Goal: Task Accomplishment & Management: Manage account settings

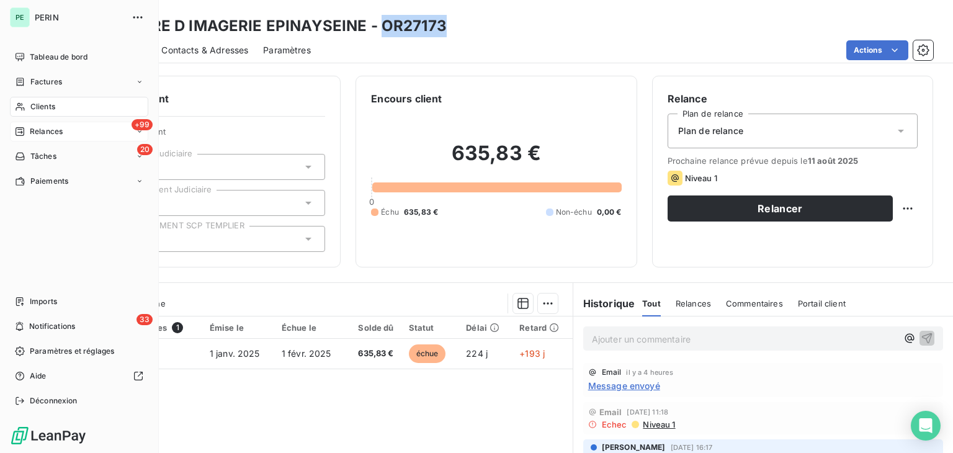
click at [21, 130] on icon at bounding box center [20, 132] width 10 height 10
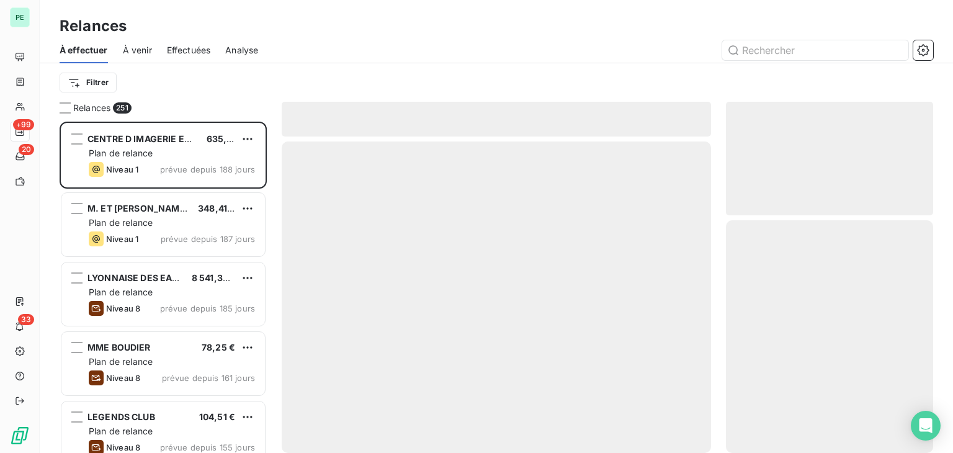
scroll to position [321, 197]
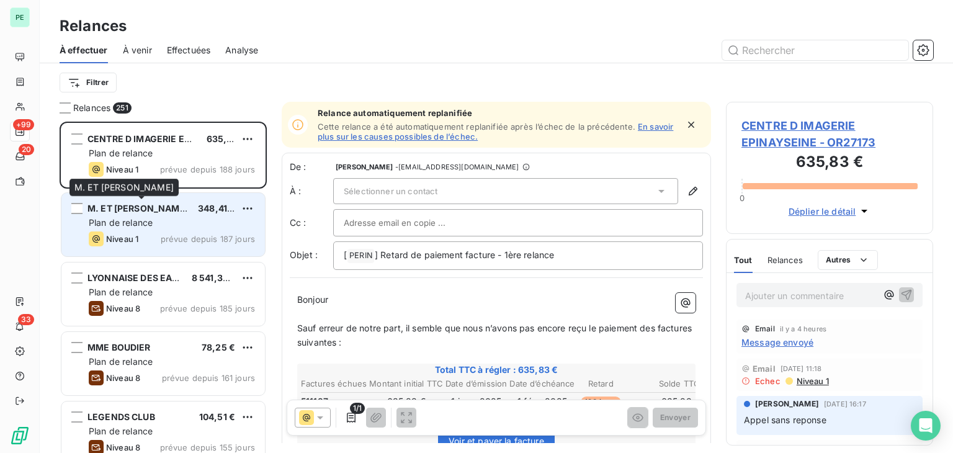
click at [188, 214] on div "M. ET MME LAMBERT EDMOND" at bounding box center [138, 208] width 101 height 12
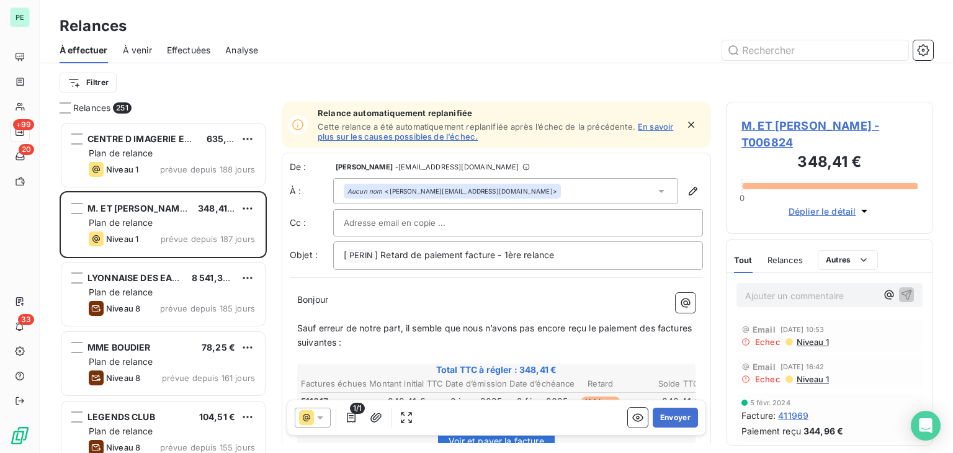
drag, startPoint x: 809, startPoint y: 143, endPoint x: 752, endPoint y: 143, distance: 57.1
click at [752, 143] on span "M. ET MME LAMBERT EDMOND - T006824" at bounding box center [830, 134] width 176 height 34
drag, startPoint x: 814, startPoint y: 145, endPoint x: 752, endPoint y: 147, distance: 62.7
click at [752, 147] on span "M. ET MME LAMBERT EDMOND - T006824" at bounding box center [830, 134] width 176 height 34
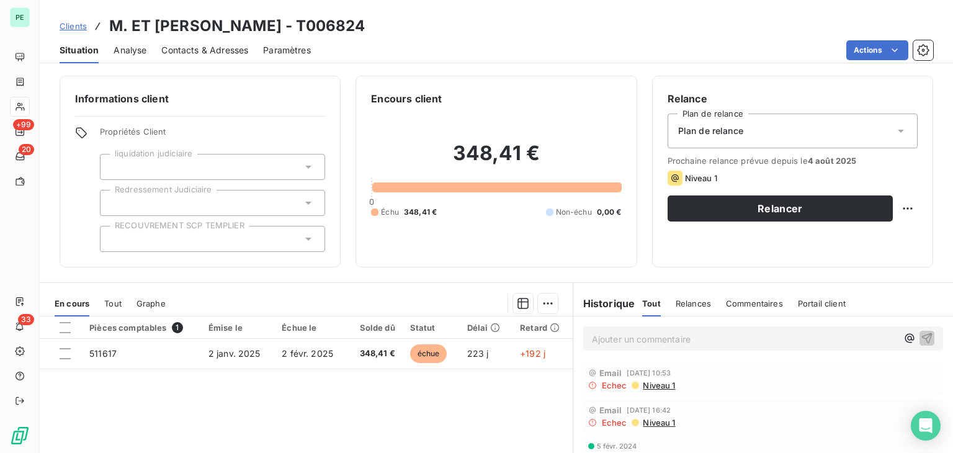
drag, startPoint x: 420, startPoint y: 29, endPoint x: 354, endPoint y: 30, distance: 65.8
click at [354, 30] on h3 "M. ET MME LAMBERT EDMOND - T006824" at bounding box center [237, 26] width 256 height 22
copy h3 "T006824"
click at [230, 40] on div "Contacts & Adresses" at bounding box center [204, 50] width 87 height 26
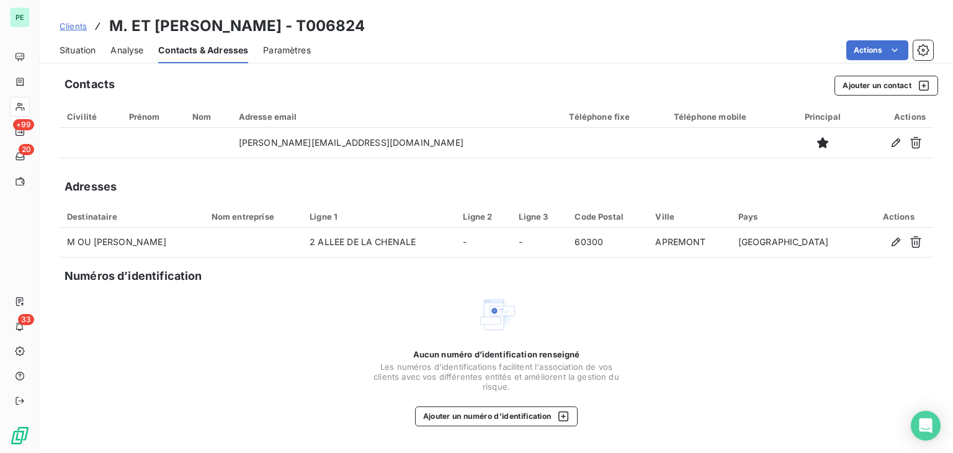
click at [79, 50] on span "Situation" at bounding box center [78, 50] width 36 height 12
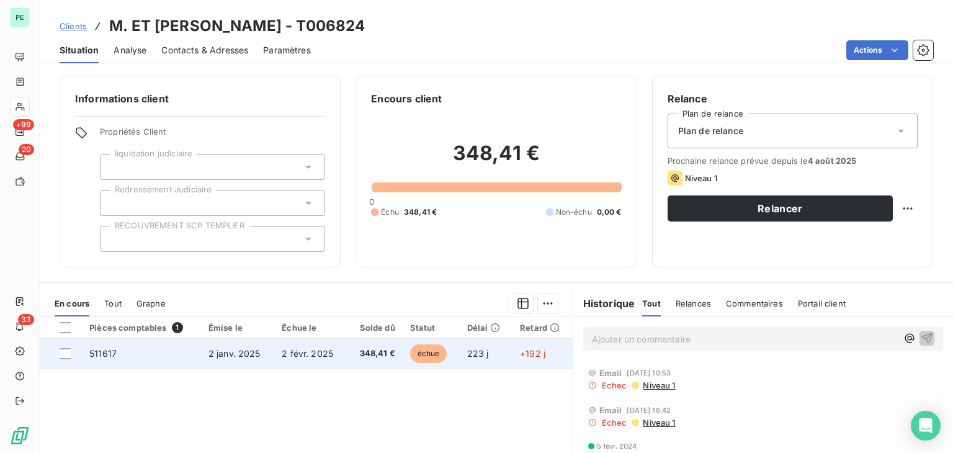
click at [254, 350] on span "2 janv. 2025" at bounding box center [235, 353] width 52 height 11
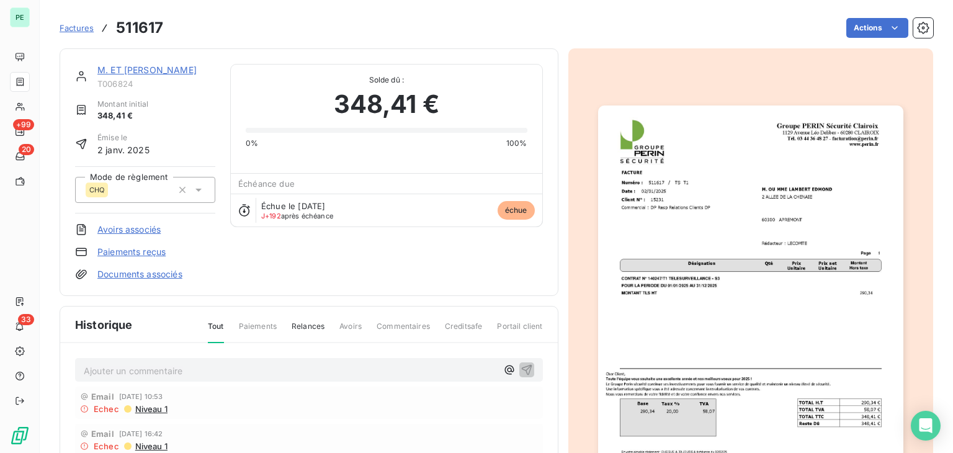
click at [149, 70] on link "M. ET MME LAMBERT EDMOND" at bounding box center [146, 70] width 99 height 11
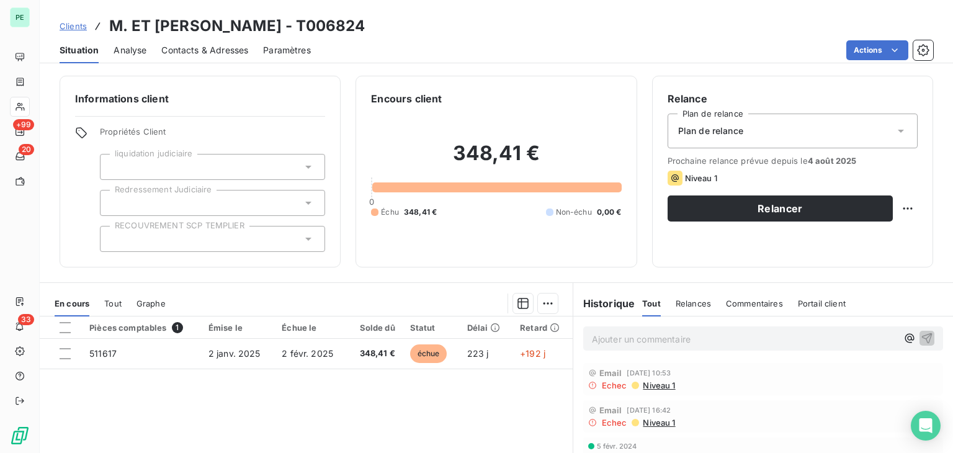
click at [204, 50] on span "Contacts & Adresses" at bounding box center [204, 50] width 87 height 12
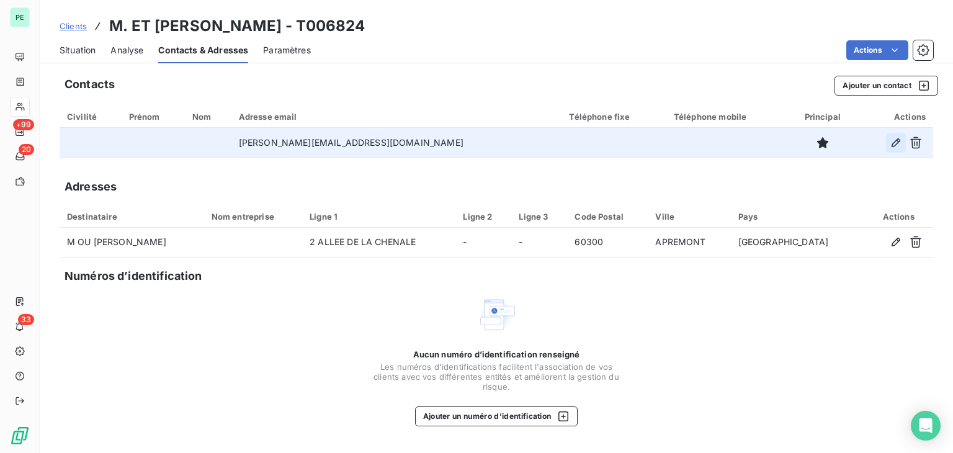
click at [897, 146] on icon "button" at bounding box center [896, 143] width 12 height 12
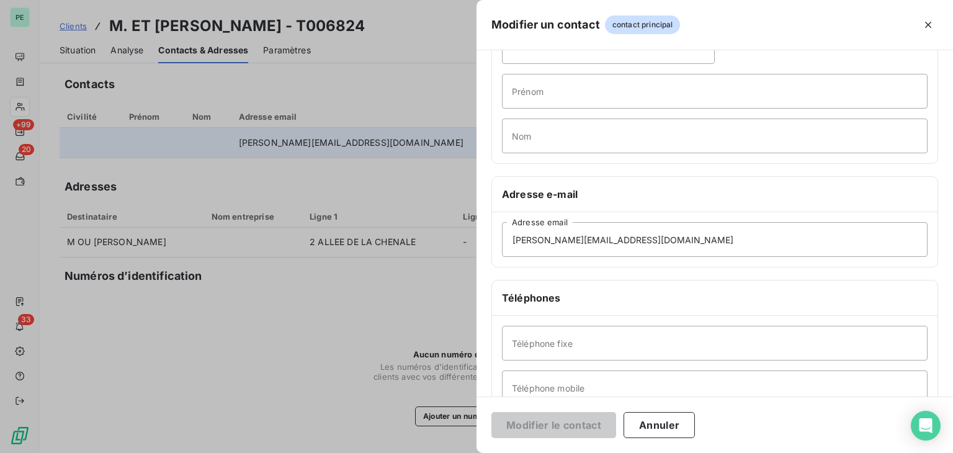
scroll to position [186, 0]
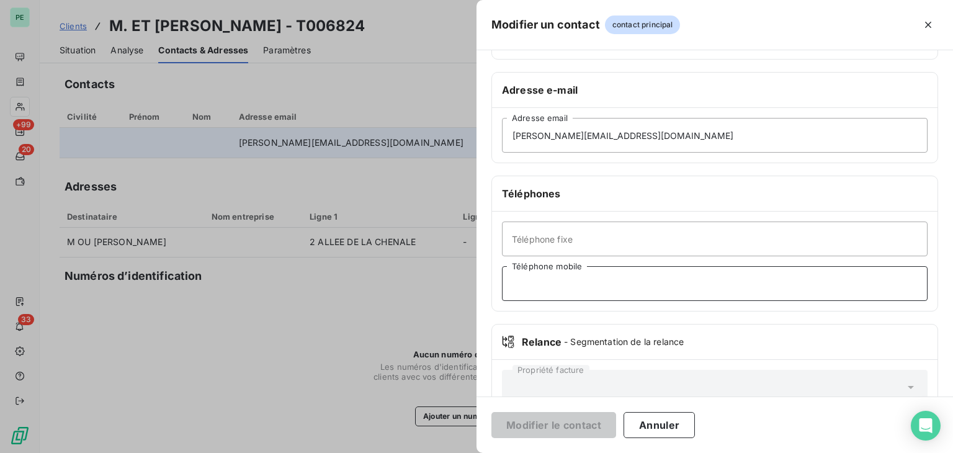
click at [552, 274] on input "Téléphone mobile" at bounding box center [715, 283] width 426 height 35
paste input "07 86 57 75 19"
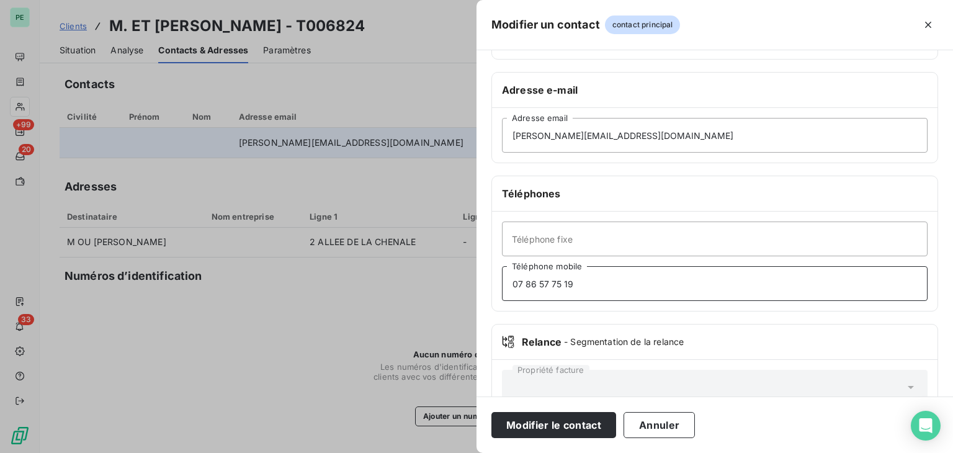
scroll to position [0, 0]
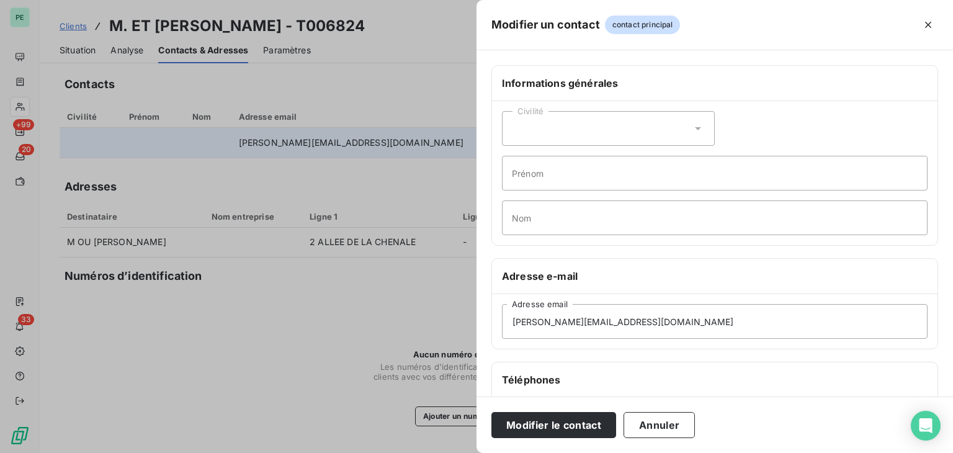
type input "07 86 57 75 19"
click at [562, 138] on div "Civilité" at bounding box center [608, 128] width 213 height 35
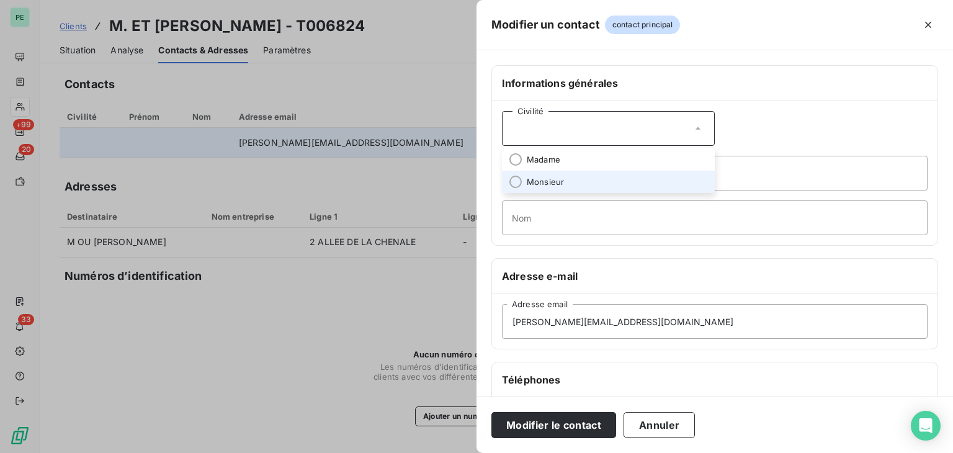
click at [563, 179] on li "Monsieur" at bounding box center [608, 182] width 213 height 22
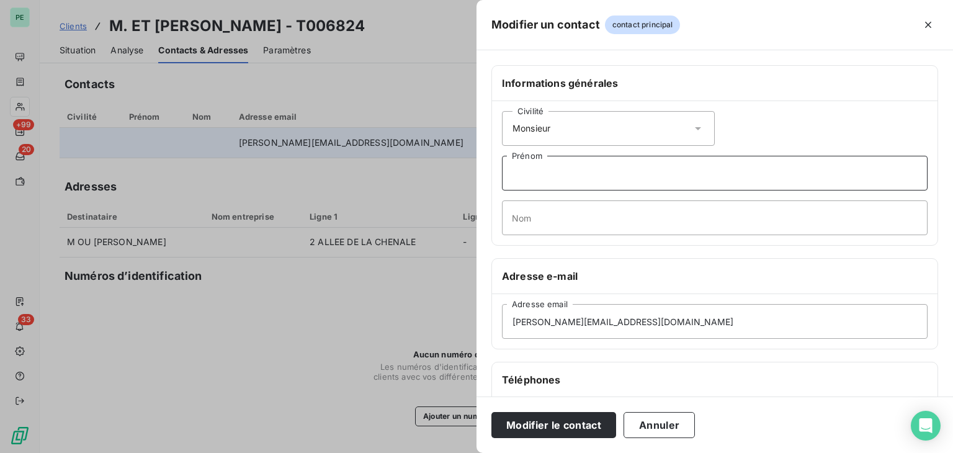
click at [556, 167] on input "Prénom" at bounding box center [715, 173] width 426 height 35
type input "Edmond"
click at [544, 210] on input "Nom" at bounding box center [715, 217] width 426 height 35
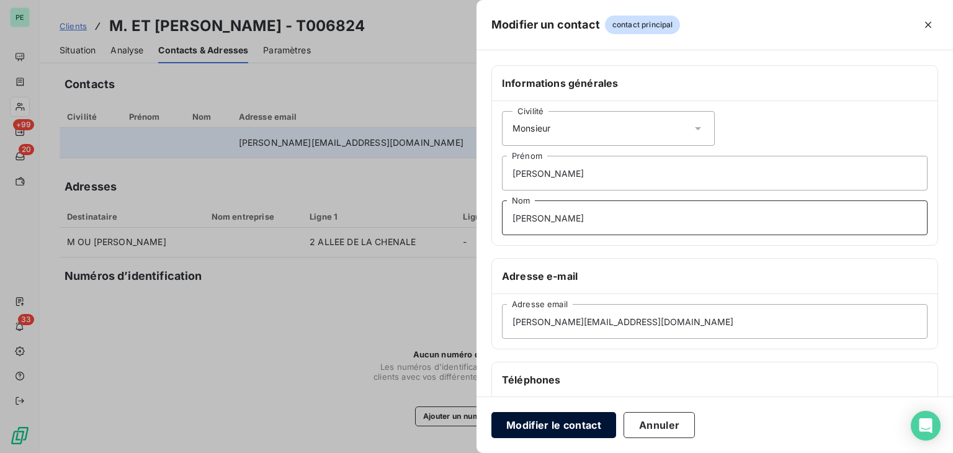
type input "LAMBERT"
click at [573, 421] on button "Modifier le contact" at bounding box center [554, 425] width 125 height 26
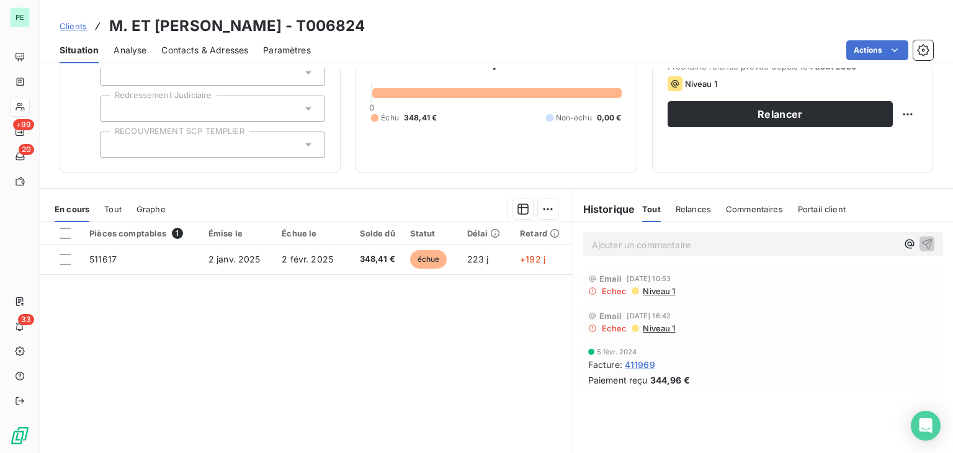
scroll to position [124, 0]
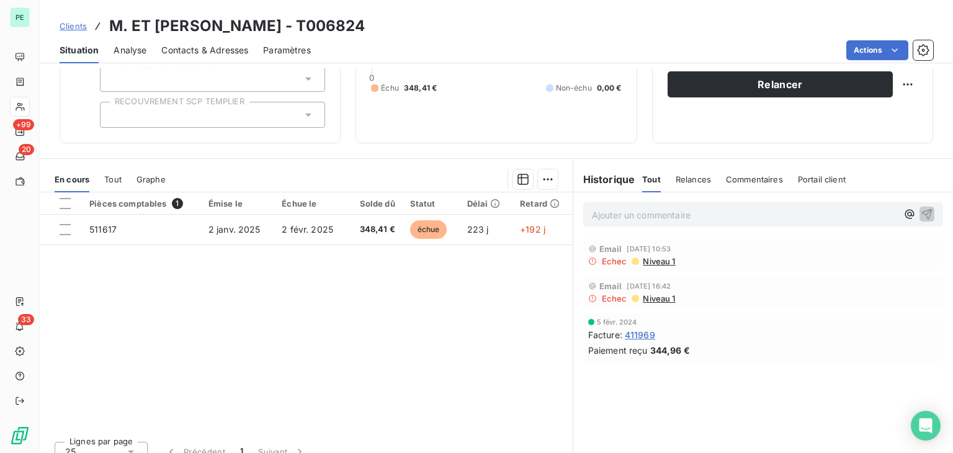
click at [650, 262] on span "Niveau 1" at bounding box center [659, 261] width 34 height 10
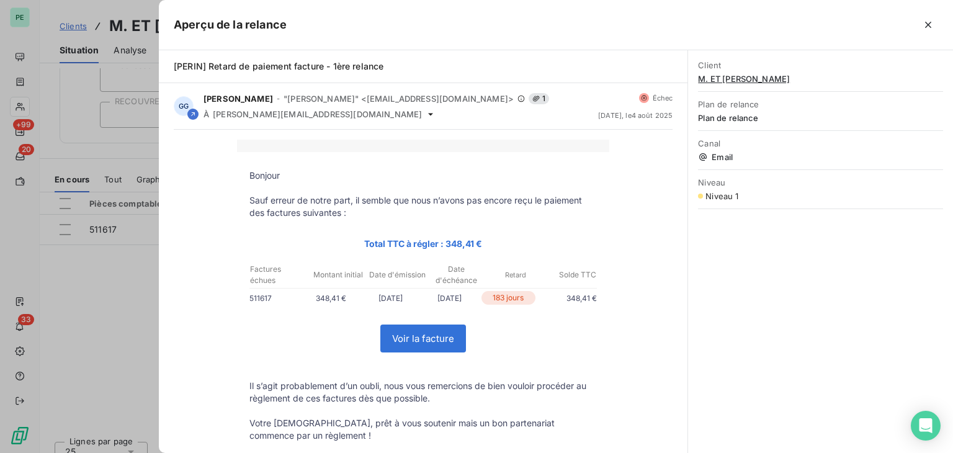
click at [155, 279] on div at bounding box center [476, 226] width 953 height 453
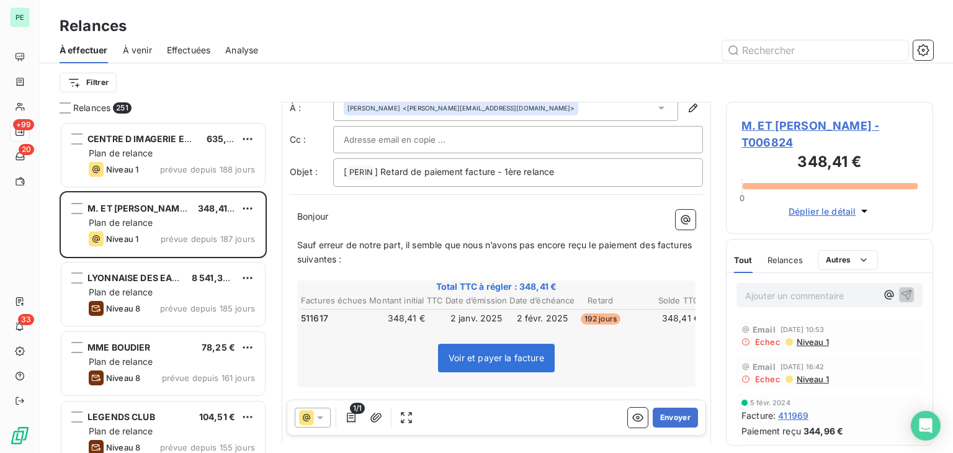
scroll to position [62, 0]
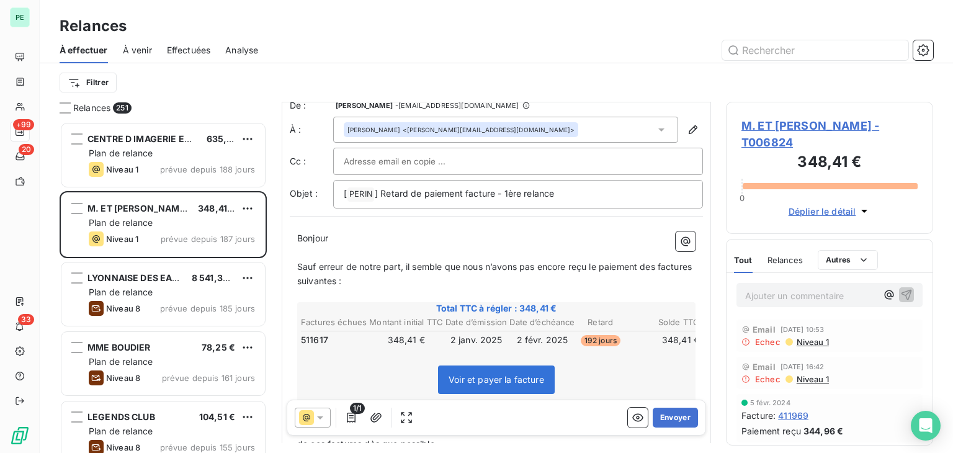
click at [784, 123] on span "M. ET MME LAMBERT EDMOND - T006824" at bounding box center [830, 134] width 176 height 34
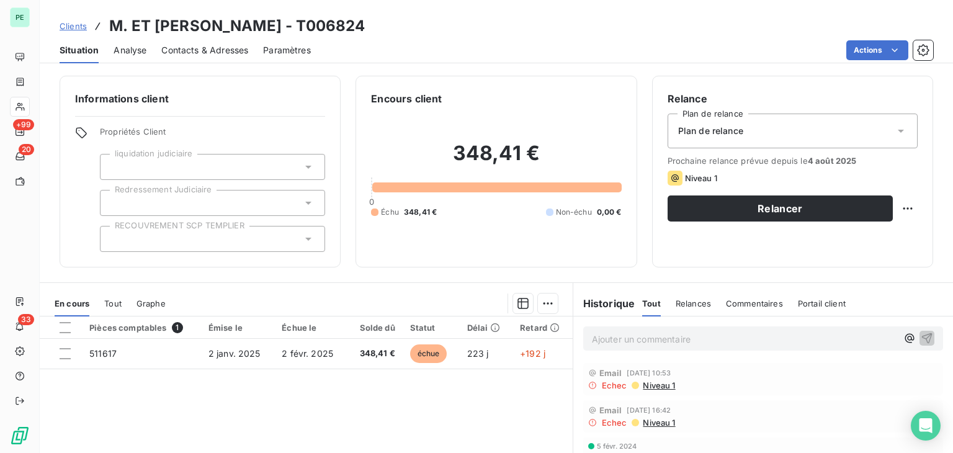
click at [176, 53] on span "Contacts & Adresses" at bounding box center [204, 50] width 87 height 12
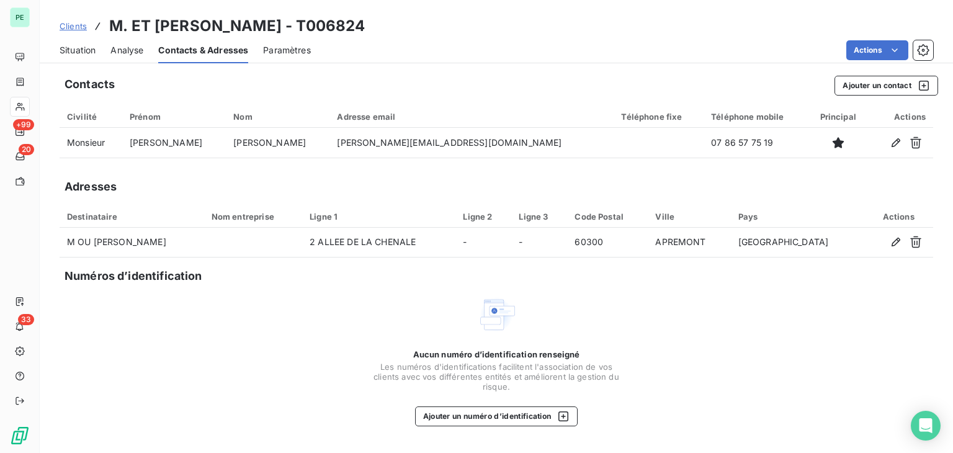
click at [91, 50] on span "Situation" at bounding box center [78, 50] width 36 height 12
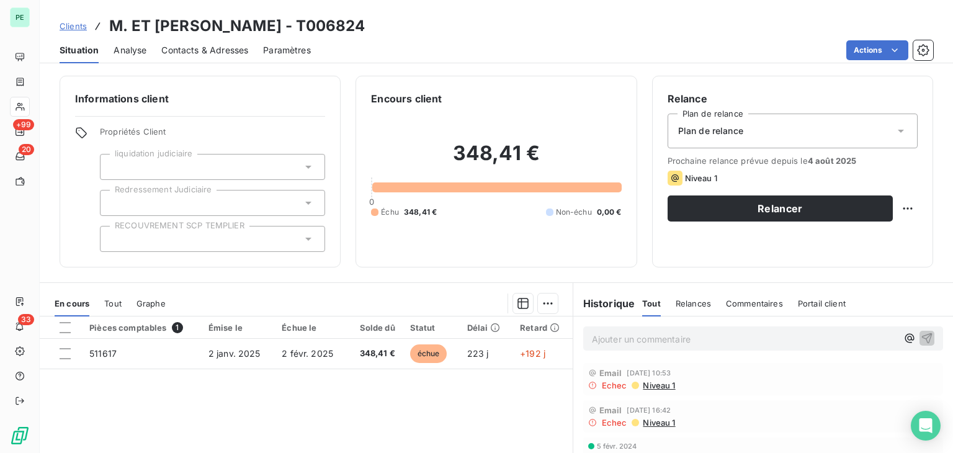
click at [732, 139] on div "Plan de relance" at bounding box center [793, 131] width 250 height 35
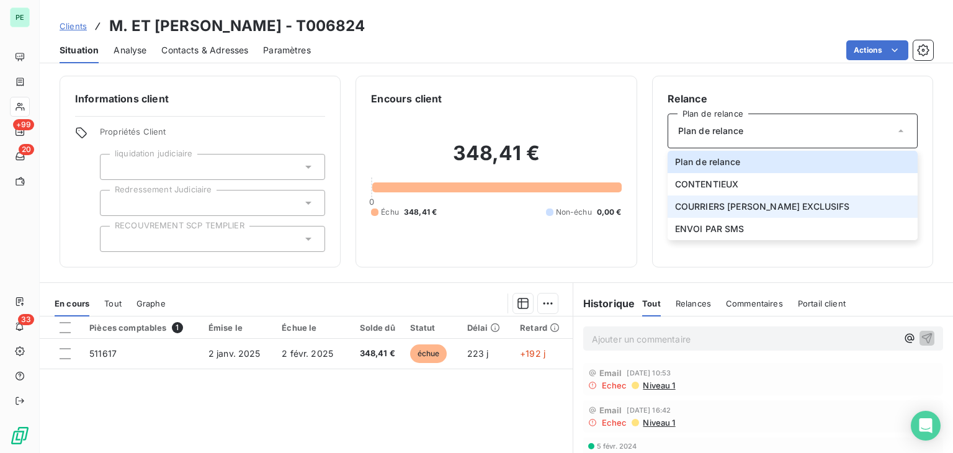
click at [727, 199] on li "COURRIERS [PERSON_NAME] EXCLUSIFS" at bounding box center [793, 206] width 250 height 22
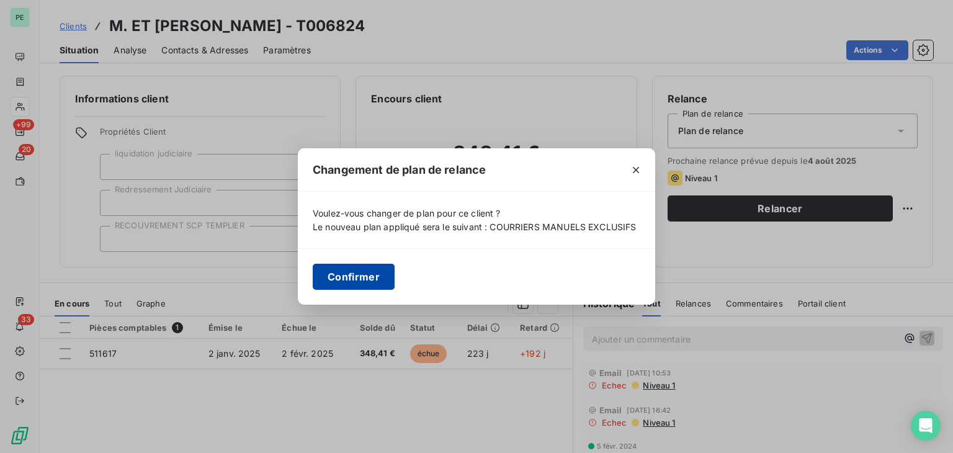
click at [353, 271] on button "Confirmer" at bounding box center [354, 277] width 82 height 26
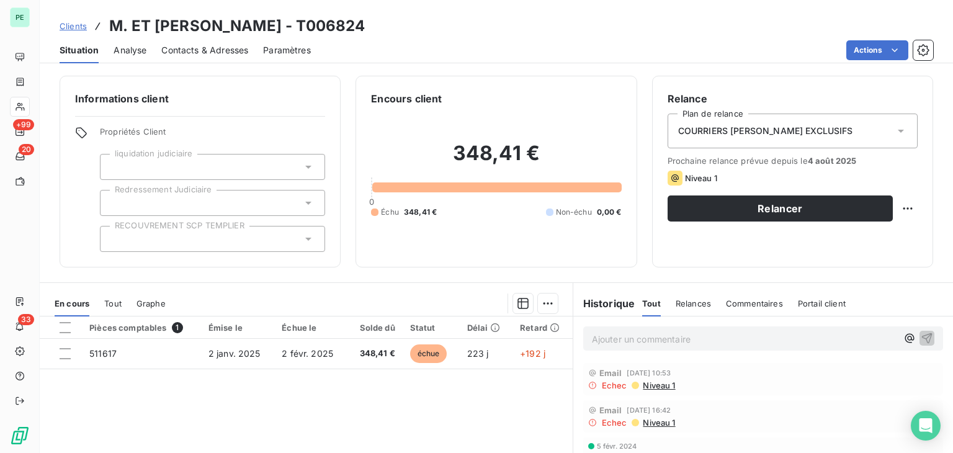
click at [642, 326] on div "Ajouter un commentaire ﻿" at bounding box center [763, 338] width 360 height 24
click at [645, 333] on p "Ajouter un commentaire ﻿" at bounding box center [744, 339] width 305 height 16
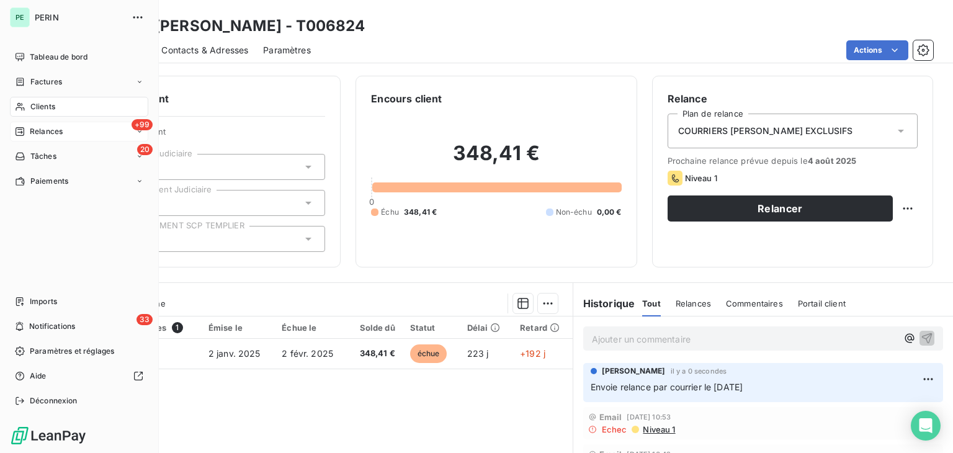
click at [37, 129] on span "Relances" at bounding box center [46, 131] width 33 height 11
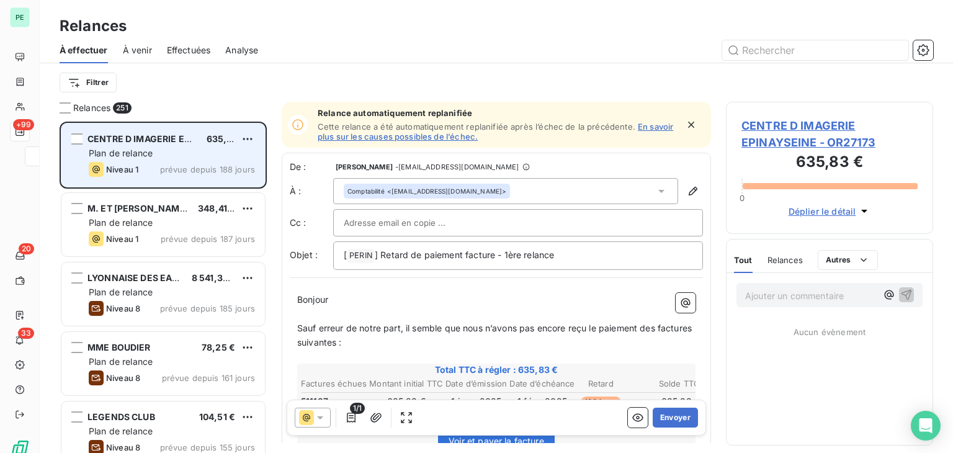
scroll to position [321, 197]
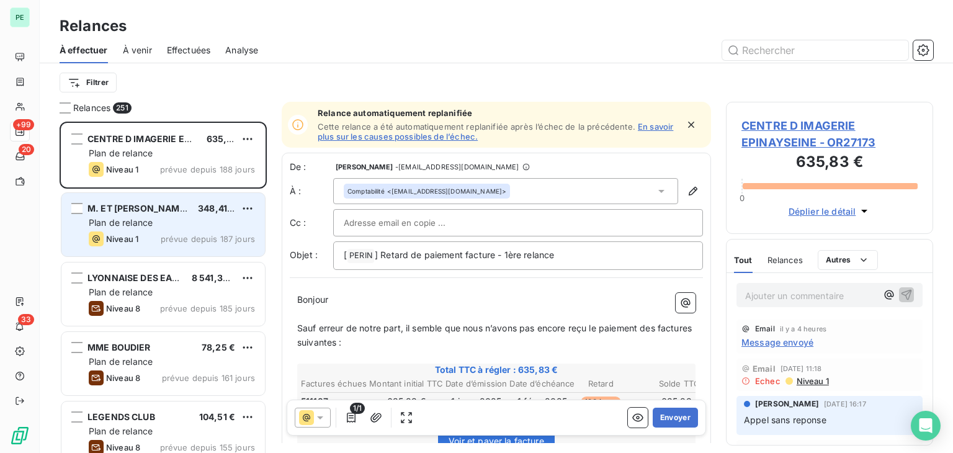
click at [209, 225] on div "Plan de relance" at bounding box center [172, 223] width 166 height 12
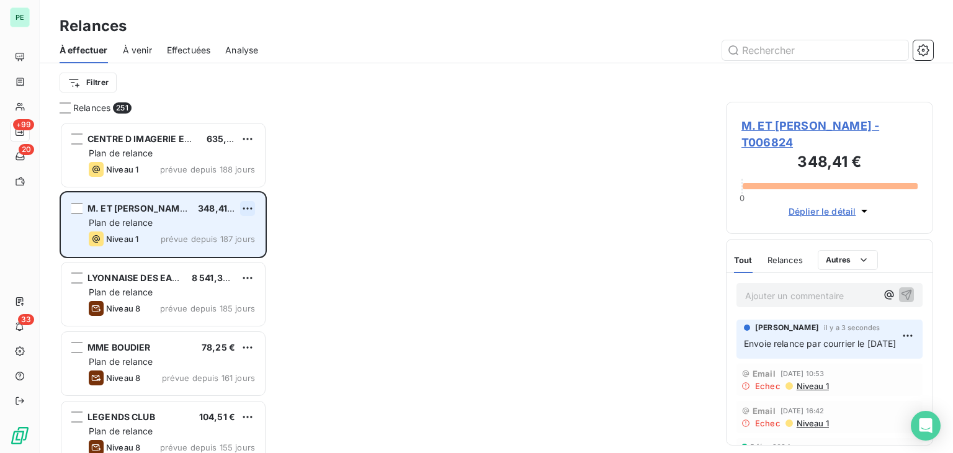
click at [245, 209] on html "PE +99 20 33 Relances À effectuer À venir Effectuées Analyse Filtrer Relances 2…" at bounding box center [476, 226] width 953 height 453
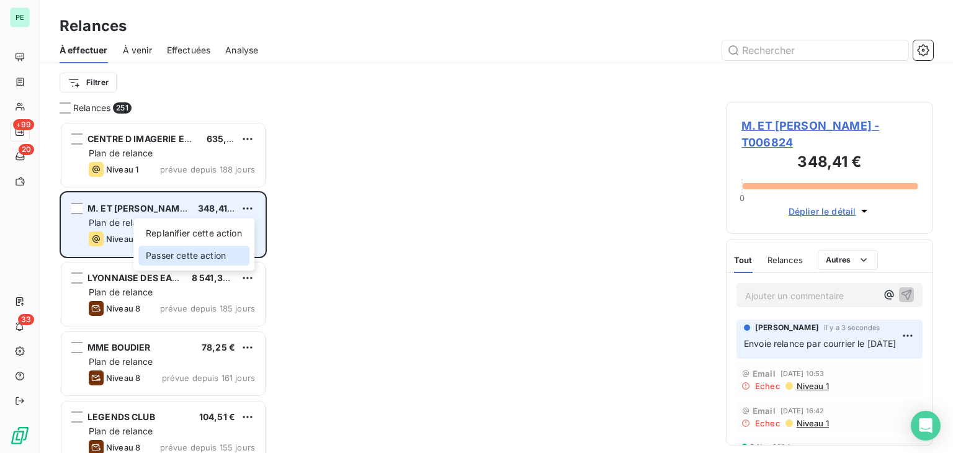
click at [207, 256] on div "Passer cette action" at bounding box center [193, 256] width 111 height 20
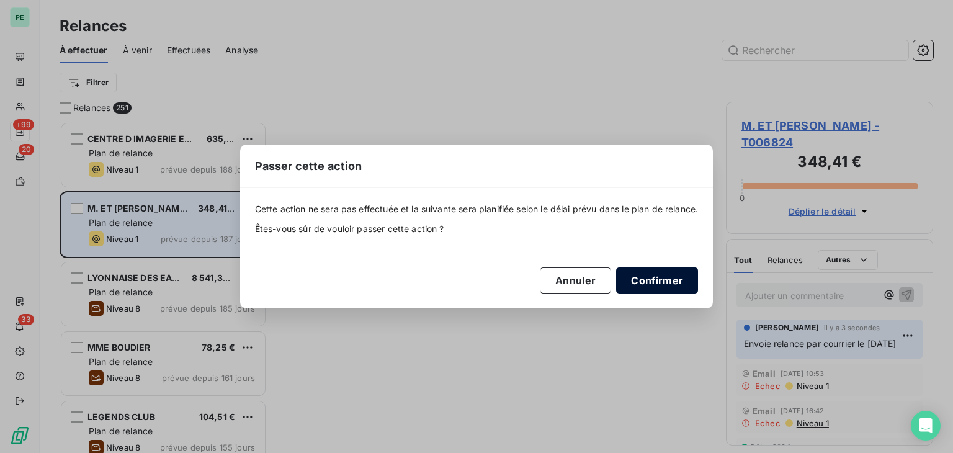
click at [664, 277] on button "Confirmer" at bounding box center [657, 280] width 82 height 26
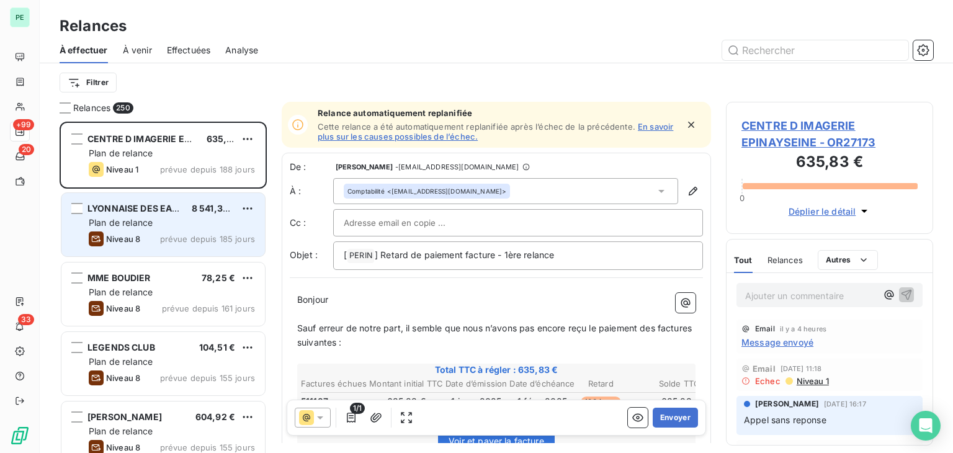
click at [179, 218] on div "Plan de relance" at bounding box center [172, 223] width 166 height 12
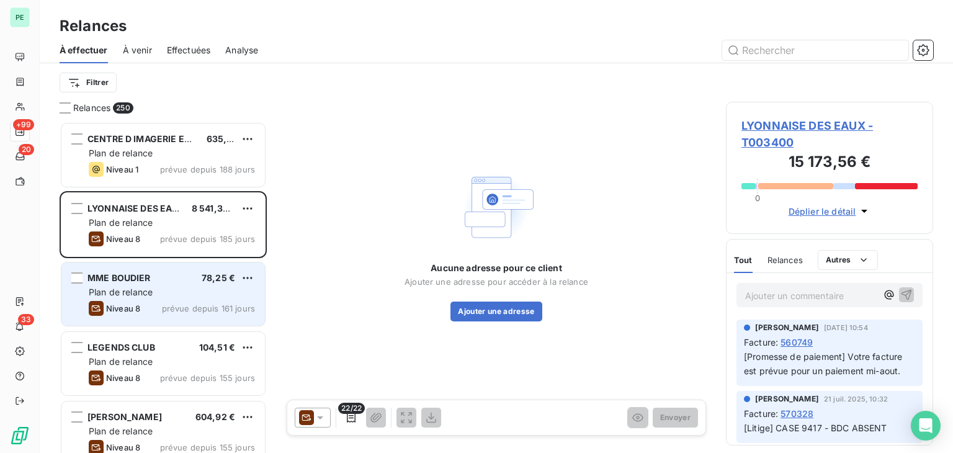
click at [188, 297] on div "Plan de relance" at bounding box center [172, 292] width 166 height 12
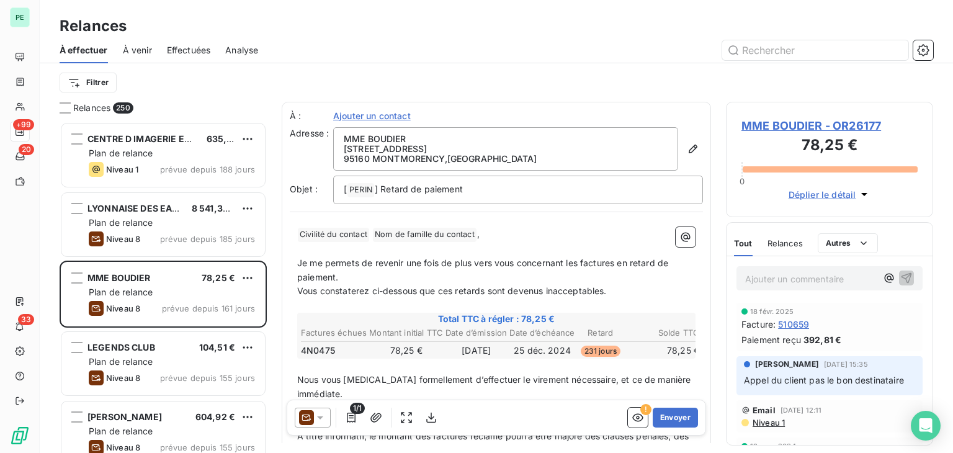
click at [777, 424] on span "Niveau 1" at bounding box center [769, 423] width 34 height 10
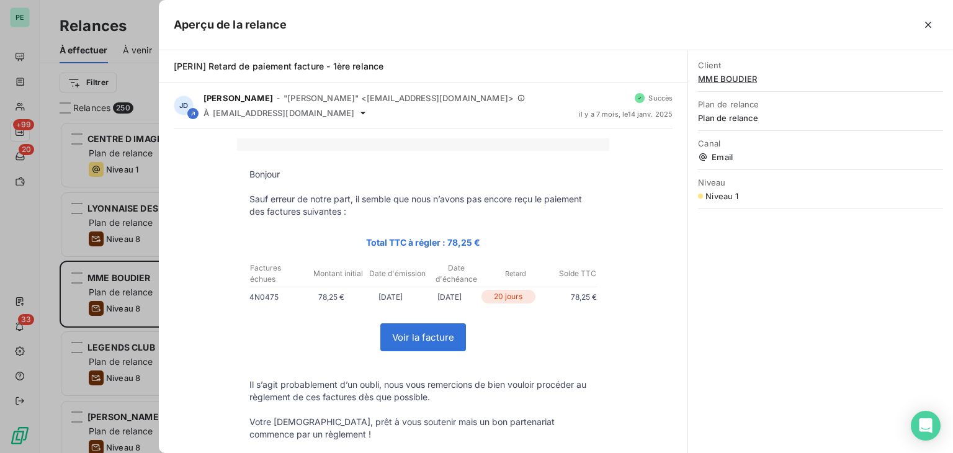
click at [166, 133] on div "Bonjour Sauf erreur de notre part, il semble que nous n’avons pas encore reçu l…" at bounding box center [423, 415] width 529 height 575
click at [151, 99] on div at bounding box center [476, 226] width 953 height 453
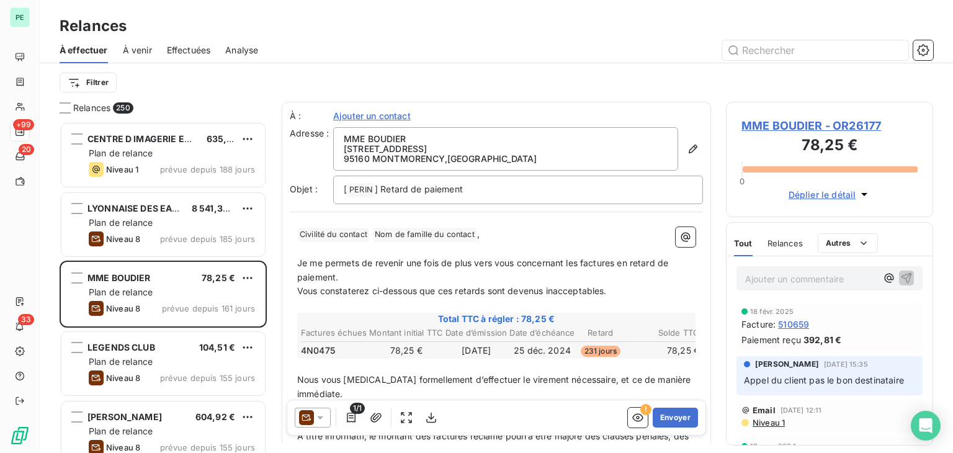
click at [859, 126] on span "MME BOUDIER - OR26177" at bounding box center [830, 125] width 176 height 17
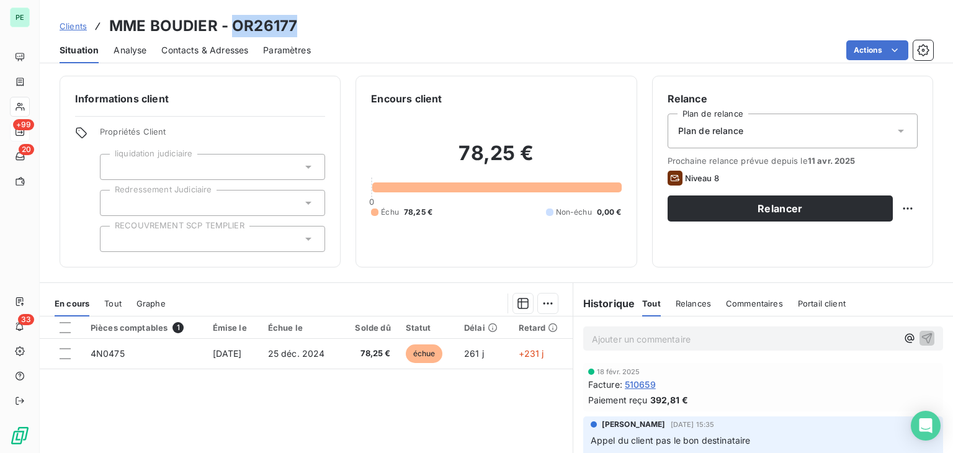
drag, startPoint x: 301, startPoint y: 28, endPoint x: 233, endPoint y: 30, distance: 67.7
click at [233, 30] on div "Clients MME BOUDIER - OR26177" at bounding box center [497, 26] width 914 height 22
copy h3 "OR26177"
click at [202, 50] on span "Contacts & Adresses" at bounding box center [204, 50] width 87 height 12
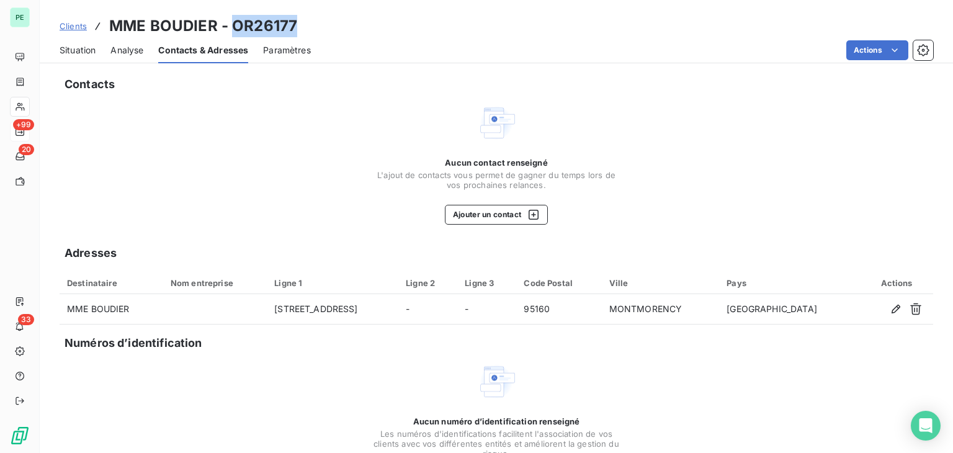
click at [84, 52] on span "Situation" at bounding box center [78, 50] width 36 height 12
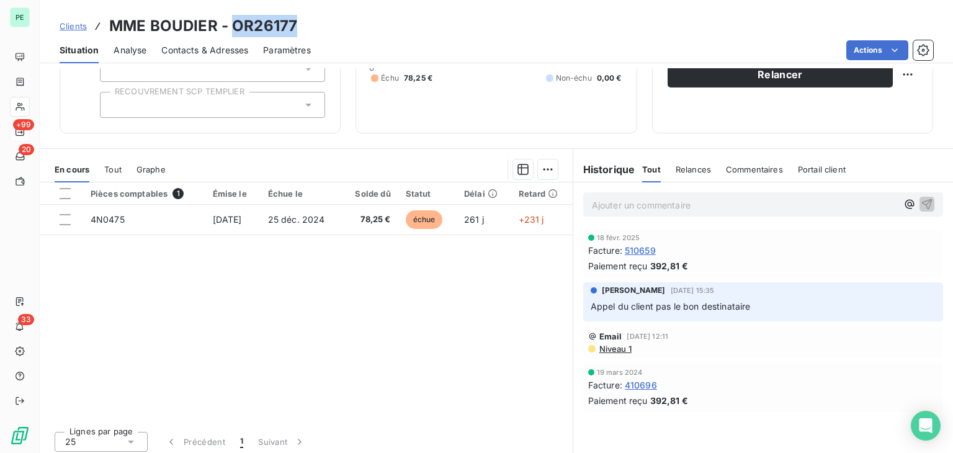
scroll to position [139, 0]
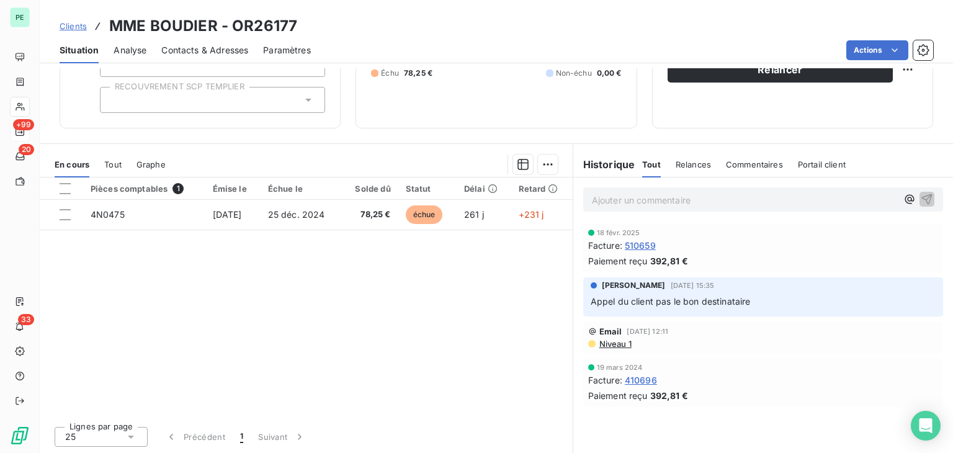
click at [611, 344] on span "Niveau 1" at bounding box center [615, 344] width 34 height 10
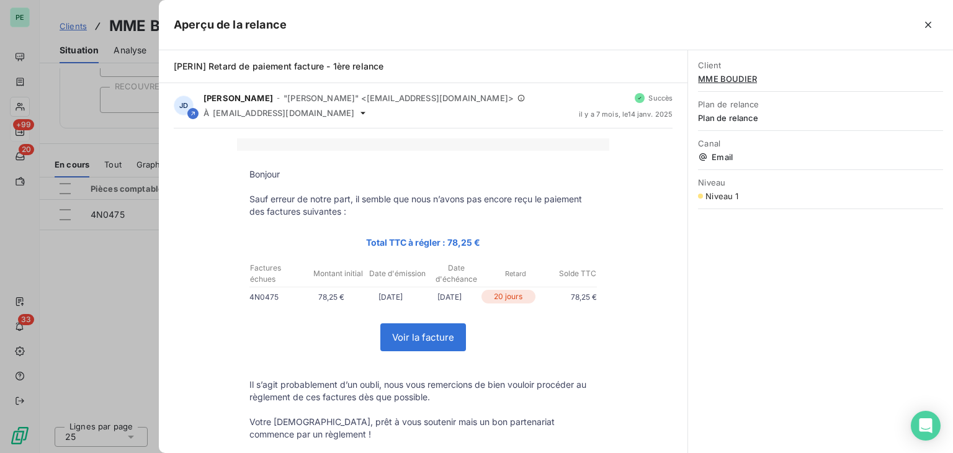
click at [104, 308] on div at bounding box center [476, 226] width 953 height 453
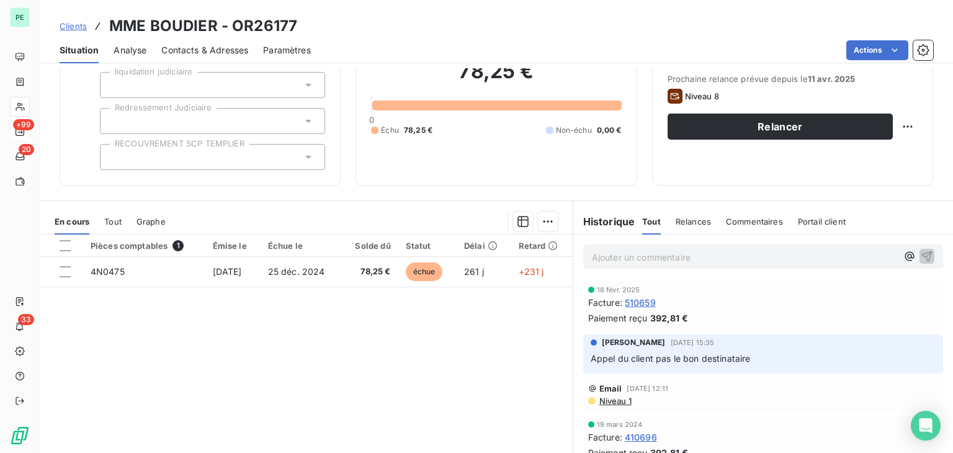
scroll to position [0, 0]
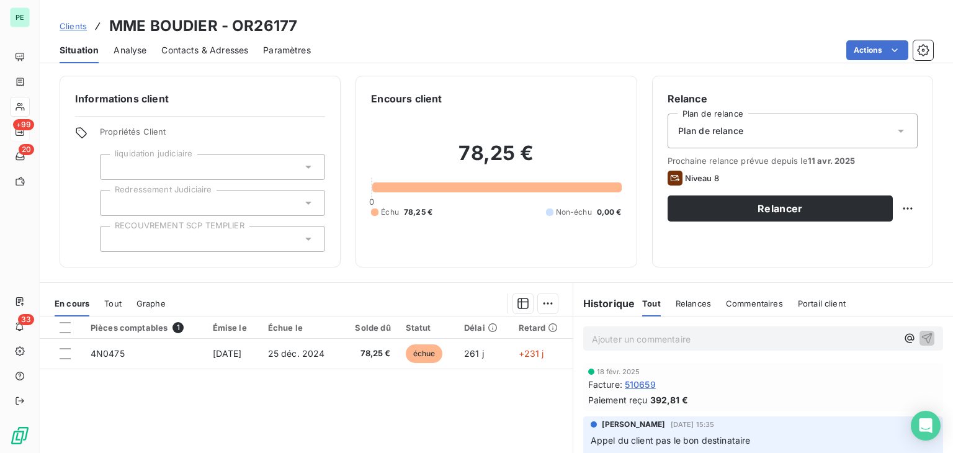
click at [228, 39] on div "Contacts & Adresses" at bounding box center [204, 50] width 87 height 26
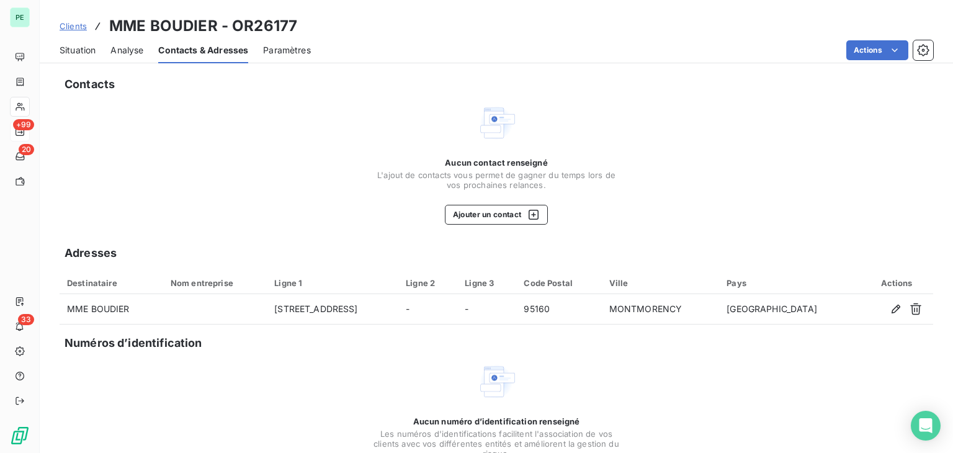
click at [88, 52] on span "Situation" at bounding box center [78, 50] width 36 height 12
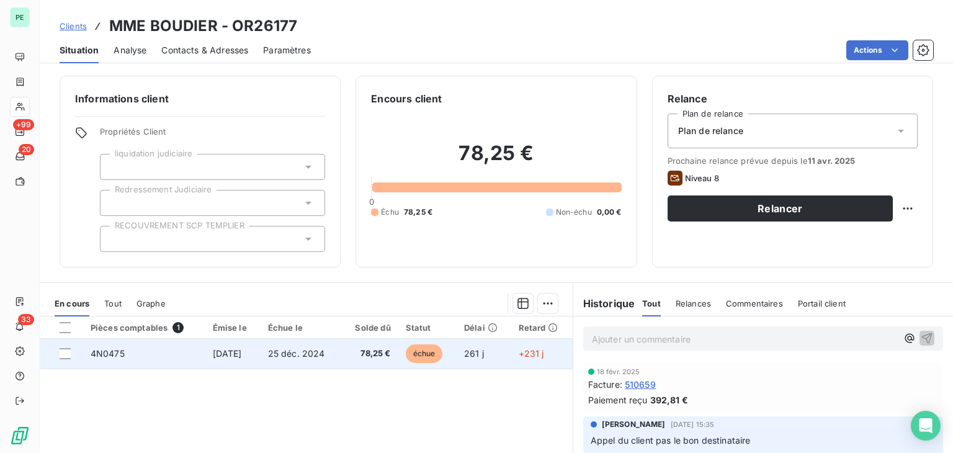
click at [240, 353] on span "[DATE]" at bounding box center [227, 353] width 29 height 11
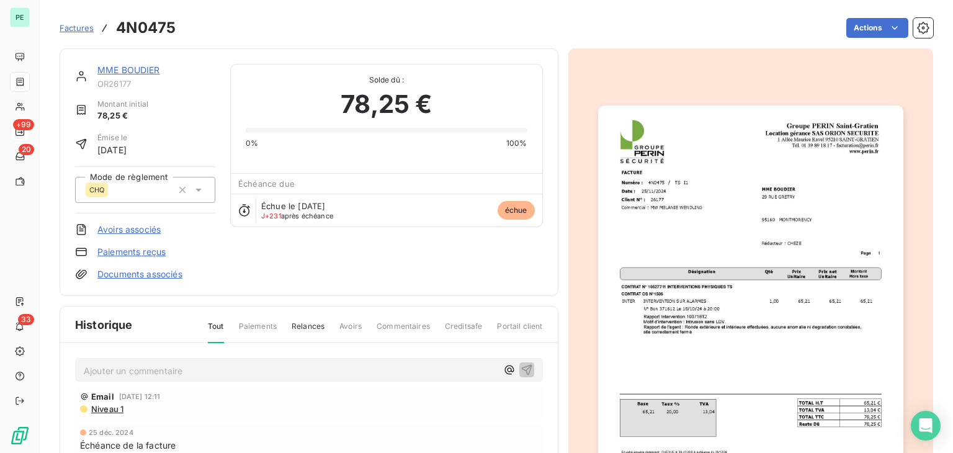
click at [150, 70] on link "MME BOUDIER" at bounding box center [128, 70] width 63 height 11
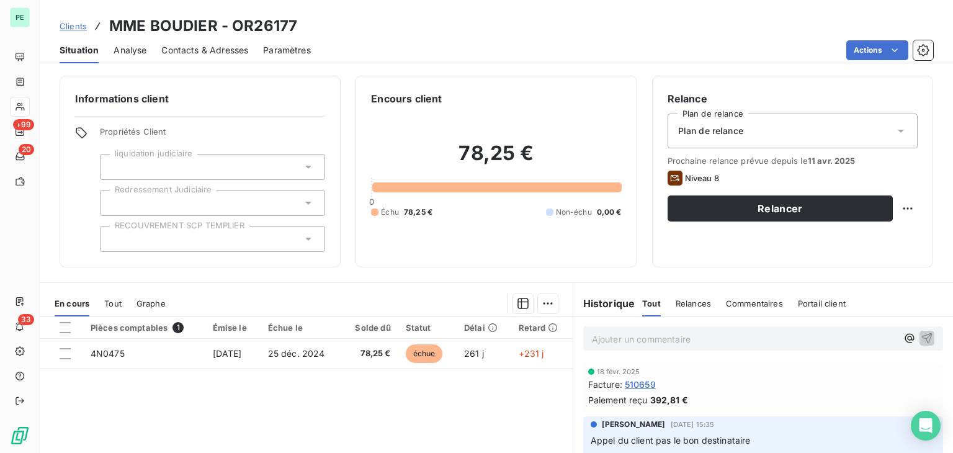
click at [197, 53] on span "Contacts & Adresses" at bounding box center [204, 50] width 87 height 12
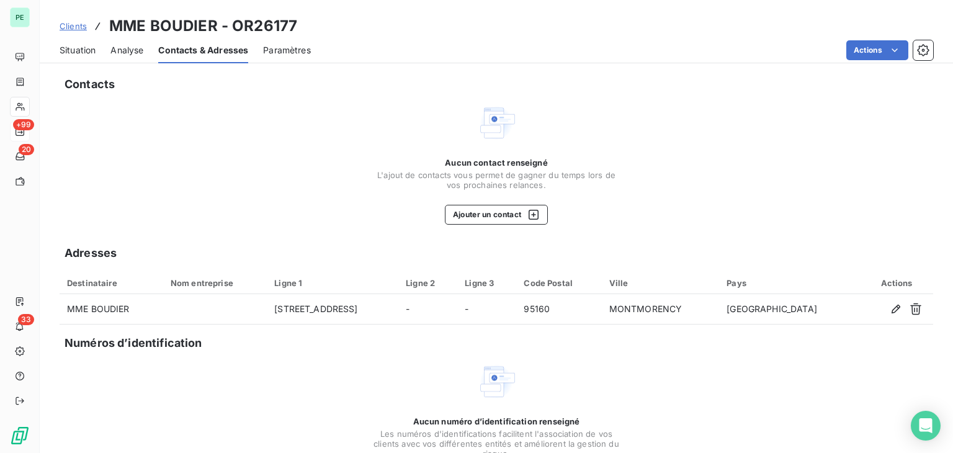
click at [87, 52] on span "Situation" at bounding box center [78, 50] width 36 height 12
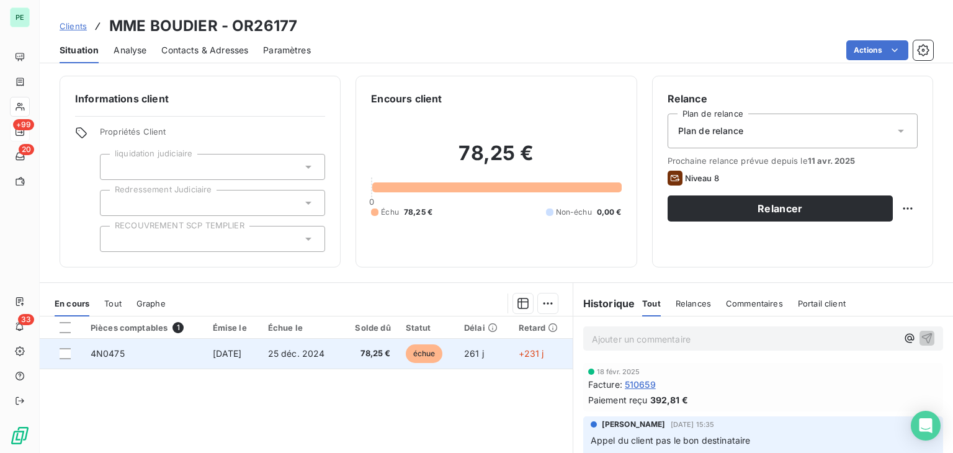
click at [150, 360] on td "4N0475" at bounding box center [144, 354] width 122 height 30
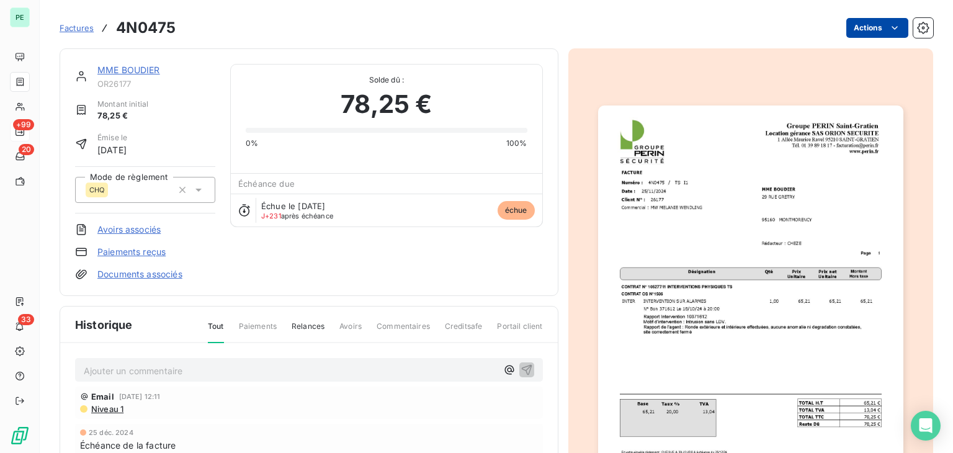
click at [876, 28] on html "PE +99 20 33 Factures 4N0475 Actions MME BOUDIER OR26177 Montant initial 78,25 …" at bounding box center [476, 226] width 953 height 453
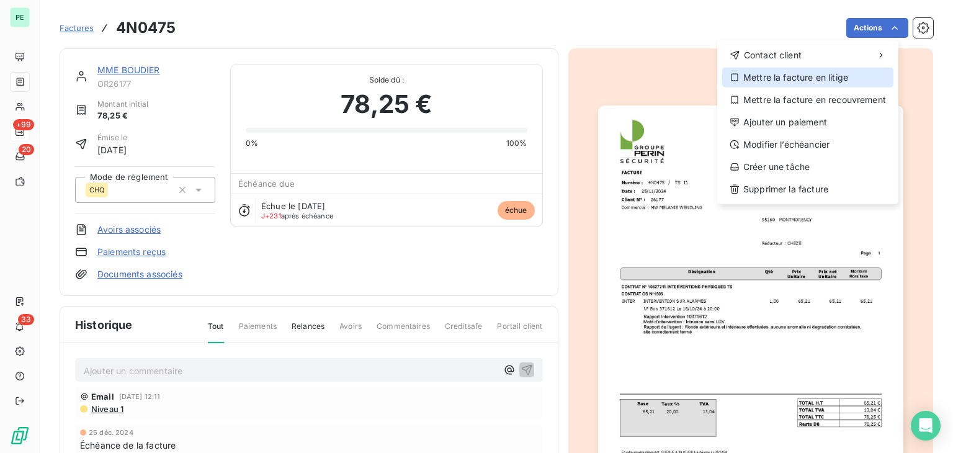
click at [799, 78] on div "Mettre la facture en litige" at bounding box center [807, 78] width 171 height 20
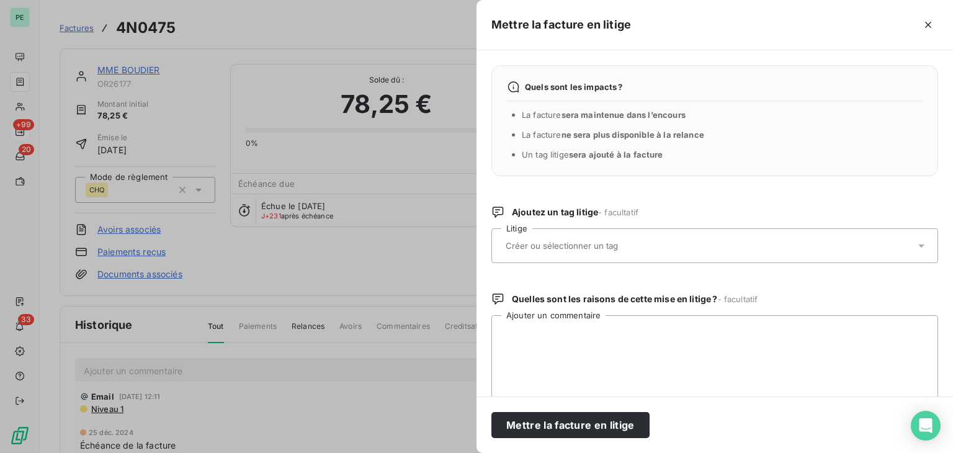
click at [530, 254] on div at bounding box center [708, 246] width 413 height 26
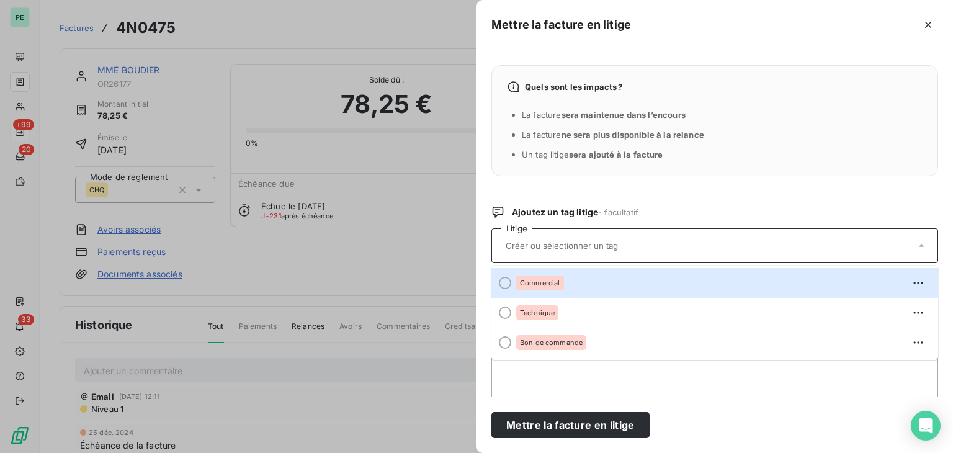
click at [530, 254] on div at bounding box center [708, 246] width 413 height 26
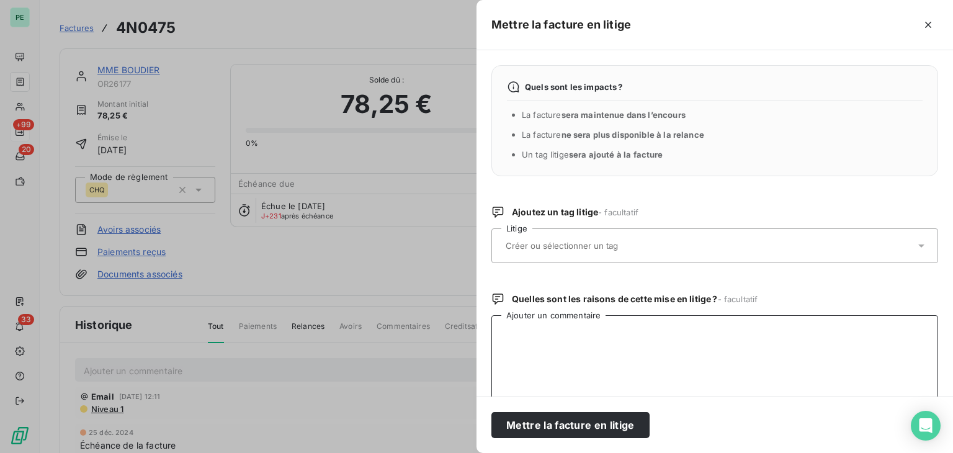
click at [531, 325] on textarea "Ajouter un commentaire" at bounding box center [715, 379] width 447 height 129
click at [581, 351] on textarea "C9494" at bounding box center [715, 379] width 447 height 129
paste textarea "Facture n°4N0475 contestée, Selon le cliente, l'intervention n'a pas eu lieu, d…"
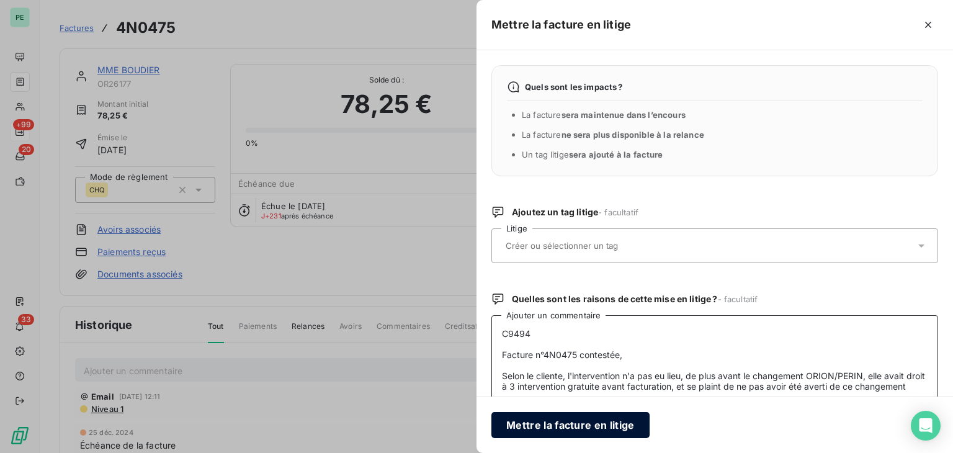
type textarea "C9494 Facture n°4N0475 contestée, Selon le cliente, l'intervention n'a pas eu l…"
click at [589, 418] on button "Mettre la facture en litige" at bounding box center [571, 425] width 158 height 26
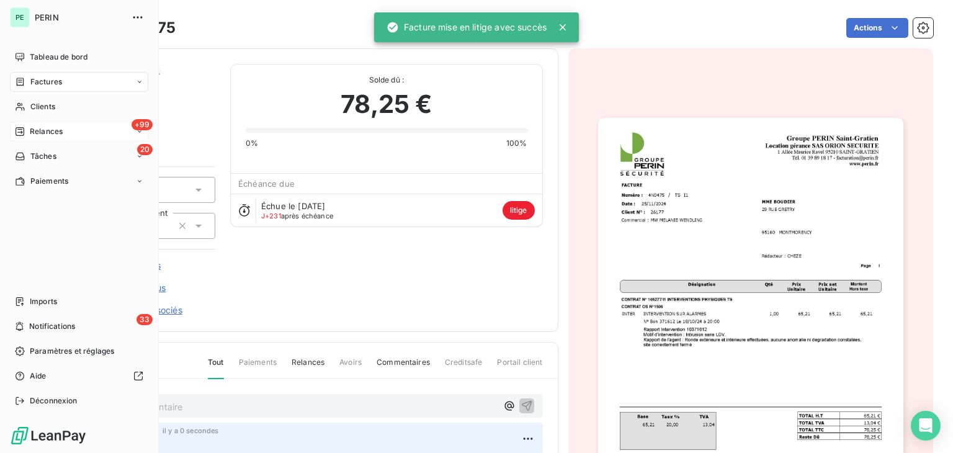
click at [46, 132] on span "Relances" at bounding box center [46, 131] width 33 height 11
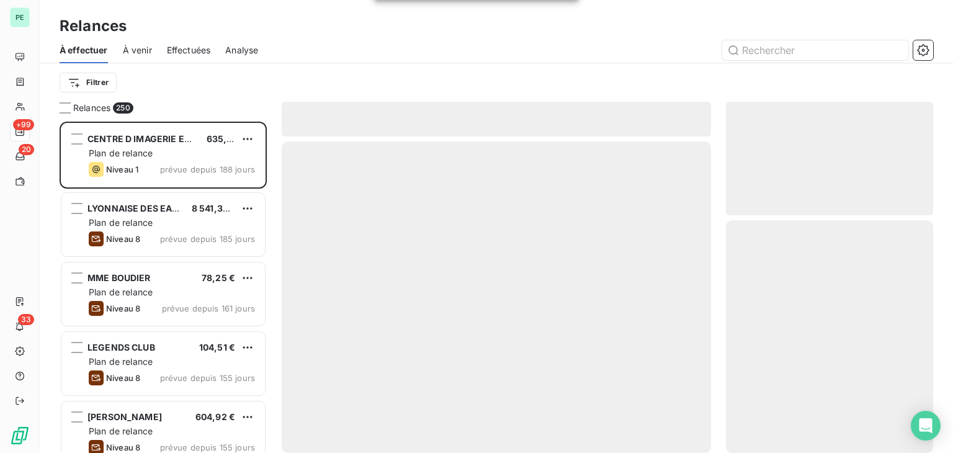
scroll to position [321, 197]
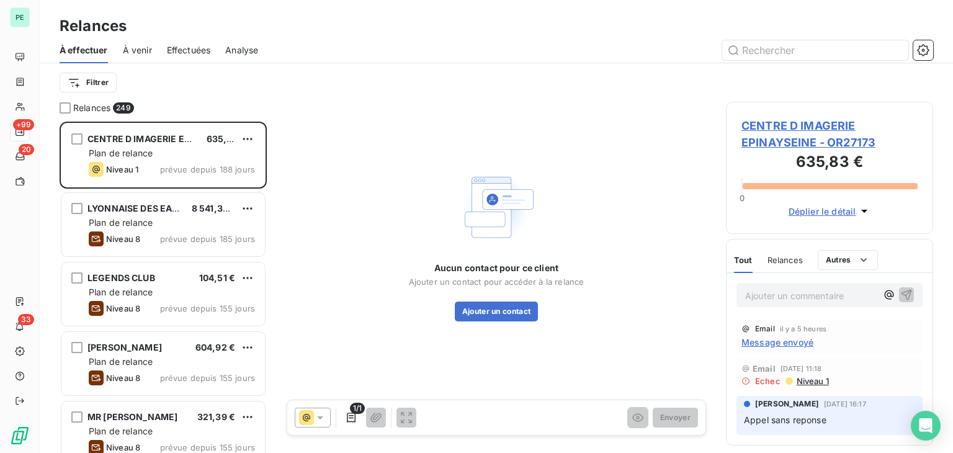
scroll to position [321, 197]
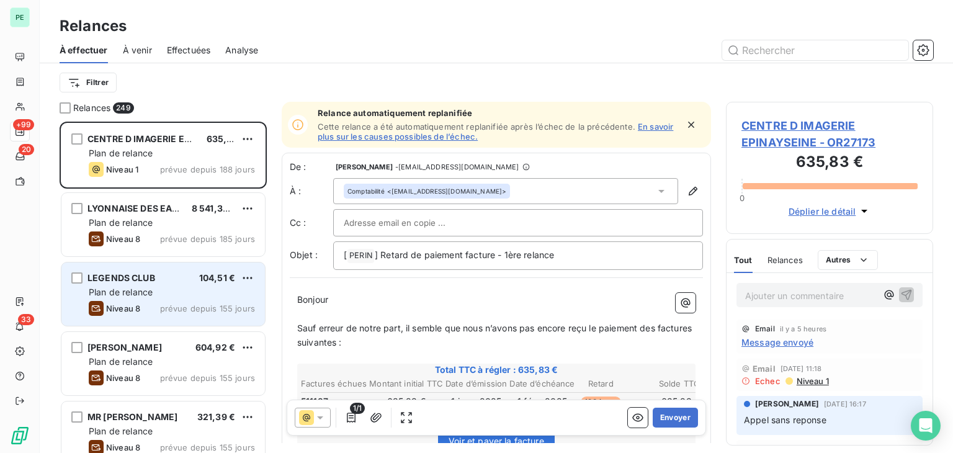
click at [176, 305] on span "prévue depuis 155 jours" at bounding box center [207, 308] width 95 height 10
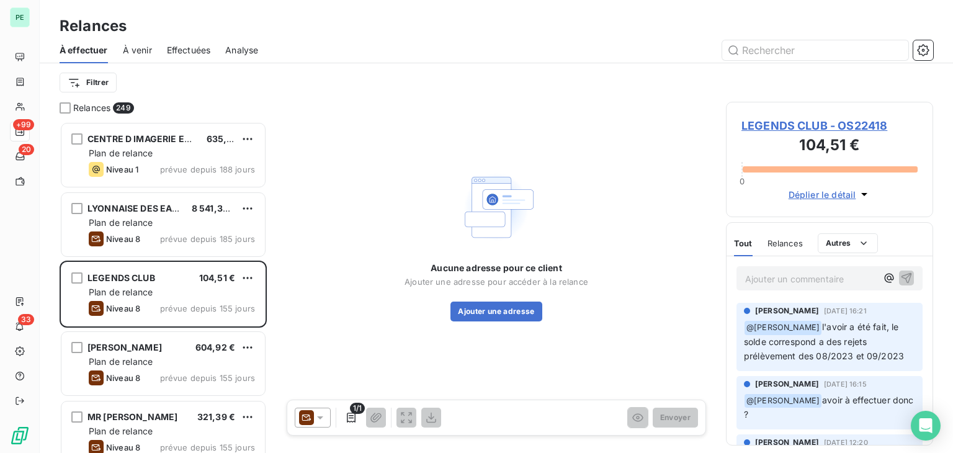
click at [773, 280] on p "Ajouter un commentaire ﻿" at bounding box center [811, 279] width 132 height 16
click at [807, 124] on span "LEGENDS CLUB - OS22418" at bounding box center [830, 125] width 176 height 17
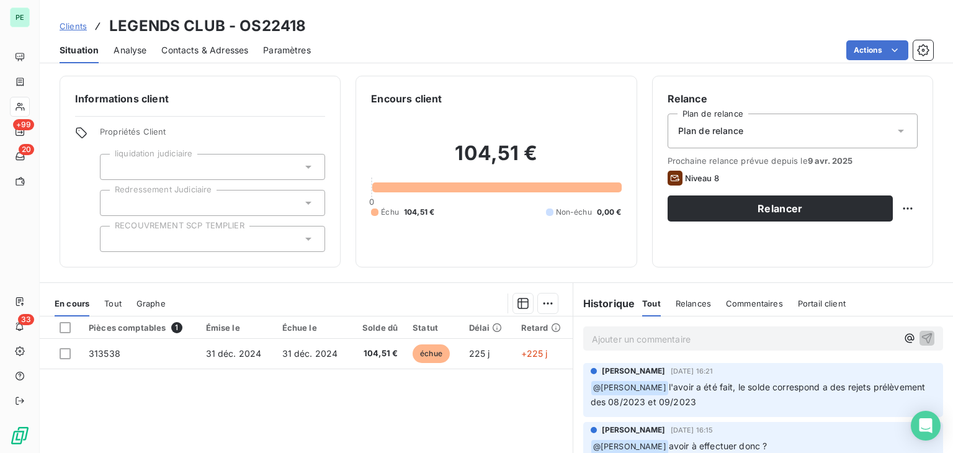
click at [739, 132] on div "Plan de relance" at bounding box center [793, 131] width 250 height 35
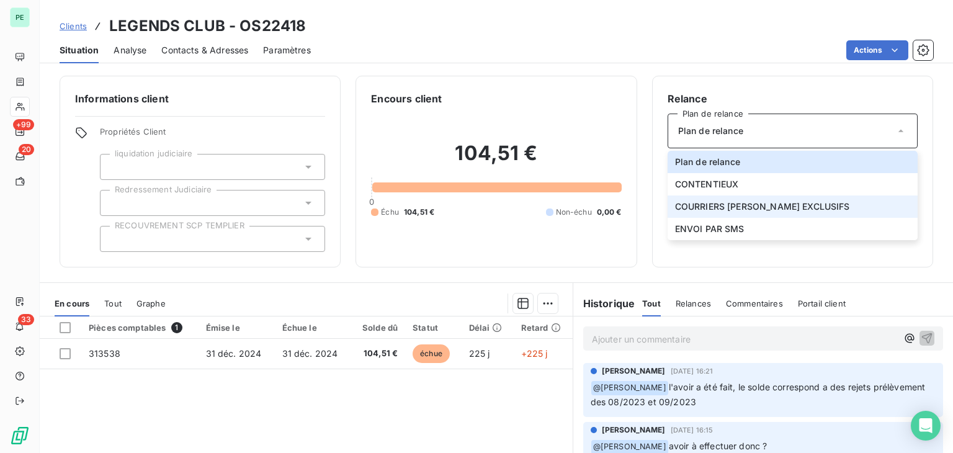
click at [728, 197] on li "COURRIERS [PERSON_NAME] EXCLUSIFS" at bounding box center [793, 206] width 250 height 22
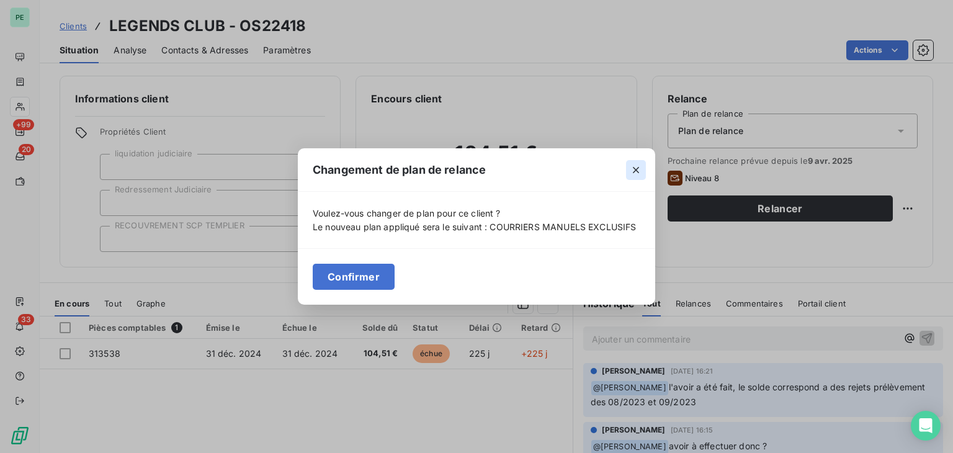
click at [639, 167] on icon "button" at bounding box center [636, 170] width 12 height 12
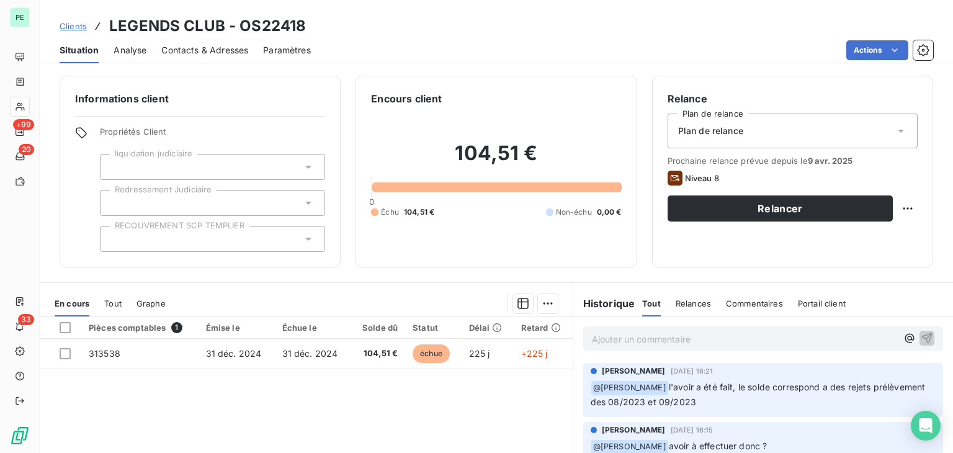
click at [717, 137] on div "Plan de relance" at bounding box center [793, 131] width 250 height 35
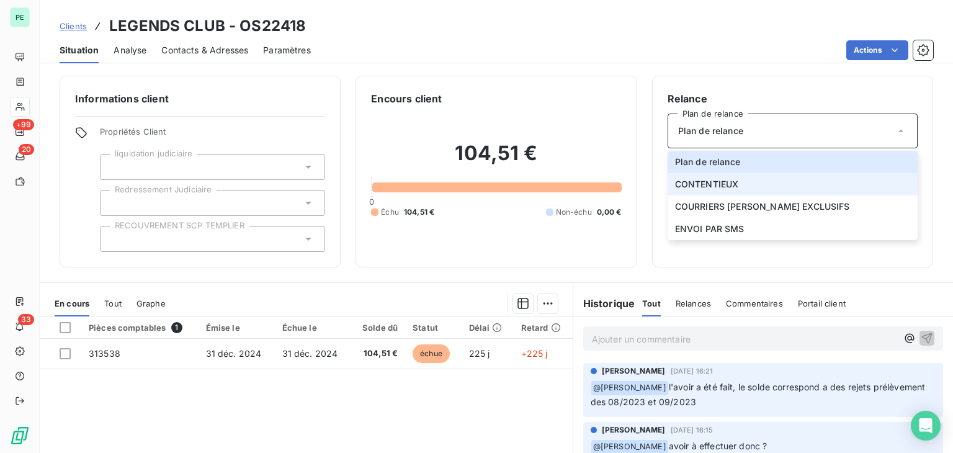
click at [712, 186] on span "CONTENTIEUX" at bounding box center [707, 184] width 64 height 12
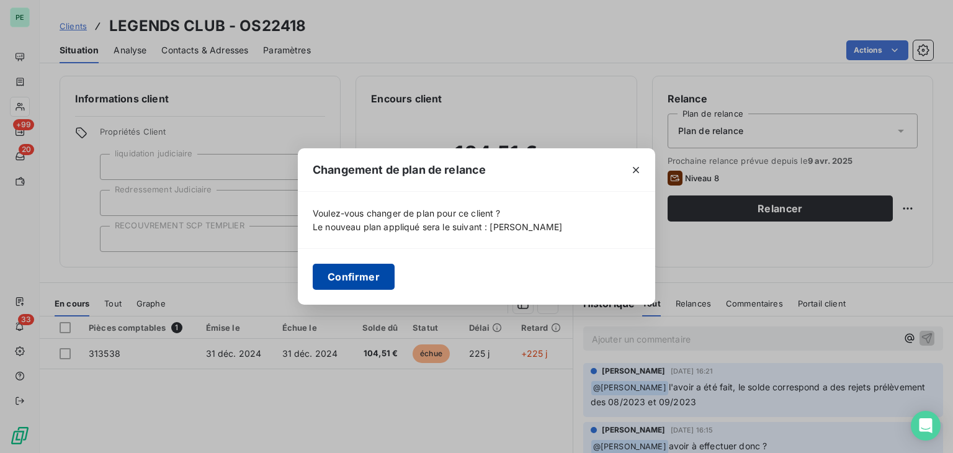
click at [352, 275] on button "Confirmer" at bounding box center [354, 277] width 82 height 26
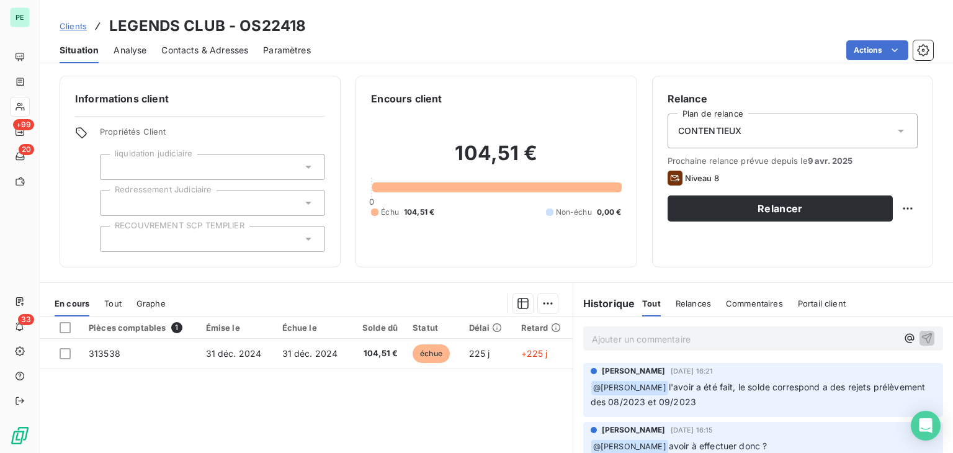
click at [642, 338] on p "Ajouter un commentaire ﻿" at bounding box center [744, 339] width 305 height 16
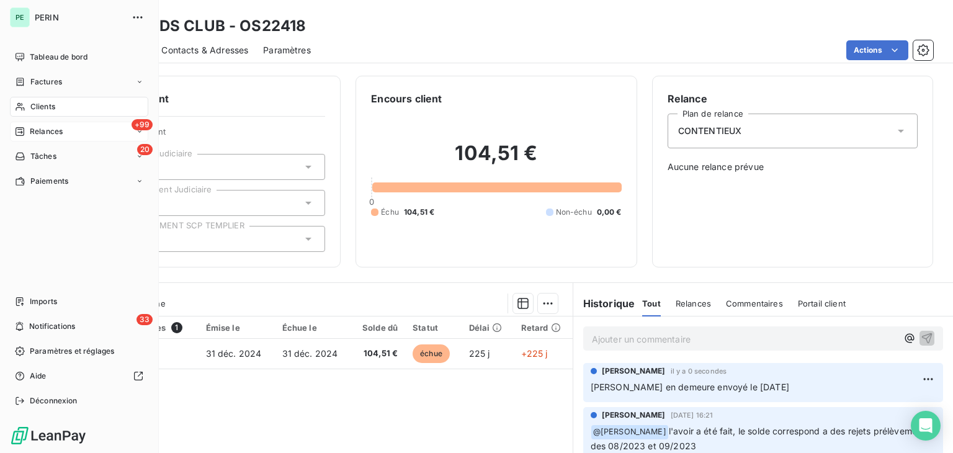
drag, startPoint x: 47, startPoint y: 124, endPoint x: 56, endPoint y: 122, distance: 10.2
click at [47, 124] on div "+99 Relances" at bounding box center [79, 132] width 138 height 20
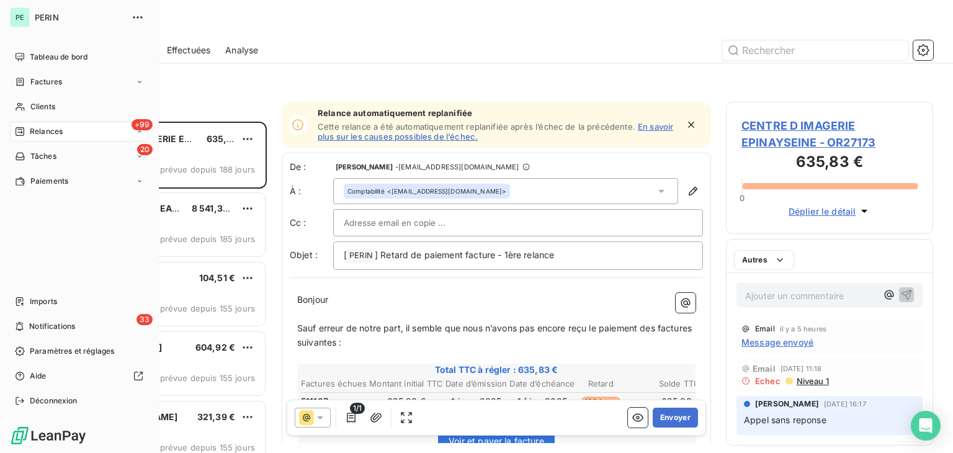
scroll to position [321, 197]
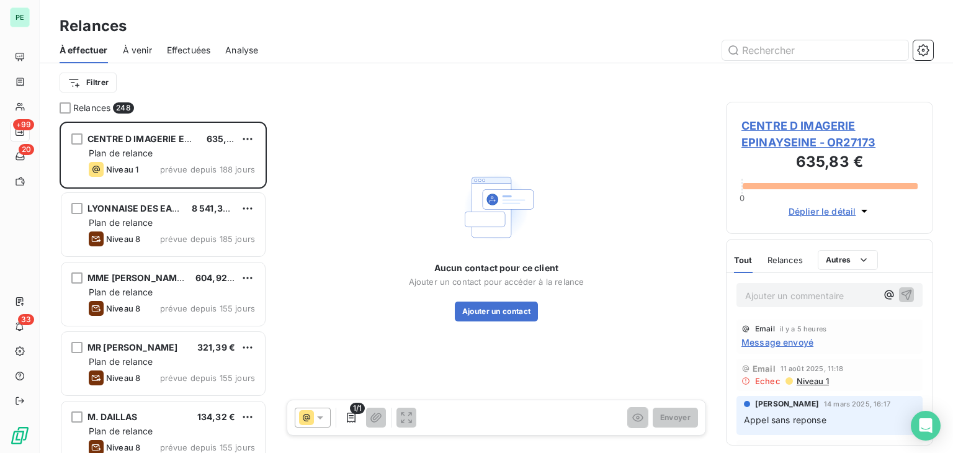
scroll to position [321, 197]
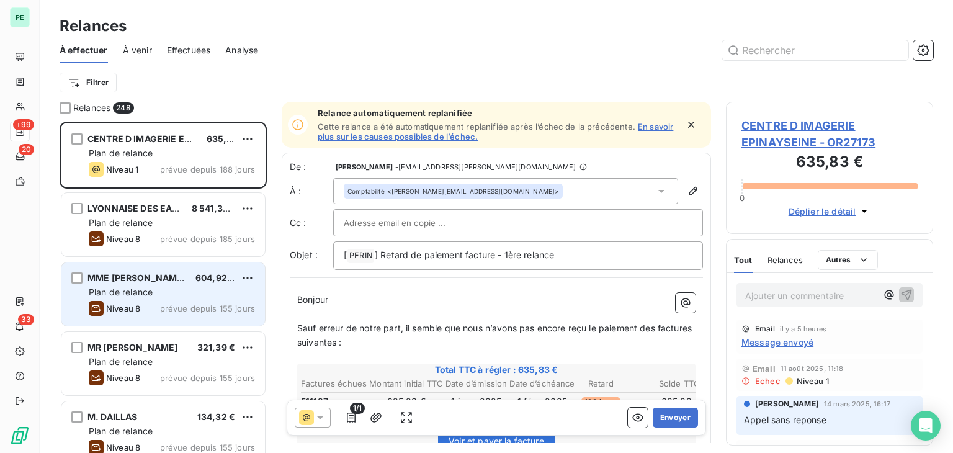
click at [167, 290] on div "Plan de relance" at bounding box center [172, 292] width 166 height 12
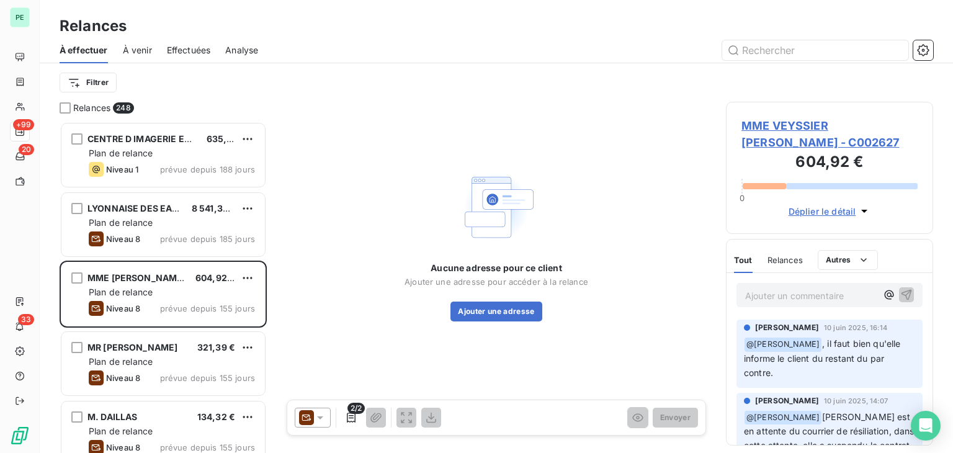
click at [797, 122] on span "MME VEYSSIER CHRISTIANE - C002627" at bounding box center [830, 134] width 176 height 34
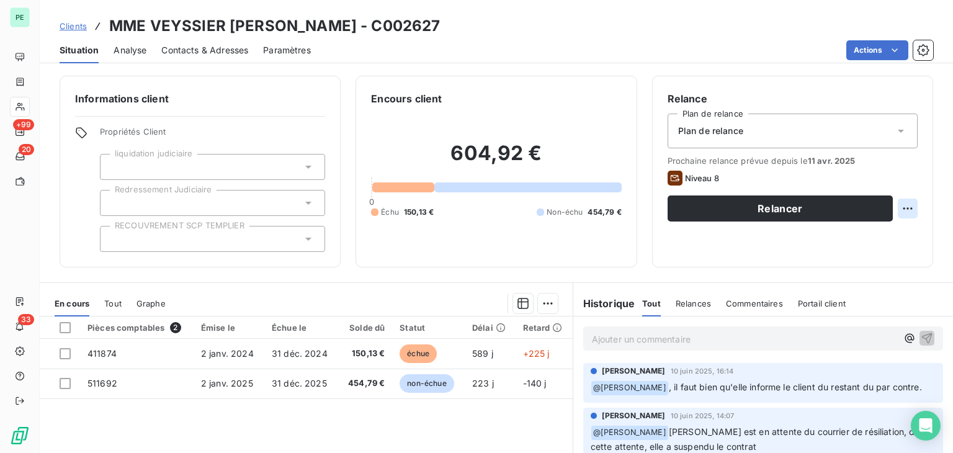
click at [896, 210] on html "PE +99 20 33 Clients MME VEYSSIER CHRISTIANE - C002627 Situation Analyse Contac…" at bounding box center [476, 226] width 953 height 453
click at [887, 241] on div "Replanifier cette action" at bounding box center [847, 236] width 111 height 20
select select "7"
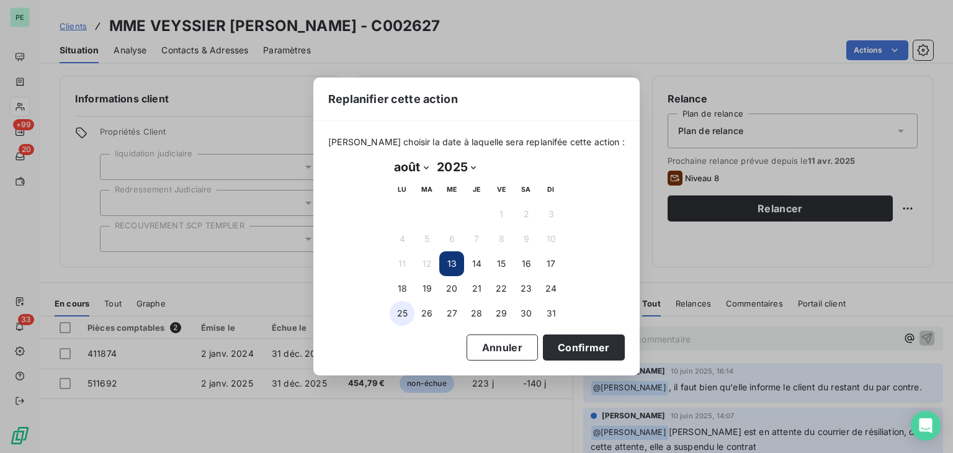
click at [407, 316] on button "25" at bounding box center [402, 313] width 25 height 25
click at [562, 346] on button "Confirmer" at bounding box center [584, 347] width 82 height 26
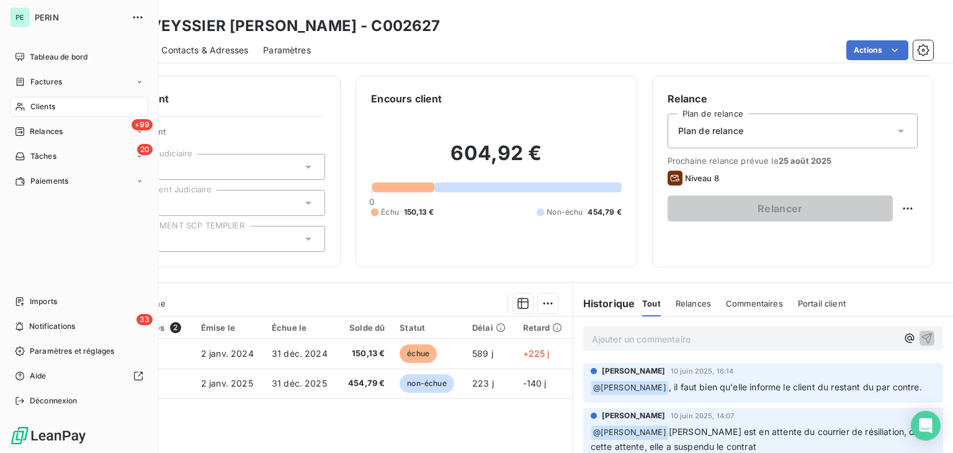
drag, startPoint x: 20, startPoint y: 125, endPoint x: 153, endPoint y: 97, distance: 135.7
click at [20, 126] on div "Relances" at bounding box center [39, 131] width 48 height 11
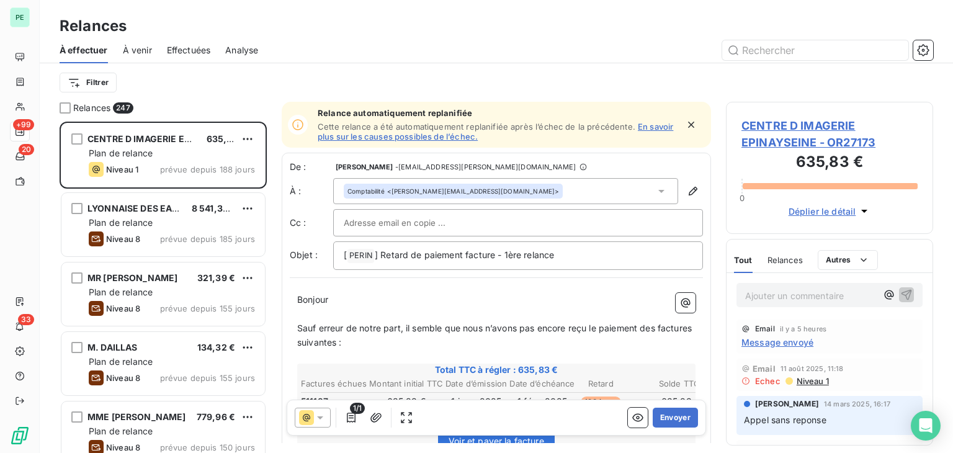
scroll to position [321, 197]
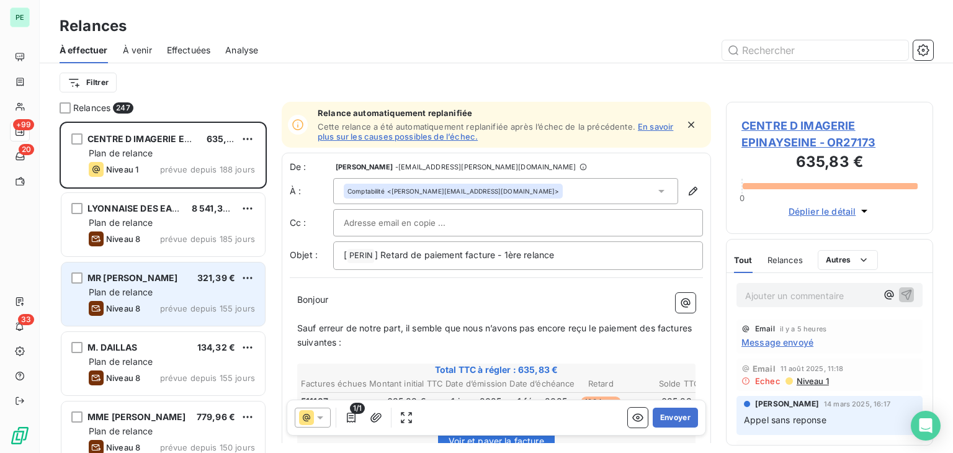
click at [171, 297] on div "Plan de relance" at bounding box center [172, 292] width 166 height 12
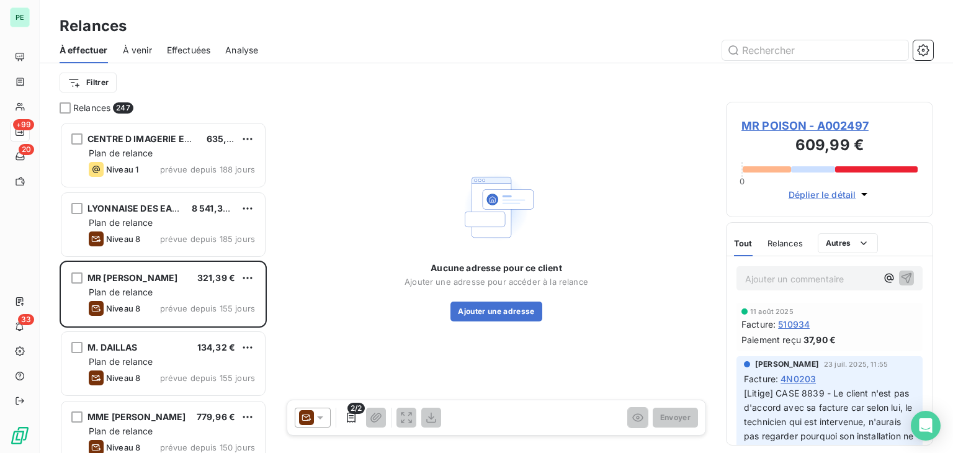
click at [830, 125] on span "MR POISON - A002497" at bounding box center [830, 125] width 176 height 17
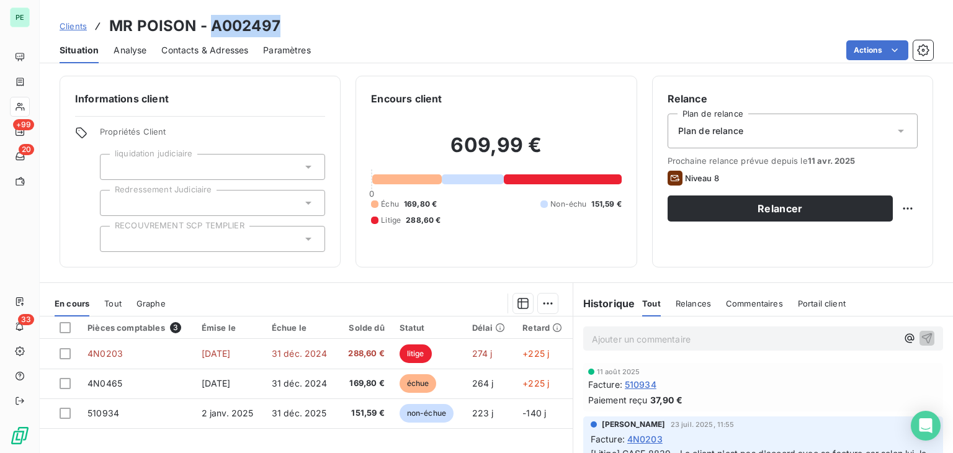
drag, startPoint x: 293, startPoint y: 23, endPoint x: 213, endPoint y: 27, distance: 79.5
click at [213, 27] on div "Clients MR POISON - A002497" at bounding box center [497, 26] width 914 height 22
copy h3 "A002497"
click at [895, 210] on html "PE +99 20 33 Clients MR POISON - A002497 Situation Analyse Contacts & Adresses …" at bounding box center [476, 226] width 953 height 453
click at [814, 239] on div "Replanifier cette action" at bounding box center [847, 236] width 111 height 20
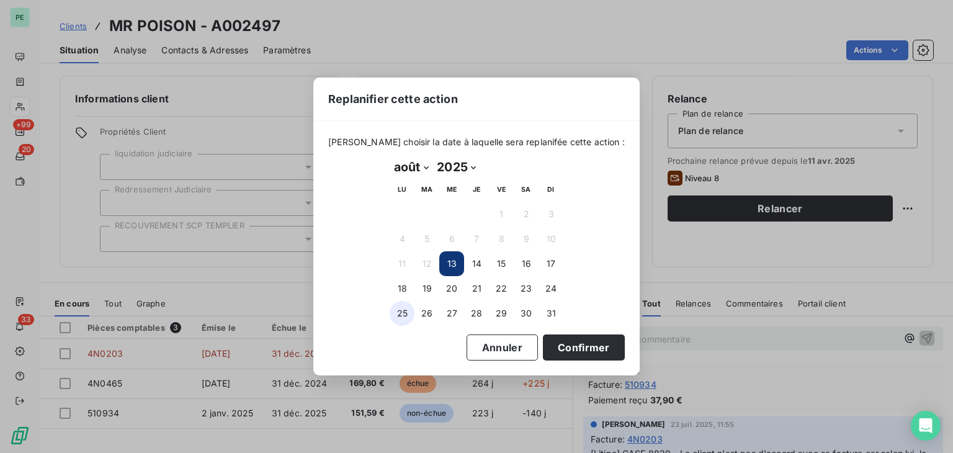
click at [400, 313] on button "25" at bounding box center [402, 313] width 25 height 25
click at [413, 164] on select "janvier février mars avril mai juin juillet août septembre octobre novembre déc…" at bounding box center [411, 167] width 43 height 20
select select "8"
click at [390, 157] on select "janvier février mars avril mai juin juillet août septembre octobre novembre déc…" at bounding box center [411, 167] width 43 height 20
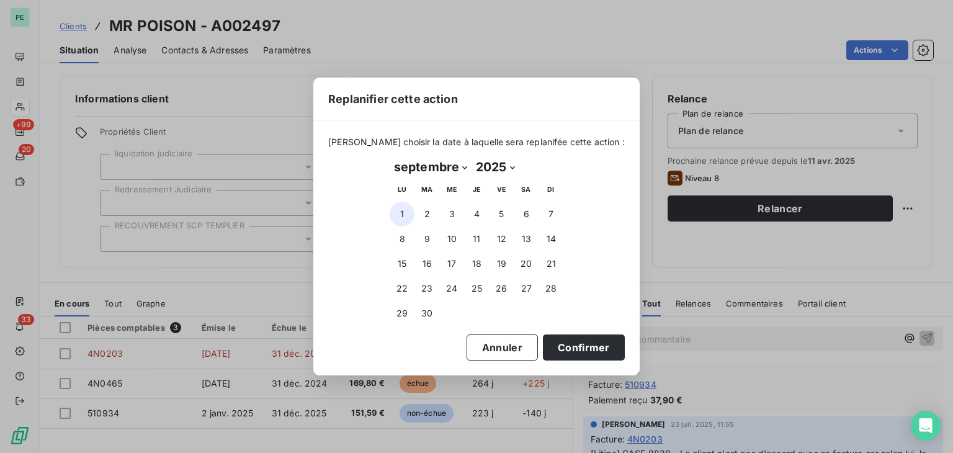
click at [408, 213] on button "1" at bounding box center [402, 214] width 25 height 25
click at [549, 341] on button "Confirmer" at bounding box center [584, 347] width 82 height 26
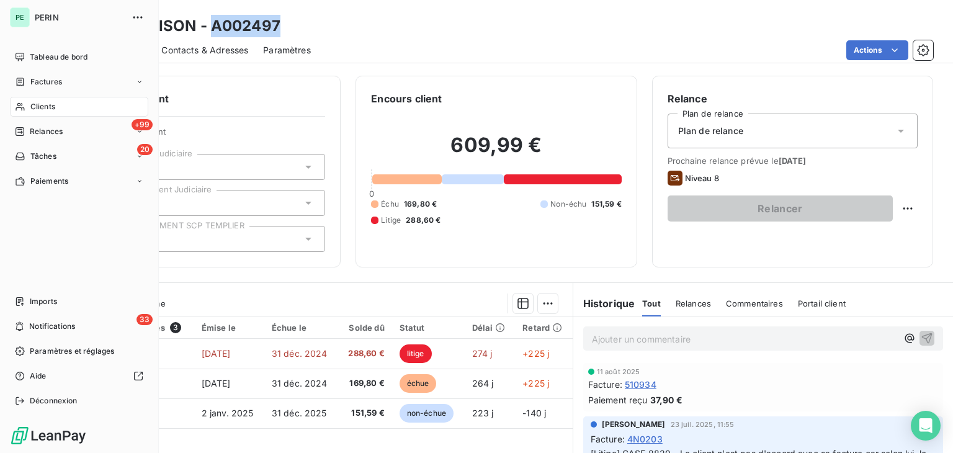
drag, startPoint x: 31, startPoint y: 135, endPoint x: 156, endPoint y: 149, distance: 125.6
click at [31, 135] on span "Relances" at bounding box center [46, 131] width 33 height 11
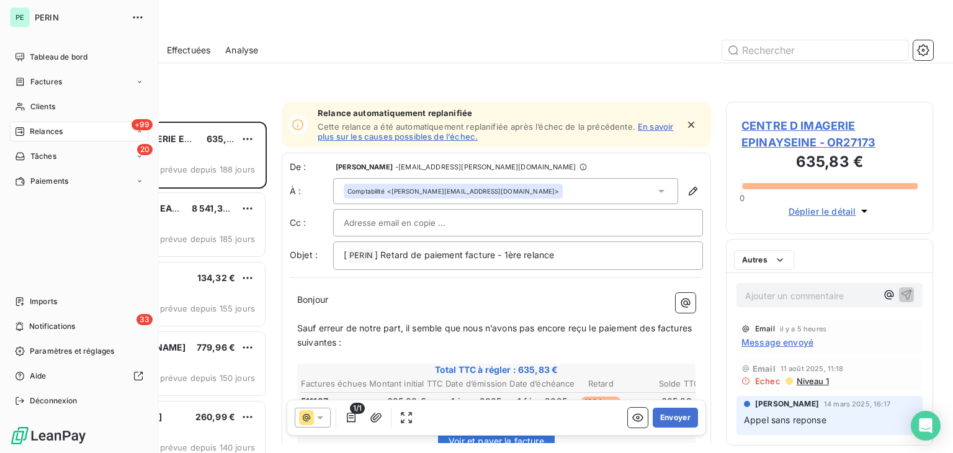
scroll to position [321, 197]
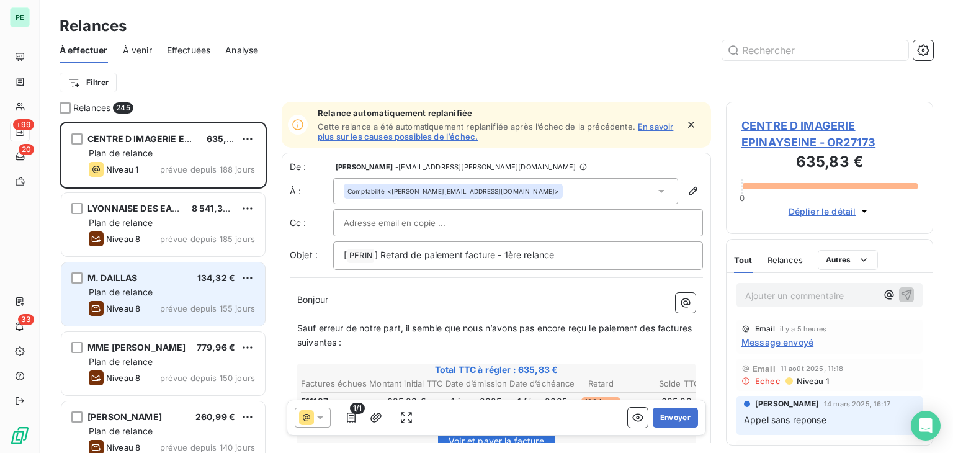
click at [162, 301] on div "Niveau 8 prévue depuis 155 jours" at bounding box center [172, 308] width 166 height 15
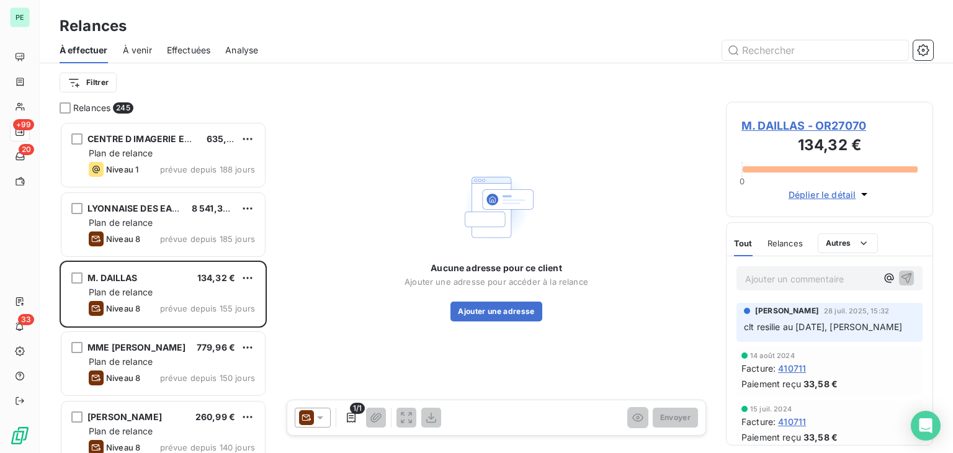
click at [859, 118] on span "M. DAILLAS - OR27070" at bounding box center [830, 125] width 176 height 17
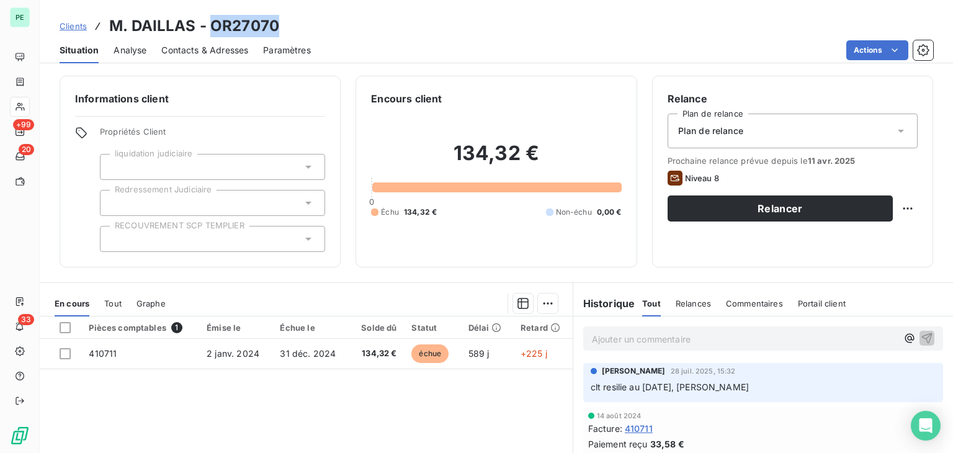
drag, startPoint x: 312, startPoint y: 32, endPoint x: 211, endPoint y: 31, distance: 101.2
click at [211, 31] on div "Clients M. DAILLAS - OR27070" at bounding box center [497, 26] width 914 height 22
copy h3 "OR27070"
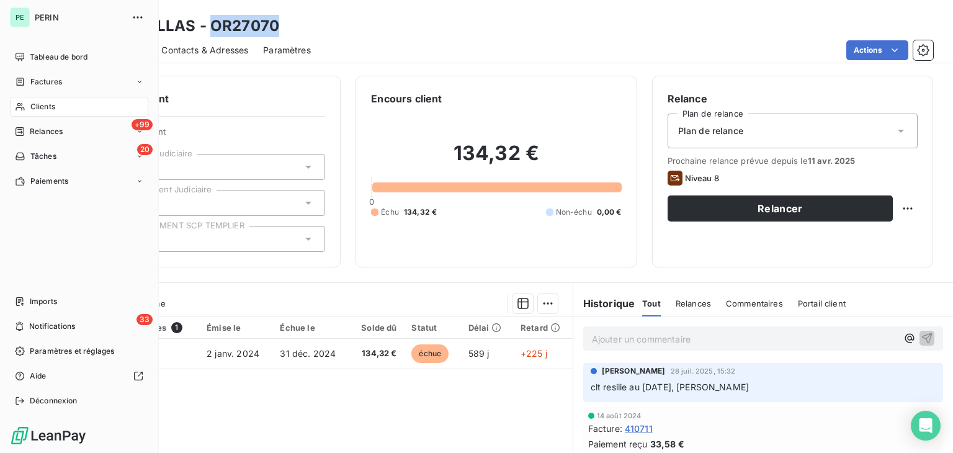
click at [35, 108] on span "Clients" at bounding box center [42, 106] width 25 height 11
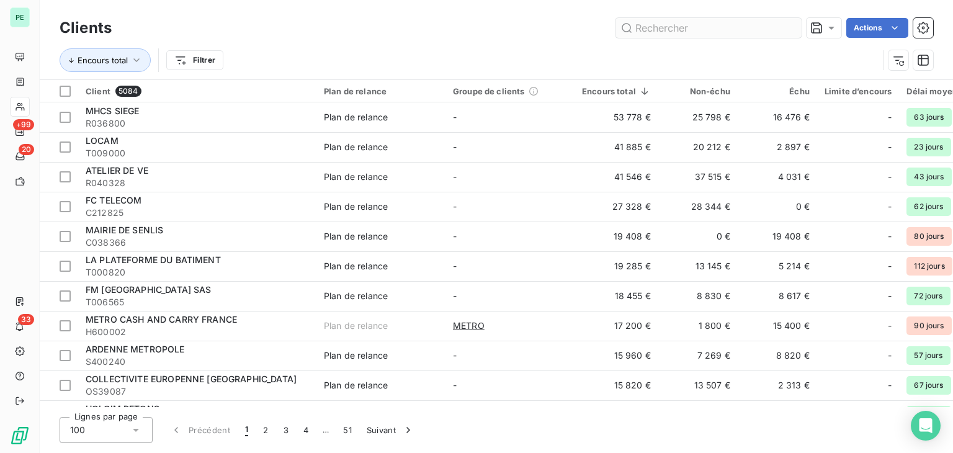
click at [725, 23] on input "text" at bounding box center [709, 28] width 186 height 20
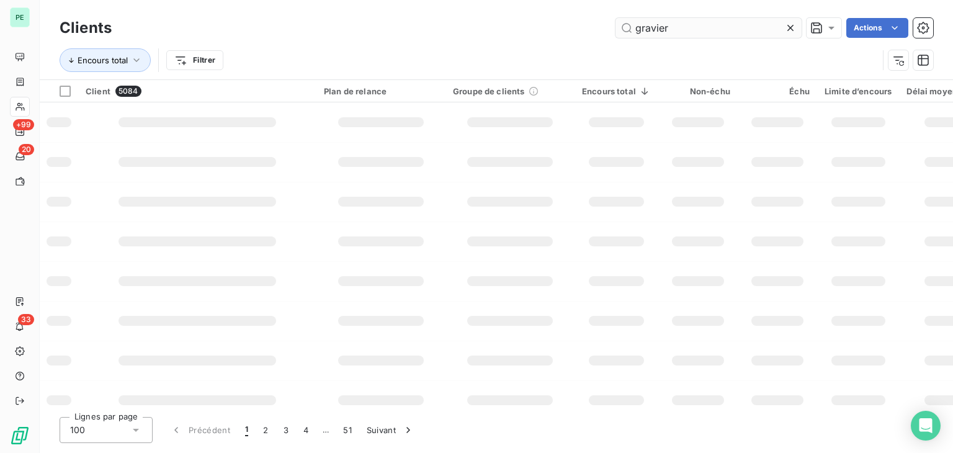
type input "graviere"
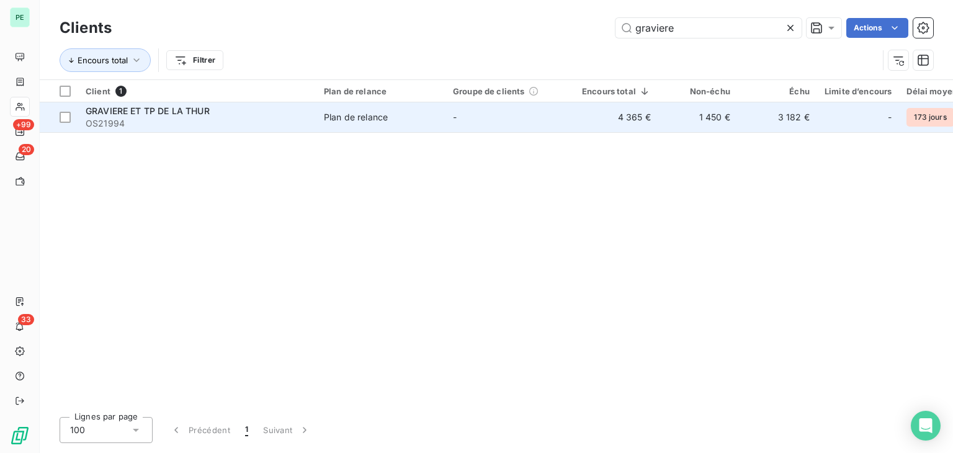
click at [230, 119] on span "OS21994" at bounding box center [197, 123] width 223 height 12
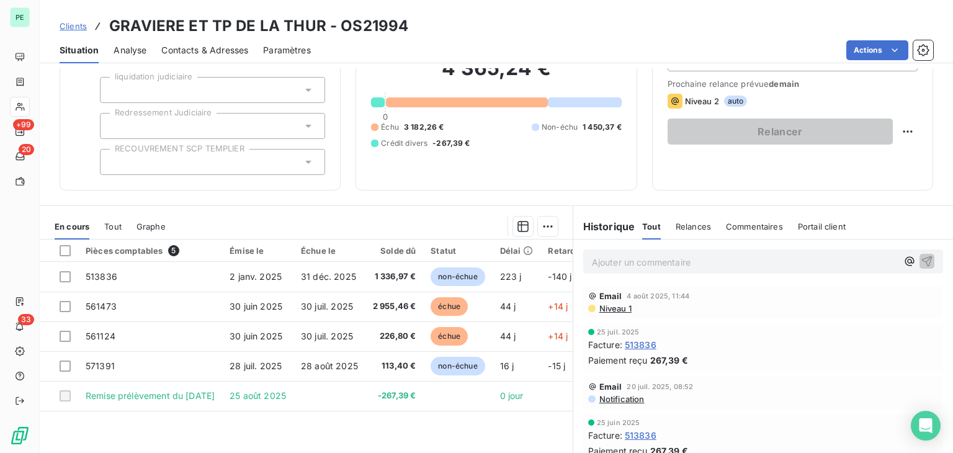
scroll to position [139, 0]
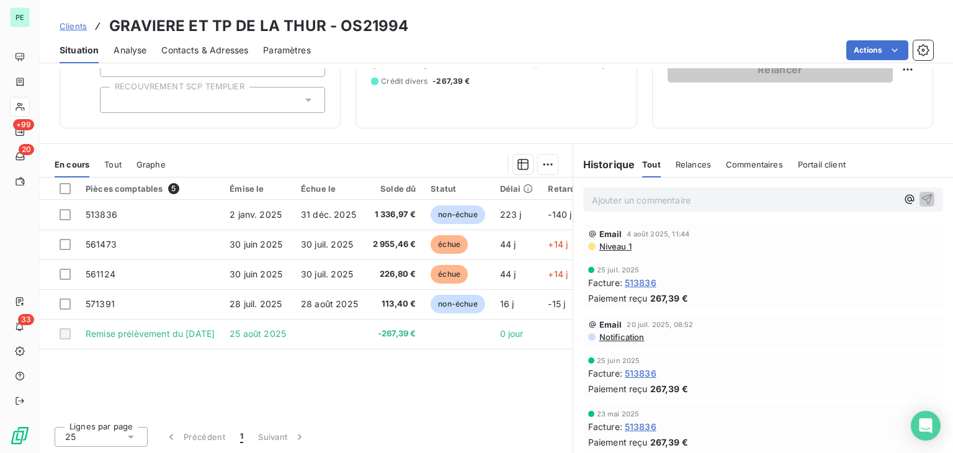
click at [598, 243] on span "Niveau 1" at bounding box center [615, 246] width 34 height 10
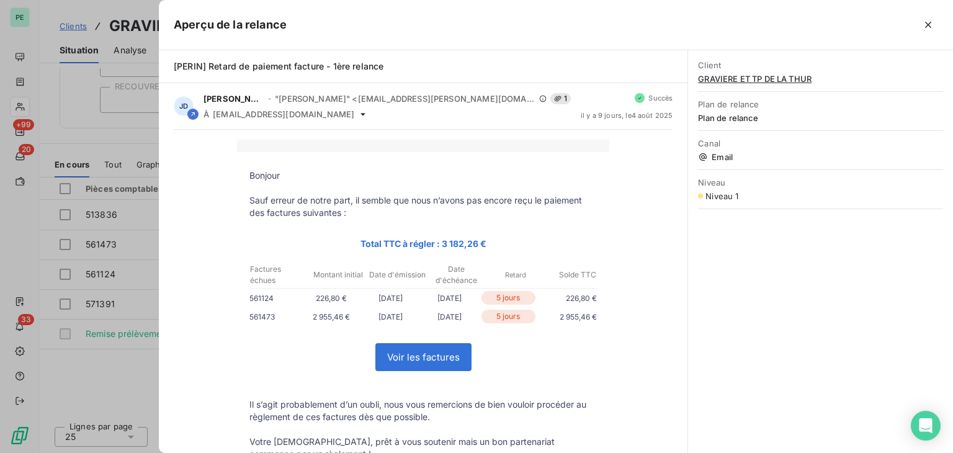
click at [143, 209] on div at bounding box center [476, 226] width 953 height 453
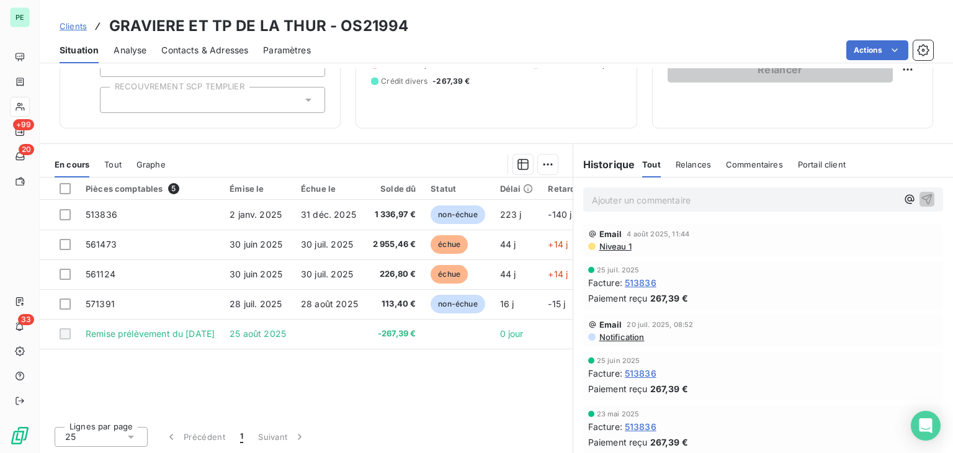
click at [381, 30] on h3 "GRAVIERE ET TP DE LA THUR - OS21994" at bounding box center [258, 26] width 299 height 22
copy h3 "OS21994"
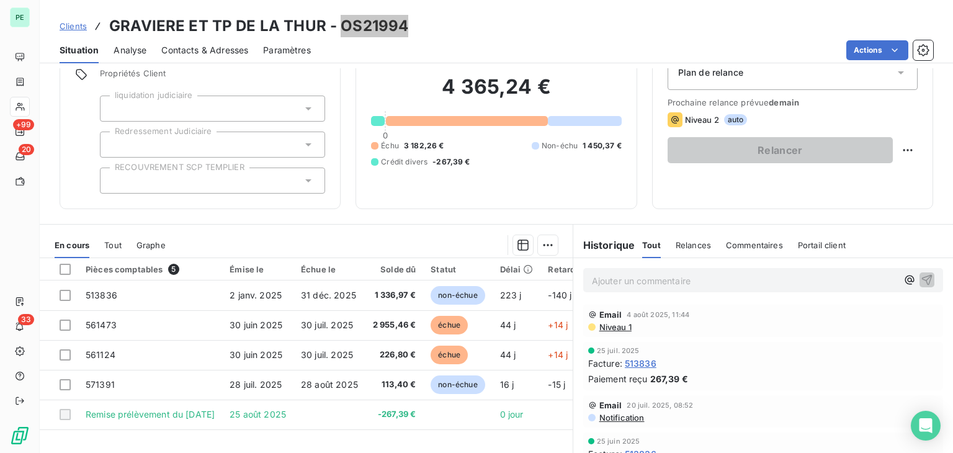
scroll to position [0, 0]
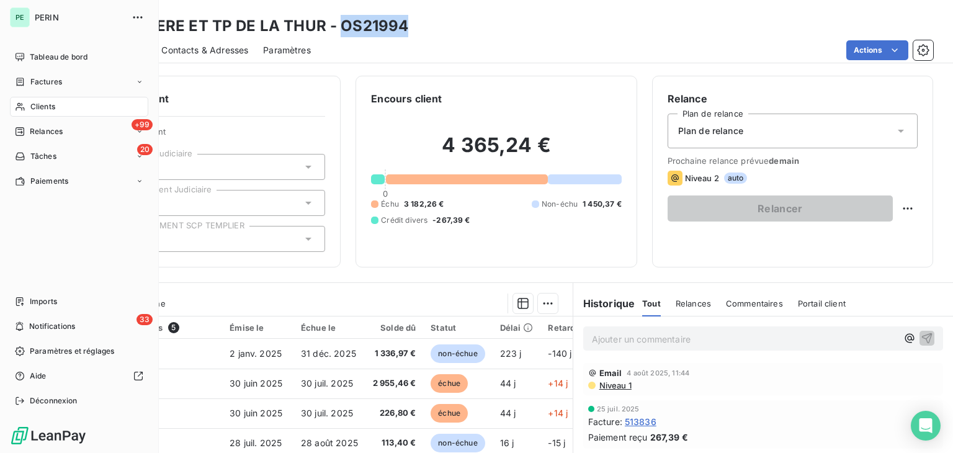
click at [43, 106] on span "Clients" at bounding box center [42, 106] width 25 height 11
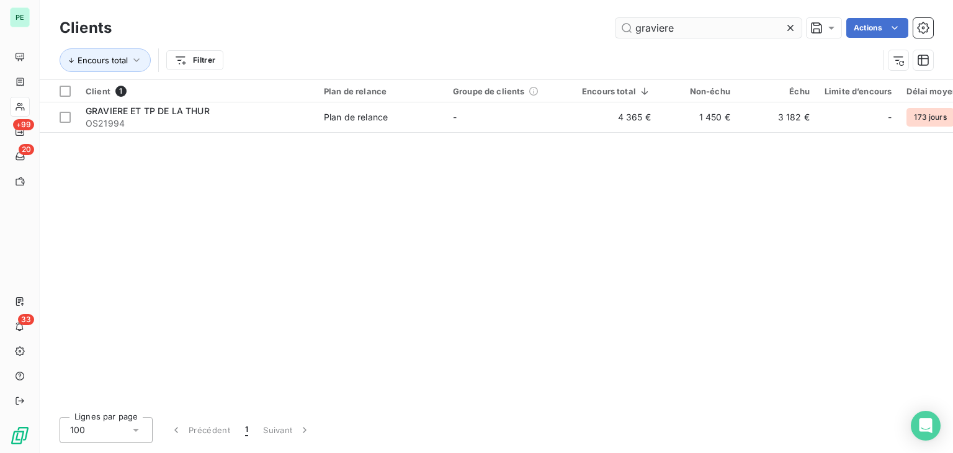
drag, startPoint x: 711, startPoint y: 27, endPoint x: 618, endPoint y: 27, distance: 92.5
click at [631, 27] on input "graviere" at bounding box center [709, 28] width 186 height 20
click at [603, 27] on div "graviere Actions" at bounding box center [530, 28] width 807 height 20
drag, startPoint x: 703, startPoint y: 34, endPoint x: 586, endPoint y: 33, distance: 116.7
click at [586, 33] on div "graviere Actions" at bounding box center [530, 28] width 807 height 20
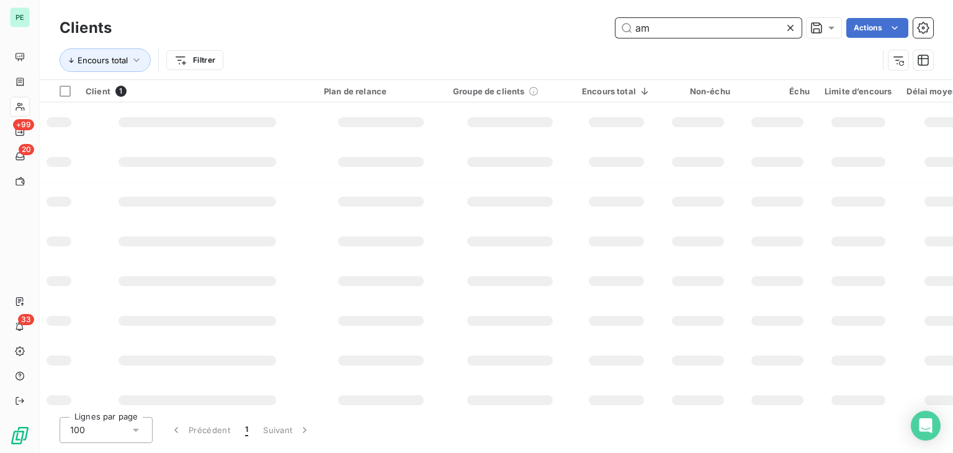
type input "ama"
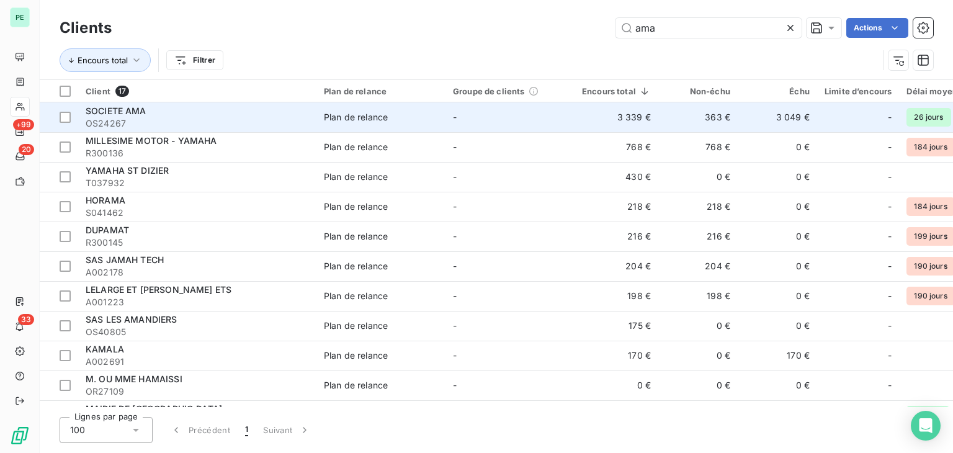
click at [391, 125] on td "Plan de relance" at bounding box center [380, 117] width 129 height 30
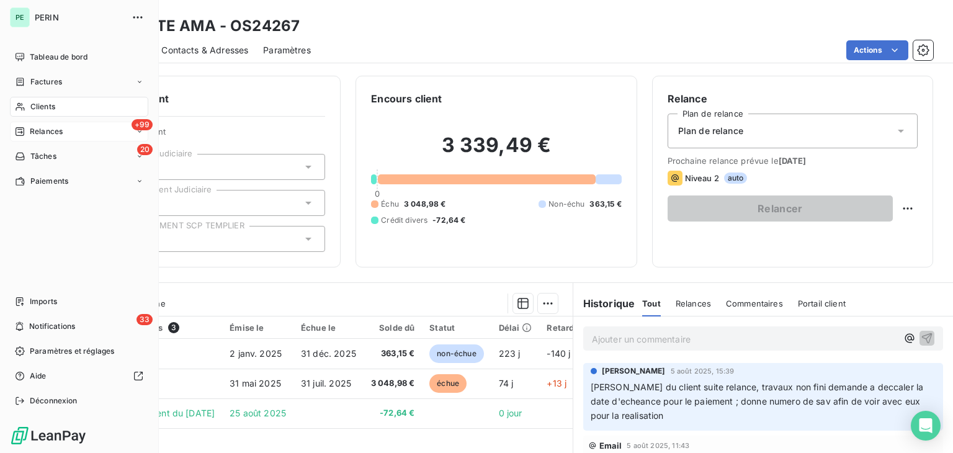
click at [47, 127] on span "Relances" at bounding box center [46, 131] width 33 height 11
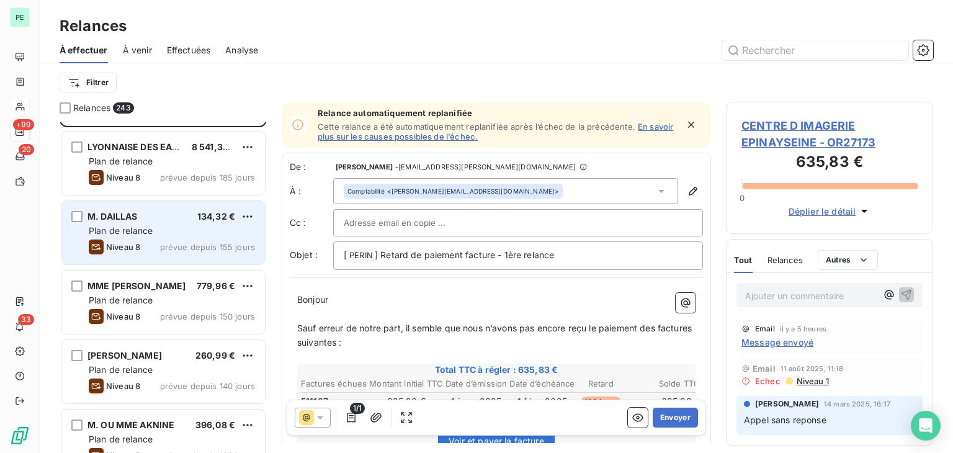
scroll to position [124, 0]
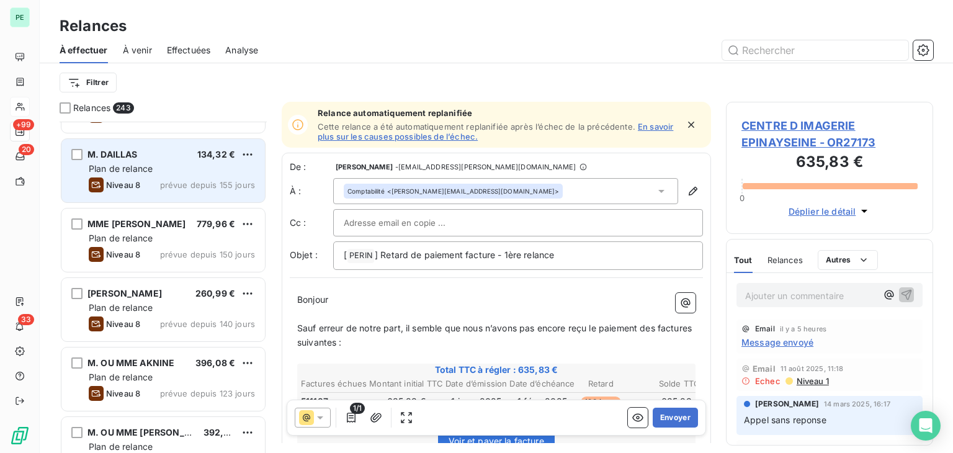
click at [164, 181] on span "prévue depuis 155 jours" at bounding box center [207, 185] width 95 height 10
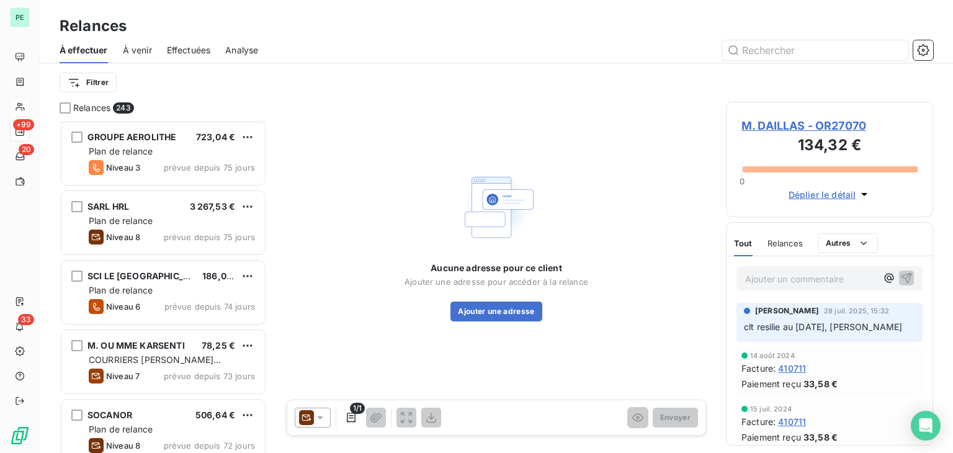
scroll to position [2358, 0]
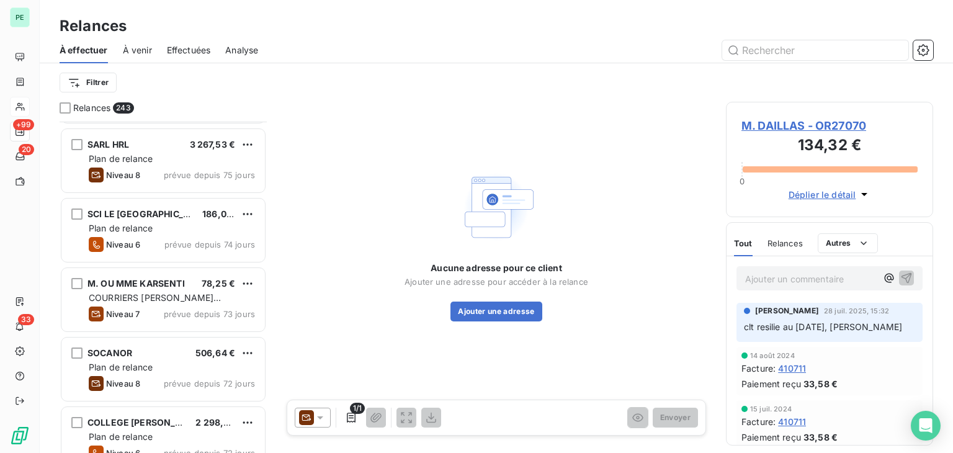
click at [833, 30] on div "Relances" at bounding box center [497, 26] width 914 height 22
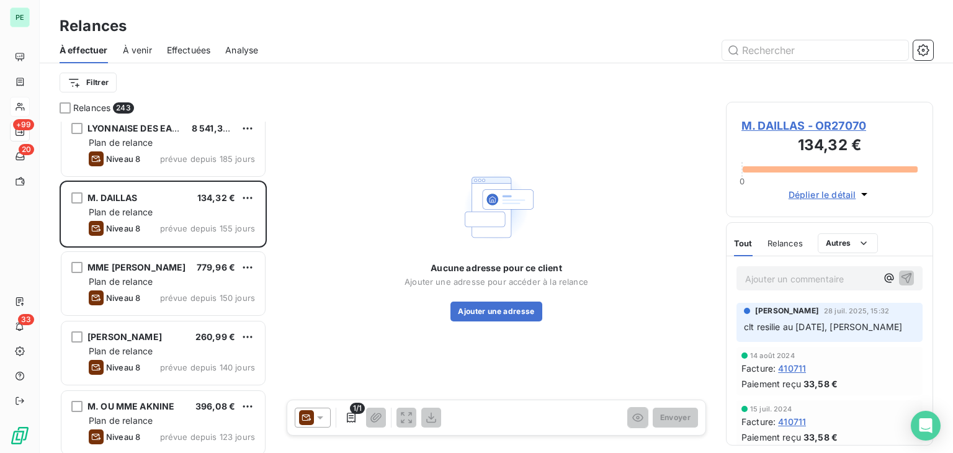
scroll to position [0, 0]
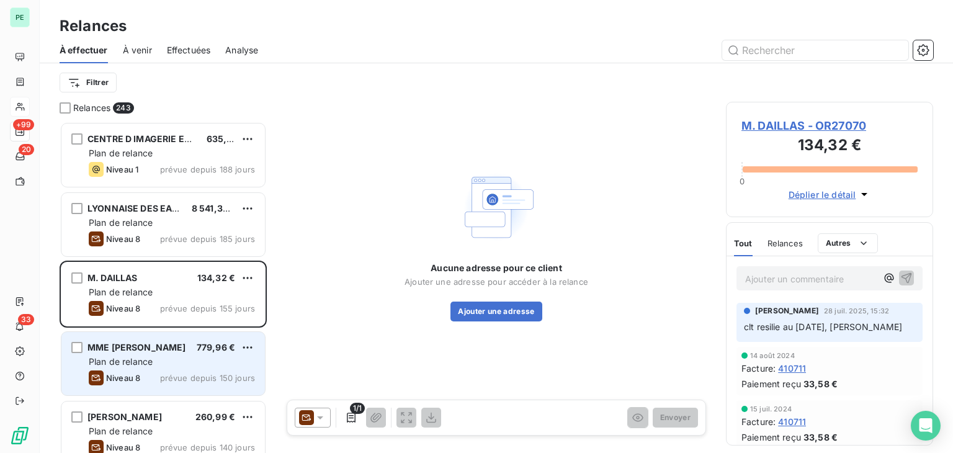
click at [155, 364] on div "Plan de relance" at bounding box center [172, 362] width 166 height 12
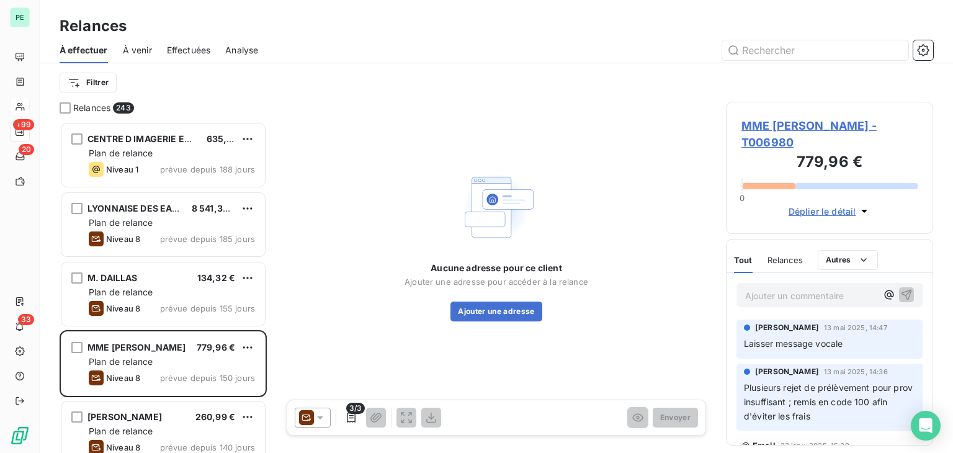
click at [879, 122] on span "MME [PERSON_NAME] - T006980" at bounding box center [830, 134] width 176 height 34
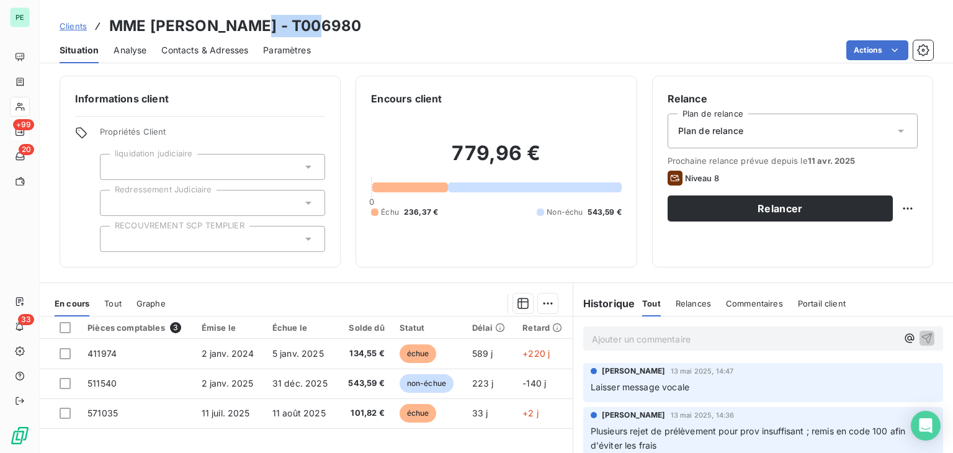
drag, startPoint x: 331, startPoint y: 29, endPoint x: 260, endPoint y: 29, distance: 70.7
click at [260, 29] on div "Clients MME MONTANARI - T006980" at bounding box center [497, 26] width 914 height 22
copy h3 "T006980"
click at [191, 55] on span "Contacts & Adresses" at bounding box center [204, 50] width 87 height 12
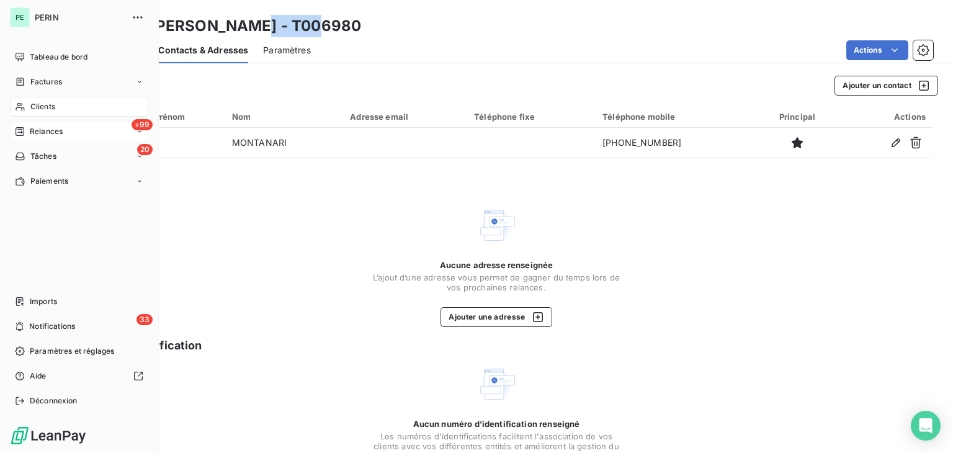
drag, startPoint x: 30, startPoint y: 127, endPoint x: 86, endPoint y: 123, distance: 56.6
click at [30, 127] on span "Relances" at bounding box center [46, 131] width 33 height 11
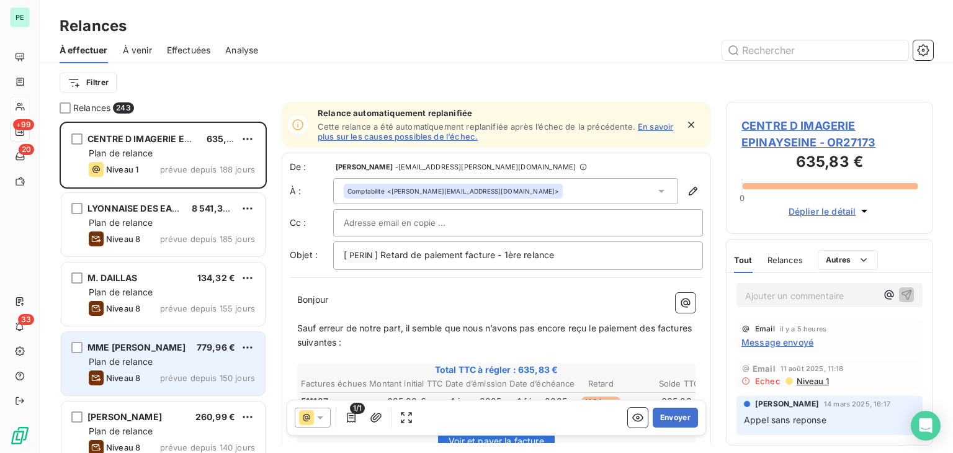
click at [162, 374] on span "prévue depuis 150 jours" at bounding box center [207, 378] width 95 height 10
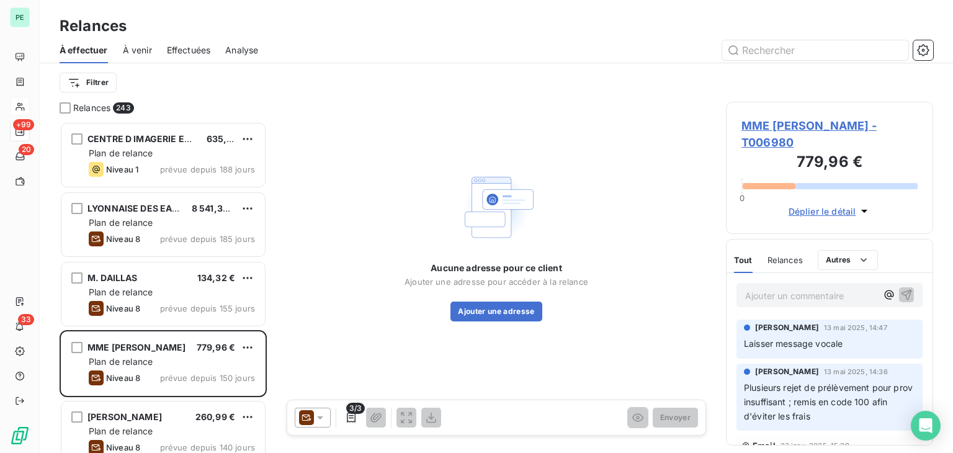
click at [754, 452] on span "Niveau 1" at bounding box center [769, 458] width 34 height 10
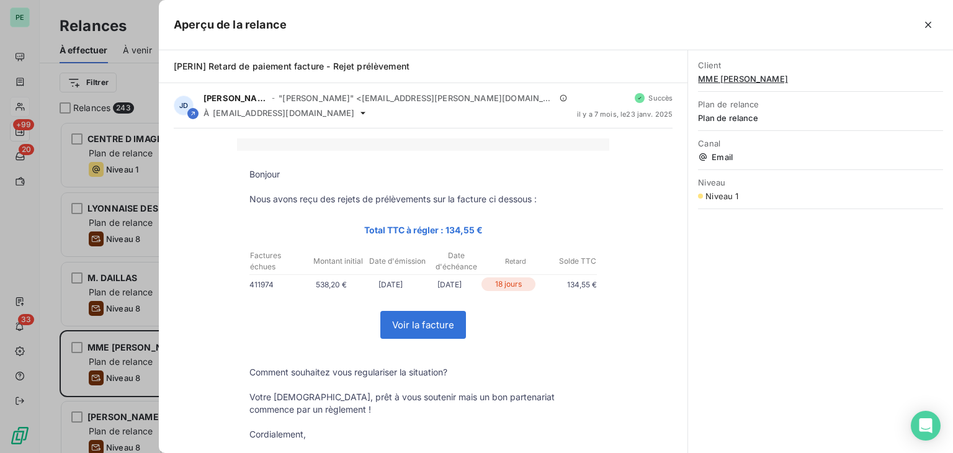
click at [142, 312] on div at bounding box center [476, 226] width 953 height 453
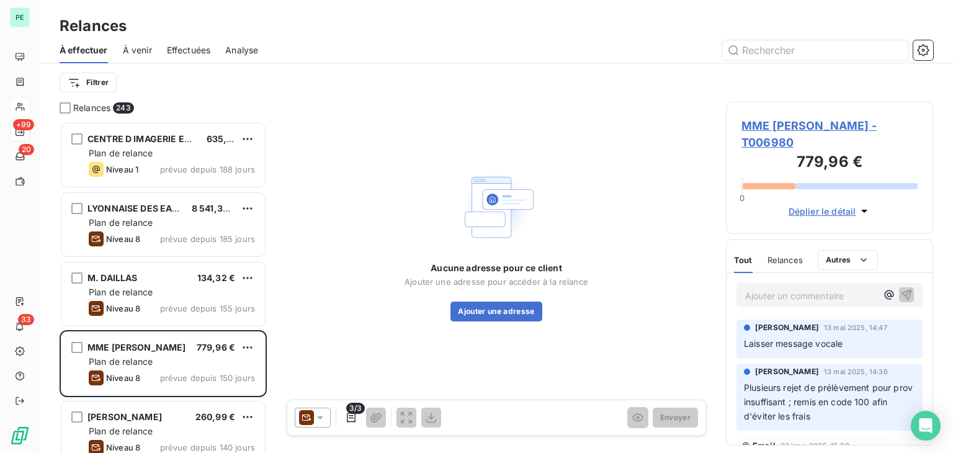
click at [784, 122] on span "MME [PERSON_NAME] - T006980" at bounding box center [830, 134] width 176 height 34
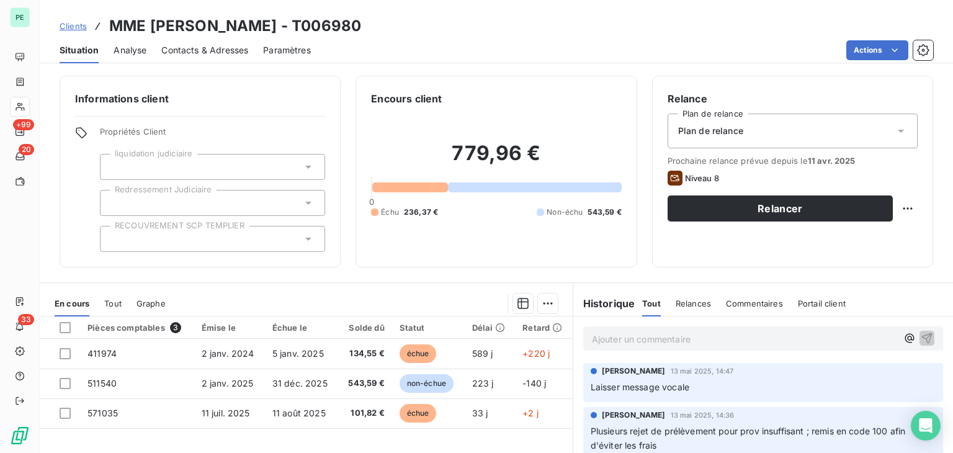
click at [187, 45] on span "Contacts & Adresses" at bounding box center [204, 50] width 87 height 12
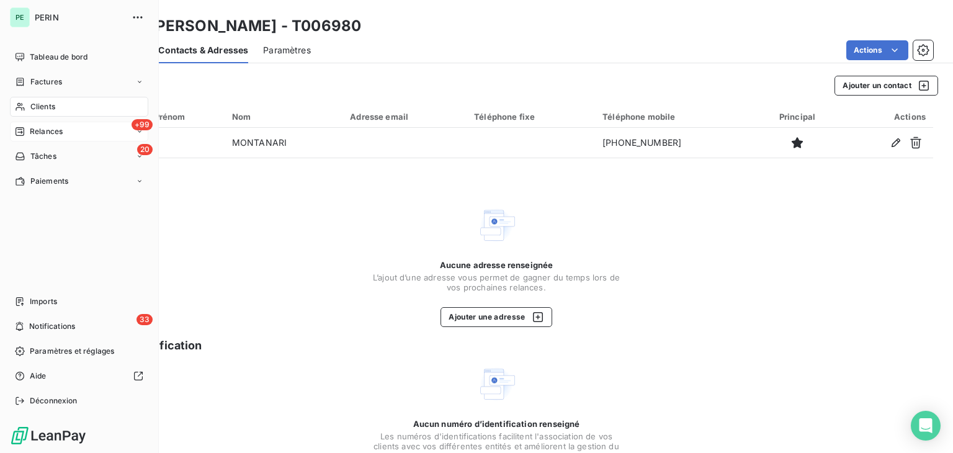
click at [34, 127] on span "Relances" at bounding box center [46, 131] width 33 height 11
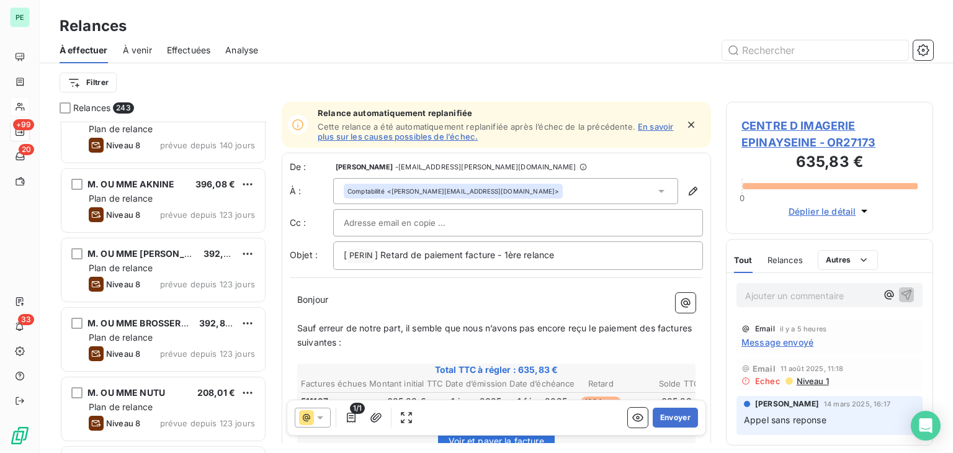
scroll to position [310, 0]
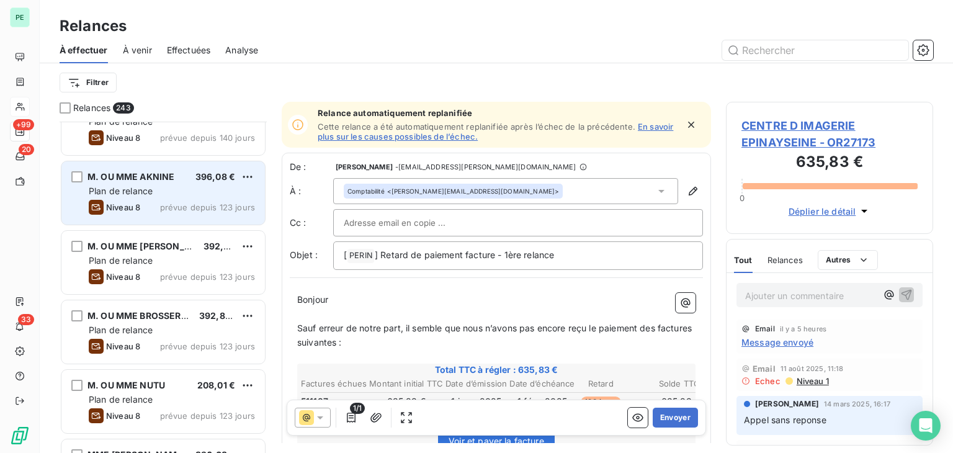
click at [184, 185] on div "Plan de relance" at bounding box center [172, 191] width 166 height 12
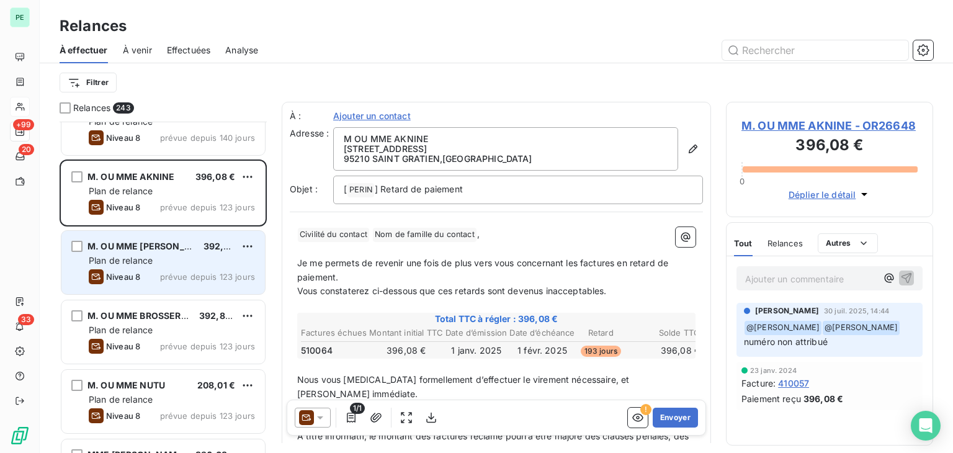
click at [115, 262] on span "Plan de relance" at bounding box center [121, 260] width 64 height 11
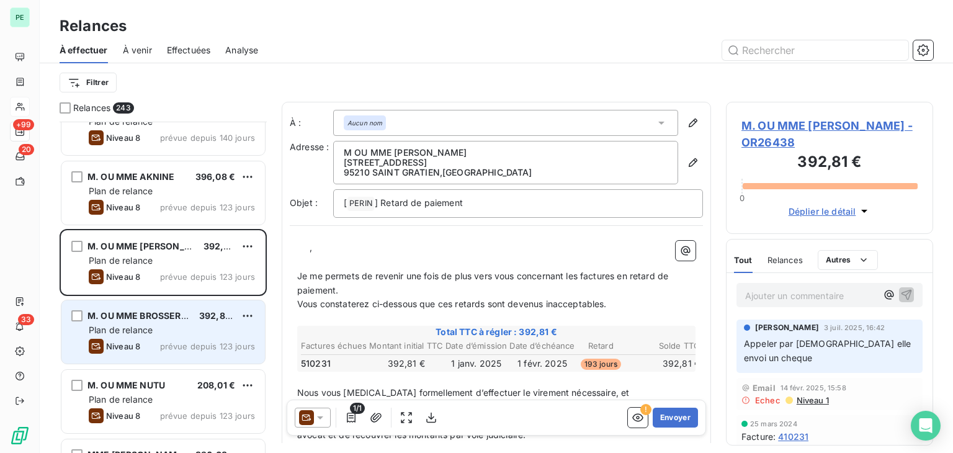
click at [126, 333] on span "Plan de relance" at bounding box center [121, 330] width 64 height 11
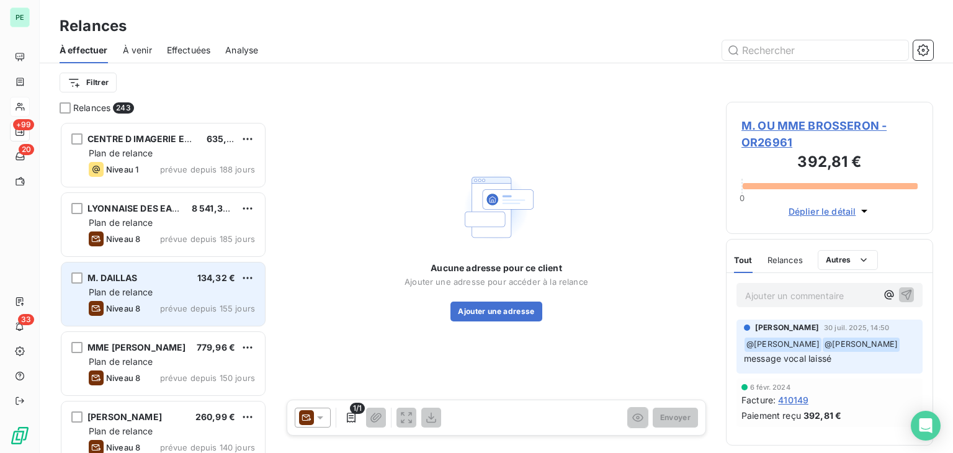
click at [155, 296] on div "Plan de relance" at bounding box center [172, 292] width 166 height 12
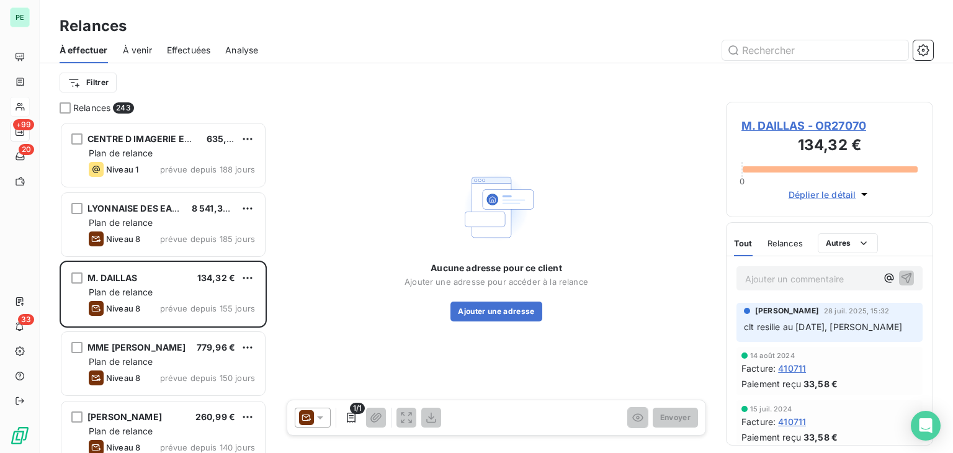
click at [826, 128] on span "M. DAILLAS - OR27070" at bounding box center [830, 125] width 176 height 17
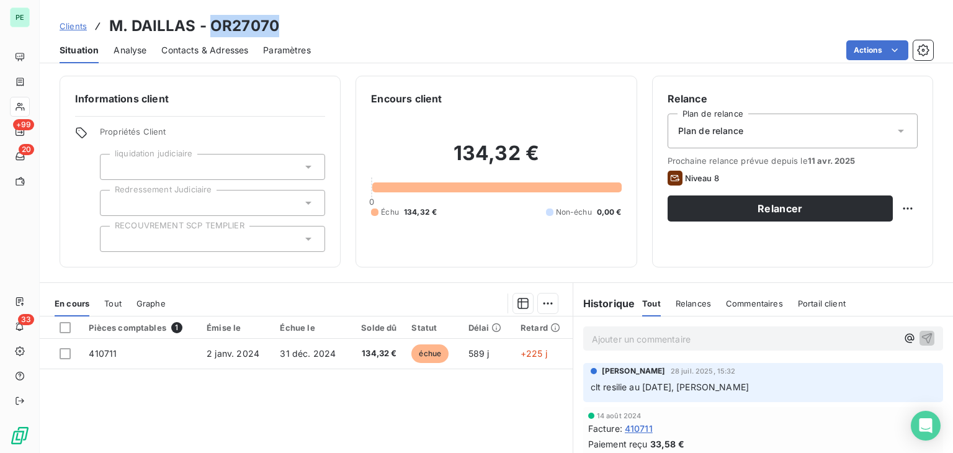
drag, startPoint x: 288, startPoint y: 27, endPoint x: 212, endPoint y: 34, distance: 76.7
click at [212, 34] on div "Clients M. DAILLAS - OR27070" at bounding box center [497, 26] width 914 height 22
copy h3 "OR27070"
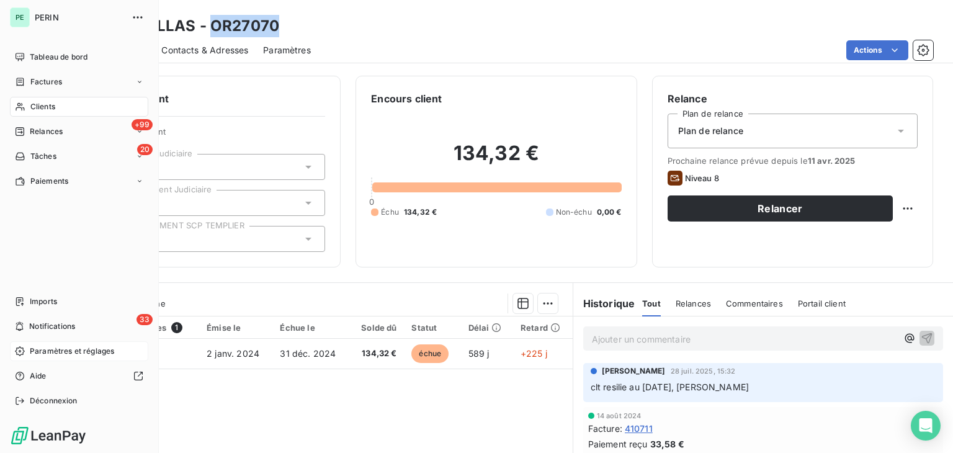
click at [35, 351] on span "Paramètres et réglages" at bounding box center [72, 351] width 84 height 11
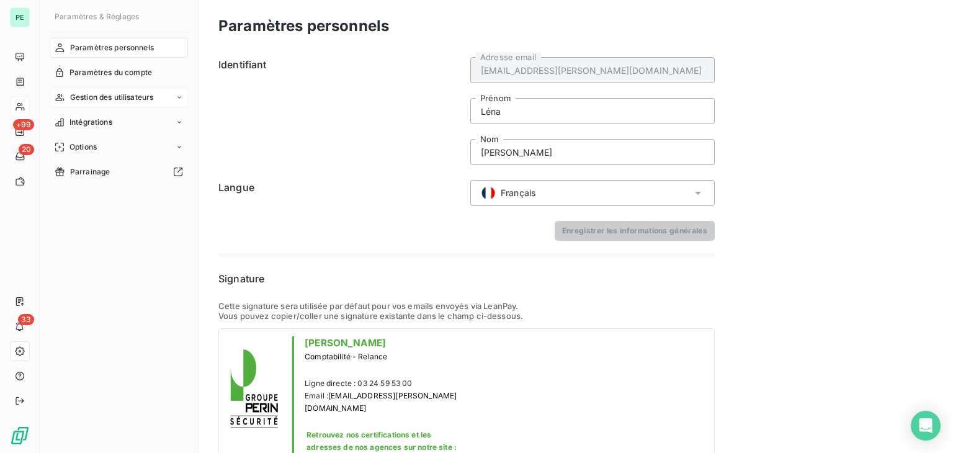
click at [110, 90] on div "Gestion des utilisateurs" at bounding box center [119, 98] width 138 height 20
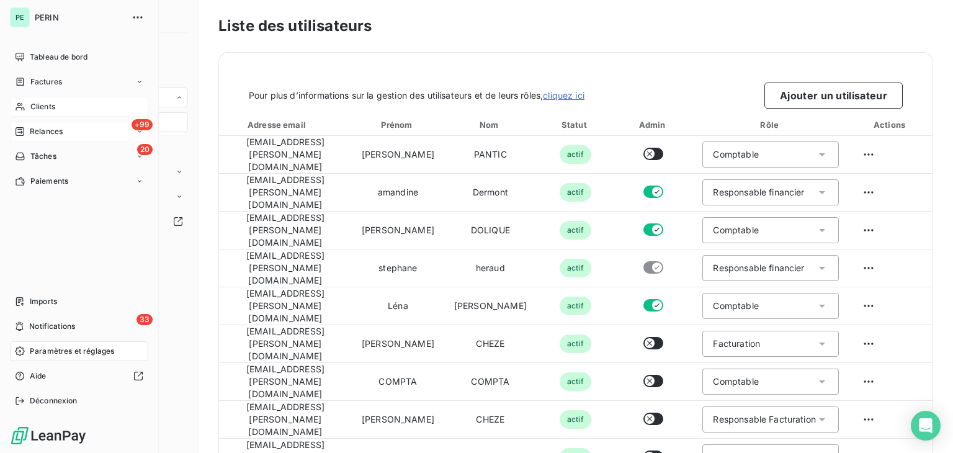
click at [53, 129] on span "Relances" at bounding box center [46, 131] width 33 height 11
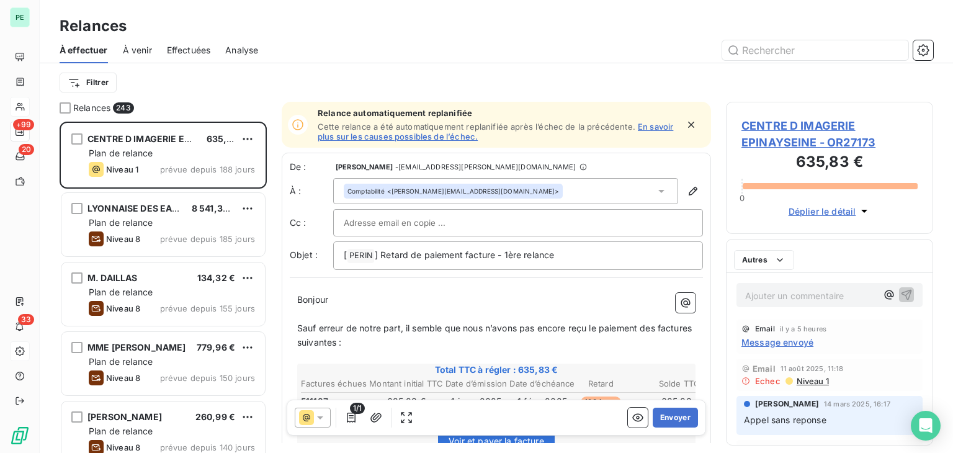
scroll to position [321, 197]
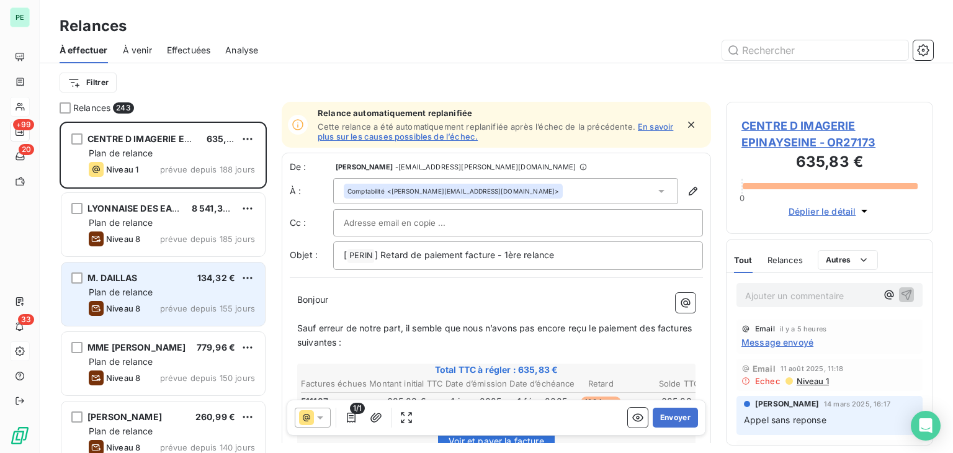
click at [151, 295] on span "Plan de relance" at bounding box center [121, 292] width 64 height 11
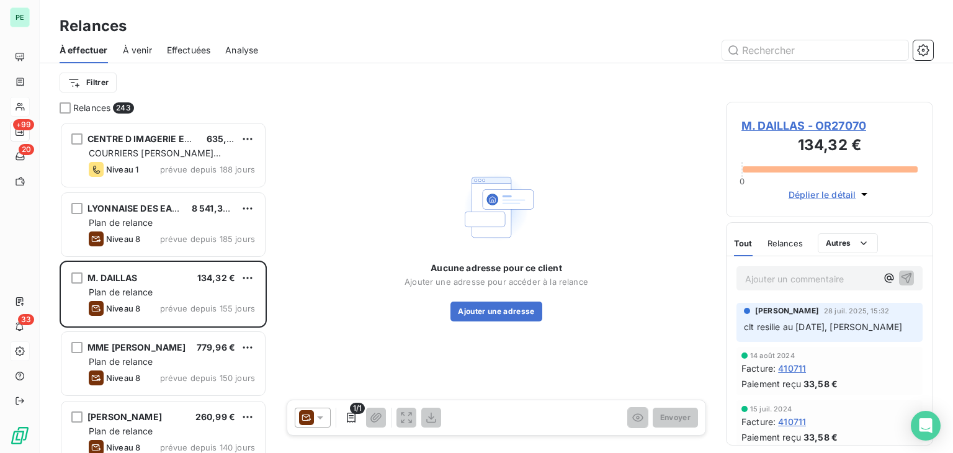
click at [815, 286] on div "Ajouter un commentaire ﻿" at bounding box center [830, 278] width 186 height 24
click at [812, 284] on p "Ajouter un commentaire ﻿" at bounding box center [811, 279] width 132 height 16
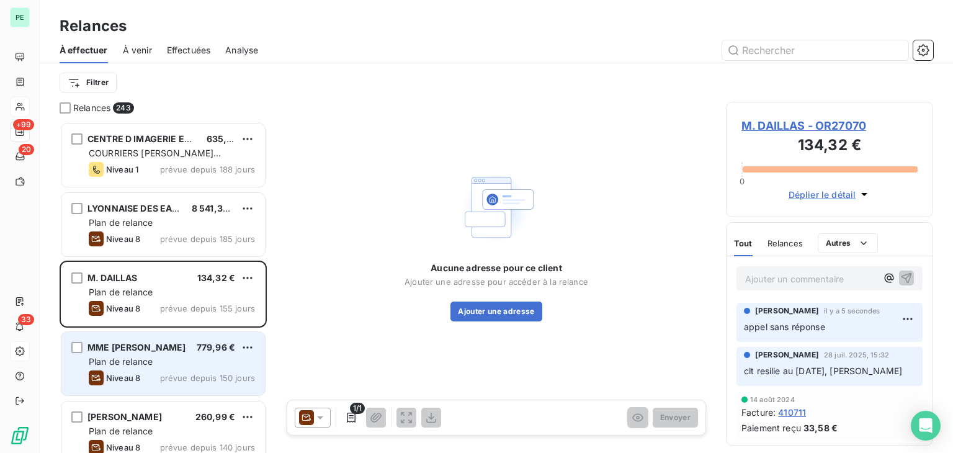
click at [166, 356] on div "Plan de relance" at bounding box center [172, 362] width 166 height 12
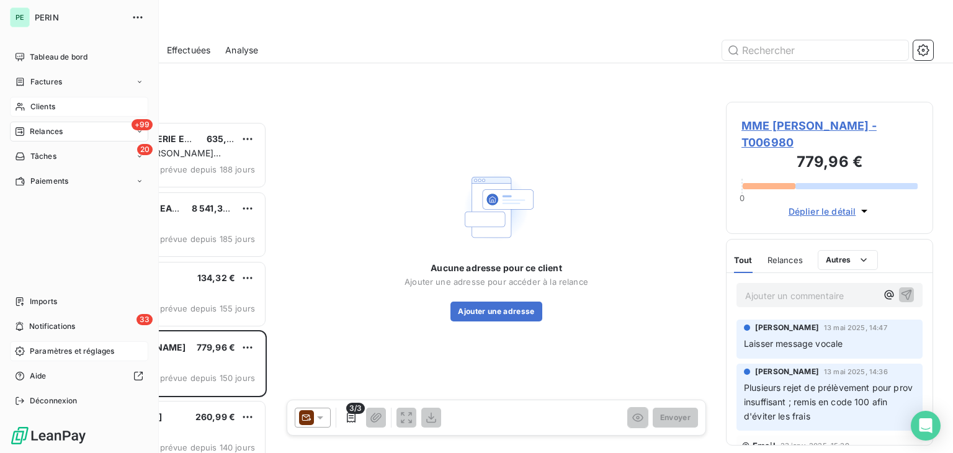
click at [25, 356] on div "Paramètres et réglages" at bounding box center [79, 351] width 138 height 20
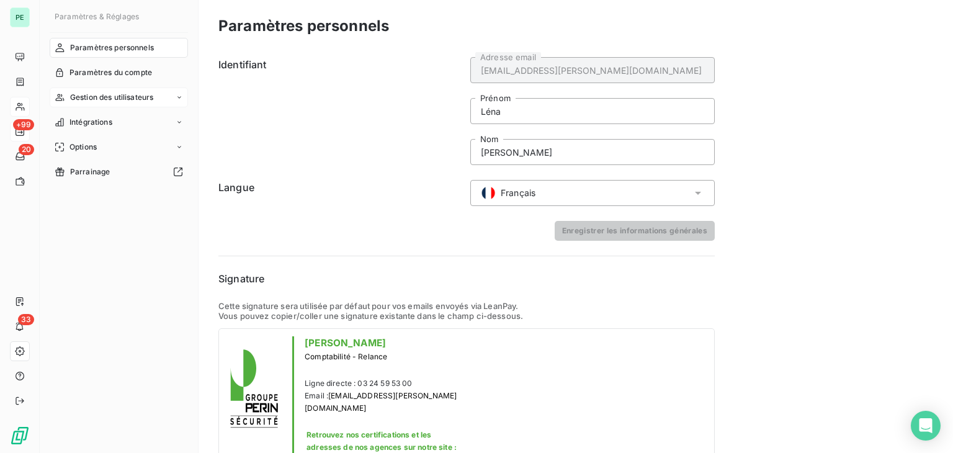
click at [100, 100] on span "Gestion des utilisateurs" at bounding box center [112, 97] width 84 height 11
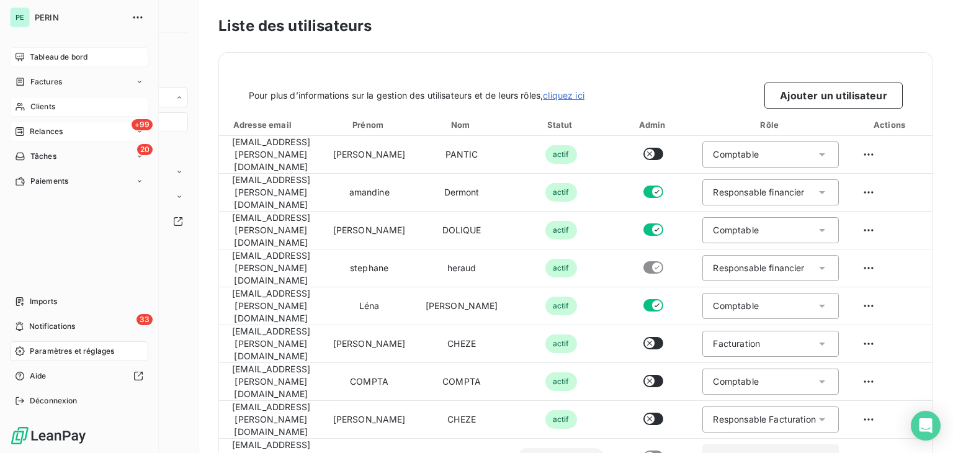
click at [55, 56] on span "Tableau de bord" at bounding box center [59, 57] width 58 height 11
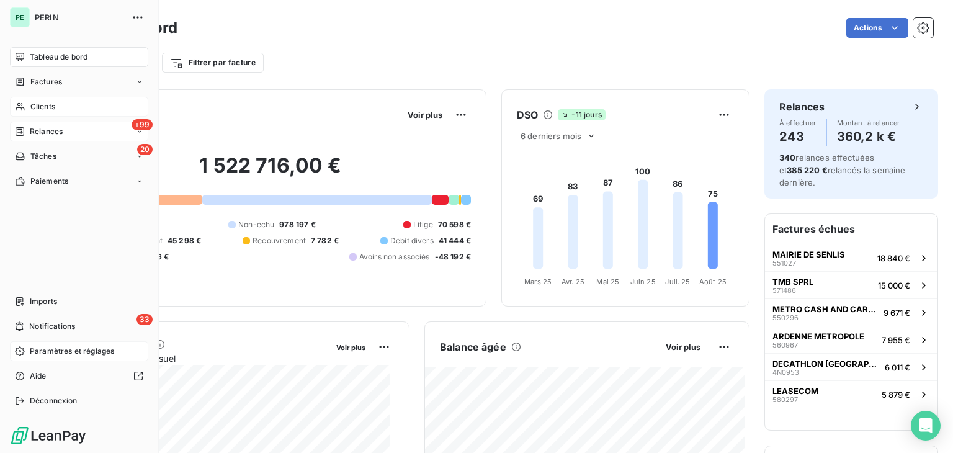
click at [56, 128] on span "Relances" at bounding box center [46, 131] width 33 height 11
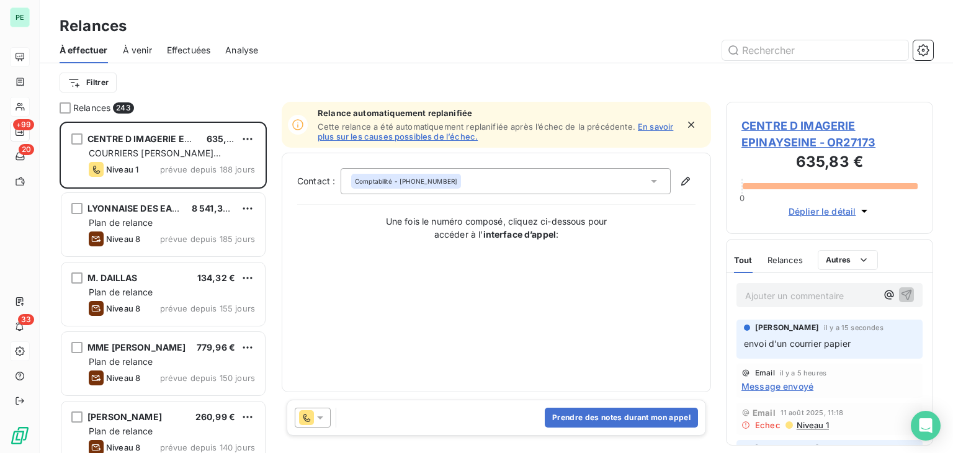
scroll to position [321, 197]
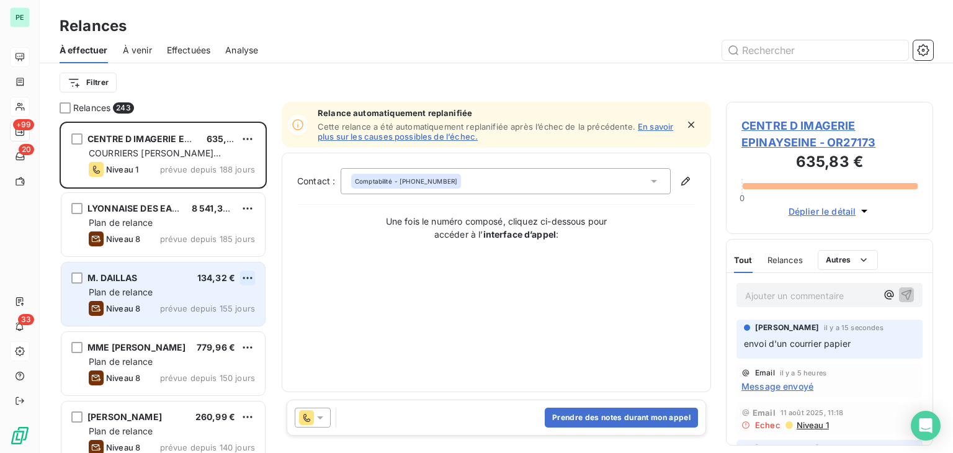
click at [251, 279] on html "PE +99 20 33 Relances À effectuer À venir Effectuées Analyse Filtrer Relances 2…" at bounding box center [476, 226] width 953 height 453
click at [228, 304] on div "Replanifier cette action" at bounding box center [193, 303] width 111 height 20
select select "7"
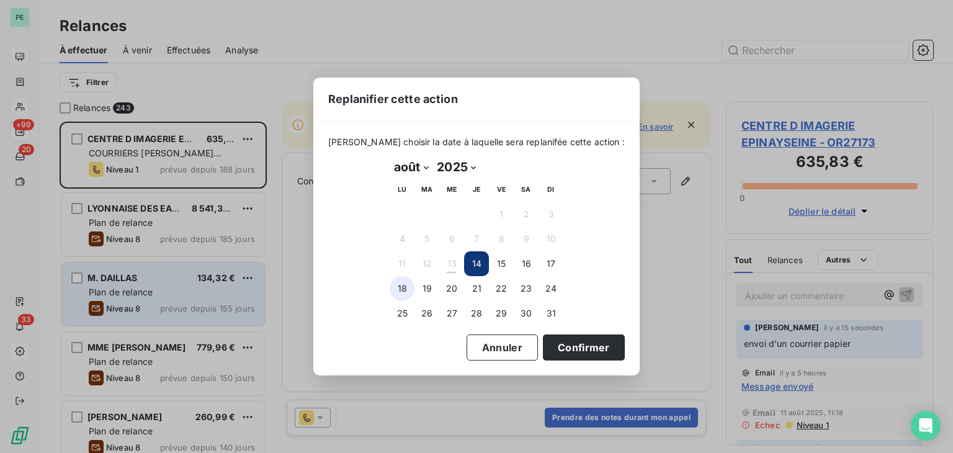
click at [397, 284] on button "18" at bounding box center [402, 288] width 25 height 25
click at [554, 345] on button "Confirmer" at bounding box center [584, 347] width 82 height 26
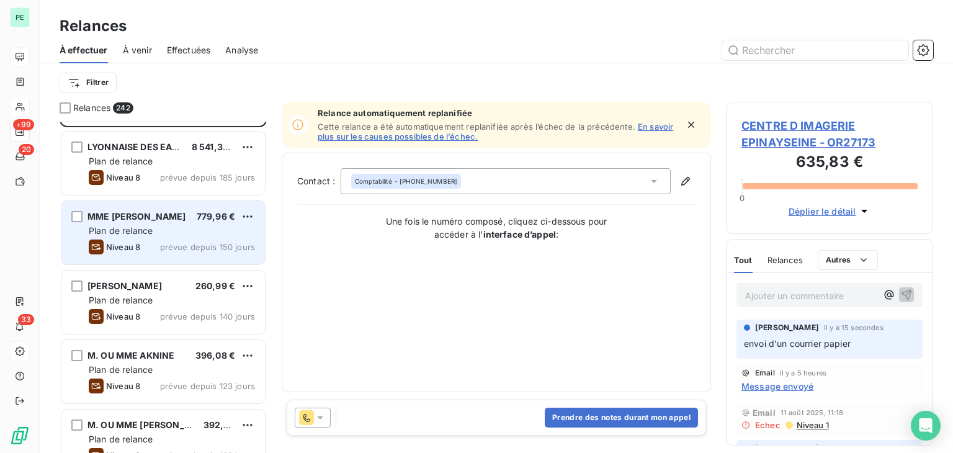
scroll to position [0, 0]
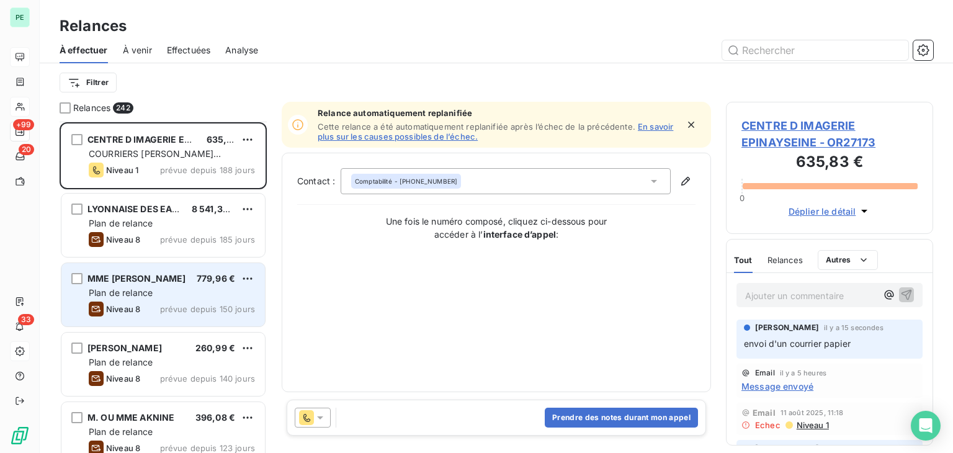
click at [195, 292] on div "Plan de relance" at bounding box center [172, 293] width 166 height 12
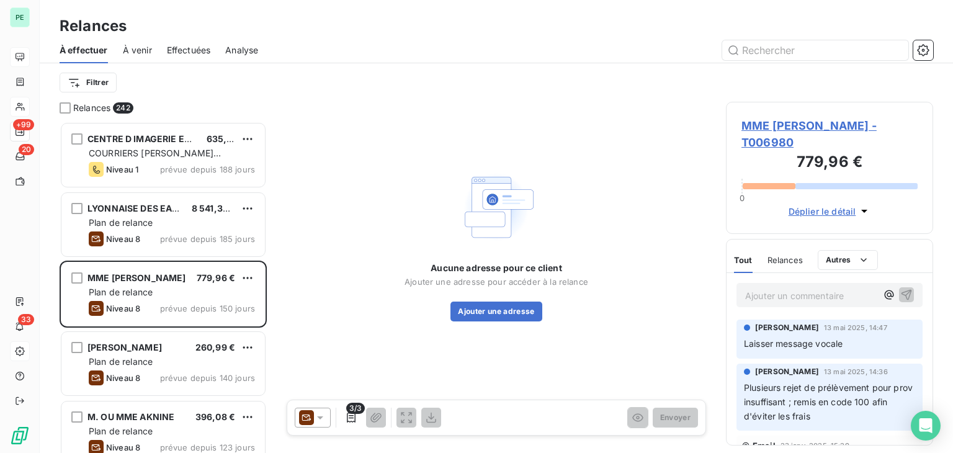
click at [780, 121] on span "MME [PERSON_NAME] - T006980" at bounding box center [830, 134] width 176 height 34
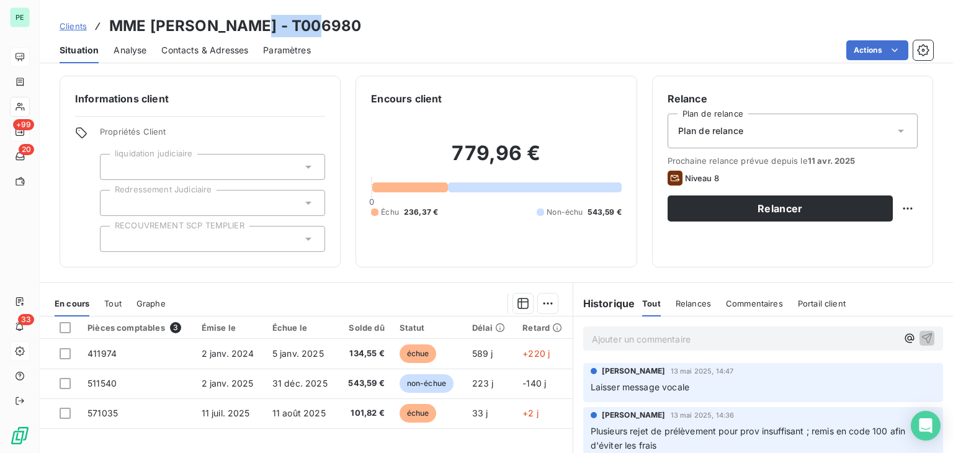
drag, startPoint x: 329, startPoint y: 31, endPoint x: 256, endPoint y: 30, distance: 73.2
click at [256, 30] on div "Clients MME MONTANARI - T006980" at bounding box center [497, 26] width 914 height 22
copy h3 "T006980"
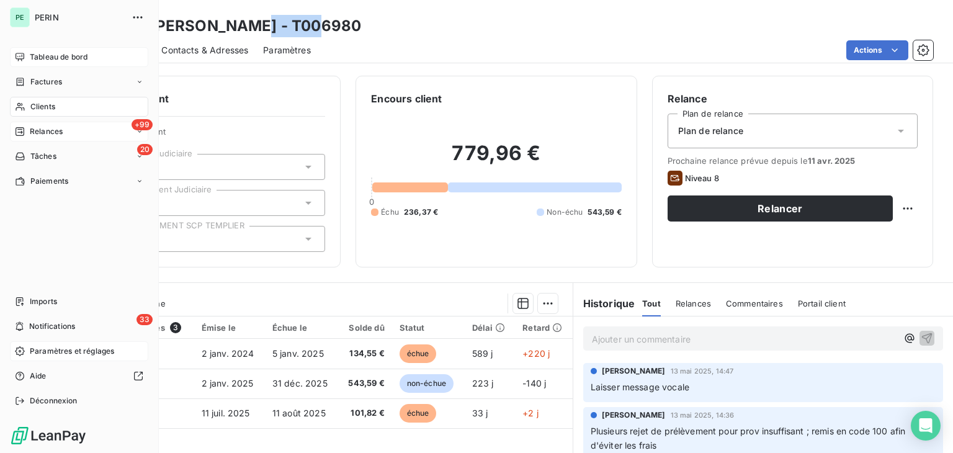
drag, startPoint x: 37, startPoint y: 107, endPoint x: 40, endPoint y: 123, distance: 16.4
click at [37, 107] on span "Clients" at bounding box center [42, 106] width 25 height 11
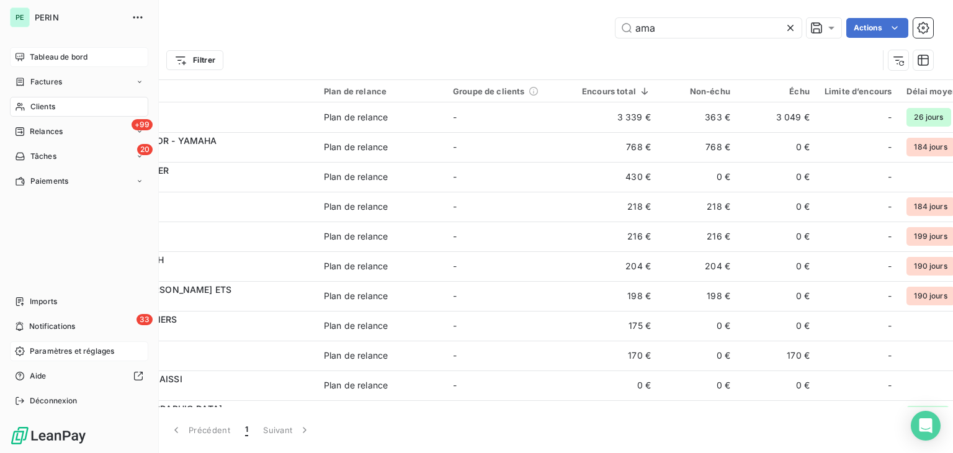
click at [43, 135] on span "Relances" at bounding box center [46, 131] width 33 height 11
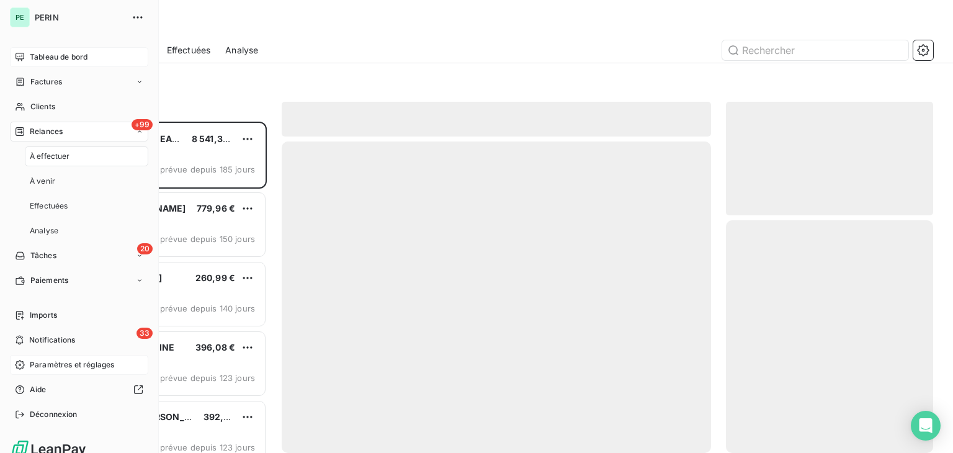
scroll to position [321, 197]
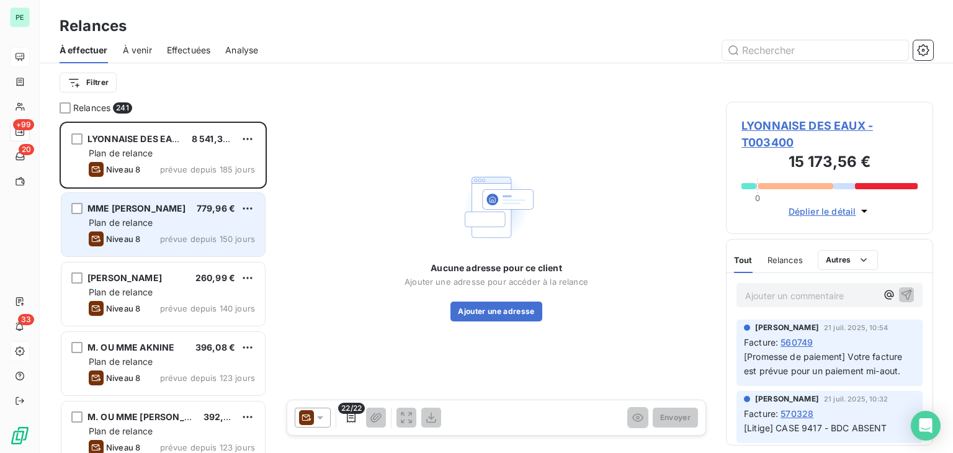
click at [174, 235] on span "prévue depuis 150 jours" at bounding box center [207, 239] width 95 height 10
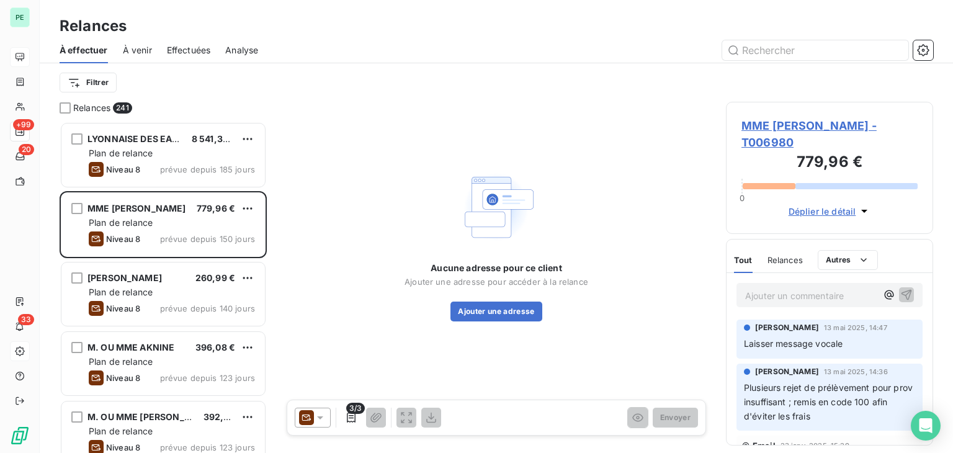
click at [320, 415] on icon at bounding box center [320, 417] width 12 height 12
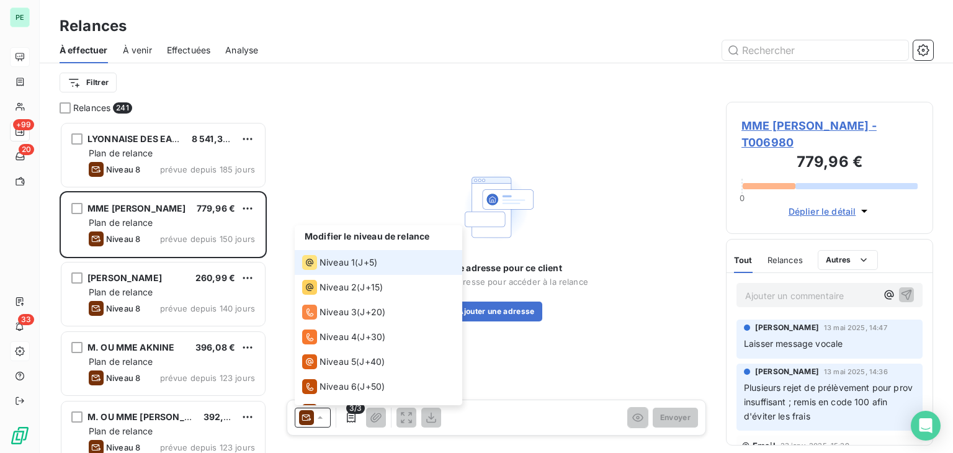
click at [343, 263] on span "Niveau 1" at bounding box center [337, 262] width 35 height 12
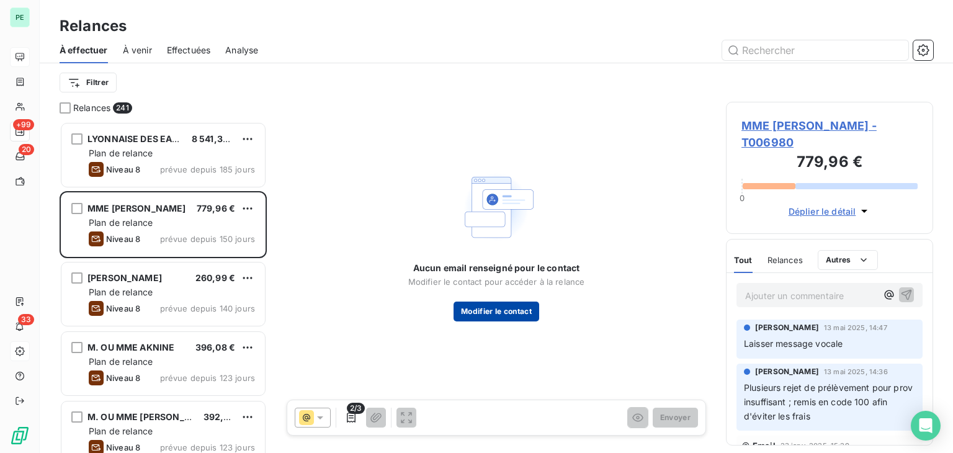
click at [500, 310] on button "Modifier le contact" at bounding box center [497, 312] width 86 height 20
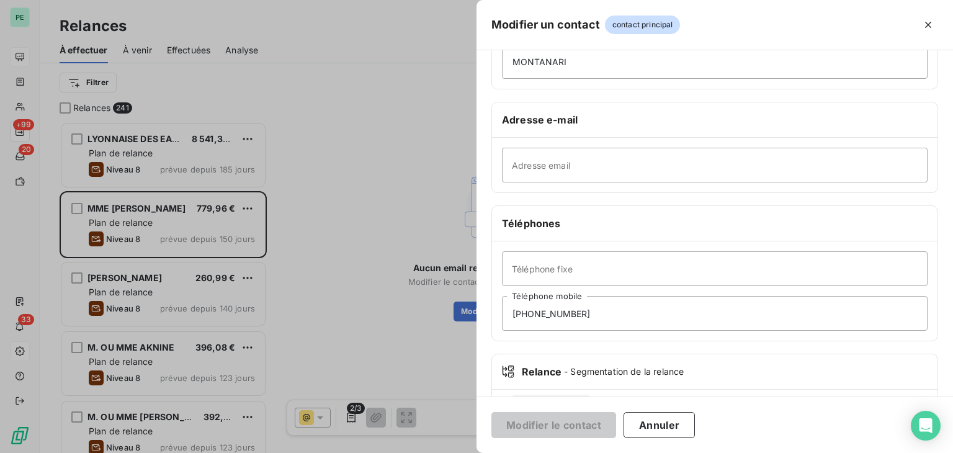
scroll to position [186, 0]
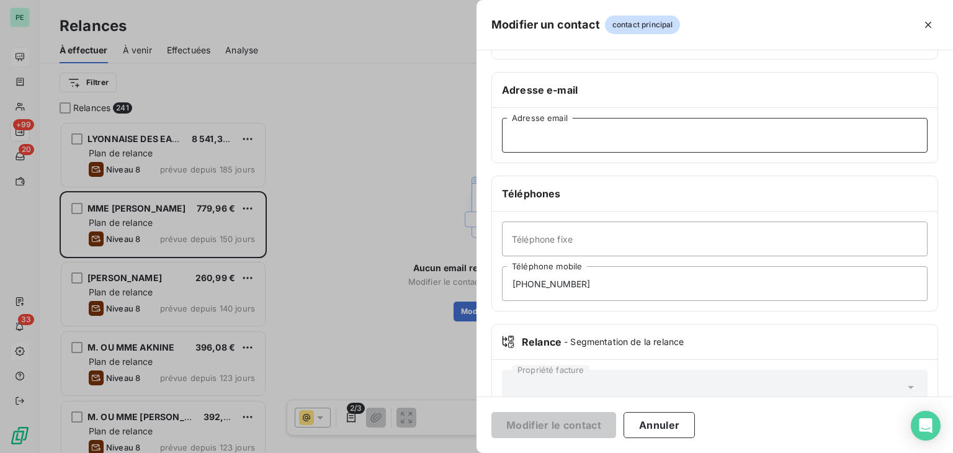
click at [563, 138] on input "Adresse email" at bounding box center [715, 135] width 426 height 35
paste input "aiberes@galerieberes.cpm"
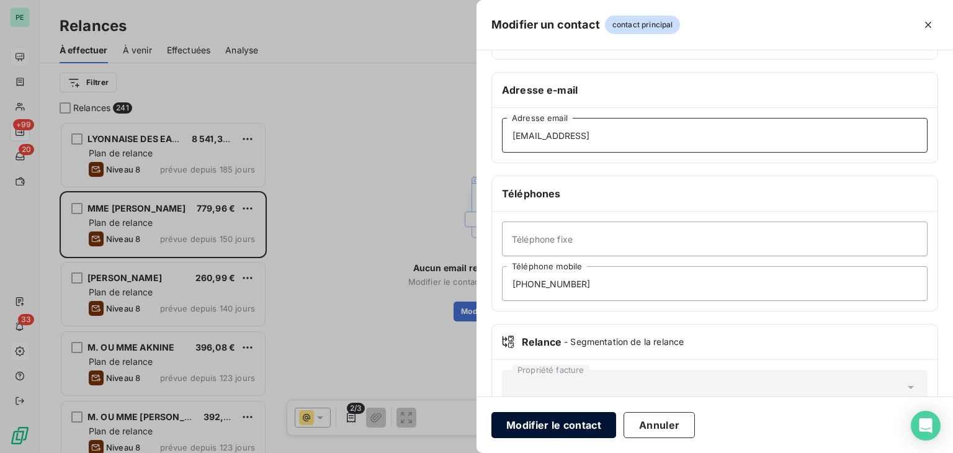
type input "aiberes@galerieberes.cpm"
click at [571, 418] on button "Modifier le contact" at bounding box center [554, 425] width 125 height 26
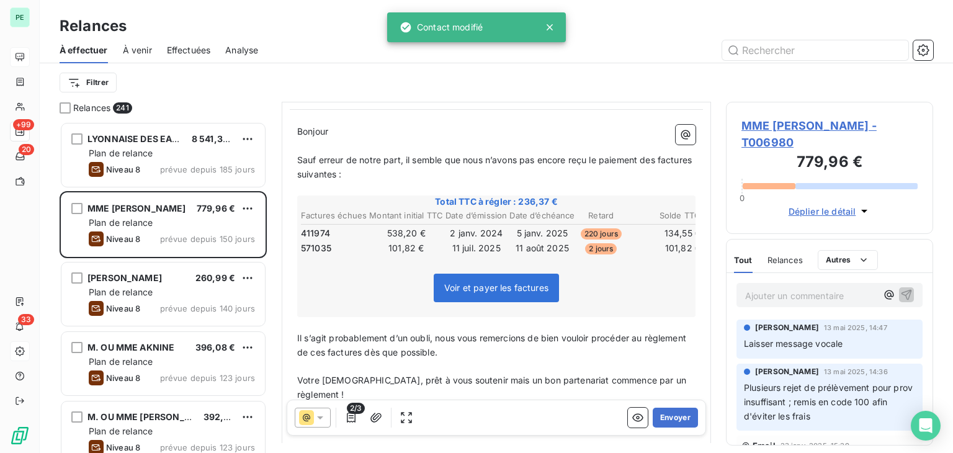
scroll to position [124, 0]
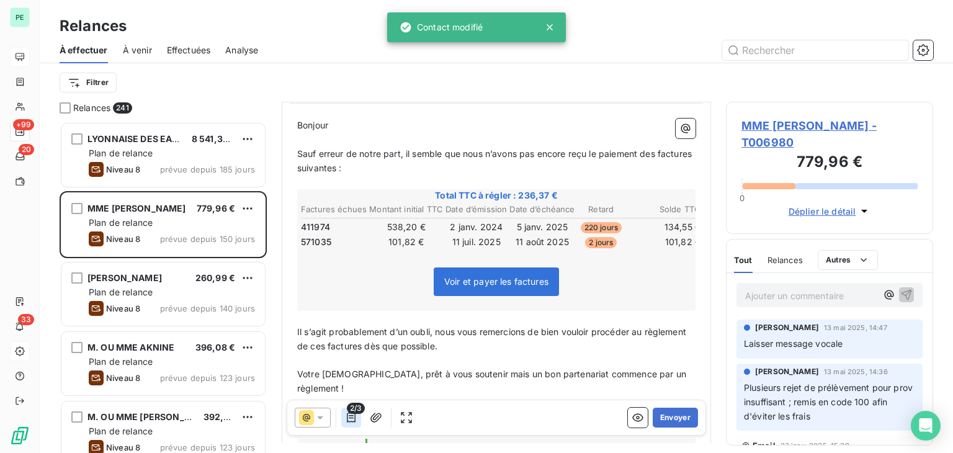
click at [352, 421] on icon "button" at bounding box center [351, 418] width 9 height 10
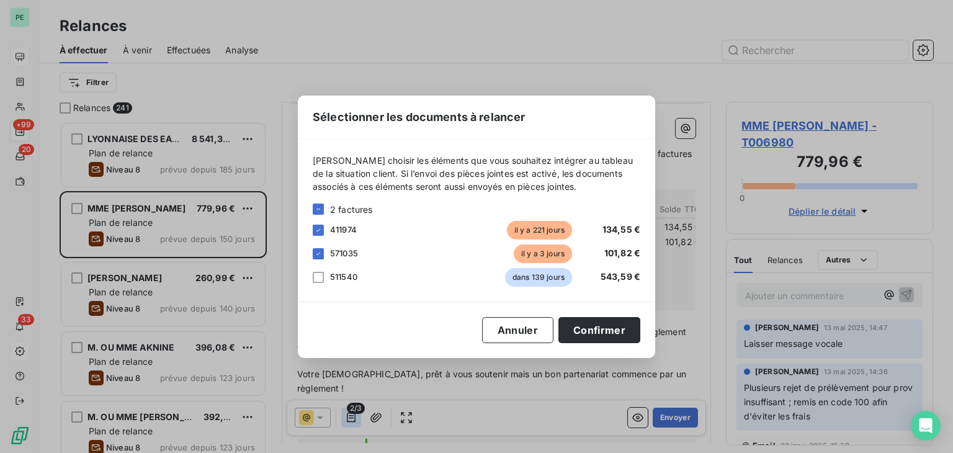
click at [352, 421] on div "Sélectionner les documents à relancer Veuillez choisir les éléments que vous so…" at bounding box center [476, 226] width 953 height 453
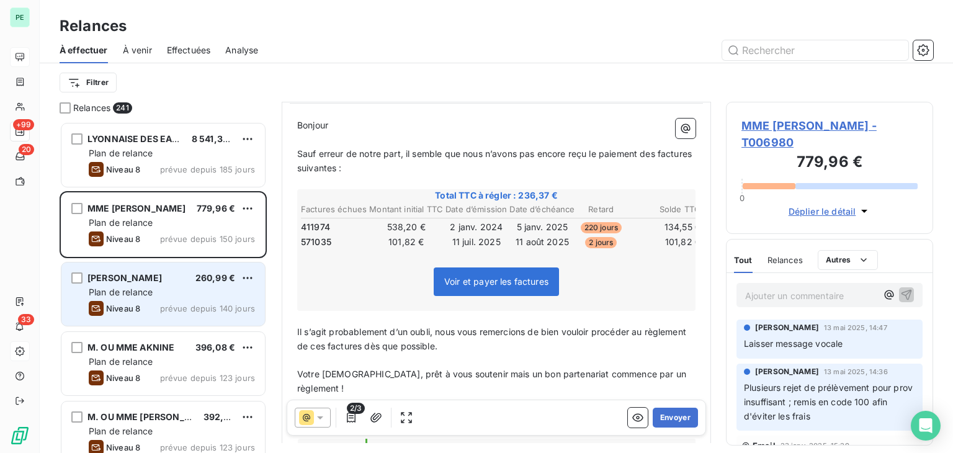
click at [156, 297] on div "Plan de relance" at bounding box center [172, 292] width 166 height 12
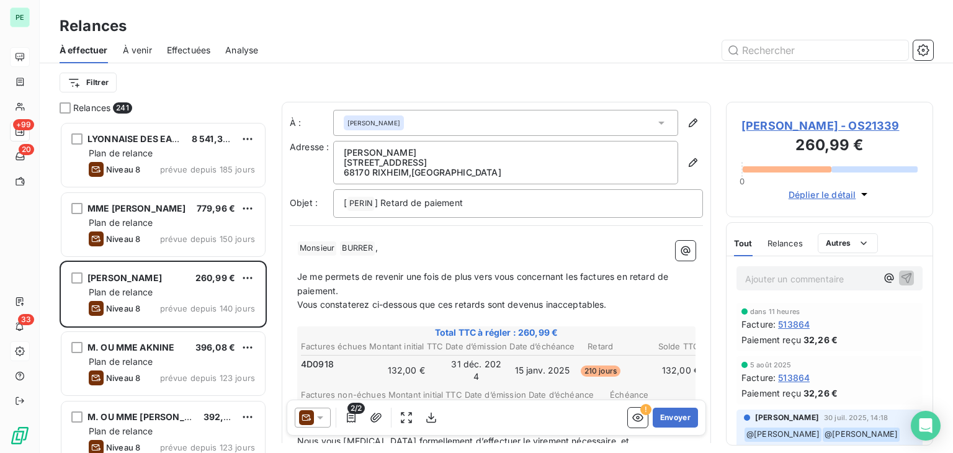
click at [786, 245] on span "Relances" at bounding box center [785, 243] width 35 height 10
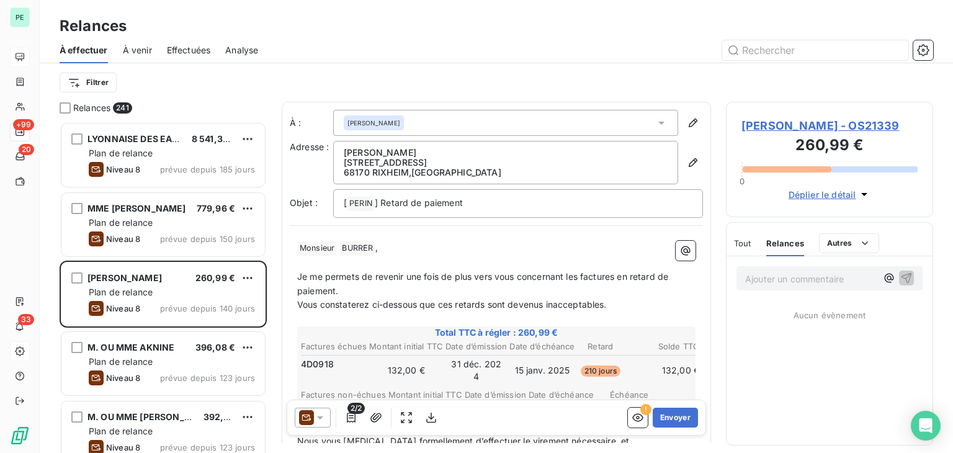
click at [744, 242] on span "Tout" at bounding box center [742, 243] width 17 height 10
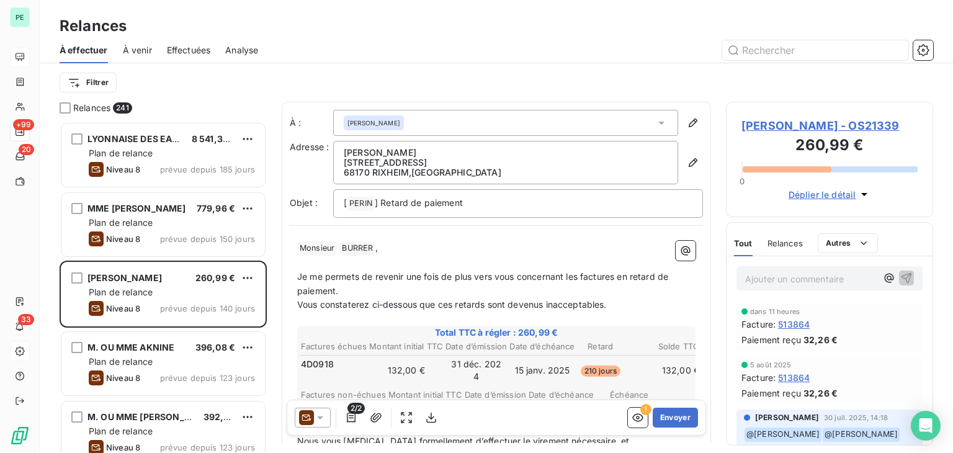
click at [318, 412] on icon at bounding box center [320, 417] width 12 height 12
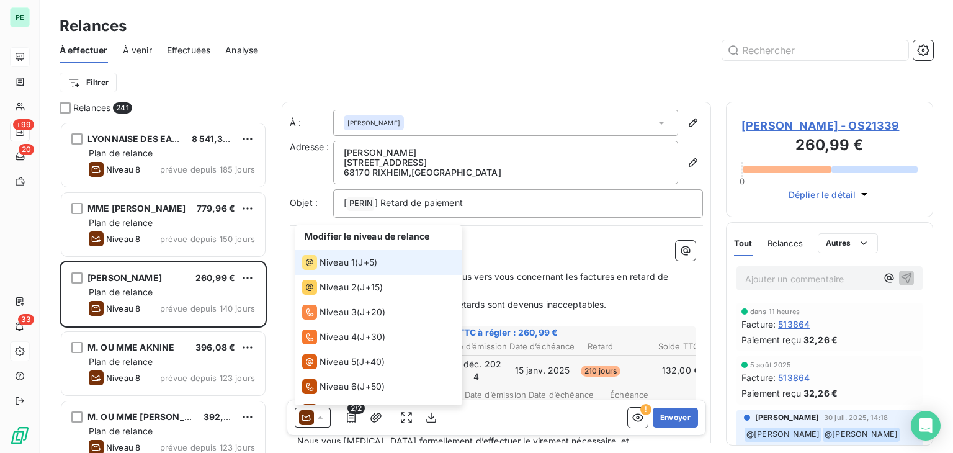
click at [362, 262] on span "J+5 )" at bounding box center [367, 262] width 19 height 12
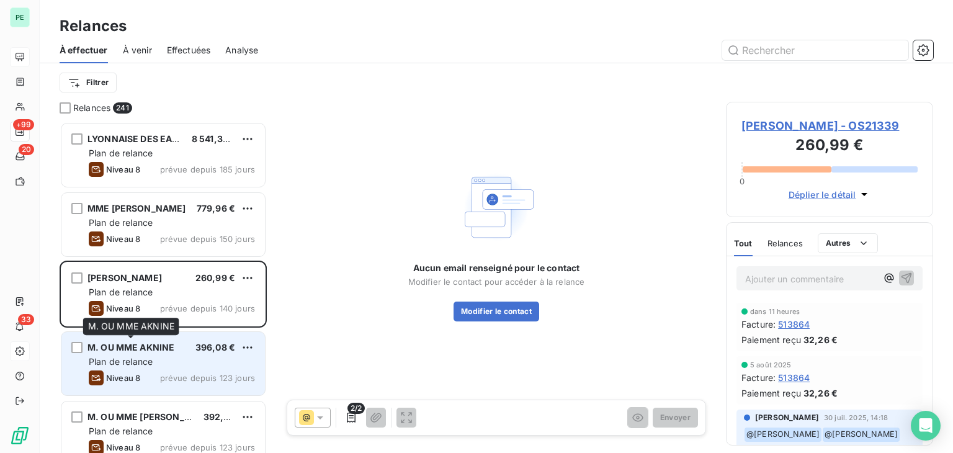
click at [169, 351] on span "M. OU MME AKNINE" at bounding box center [131, 347] width 87 height 11
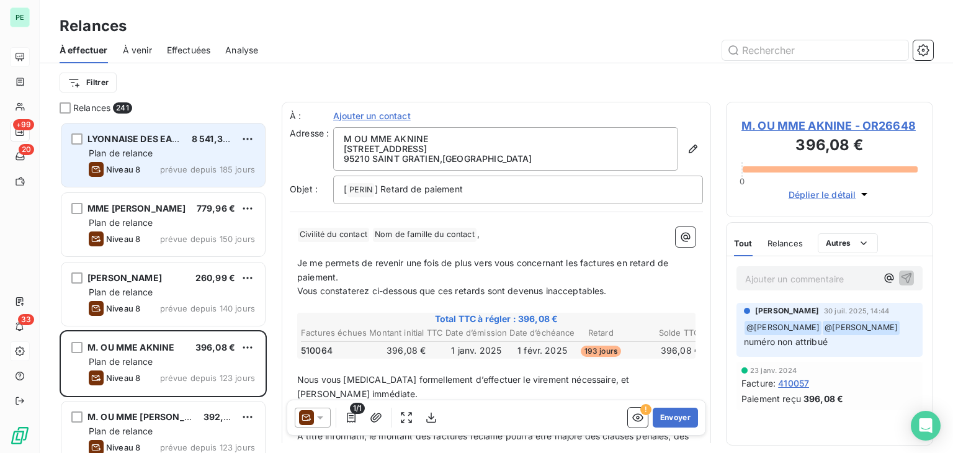
click at [156, 131] on div "LYONNAISE DES EAUX 8 541,36 € Plan de relance Niveau 8 prévue depuis 185 jours" at bounding box center [163, 154] width 204 height 63
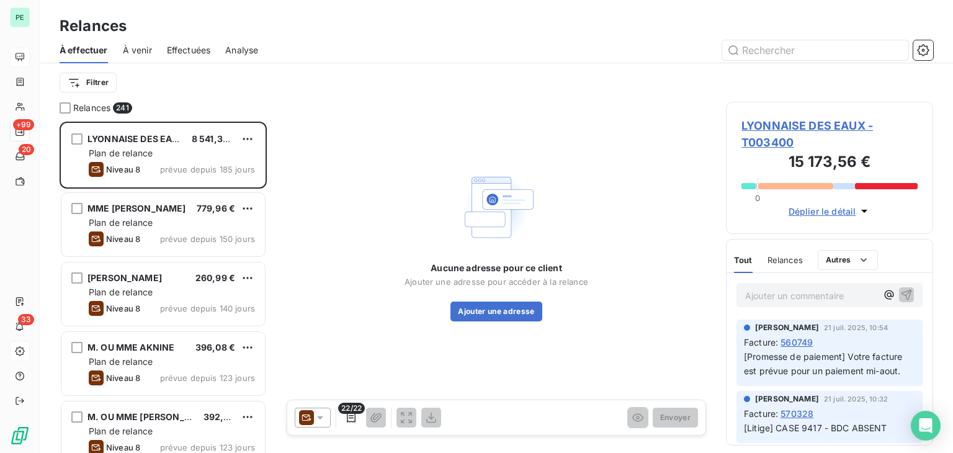
click at [181, 47] on span "Effectuées" at bounding box center [189, 50] width 44 height 12
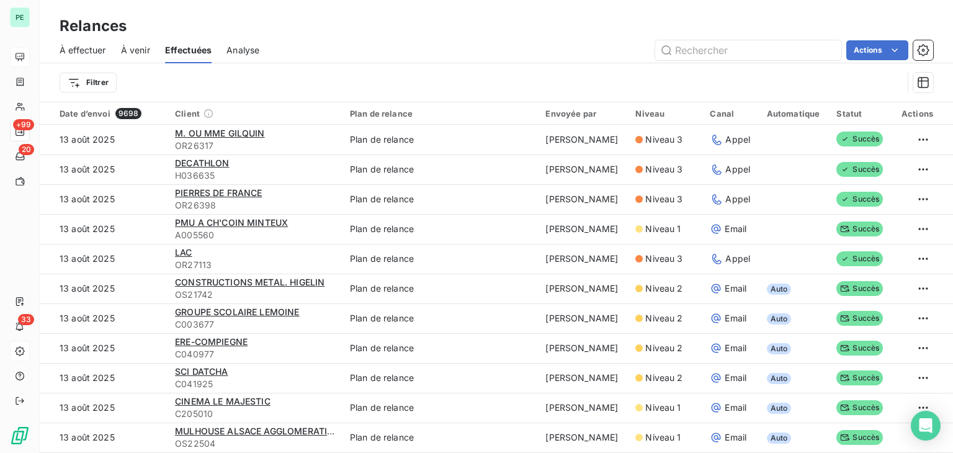
click at [89, 46] on span "À effectuer" at bounding box center [83, 50] width 47 height 12
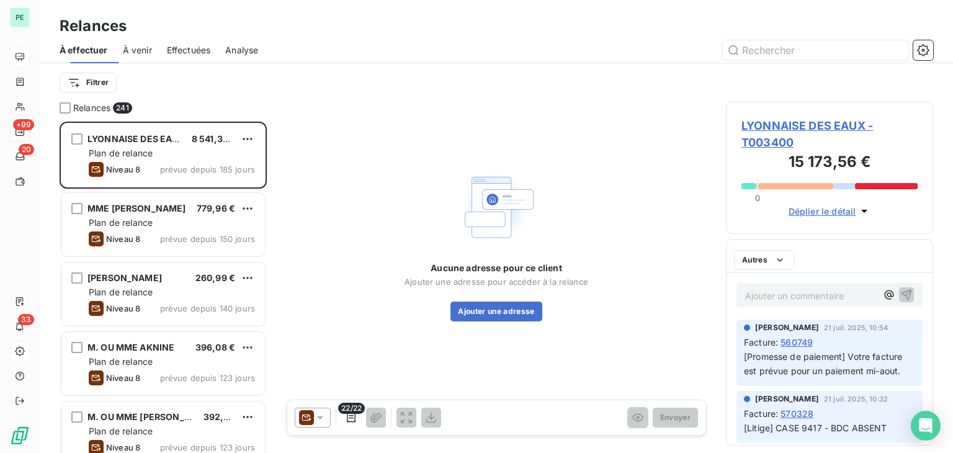
scroll to position [321, 197]
click at [839, 121] on span "LYONNAISE DES EAUX - T003400" at bounding box center [830, 134] width 176 height 34
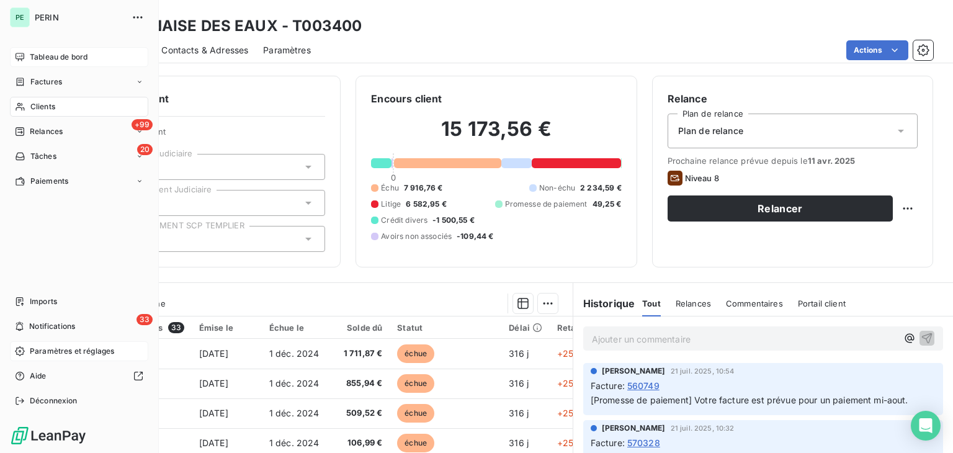
click at [30, 50] on div "Tableau de bord" at bounding box center [79, 57] width 138 height 20
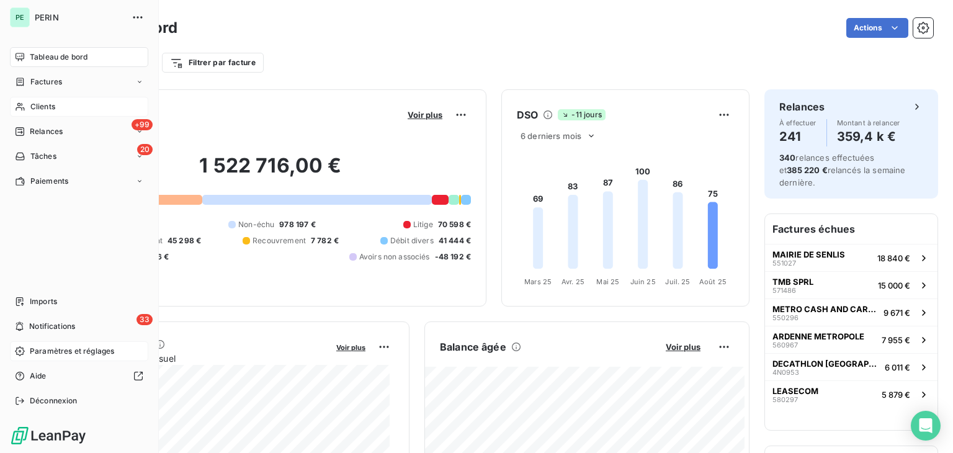
click at [37, 105] on span "Clients" at bounding box center [42, 106] width 25 height 11
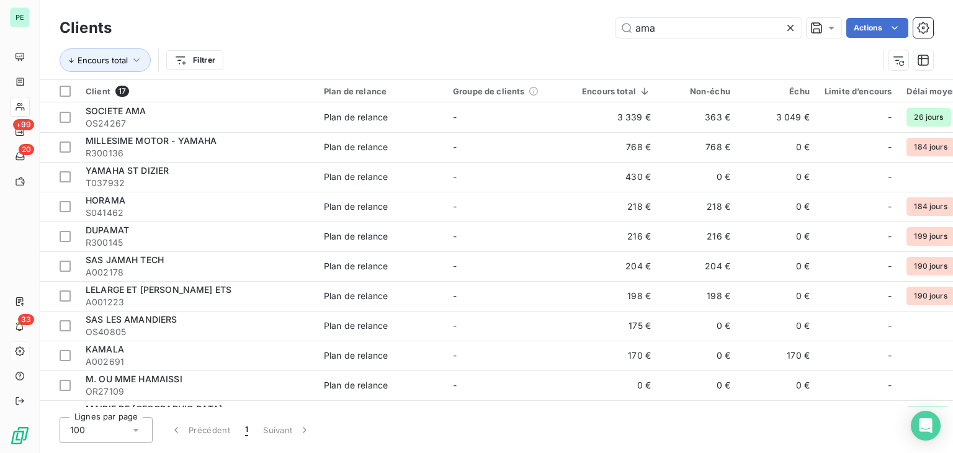
click at [792, 25] on icon at bounding box center [790, 28] width 12 height 12
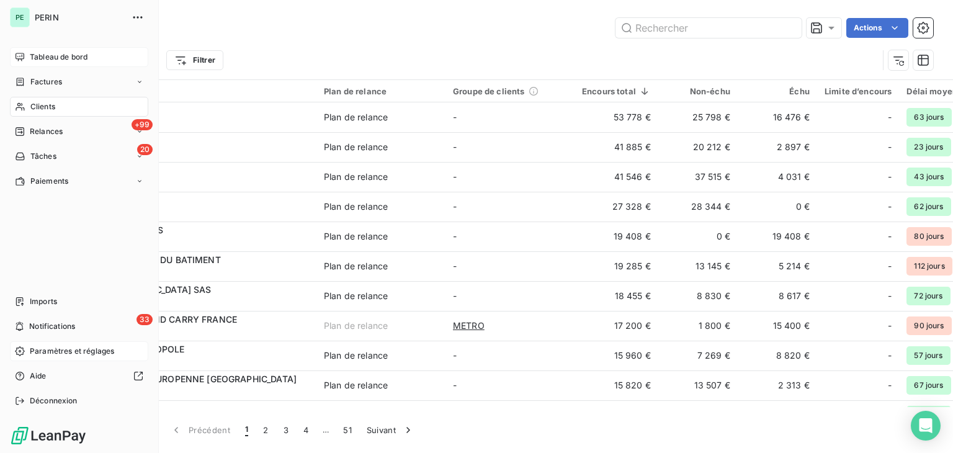
click at [45, 62] on span "Tableau de bord" at bounding box center [59, 57] width 58 height 11
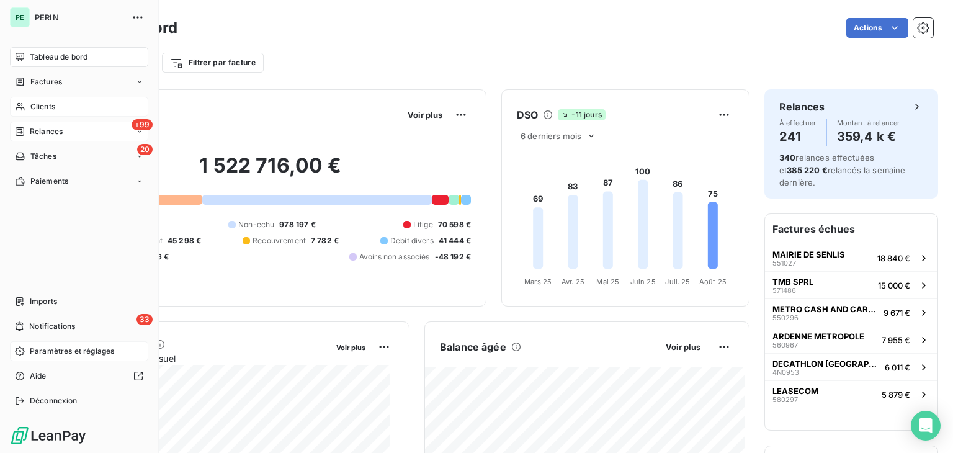
click at [45, 129] on span "Relances" at bounding box center [46, 131] width 33 height 11
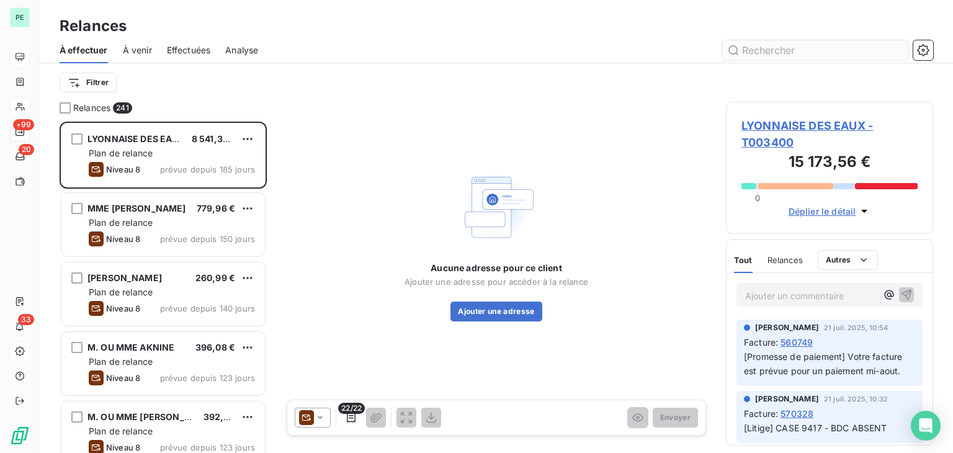
click at [750, 50] on input "text" at bounding box center [815, 50] width 186 height 20
click at [770, 49] on input "text" at bounding box center [815, 50] width 186 height 20
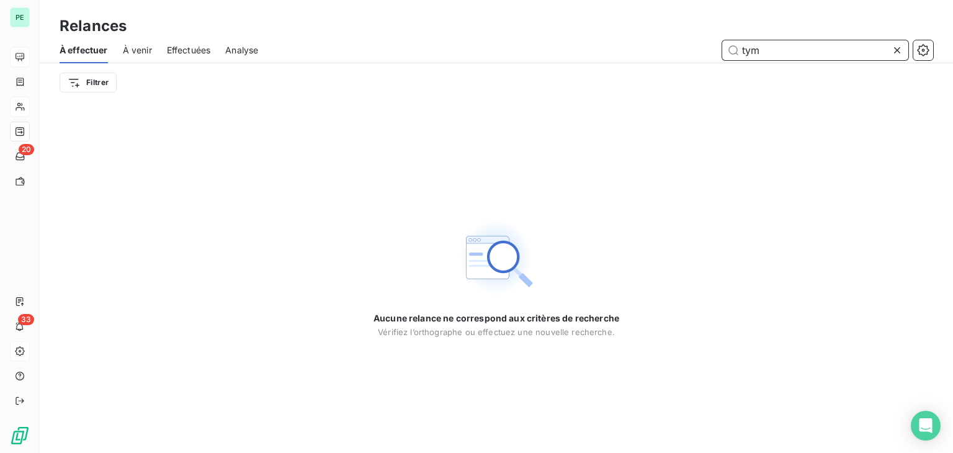
type input "tym"
click at [899, 50] on icon at bounding box center [897, 50] width 12 height 12
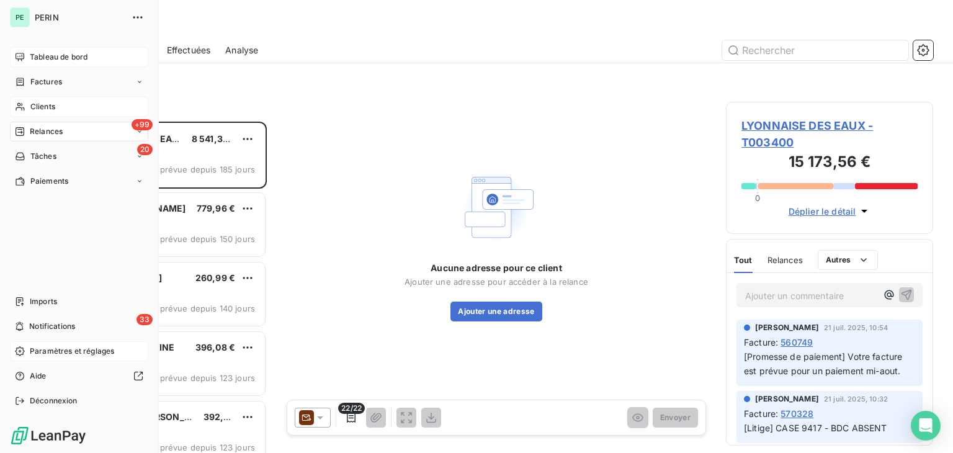
scroll to position [321, 197]
click at [30, 107] on span "Clients" at bounding box center [42, 106] width 25 height 11
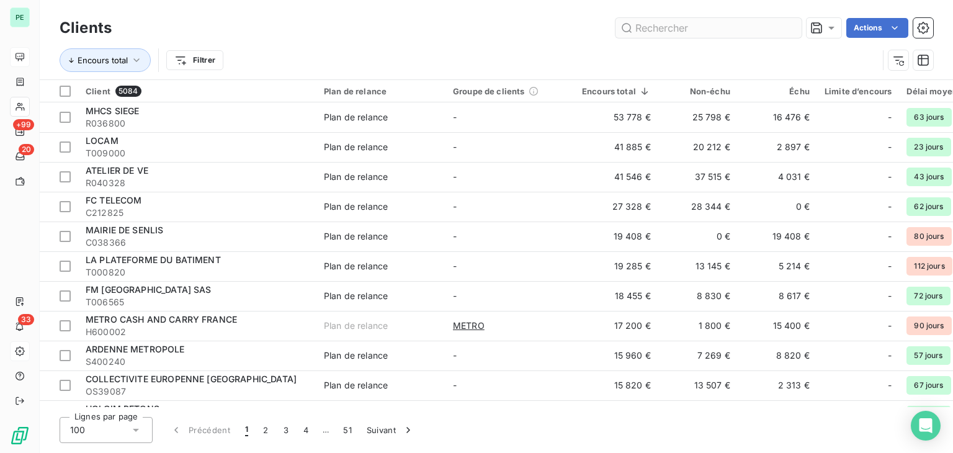
click at [685, 26] on input "text" at bounding box center [709, 28] width 186 height 20
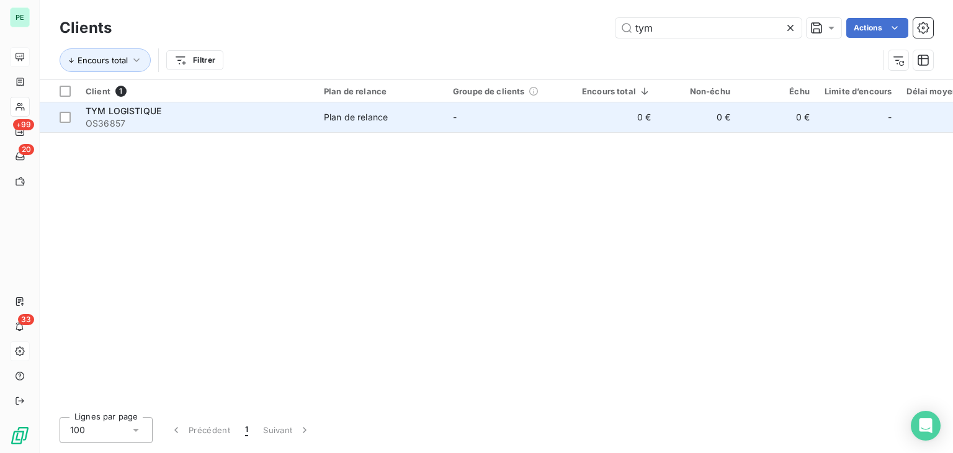
type input "tym"
click at [246, 120] on span "OS36857" at bounding box center [197, 123] width 223 height 12
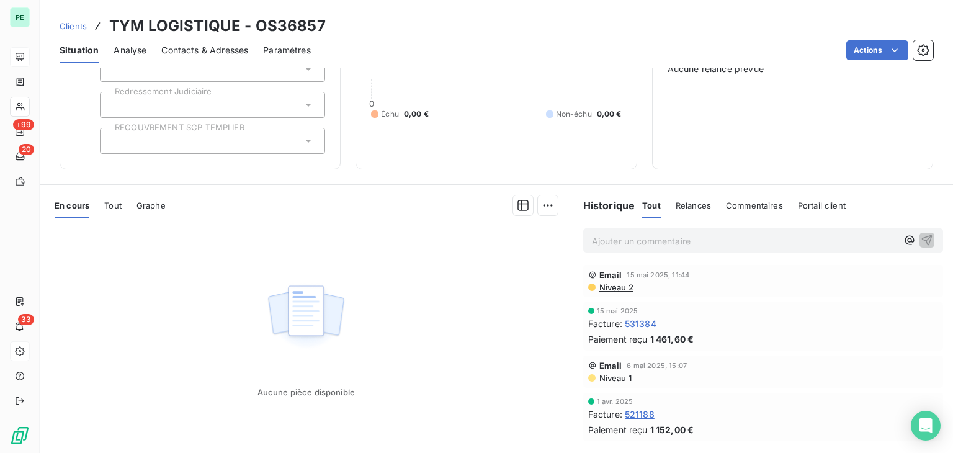
scroll to position [77, 0]
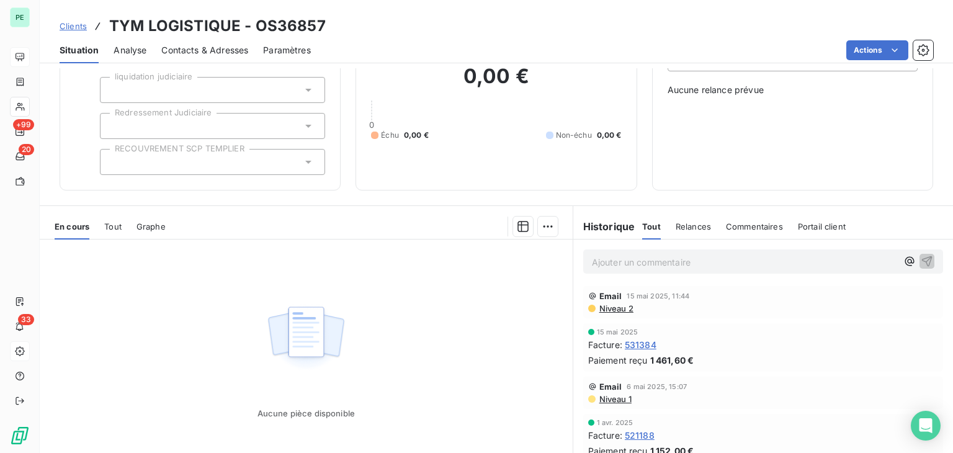
click at [119, 230] on div "Tout" at bounding box center [112, 226] width 17 height 26
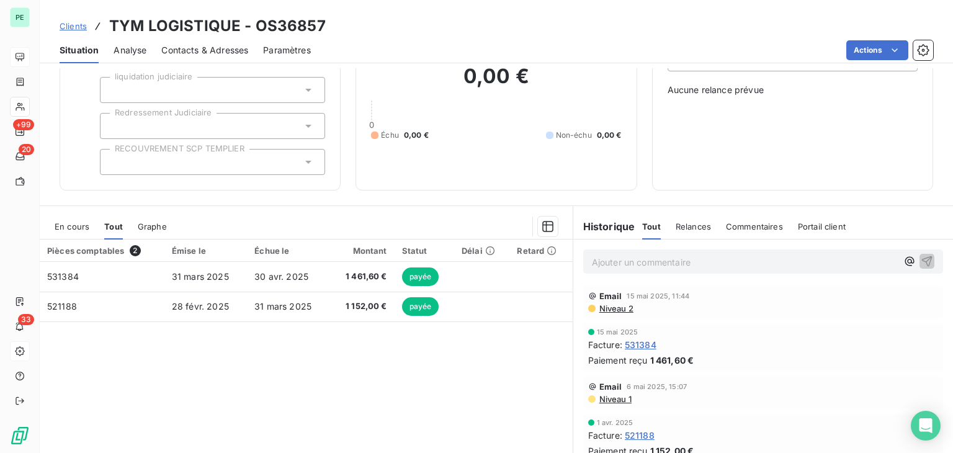
click at [77, 225] on span "En cours" at bounding box center [72, 227] width 35 height 10
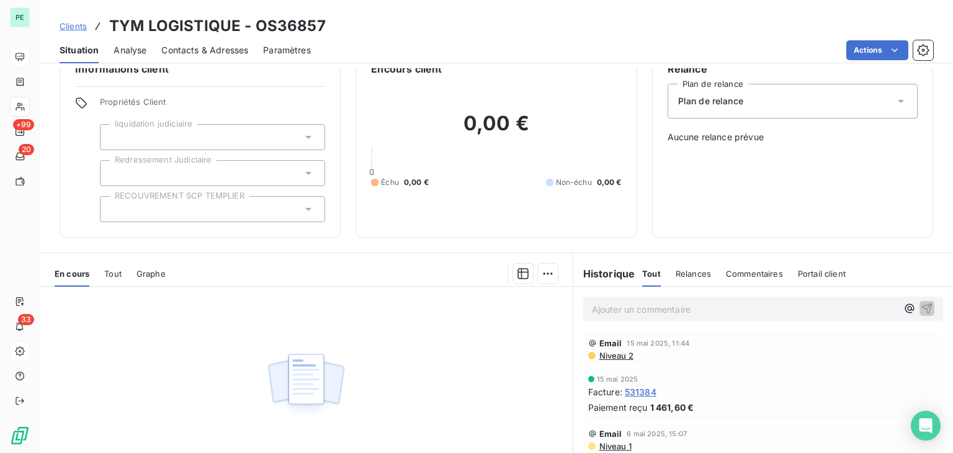
scroll to position [0, 0]
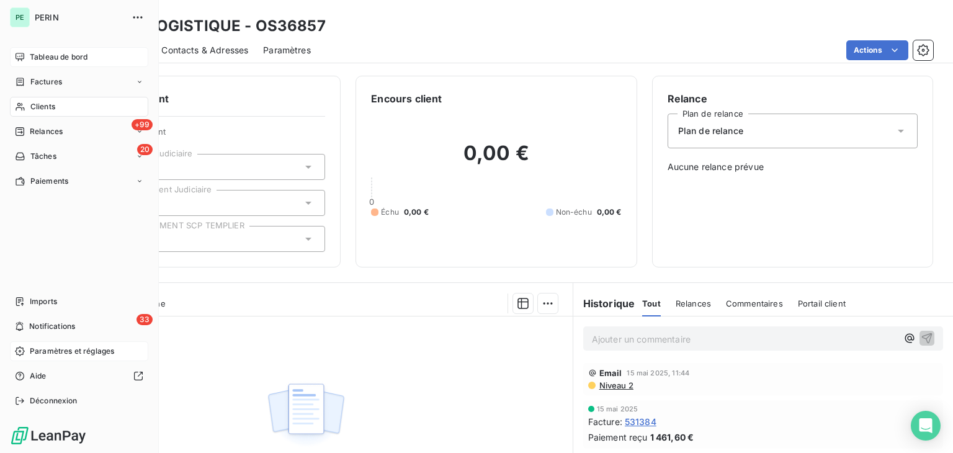
drag, startPoint x: 38, startPoint y: 112, endPoint x: 30, endPoint y: 104, distance: 11.4
click at [30, 104] on span "Clients" at bounding box center [42, 106] width 25 height 11
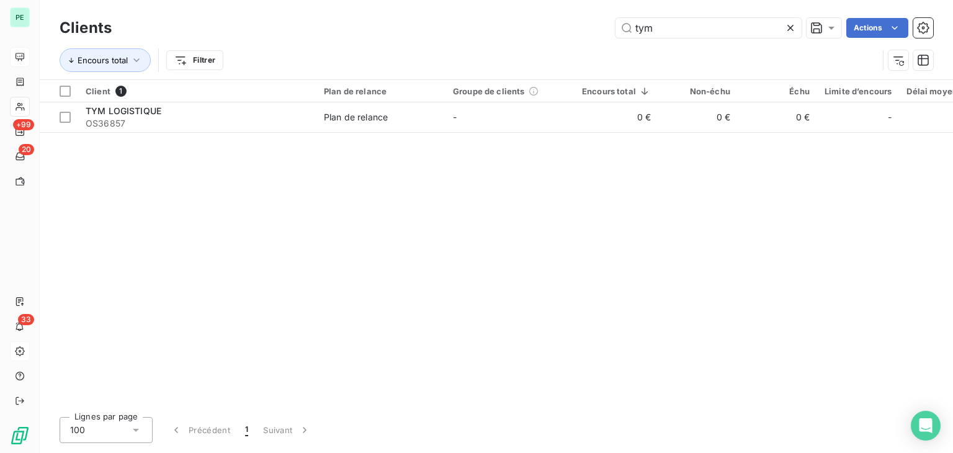
drag, startPoint x: 670, startPoint y: 24, endPoint x: 611, endPoint y: 25, distance: 59.6
click at [611, 25] on div "tym Actions" at bounding box center [530, 28] width 807 height 20
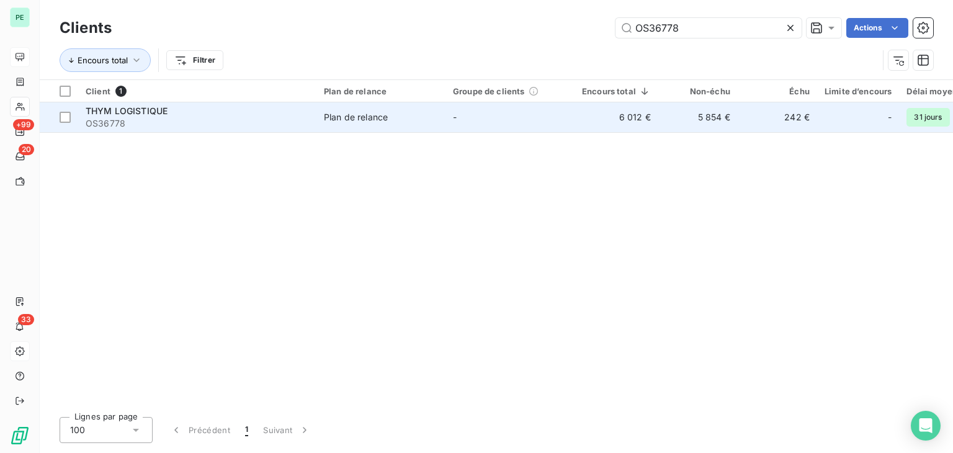
type input "OS36778"
click at [768, 112] on td "242 €" at bounding box center [777, 117] width 79 height 30
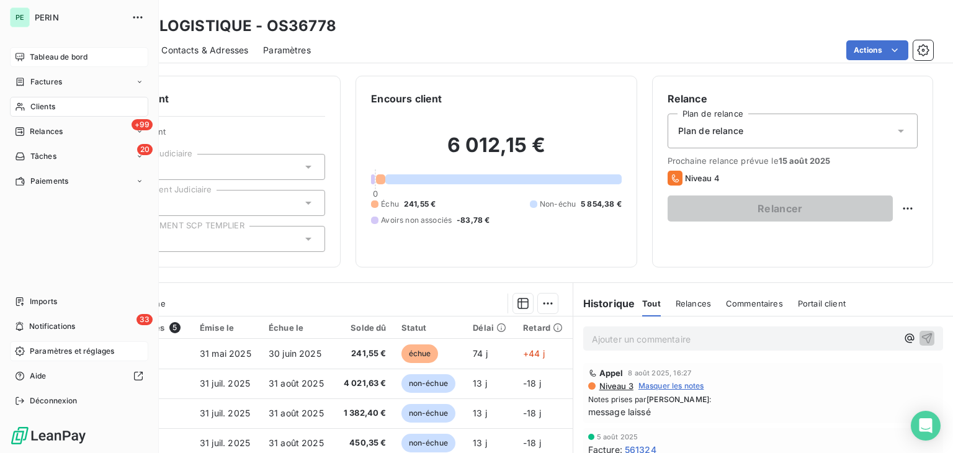
click at [40, 105] on span "Clients" at bounding box center [42, 106] width 25 height 11
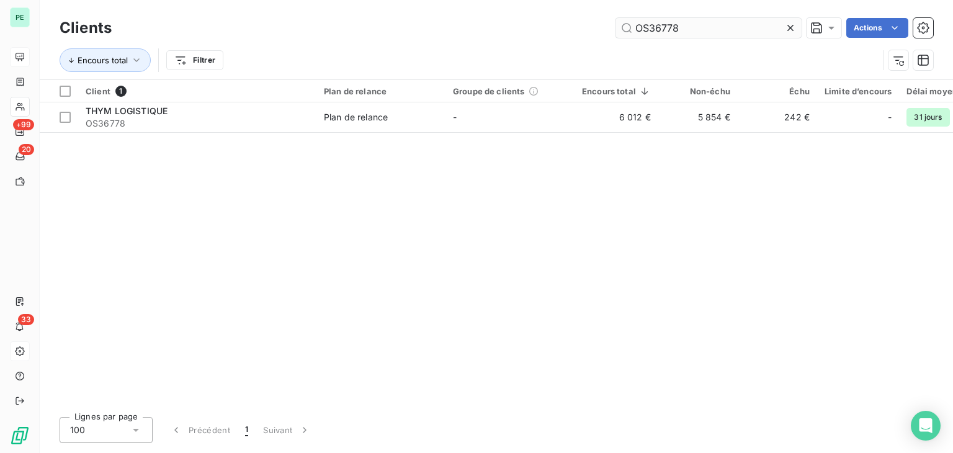
drag, startPoint x: 654, startPoint y: 27, endPoint x: 772, endPoint y: 27, distance: 117.9
click at [725, 27] on input "OS36778" at bounding box center [709, 28] width 186 height 20
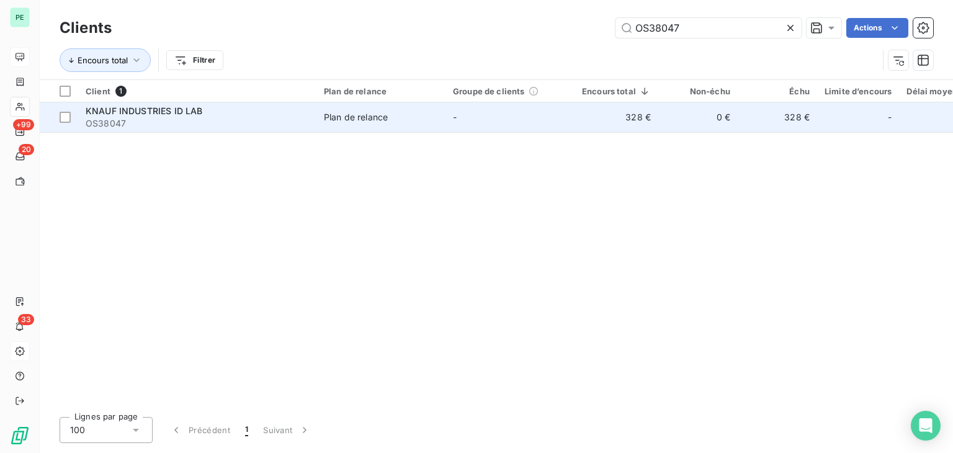
type input "OS38047"
click at [380, 112] on div "Plan de relance" at bounding box center [356, 117] width 64 height 12
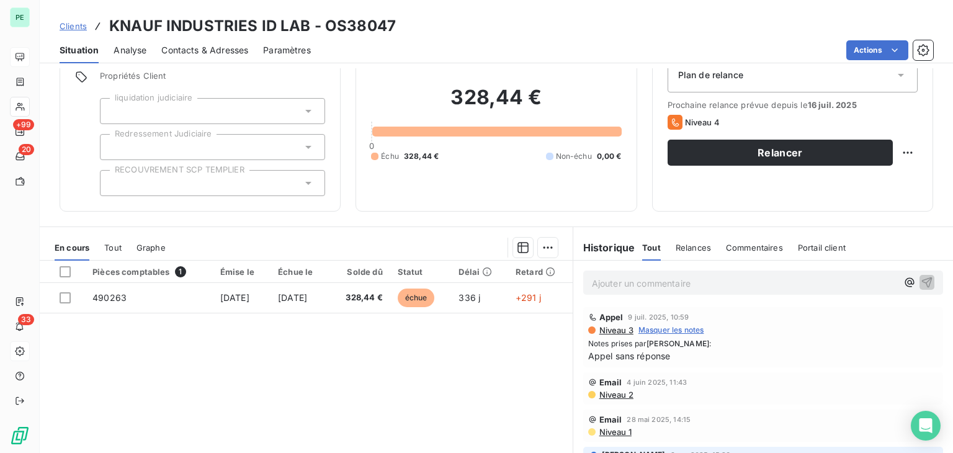
scroll to position [77, 0]
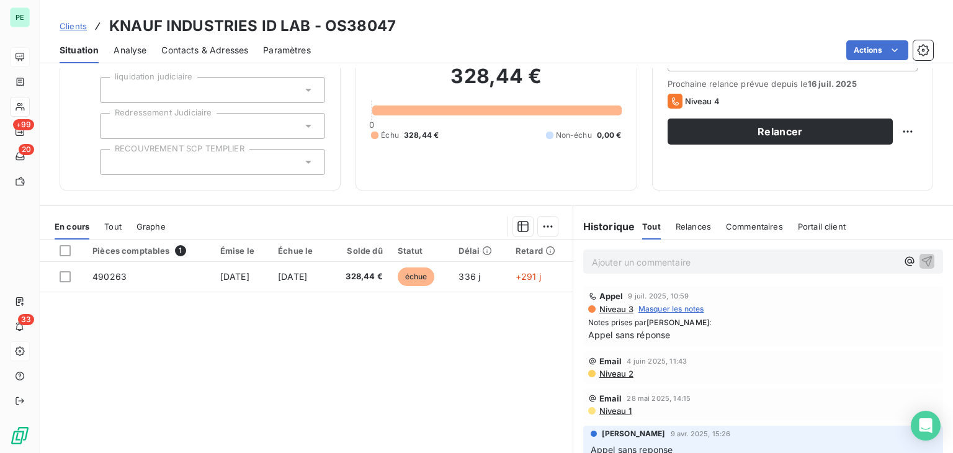
click at [623, 374] on span "Niveau 2" at bounding box center [615, 374] width 35 height 10
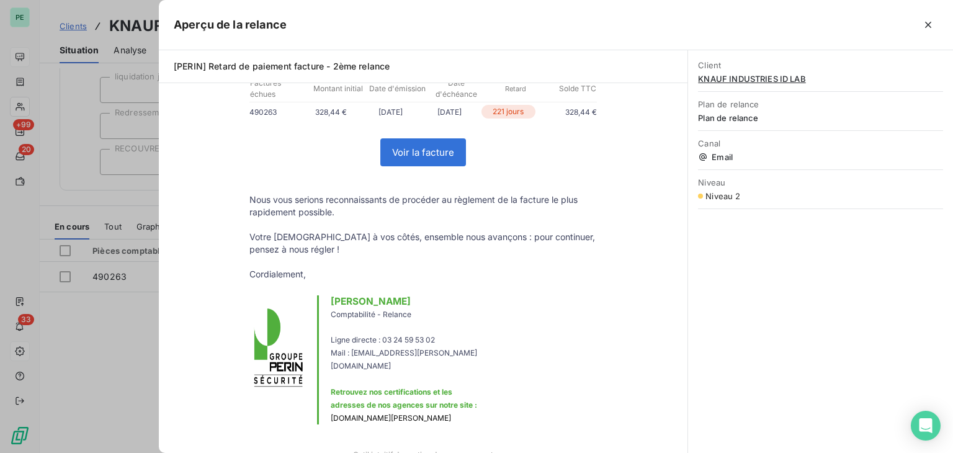
scroll to position [62, 0]
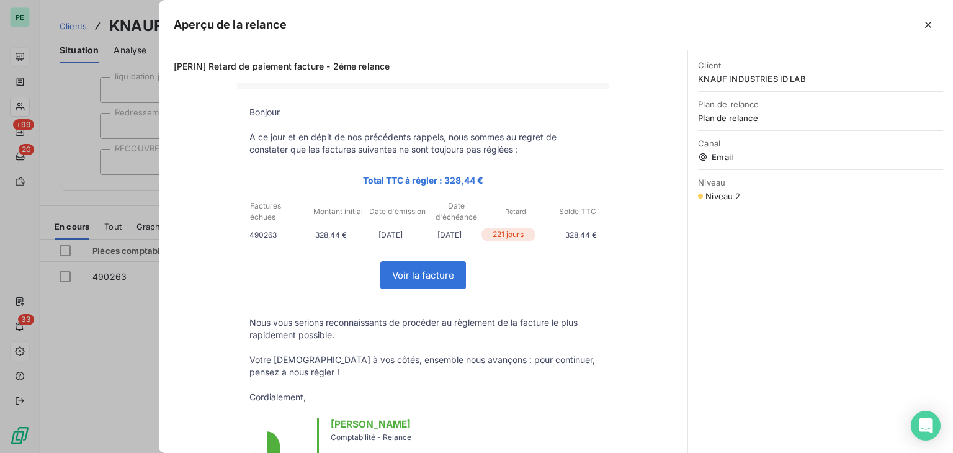
click at [113, 321] on div at bounding box center [476, 226] width 953 height 453
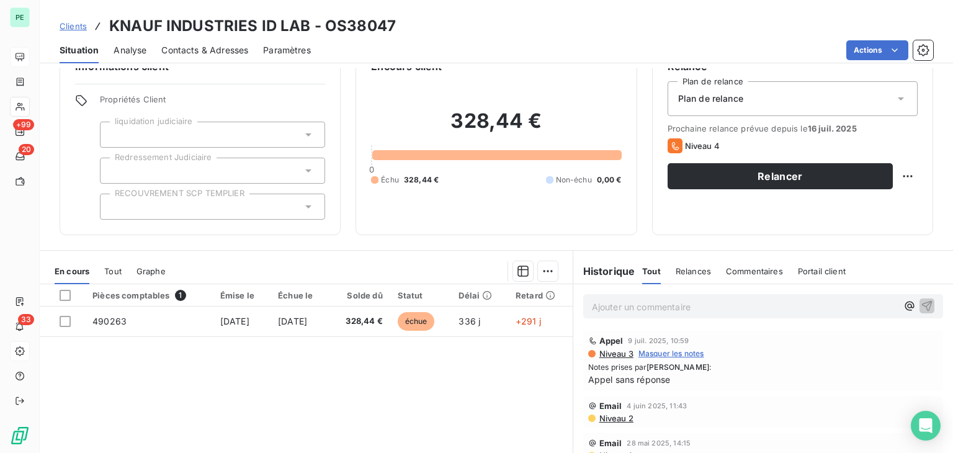
scroll to position [15, 0]
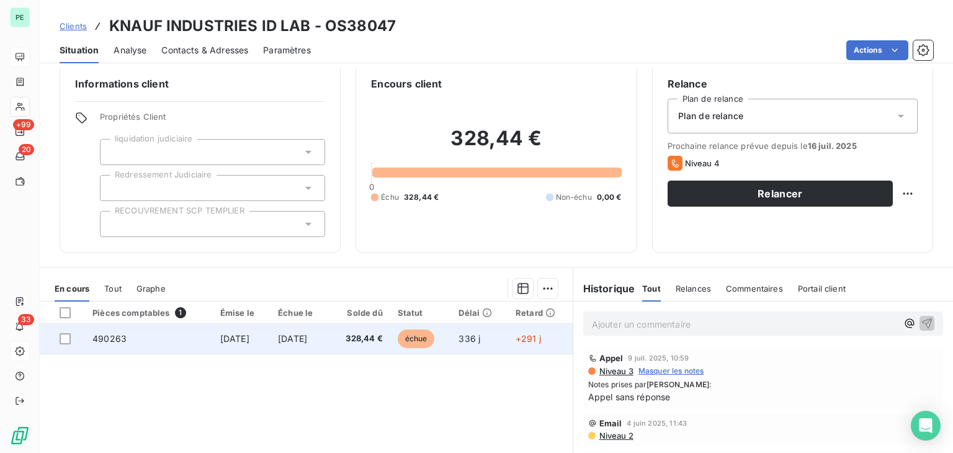
click at [173, 338] on td "490263" at bounding box center [149, 339] width 128 height 30
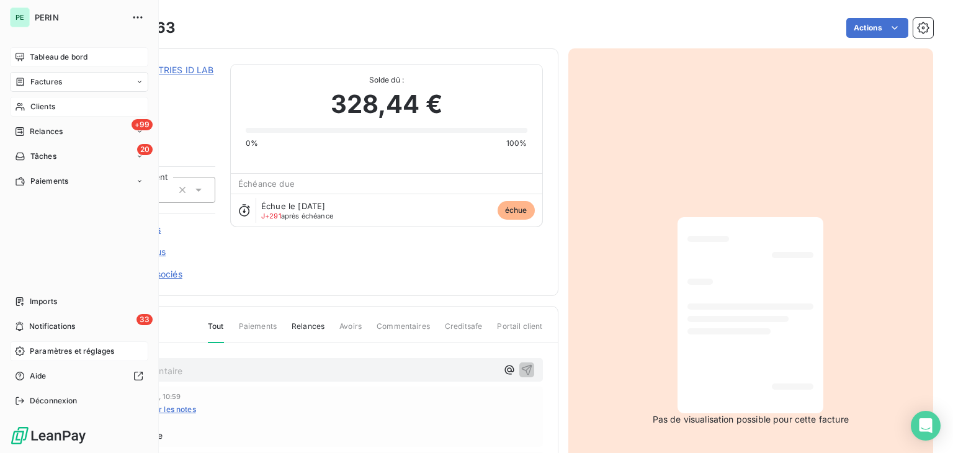
click at [52, 104] on span "Clients" at bounding box center [42, 106] width 25 height 11
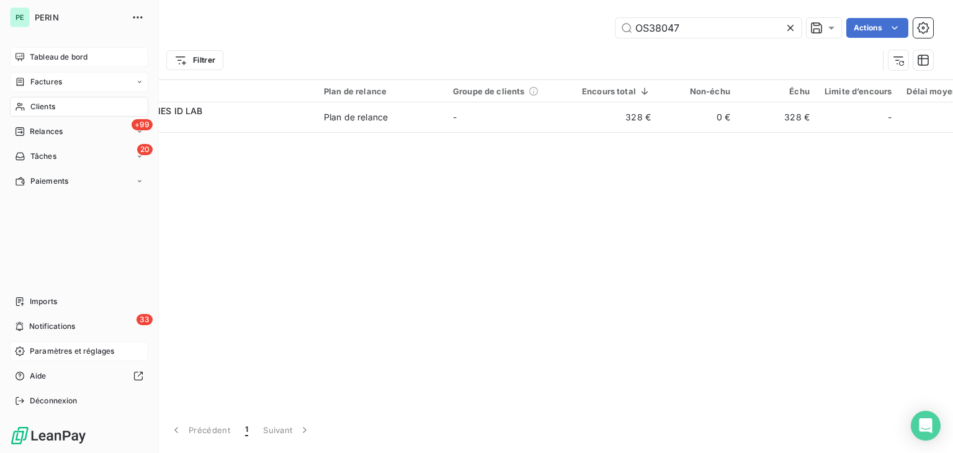
click at [50, 86] on span "Factures" at bounding box center [46, 81] width 32 height 11
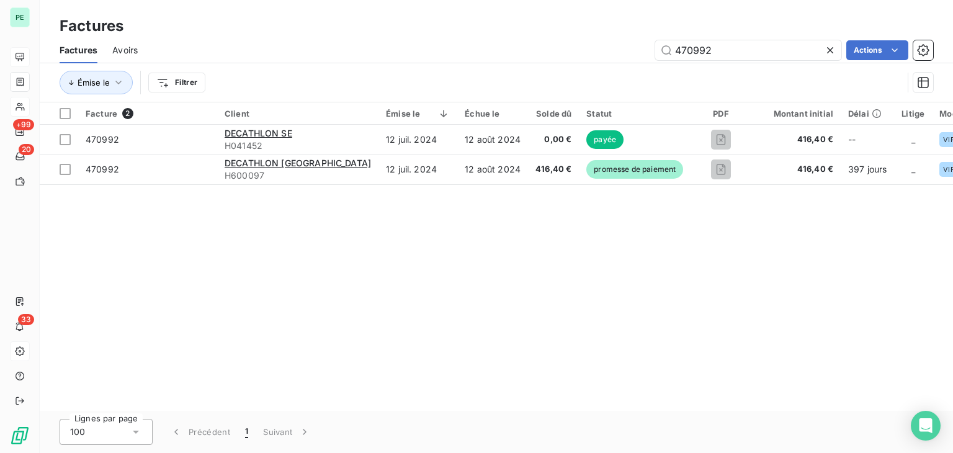
click at [829, 50] on icon at bounding box center [830, 50] width 6 height 6
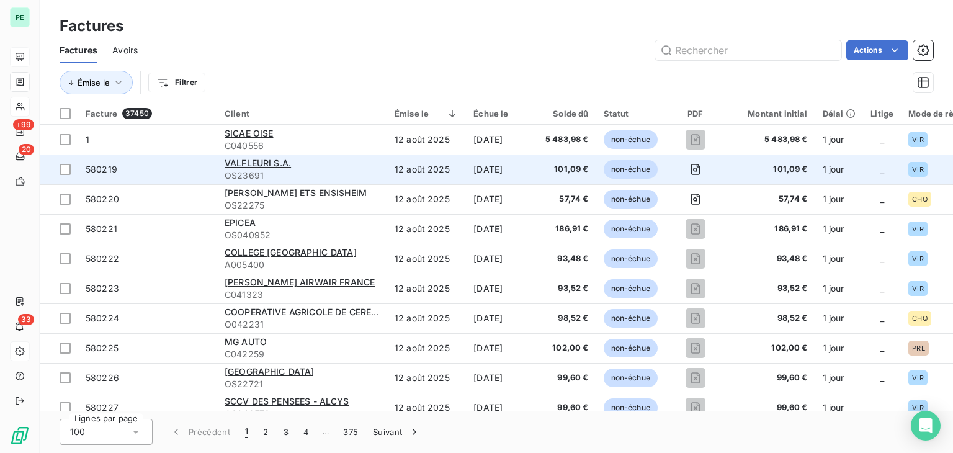
click at [355, 177] on span "OS23691" at bounding box center [302, 175] width 155 height 12
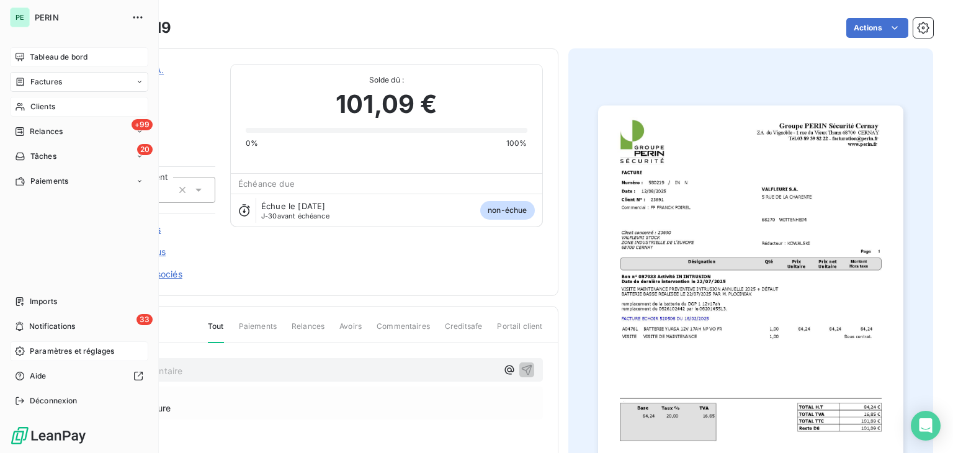
drag, startPoint x: 61, startPoint y: 76, endPoint x: 134, endPoint y: 107, distance: 79.5
click at [61, 76] on span "Factures" at bounding box center [46, 81] width 32 height 11
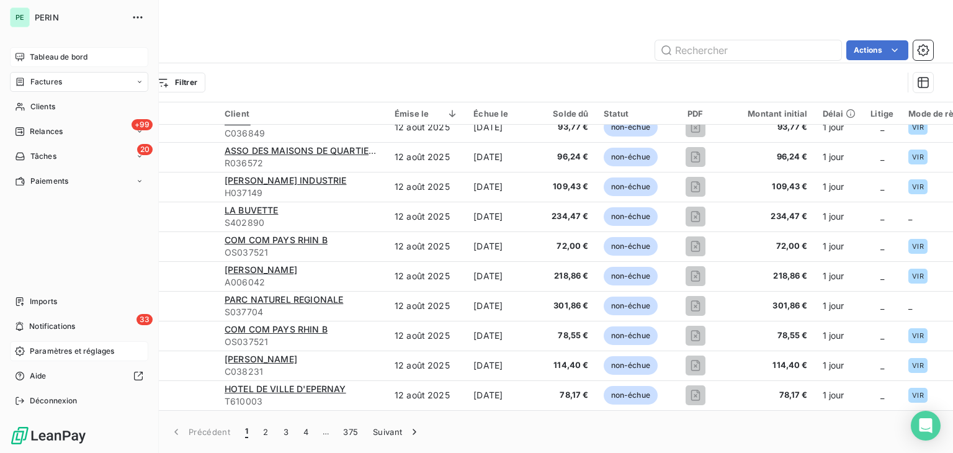
scroll to position [807, 0]
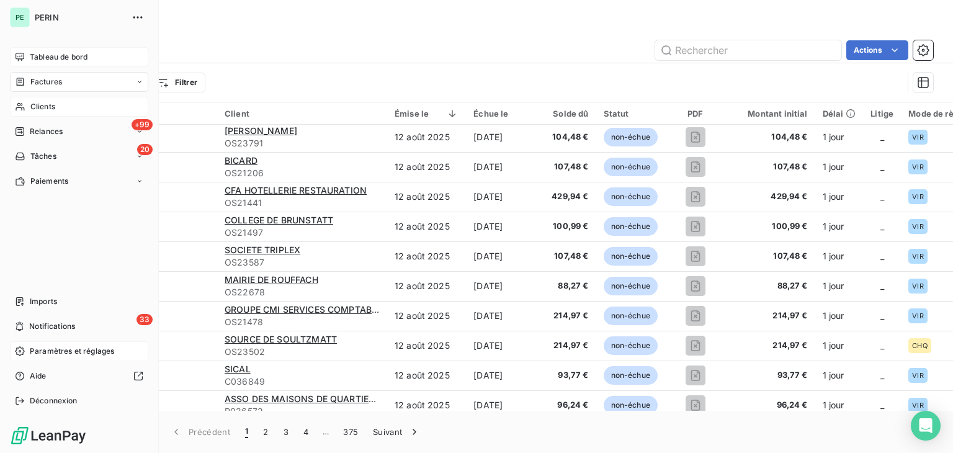
click at [30, 107] on span "Clients" at bounding box center [42, 106] width 25 height 11
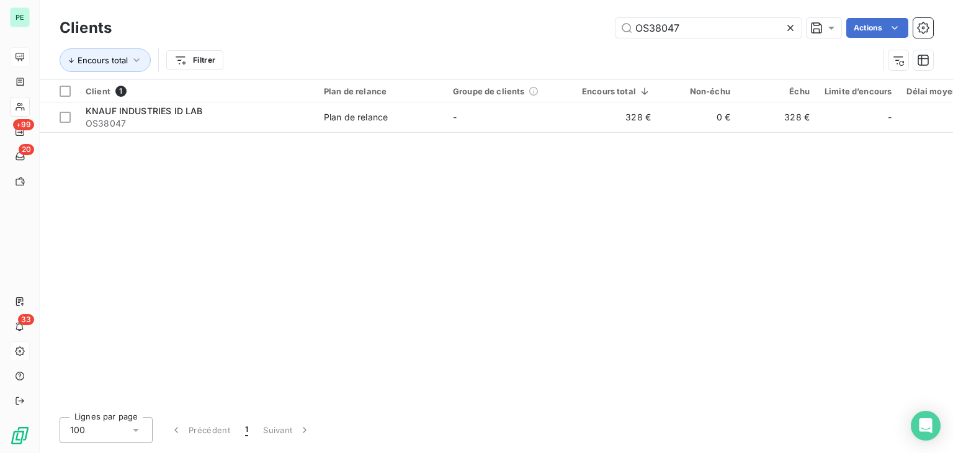
click at [788, 33] on icon at bounding box center [790, 28] width 12 height 12
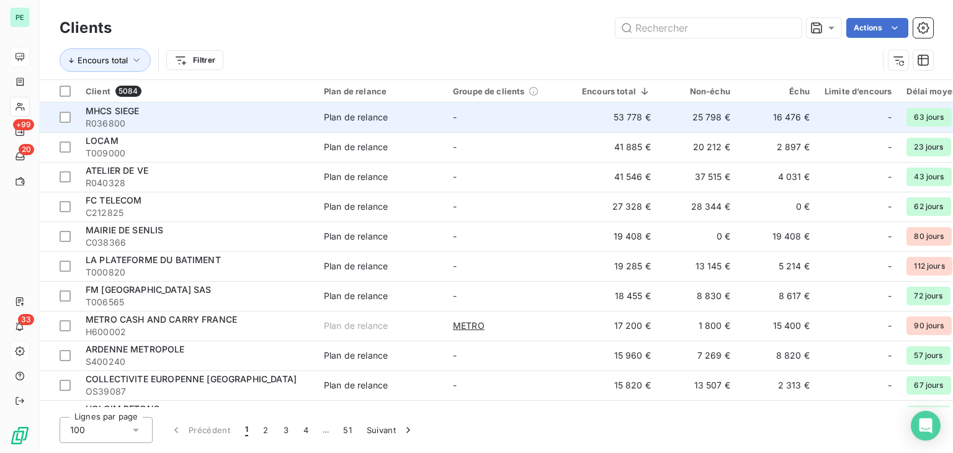
click at [131, 116] on div "MHCS SIEGE" at bounding box center [197, 111] width 223 height 12
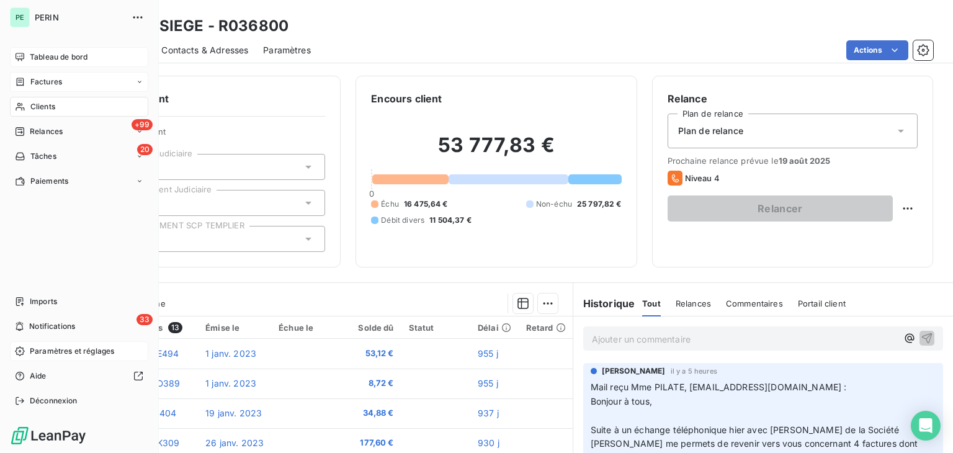
drag, startPoint x: 57, startPoint y: 78, endPoint x: 105, endPoint y: 78, distance: 47.8
click at [57, 78] on span "Factures" at bounding box center [46, 81] width 32 height 11
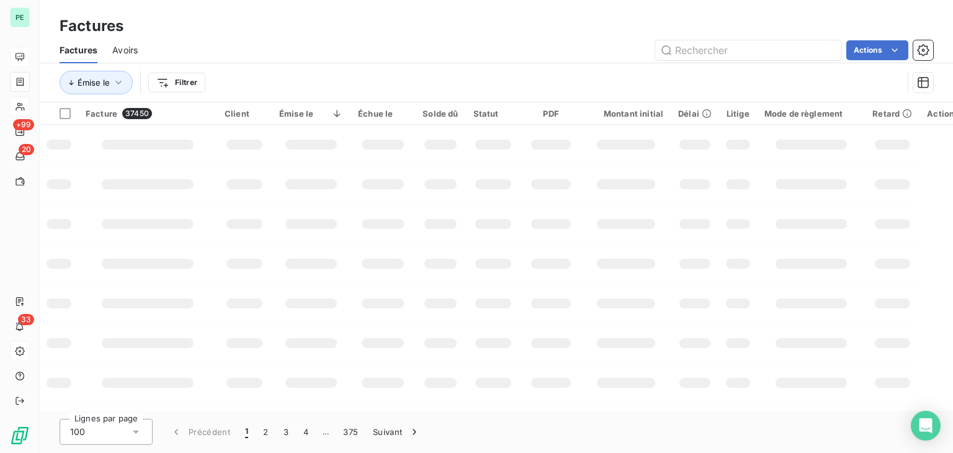
click at [32, 108] on div "PE +99 20 33" at bounding box center [20, 226] width 40 height 453
click at [20, 113] on div at bounding box center [20, 107] width 20 height 20
click at [22, 105] on icon at bounding box center [20, 107] width 9 height 8
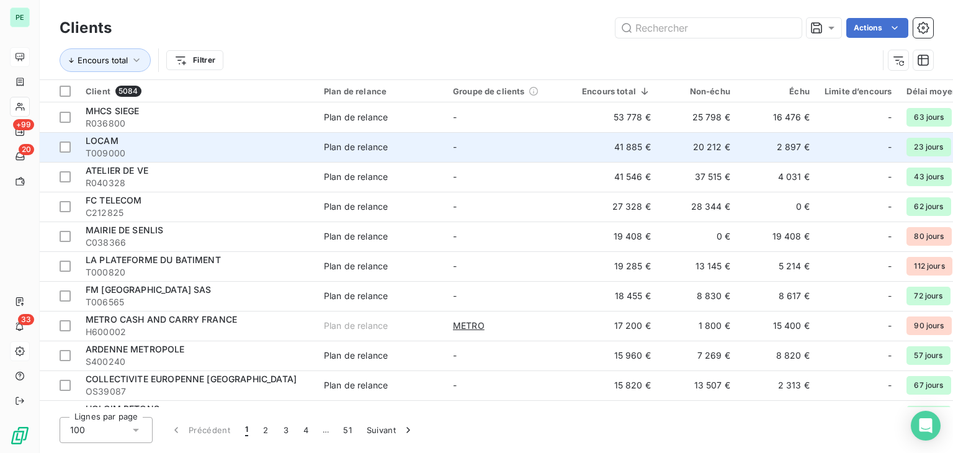
click at [250, 137] on div "LOCAM" at bounding box center [197, 141] width 223 height 12
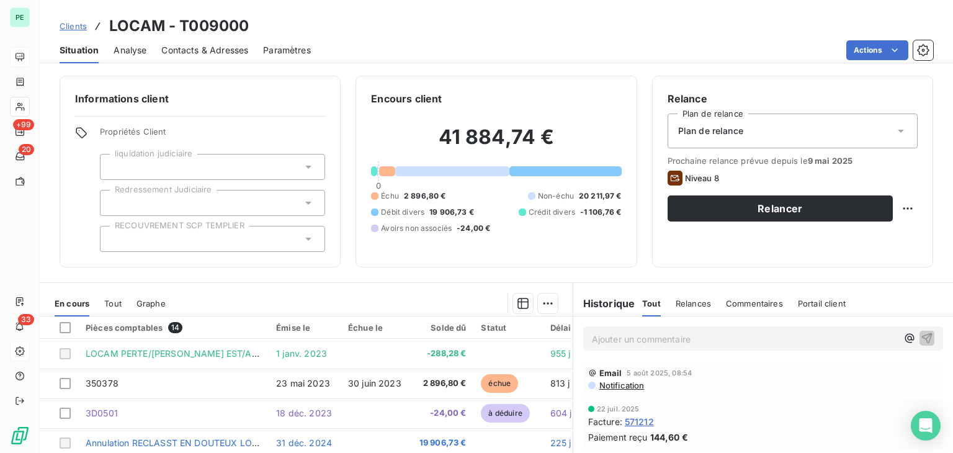
scroll to position [62, 0]
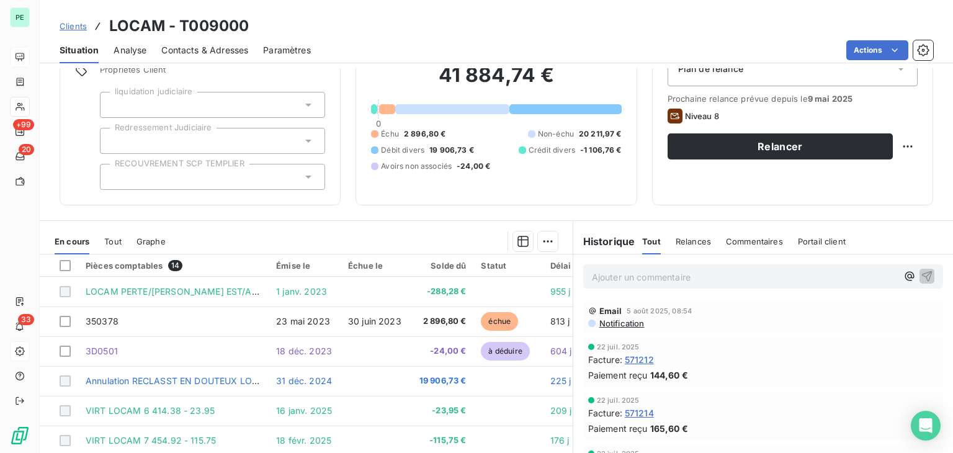
click at [629, 282] on p "Ajouter un commentaire ﻿" at bounding box center [744, 277] width 305 height 16
click at [626, 276] on p "Ajouter un commentaire ﻿" at bounding box center [744, 277] width 305 height 16
click at [882, 273] on div "Ajouter un commentaire ﻿" at bounding box center [763, 276] width 343 height 17
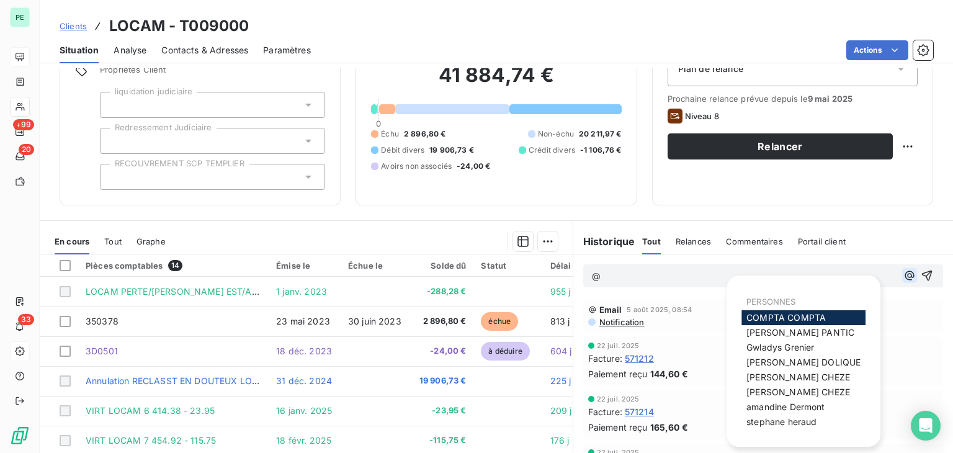
click at [905, 274] on icon "button" at bounding box center [909, 275] width 9 height 9
click at [782, 366] on span "Julie DOLIQUE" at bounding box center [804, 362] width 114 height 11
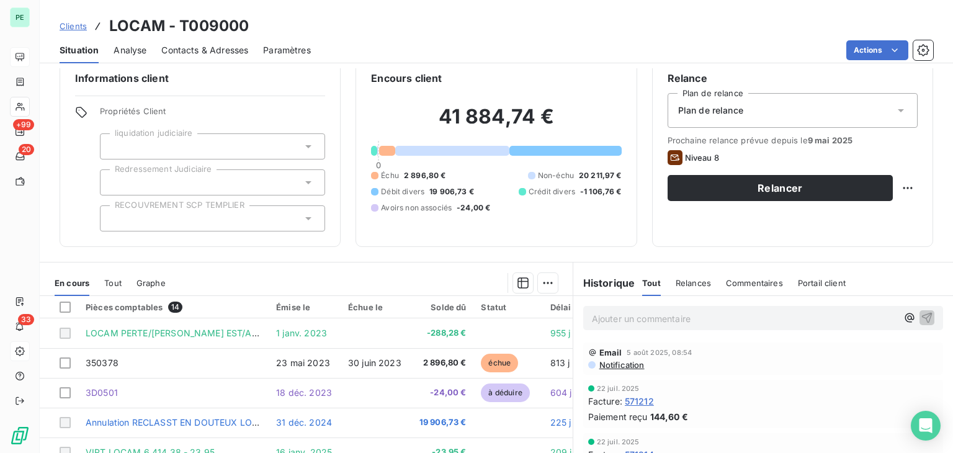
scroll to position [0, 0]
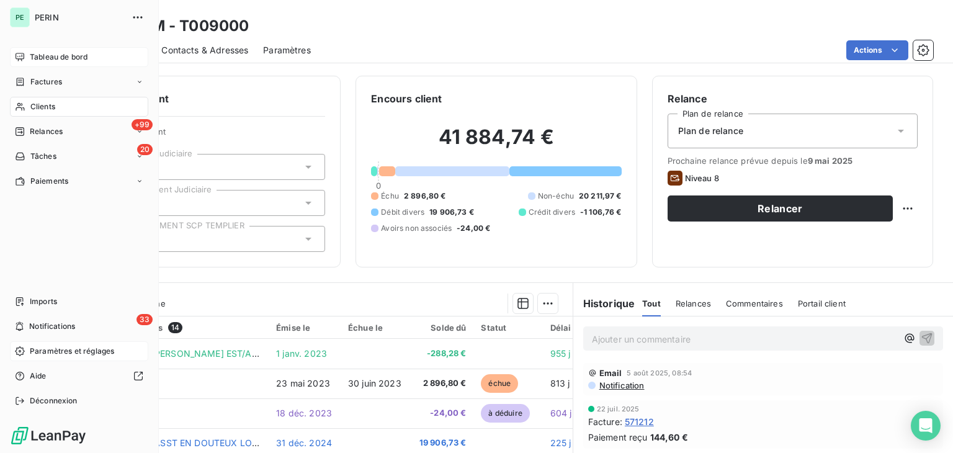
click at [30, 56] on span "Tableau de bord" at bounding box center [59, 57] width 58 height 11
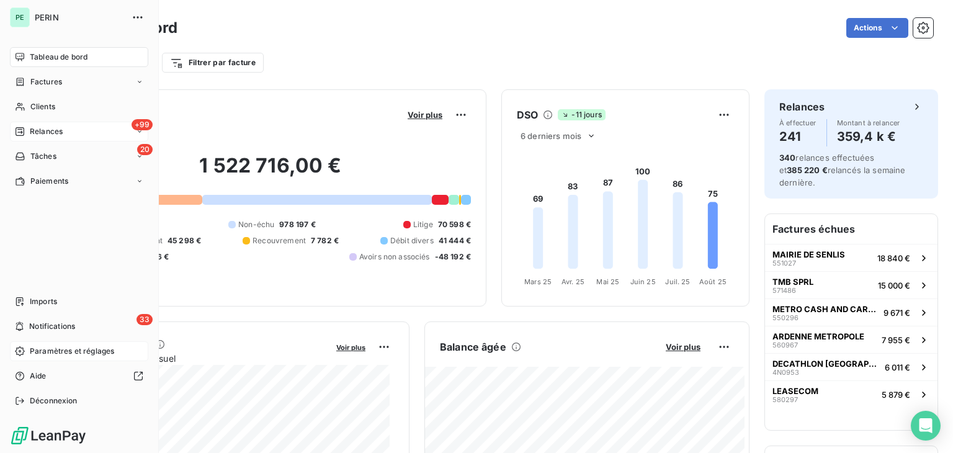
click at [38, 125] on div "+99 Relances" at bounding box center [79, 132] width 138 height 20
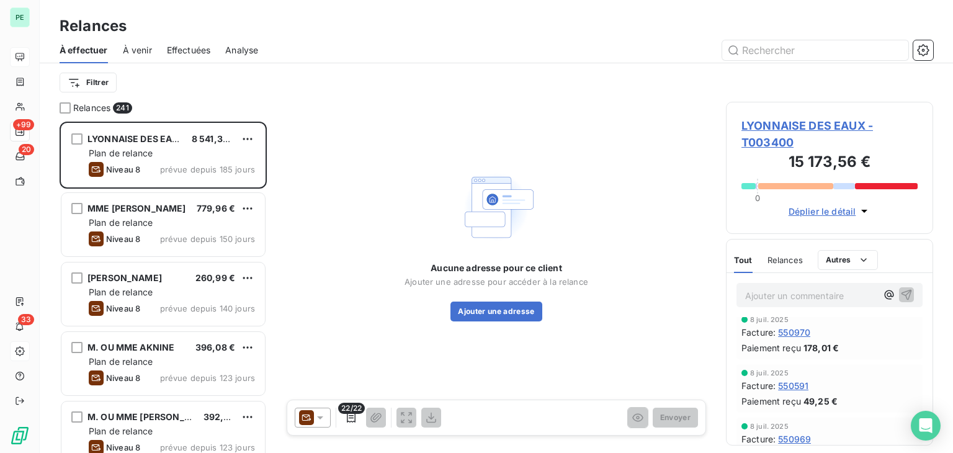
scroll to position [372, 0]
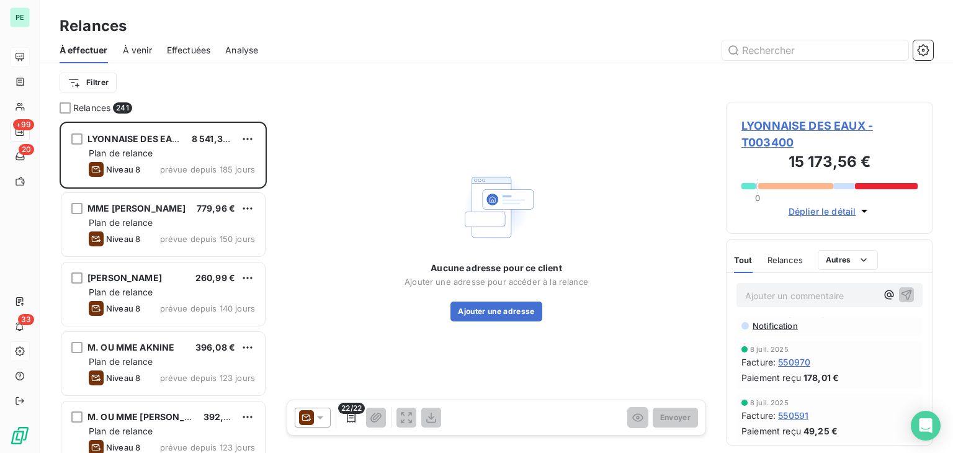
click at [783, 260] on span "Relances" at bounding box center [785, 260] width 35 height 10
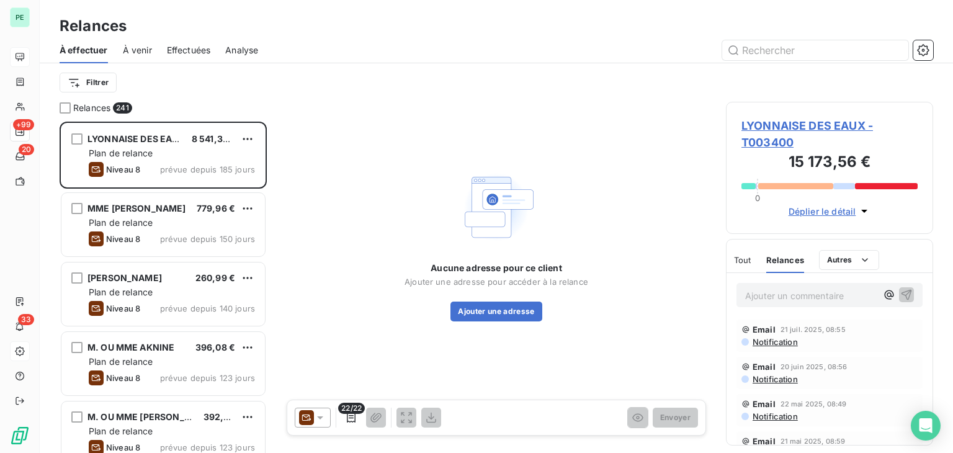
click at [801, 122] on span "LYONNAISE DES EAUX - T003400" at bounding box center [830, 134] width 176 height 34
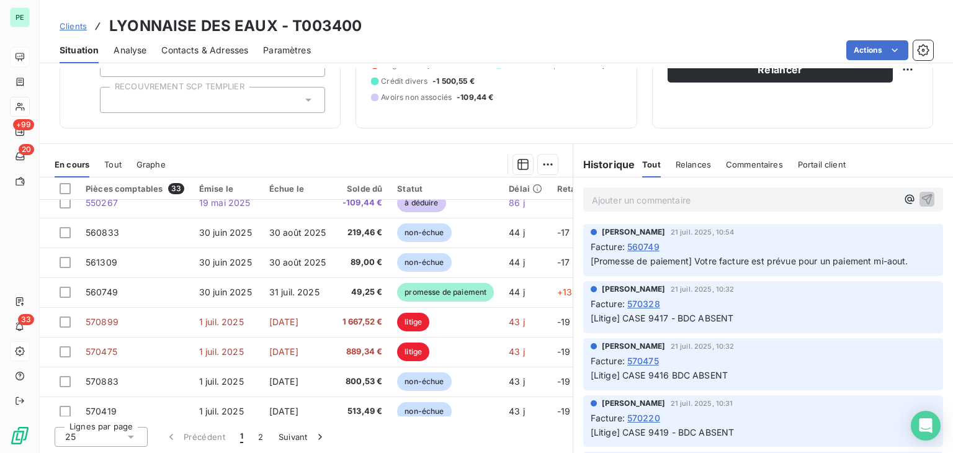
scroll to position [533, 0]
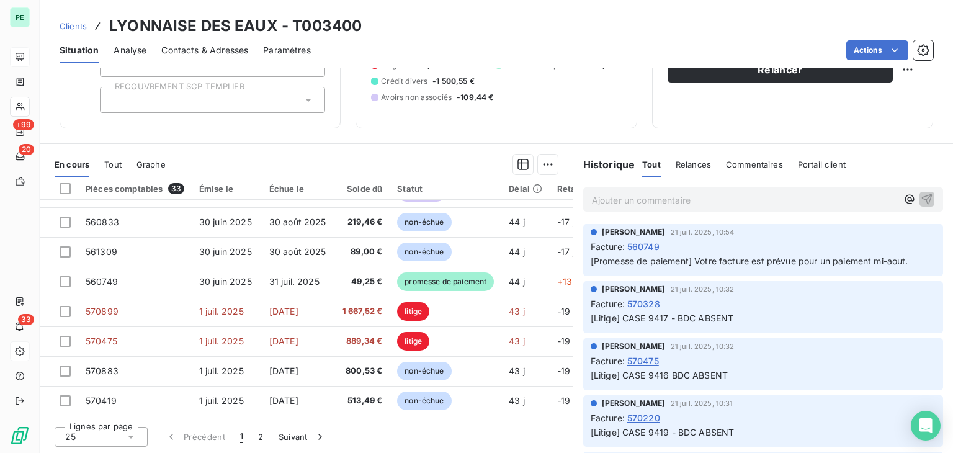
click at [109, 435] on div "25" at bounding box center [101, 437] width 93 height 20
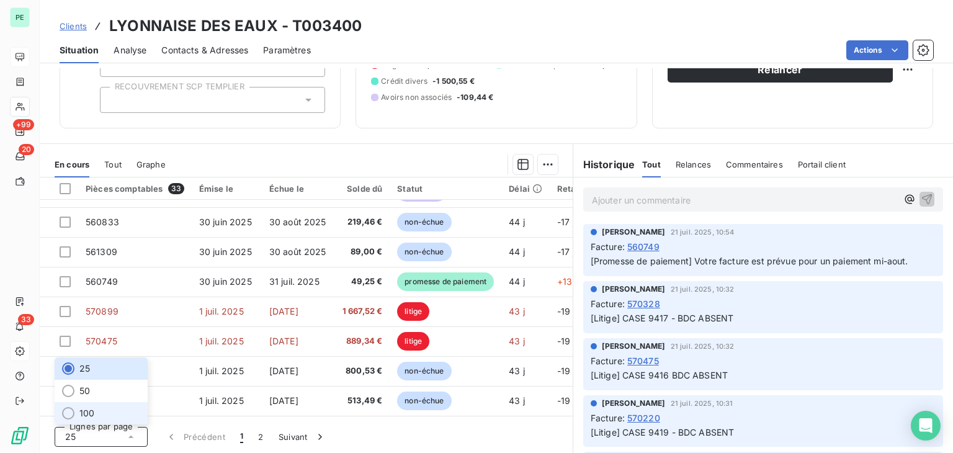
click at [86, 418] on span "100" at bounding box center [86, 413] width 15 height 12
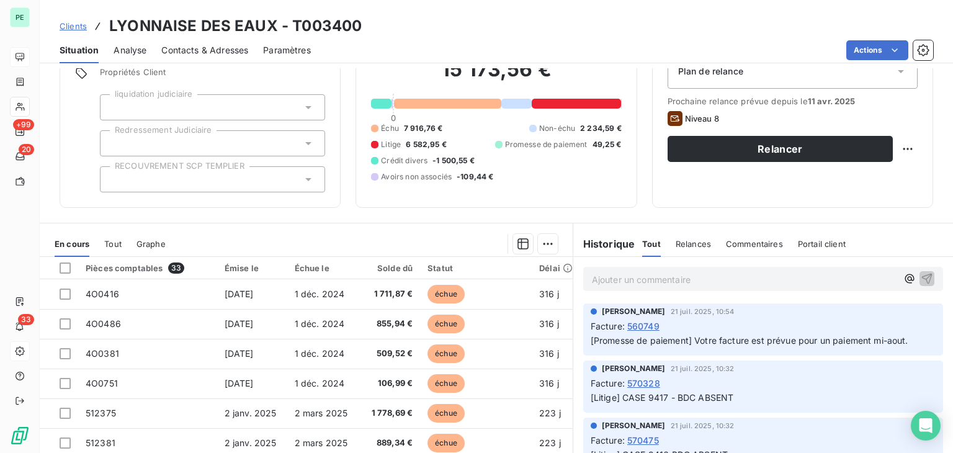
scroll to position [0, 0]
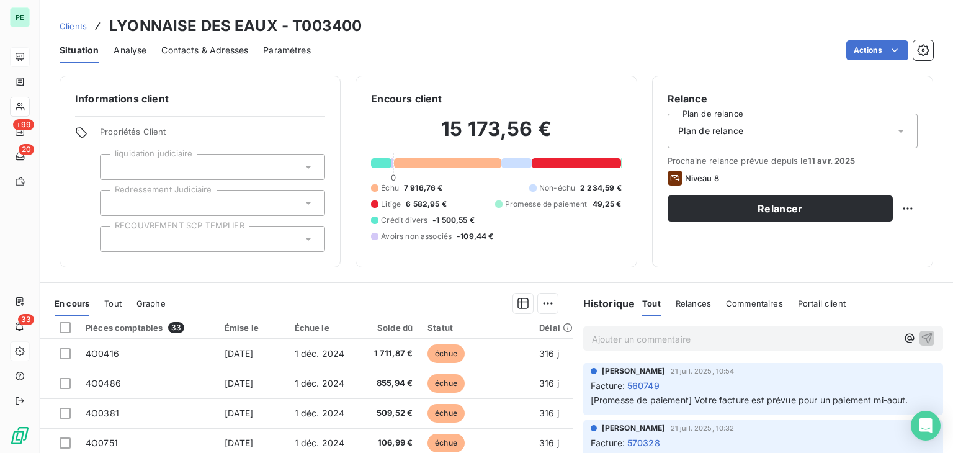
click at [679, 299] on span "Relances" at bounding box center [693, 304] width 35 height 10
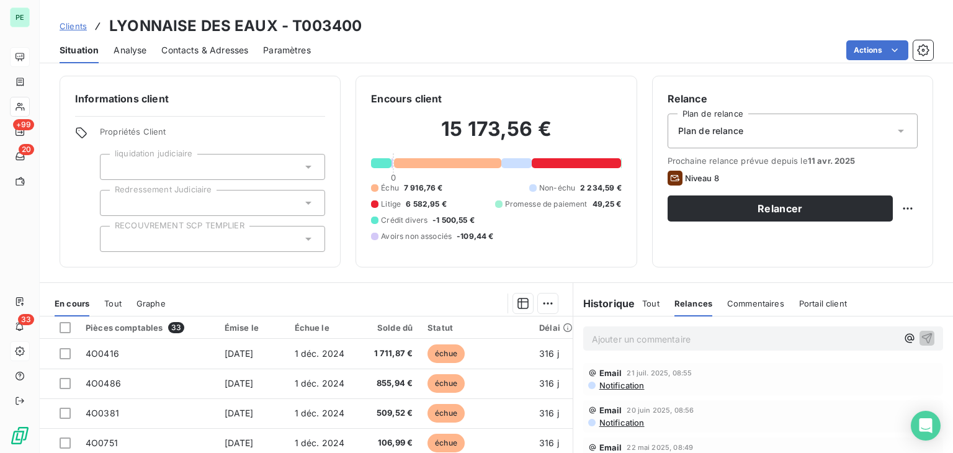
click at [204, 42] on div "Contacts & Adresses" at bounding box center [204, 50] width 87 height 26
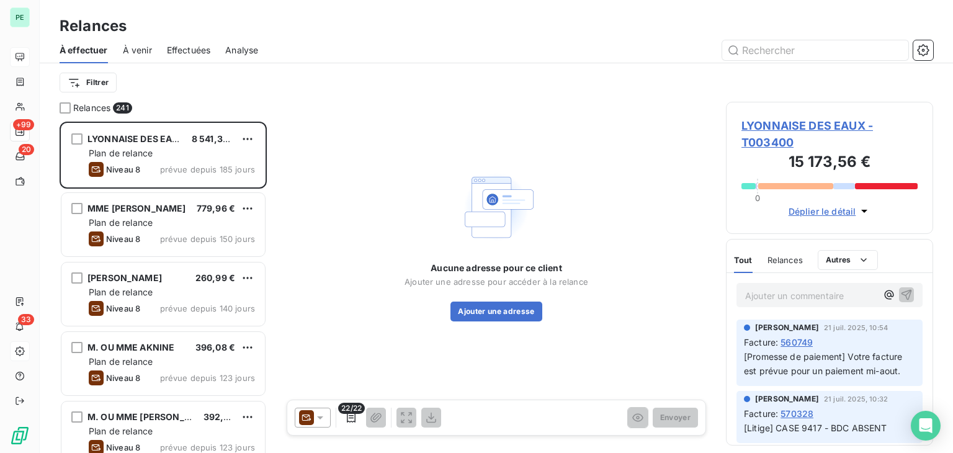
scroll to position [321, 197]
click at [295, 423] on div at bounding box center [313, 418] width 36 height 20
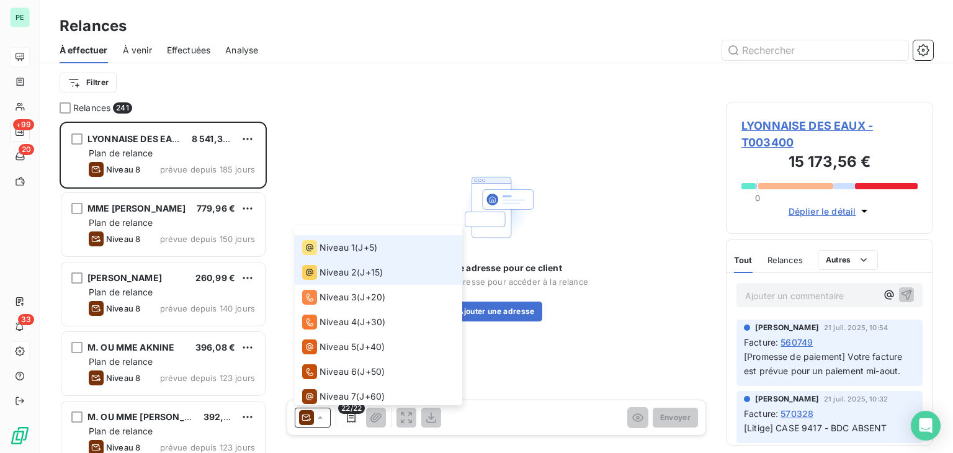
scroll to position [0, 0]
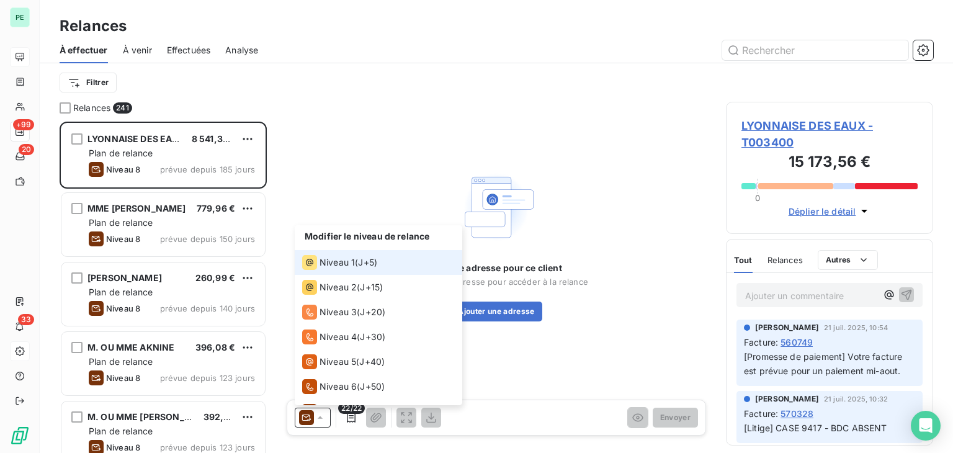
click at [359, 257] on div "Niveau 1 ( J+5 )" at bounding box center [339, 262] width 75 height 15
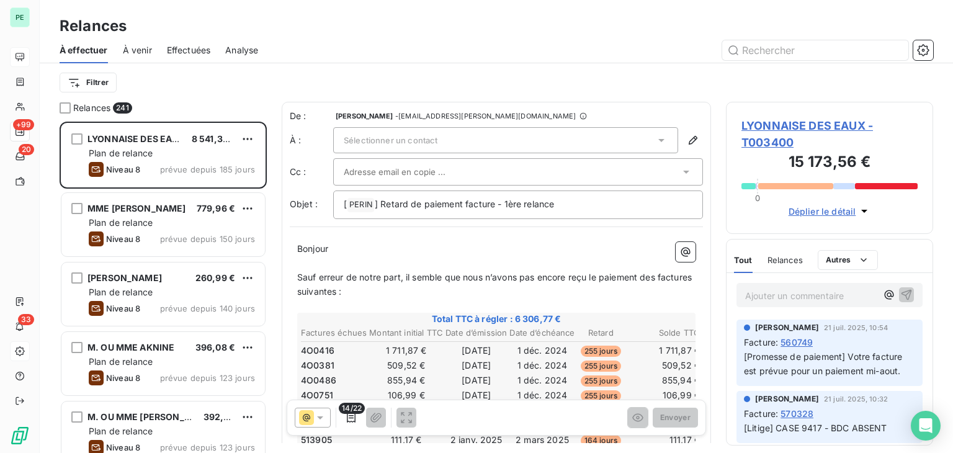
click at [468, 143] on div "Sélectionner un contact" at bounding box center [505, 140] width 345 height 26
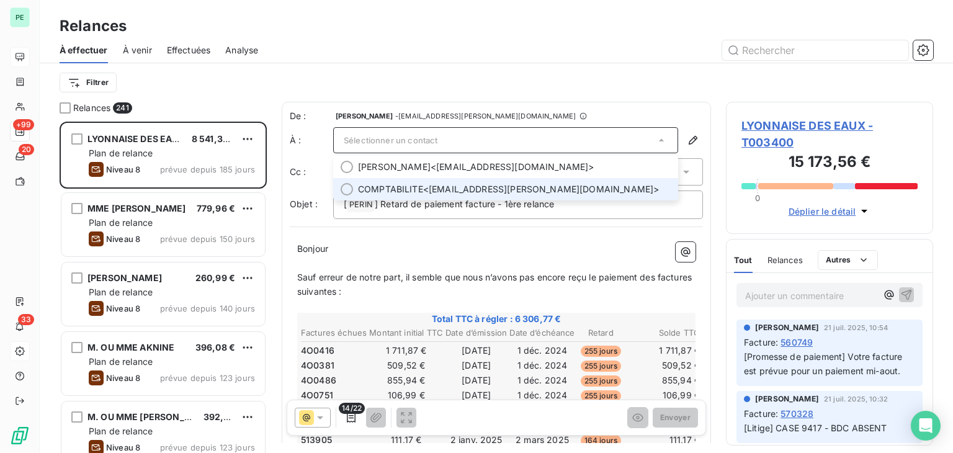
click at [465, 194] on span "COMPTABILITE <shd-fran-serviceencaissementest@suez.com>" at bounding box center [514, 189] width 313 height 12
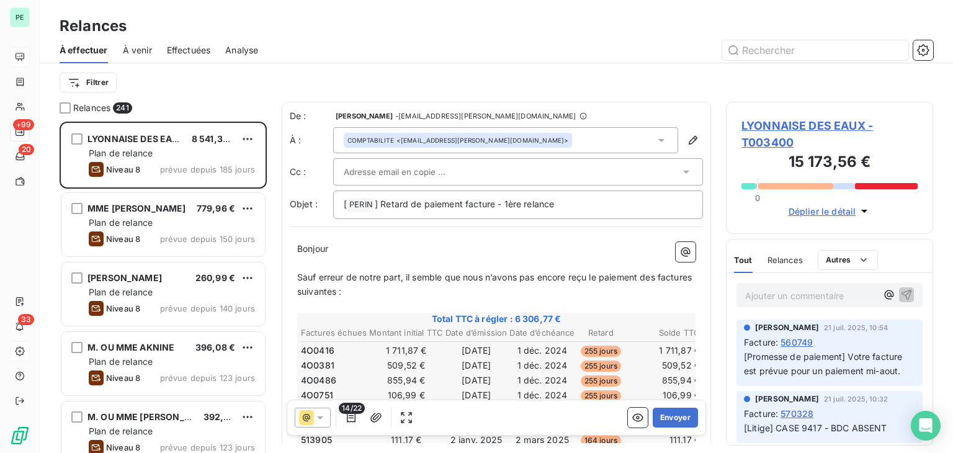
click at [454, 177] on div at bounding box center [512, 172] width 336 height 19
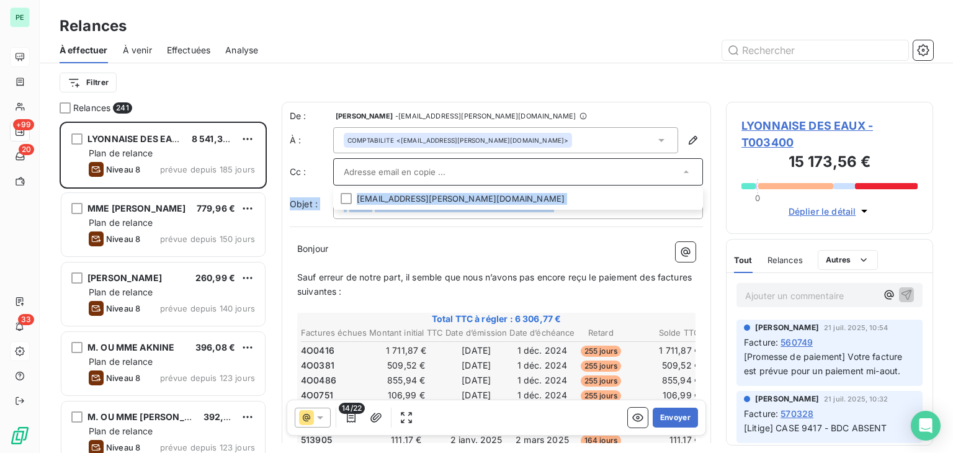
drag, startPoint x: 451, startPoint y: 204, endPoint x: 451, endPoint y: 227, distance: 23.0
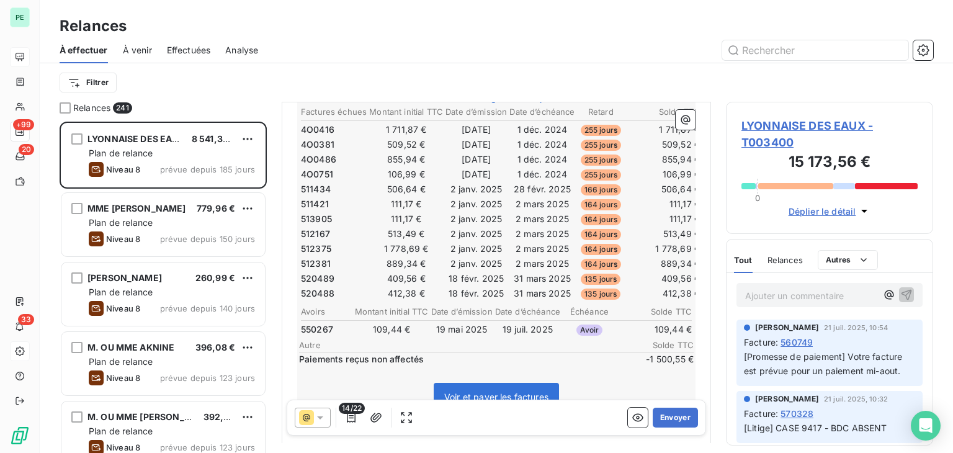
scroll to position [248, 0]
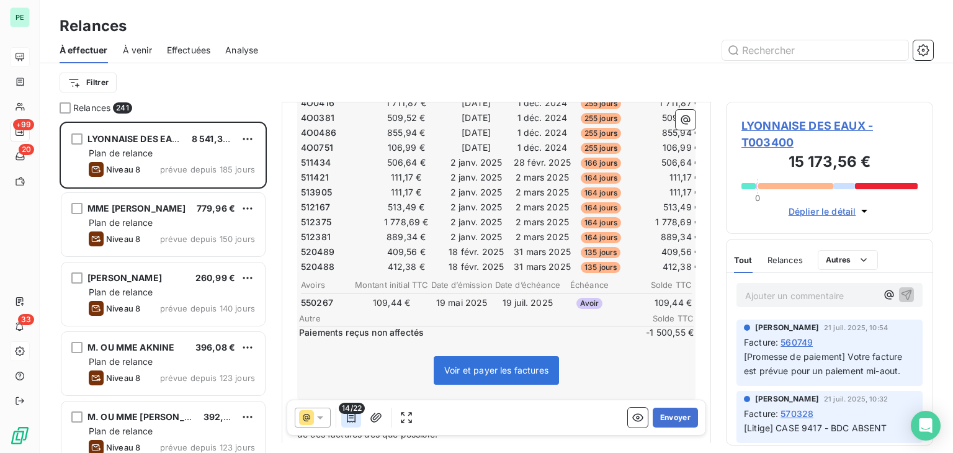
click at [352, 420] on icon "button" at bounding box center [351, 417] width 12 height 12
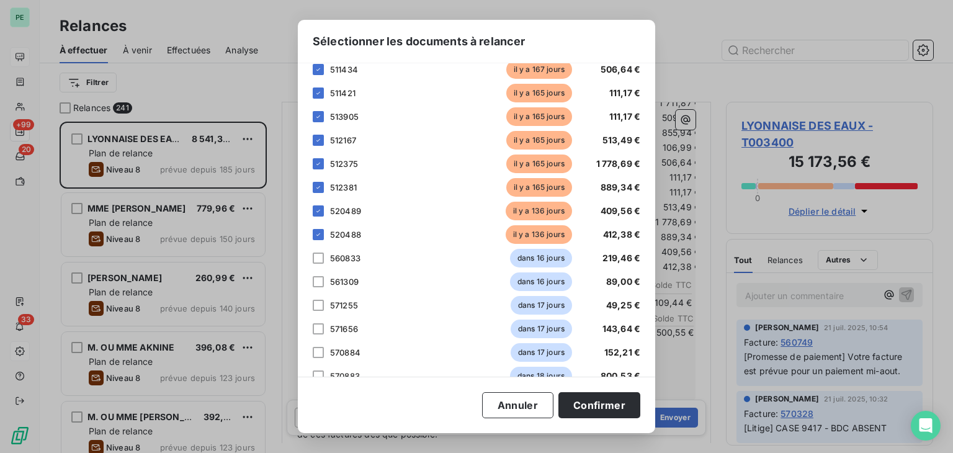
scroll to position [178, 0]
click at [323, 259] on div at bounding box center [318, 259] width 11 height 11
click at [320, 285] on div at bounding box center [318, 282] width 11 height 11
click at [317, 304] on div at bounding box center [318, 306] width 11 height 11
click at [317, 326] on div at bounding box center [318, 330] width 11 height 11
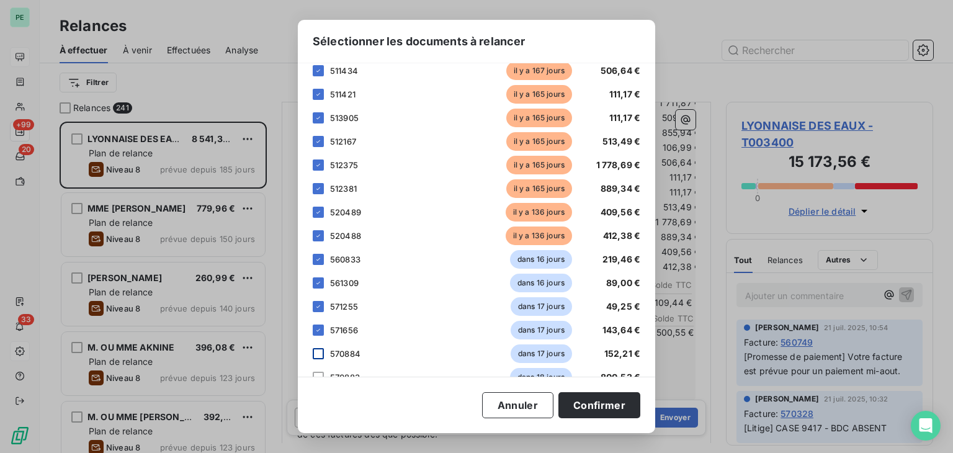
drag, startPoint x: 315, startPoint y: 346, endPoint x: 314, endPoint y: 353, distance: 7.5
click at [315, 346] on div "570884 dans 17 jours 152,21 €" at bounding box center [477, 353] width 328 height 19
click at [314, 356] on div at bounding box center [318, 353] width 11 height 11
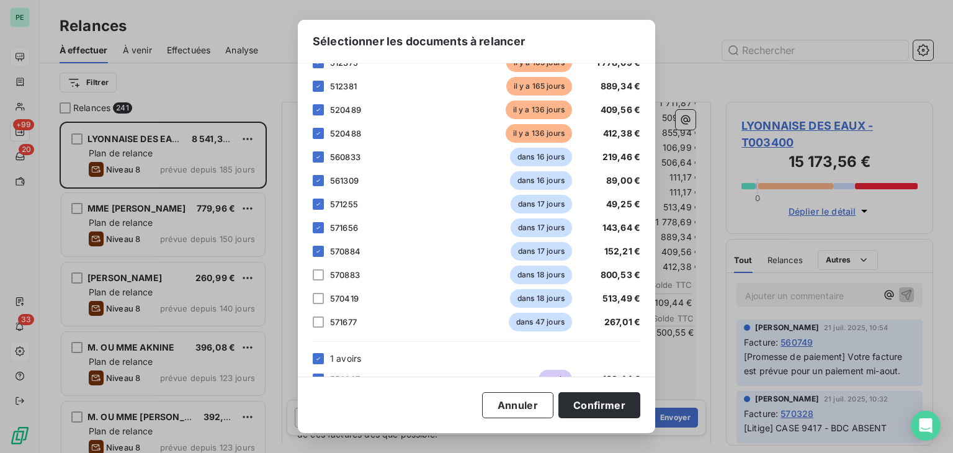
scroll to position [302, 0]
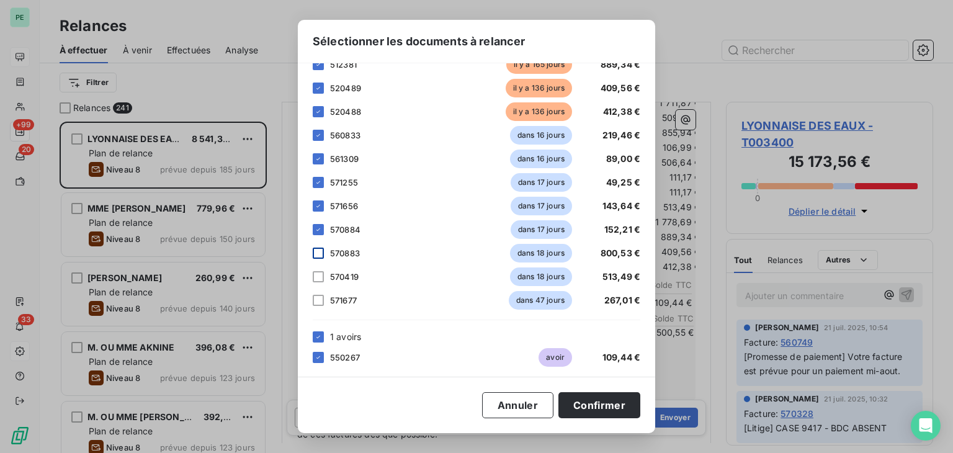
click at [320, 257] on div at bounding box center [318, 253] width 11 height 11
click at [320, 275] on div at bounding box center [318, 276] width 11 height 11
click at [597, 407] on button "Confirmer" at bounding box center [600, 405] width 82 height 26
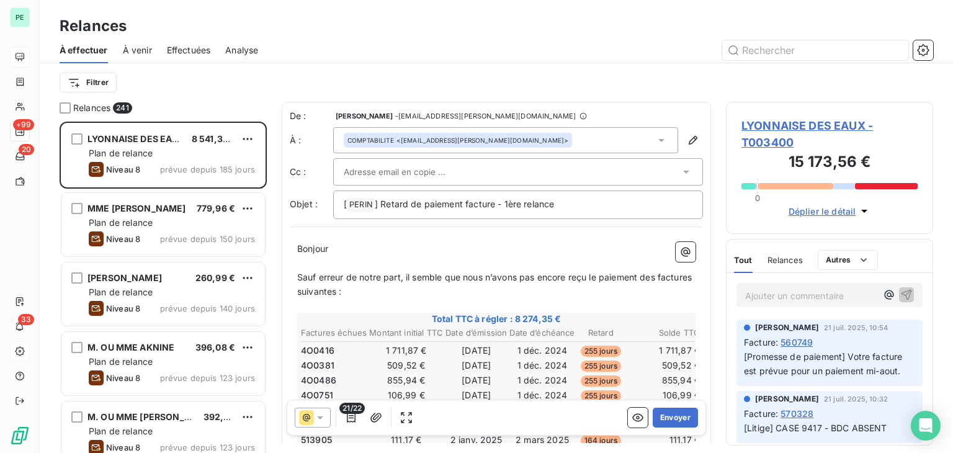
scroll to position [0, 0]
click at [677, 416] on button "Envoyer" at bounding box center [675, 418] width 45 height 20
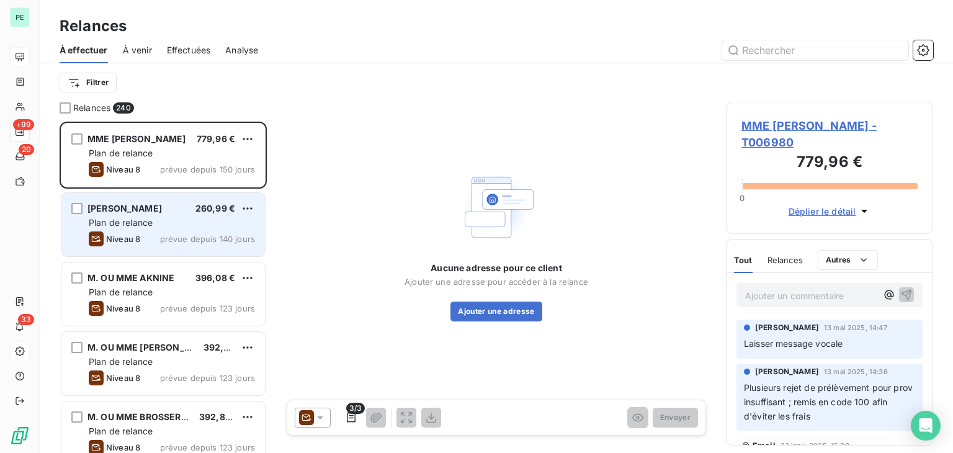
click at [134, 226] on span "Plan de relance" at bounding box center [121, 222] width 64 height 11
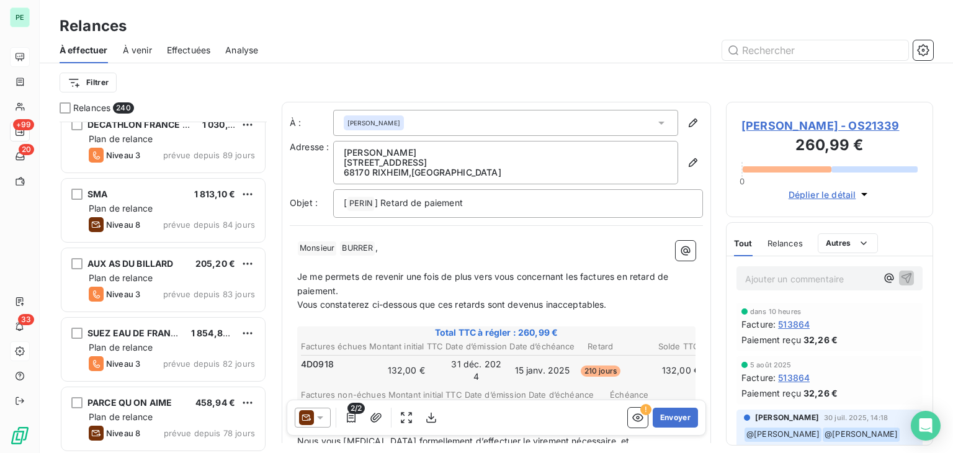
scroll to position [1676, 0]
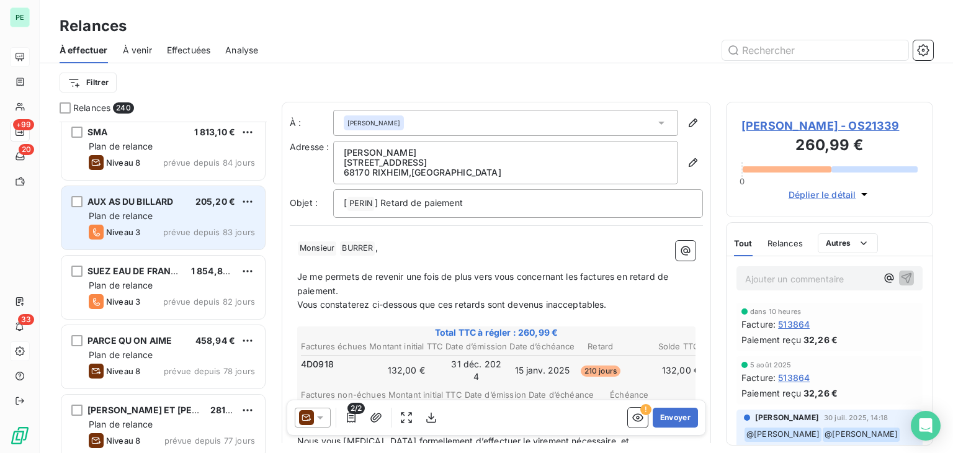
click at [131, 233] on span "Niveau 3" at bounding box center [123, 232] width 34 height 10
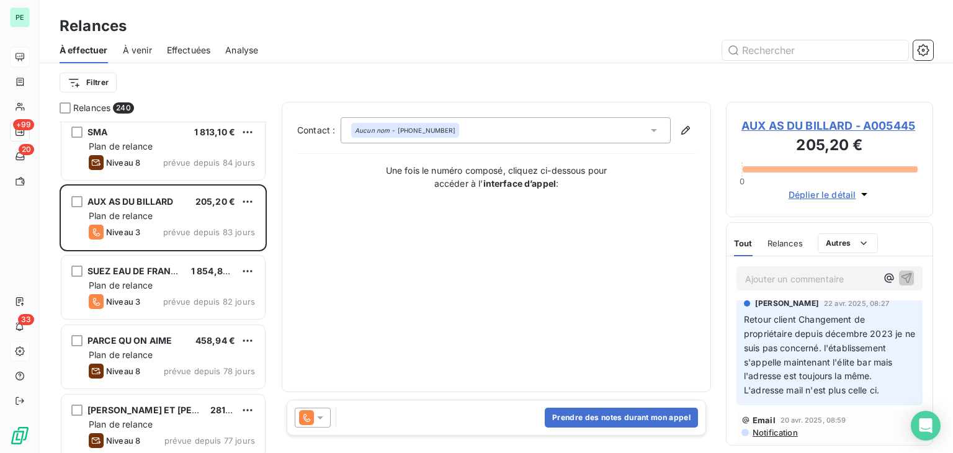
scroll to position [99, 0]
click at [773, 433] on span "Notification" at bounding box center [775, 433] width 47 height 10
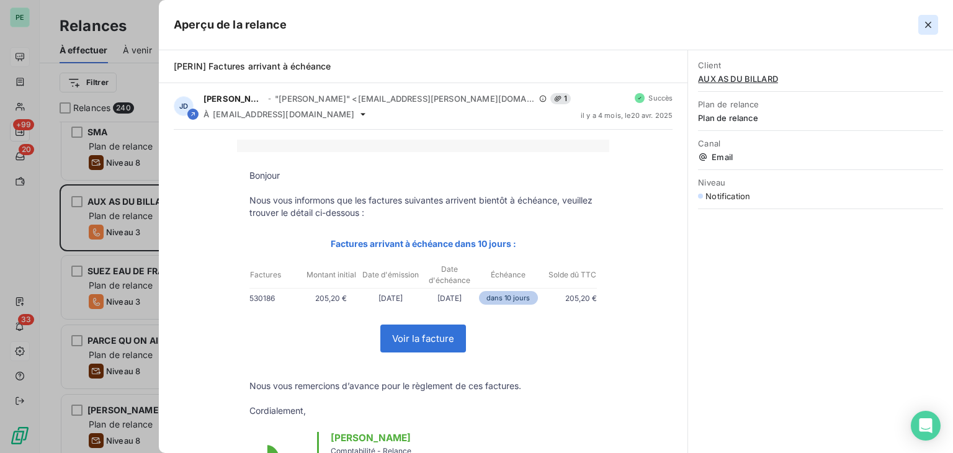
click at [921, 23] on button "button" at bounding box center [928, 25] width 20 height 20
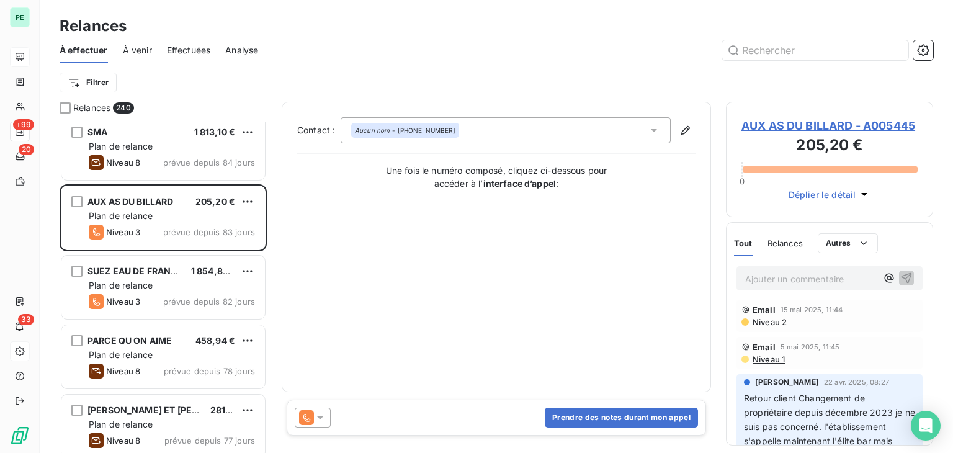
scroll to position [0, 0]
click at [773, 367] on span "Niveau 1" at bounding box center [769, 362] width 34 height 10
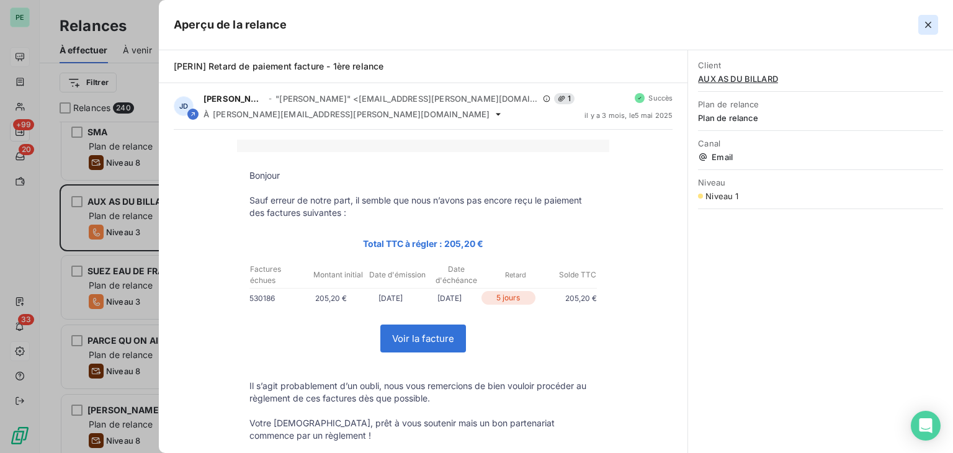
click at [927, 24] on icon "button" at bounding box center [928, 25] width 6 height 6
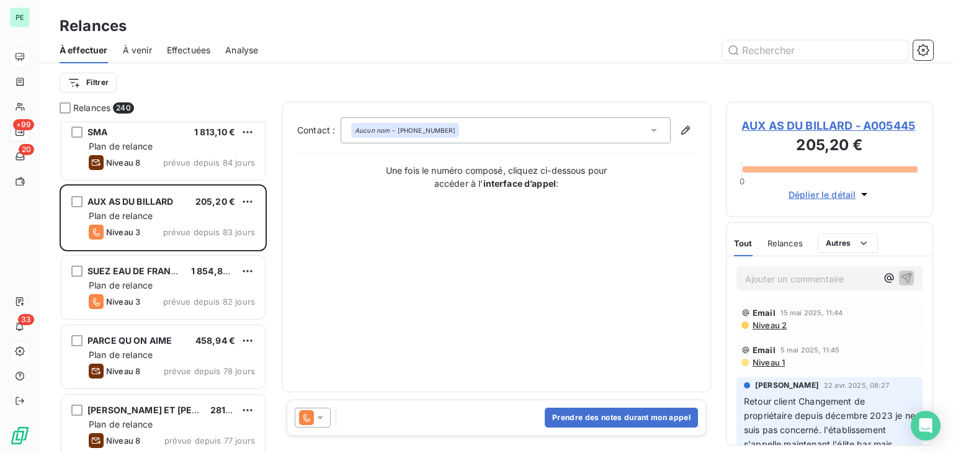
click at [783, 330] on span "Niveau 2" at bounding box center [769, 325] width 35 height 10
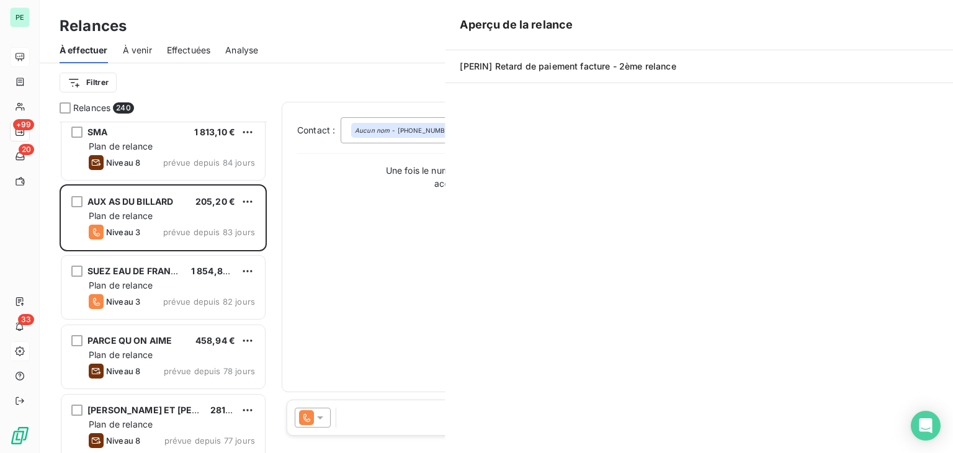
click at [783, 452] on div "Aperçu de la relance [PERIN] Retard de paiement facture - 2ème relance Client A…" at bounding box center [476, 453] width 953 height 0
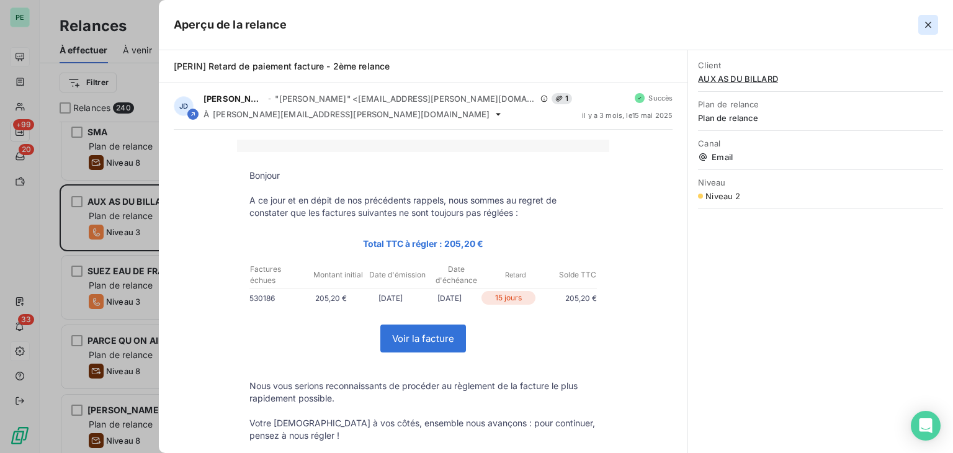
click at [926, 22] on icon "button" at bounding box center [928, 25] width 6 height 6
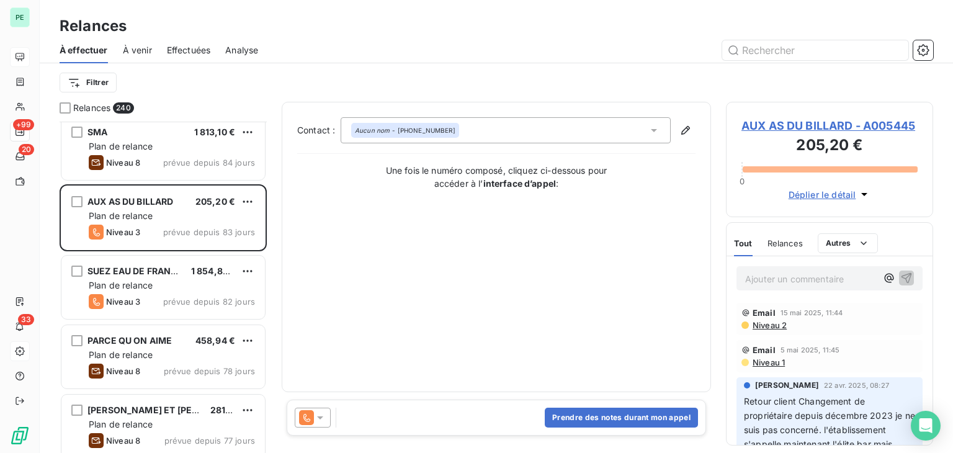
click at [779, 134] on span "AUX AS DU BILLARD - A005445" at bounding box center [830, 125] width 176 height 17
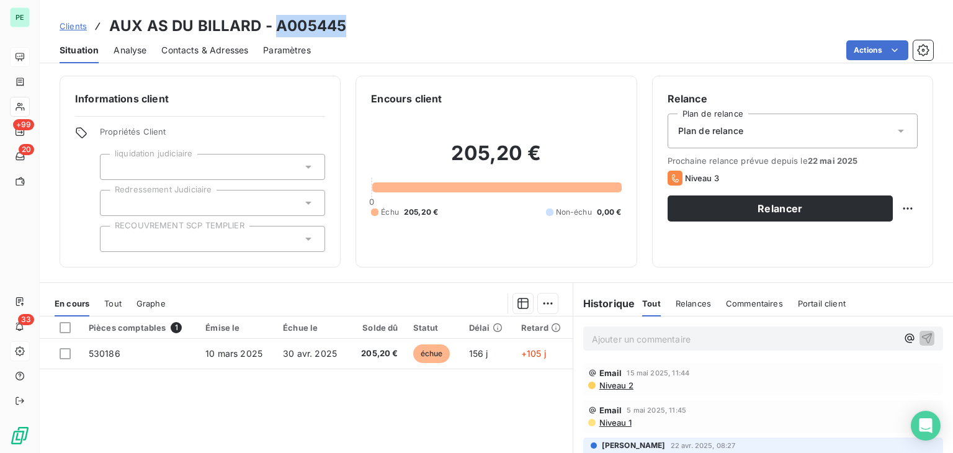
drag, startPoint x: 342, startPoint y: 28, endPoint x: 274, endPoint y: 29, distance: 67.7
click at [274, 29] on h3 "AUX AS DU BILLARD - A005445" at bounding box center [227, 26] width 237 height 22
copy h3 "A005445"
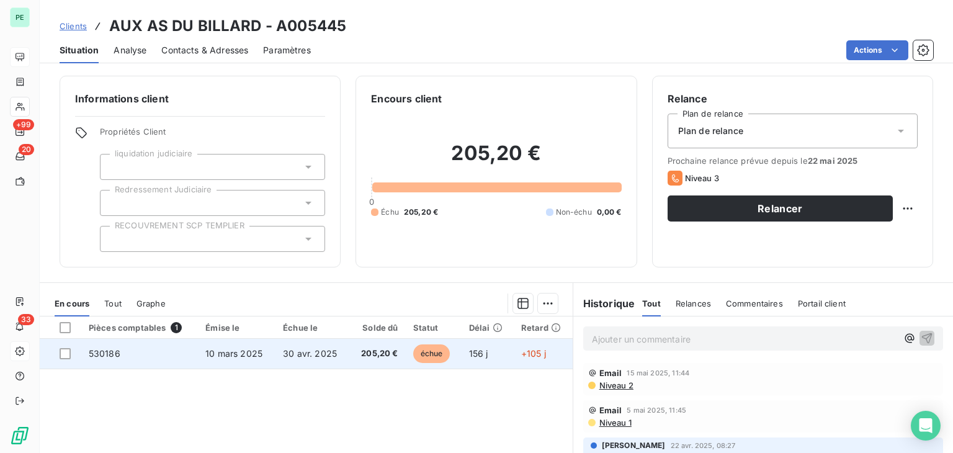
click at [406, 364] on td "échue" at bounding box center [434, 354] width 56 height 30
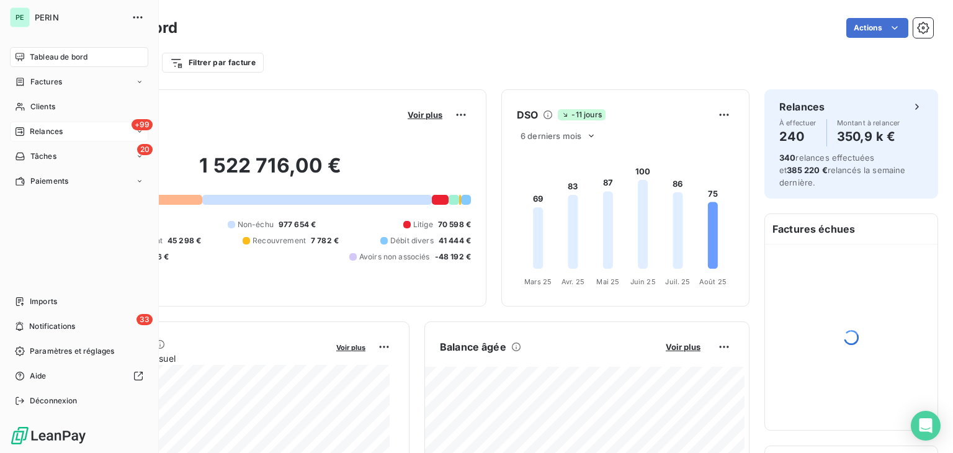
click at [35, 130] on span "Relances" at bounding box center [46, 131] width 33 height 11
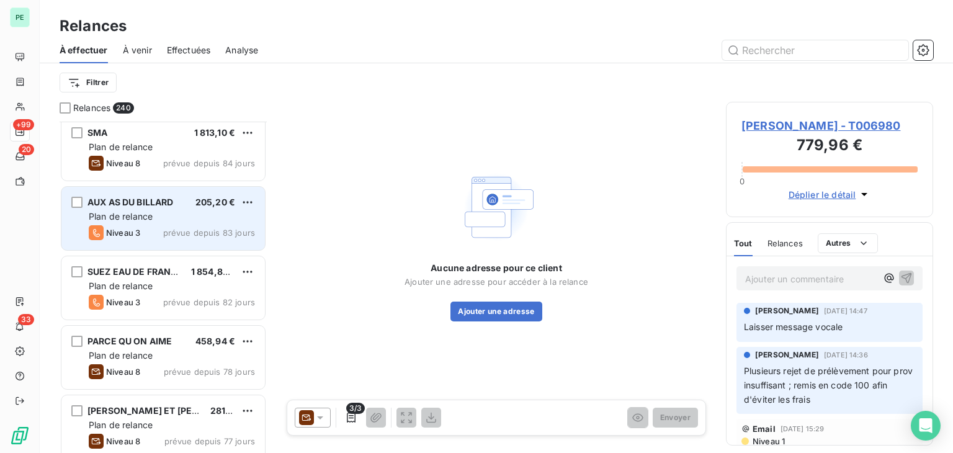
scroll to position [1676, 0]
click at [151, 218] on span "Plan de relance" at bounding box center [121, 215] width 64 height 11
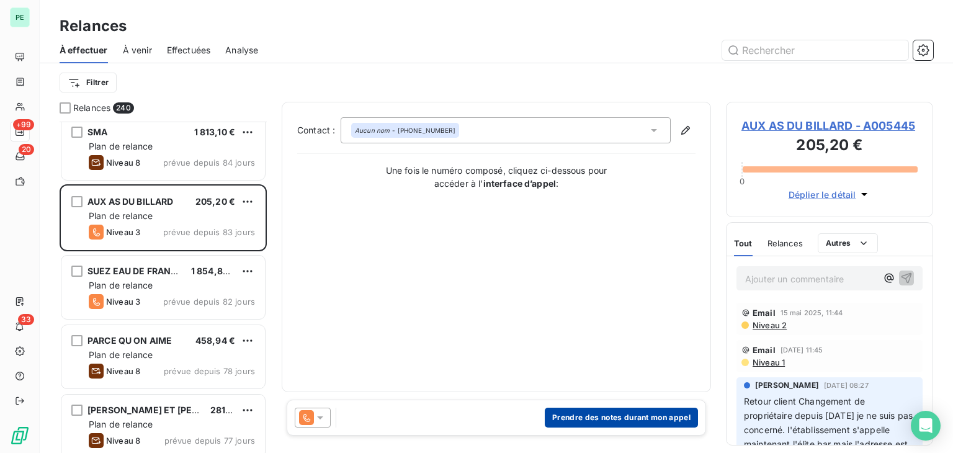
click at [616, 418] on button "Prendre des notes durant mon appel" at bounding box center [621, 418] width 153 height 20
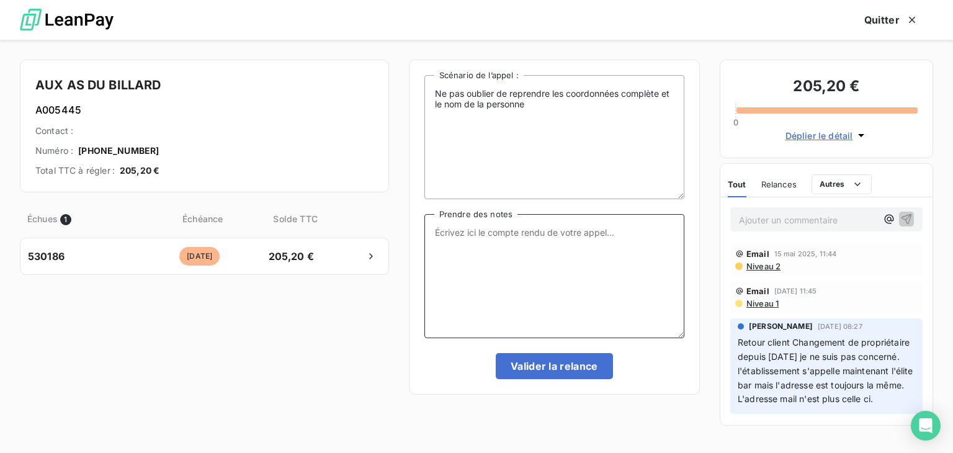
click at [577, 282] on textarea "Prendre des notes" at bounding box center [554, 276] width 260 height 124
click at [802, 214] on p "Ajouter un commentaire ﻿" at bounding box center [808, 220] width 138 height 16
click at [914, 21] on icon "button" at bounding box center [912, 20] width 6 height 6
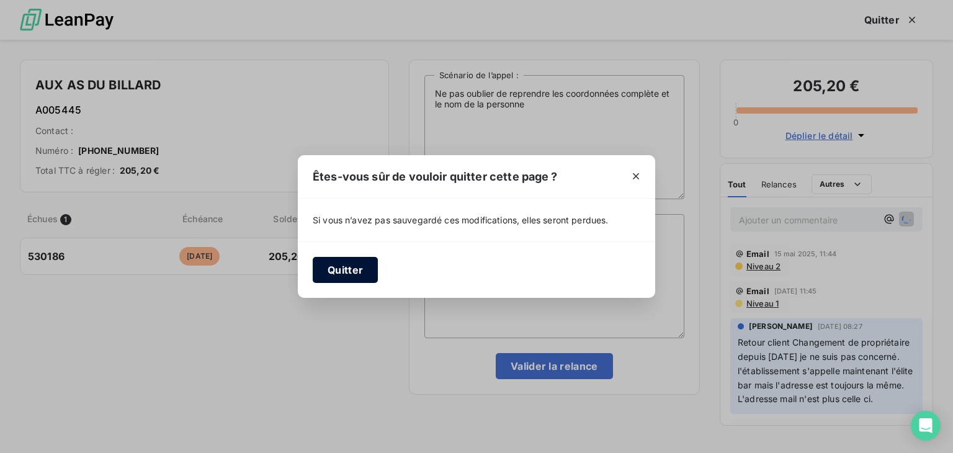
click at [346, 266] on button "Quitter" at bounding box center [345, 270] width 65 height 26
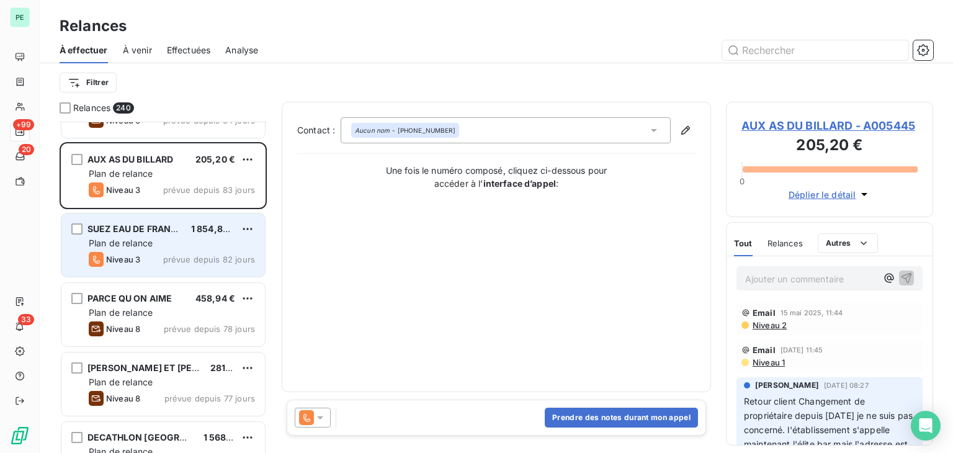
scroll to position [1738, 0]
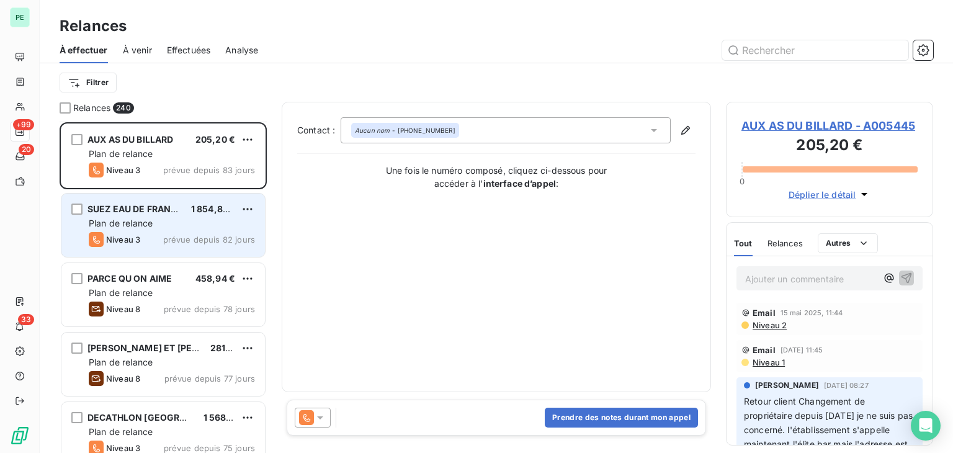
click at [169, 219] on div "Plan de relance" at bounding box center [172, 223] width 166 height 12
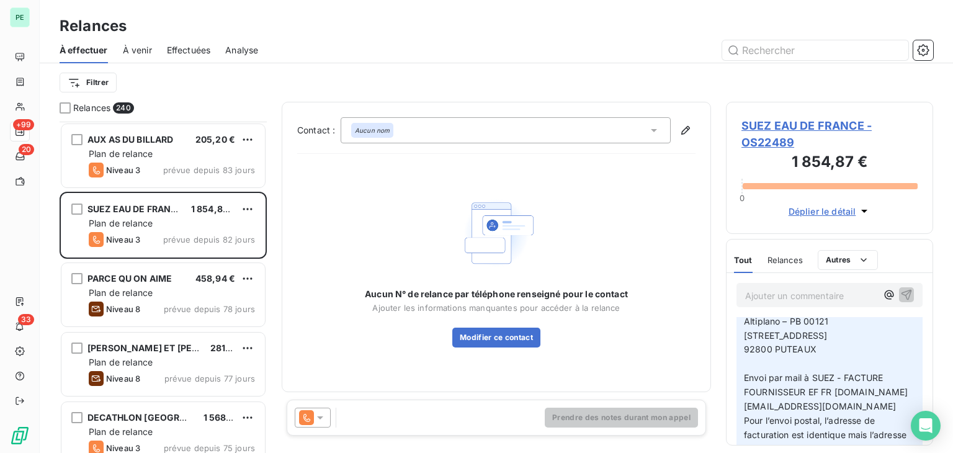
scroll to position [186, 0]
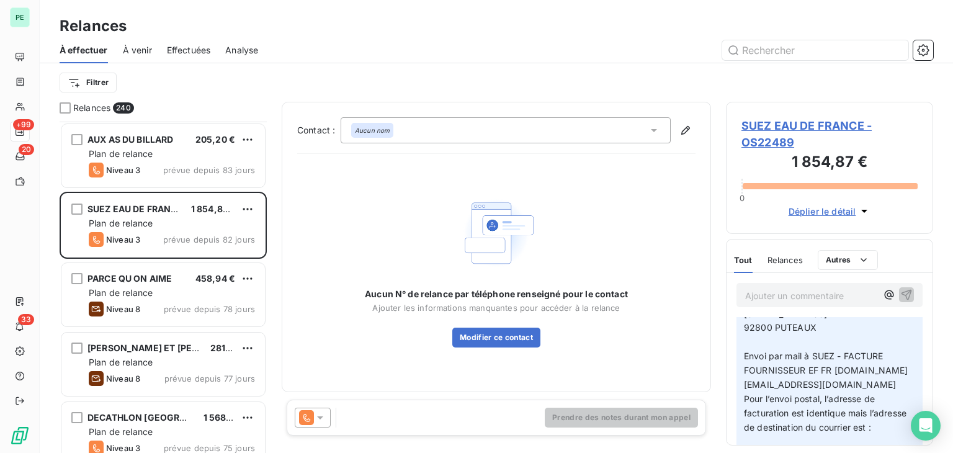
click at [799, 141] on span "SUEZ EAU DE FRANCE - OS22489" at bounding box center [830, 134] width 176 height 34
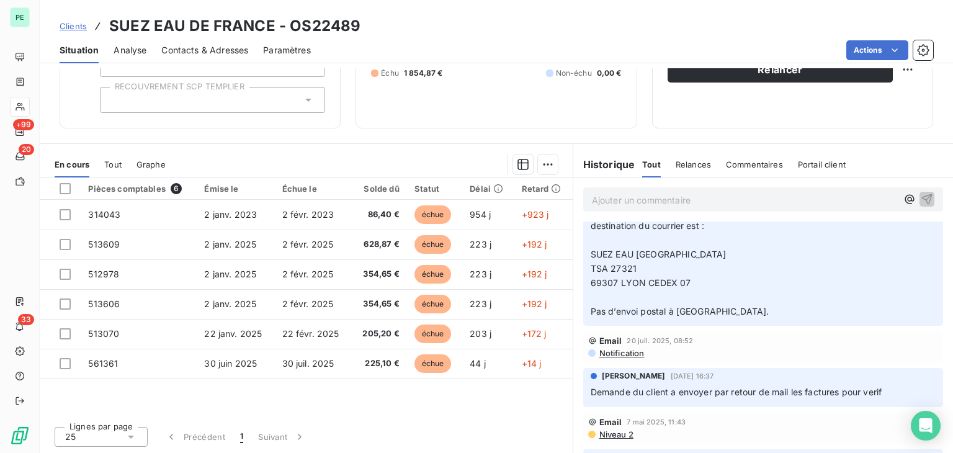
scroll to position [248, 0]
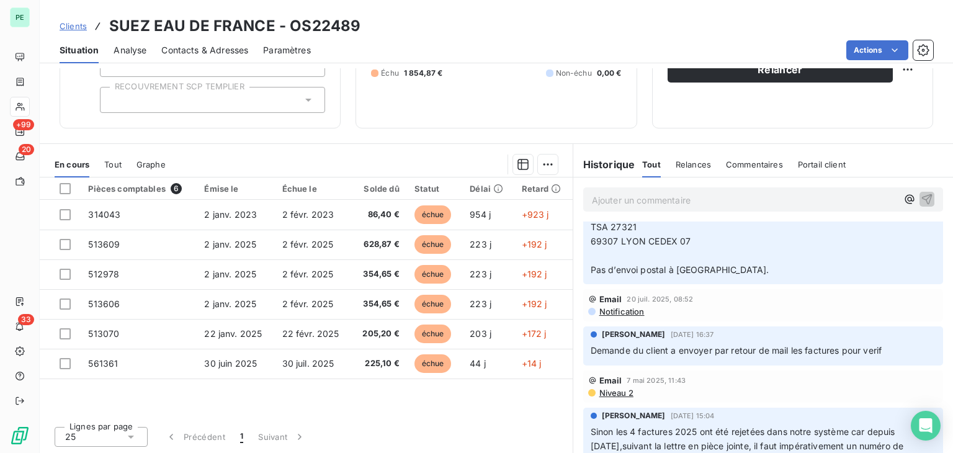
click at [618, 313] on span "Notification" at bounding box center [621, 312] width 47 height 10
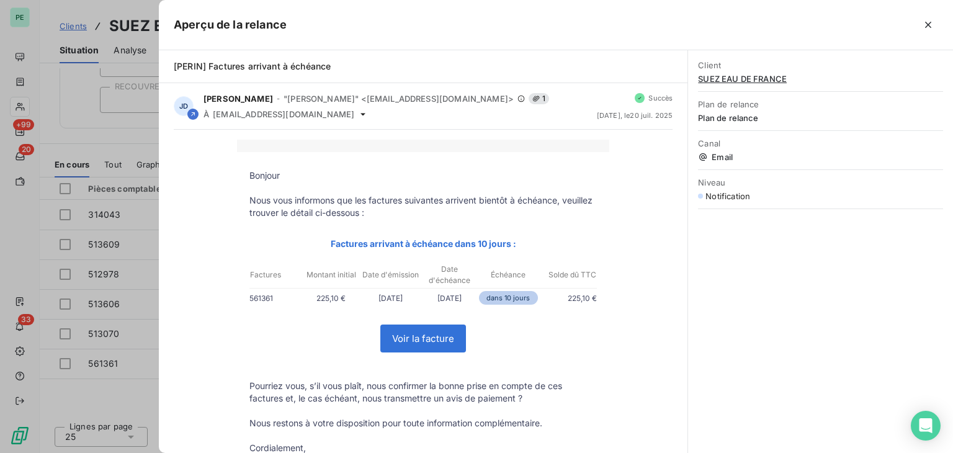
click at [97, 110] on div at bounding box center [476, 226] width 953 height 453
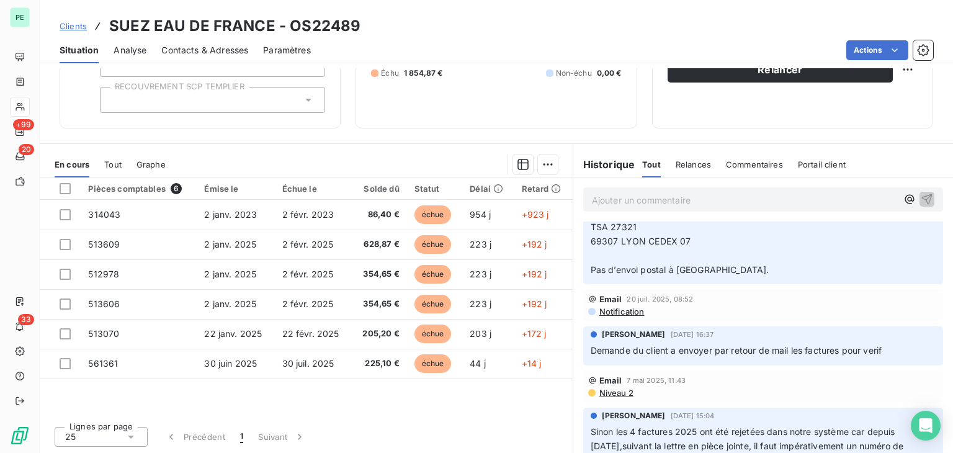
click at [613, 392] on span "Niveau 2" at bounding box center [615, 393] width 35 height 10
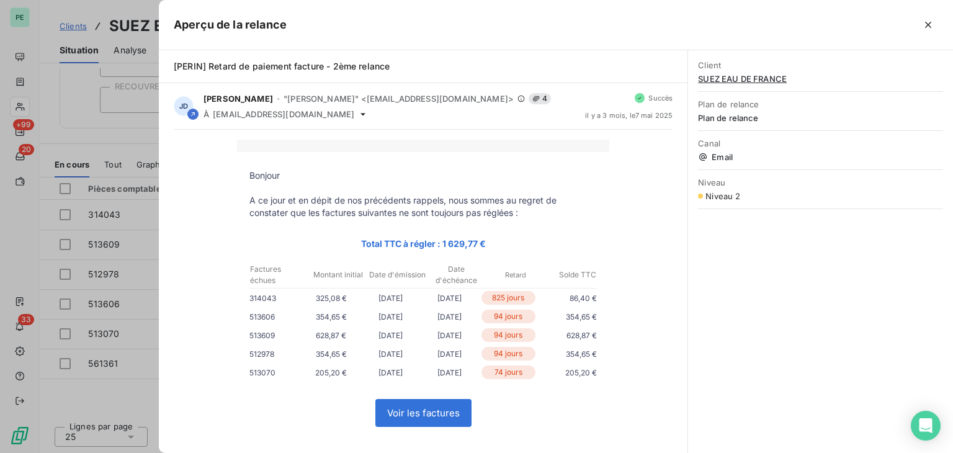
click at [107, 207] on div at bounding box center [476, 226] width 953 height 453
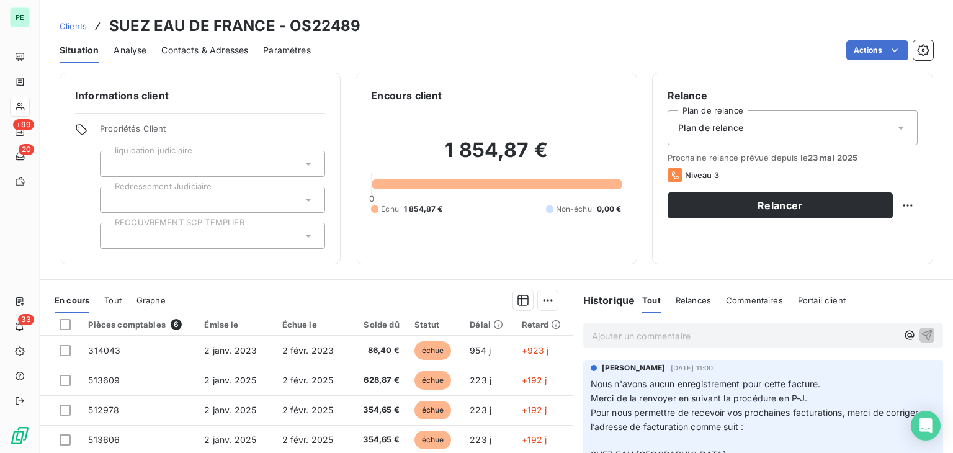
scroll to position [0, 0]
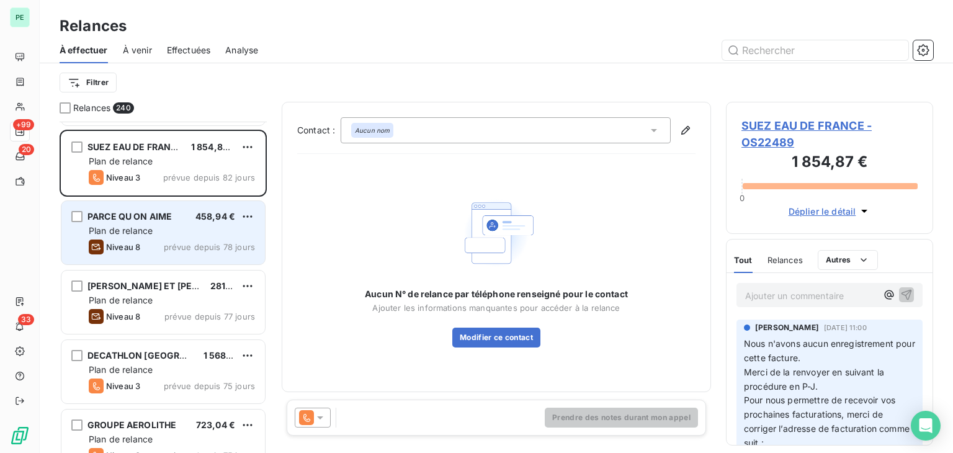
scroll to position [1862, 0]
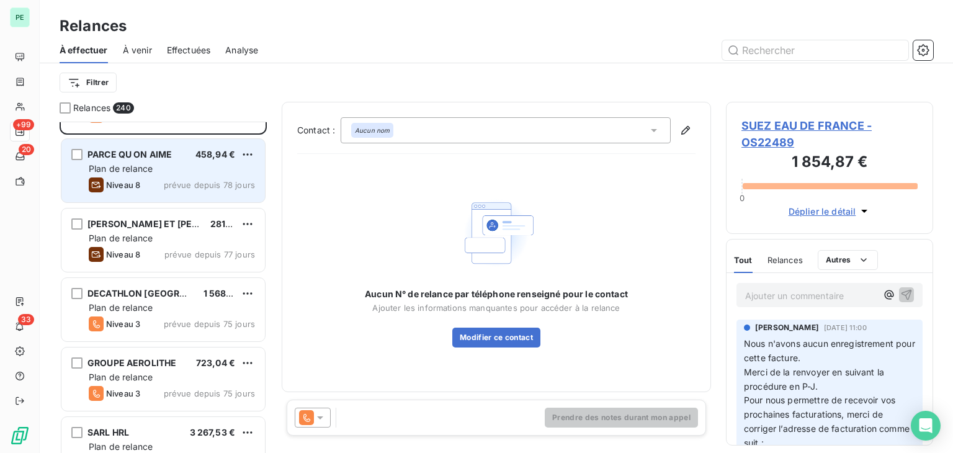
click at [149, 179] on div "Niveau 8 prévue depuis 78 jours" at bounding box center [172, 184] width 166 height 15
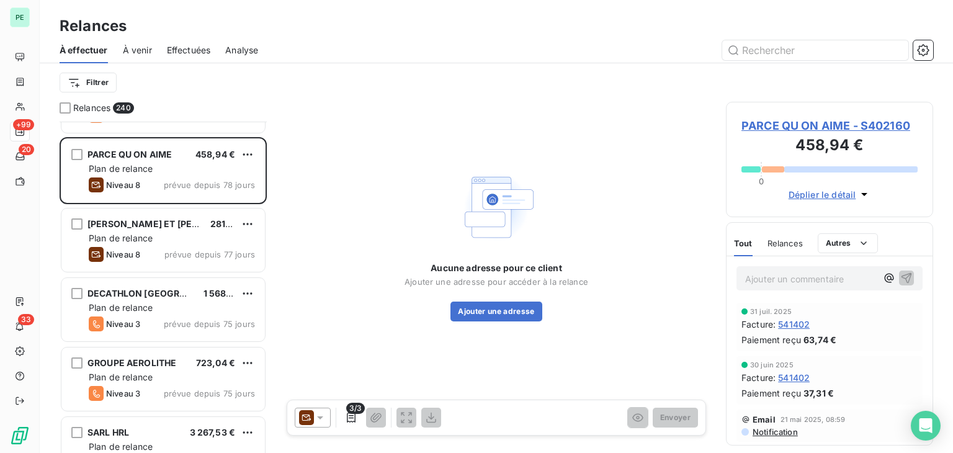
click at [768, 243] on span "Relances" at bounding box center [785, 243] width 35 height 10
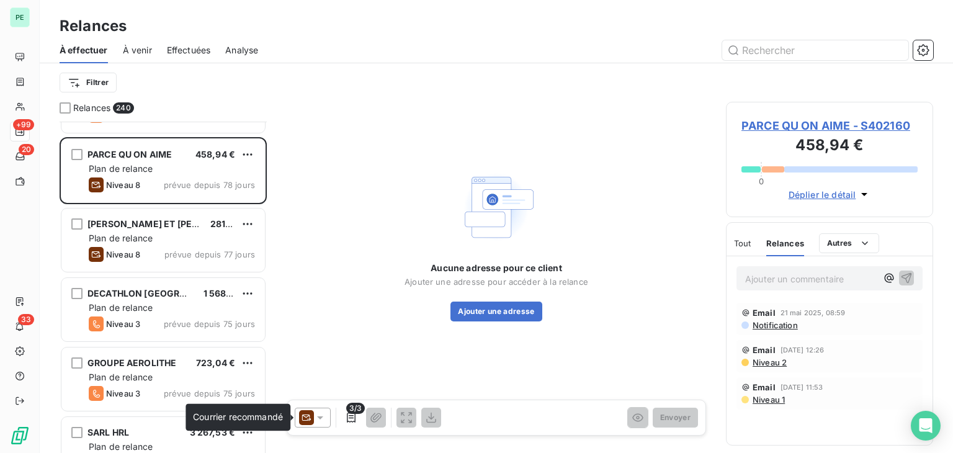
click at [303, 417] on icon at bounding box center [306, 417] width 15 height 15
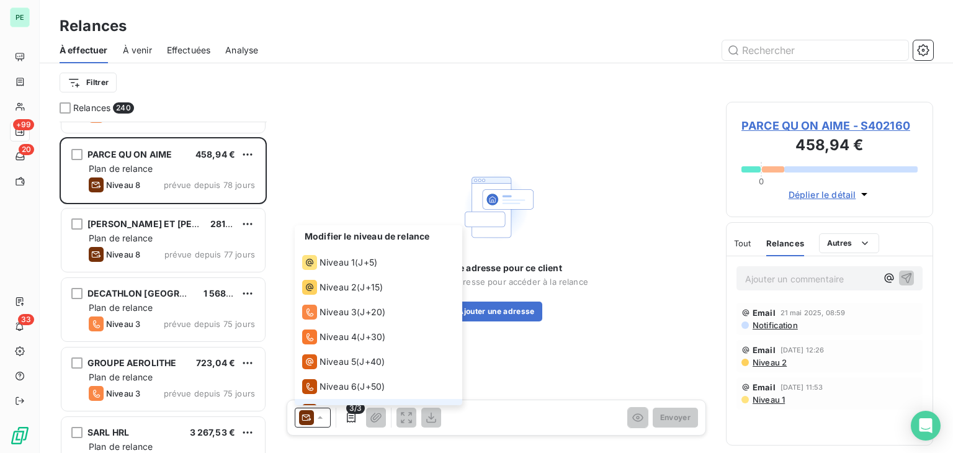
scroll to position [43, 0]
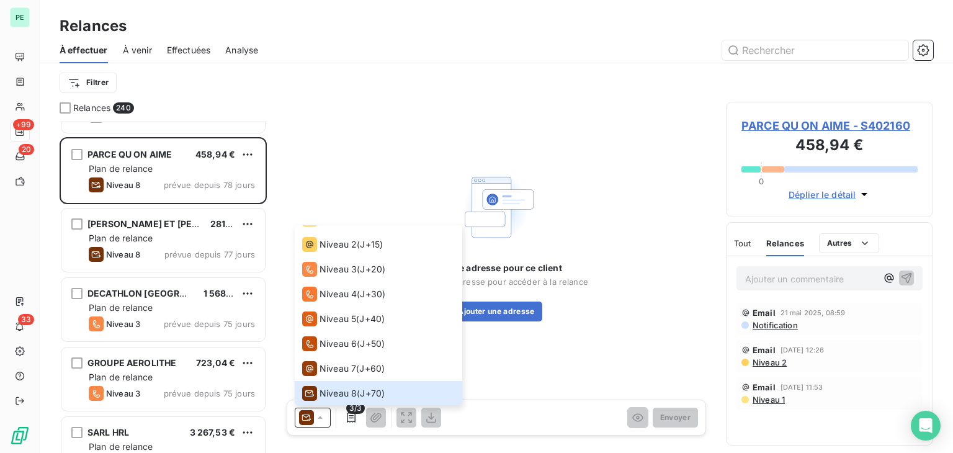
click at [807, 127] on span "PARCE QU ON AIME - S402160" at bounding box center [830, 125] width 176 height 17
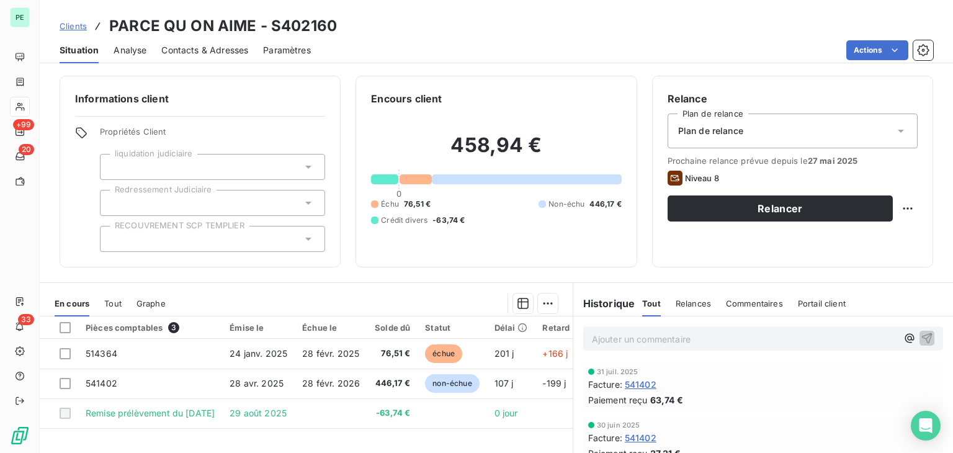
scroll to position [62, 0]
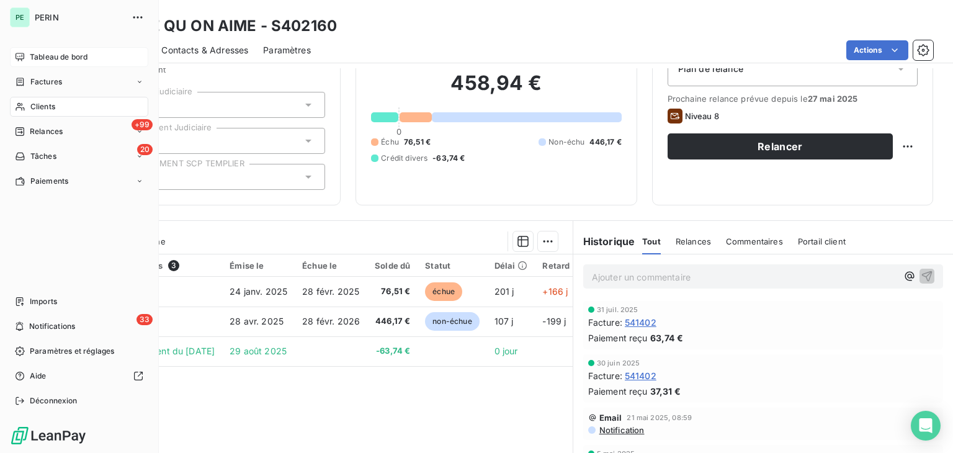
click at [32, 56] on span "Tableau de bord" at bounding box center [59, 57] width 58 height 11
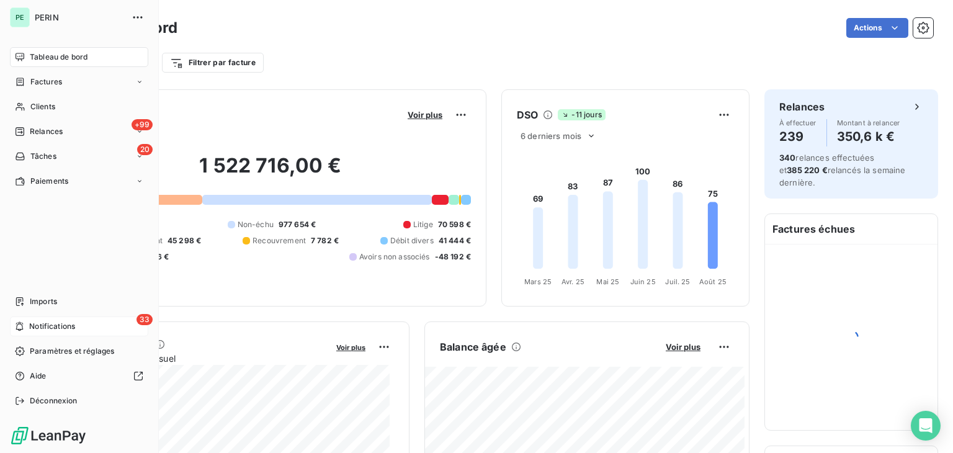
click at [78, 323] on div "33 Notifications" at bounding box center [79, 326] width 138 height 20
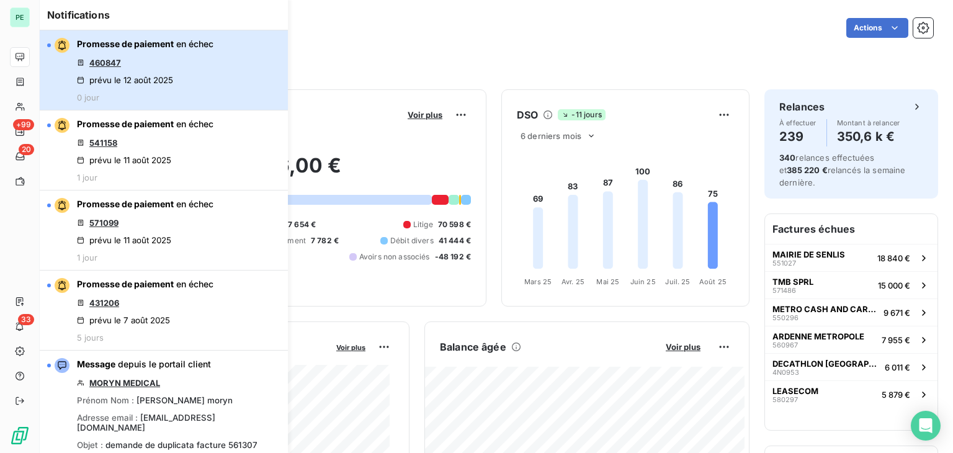
click at [230, 68] on button "Promesse de paiement en échec 460847 prévu le 12 août 2025 0 jour" at bounding box center [164, 70] width 248 height 80
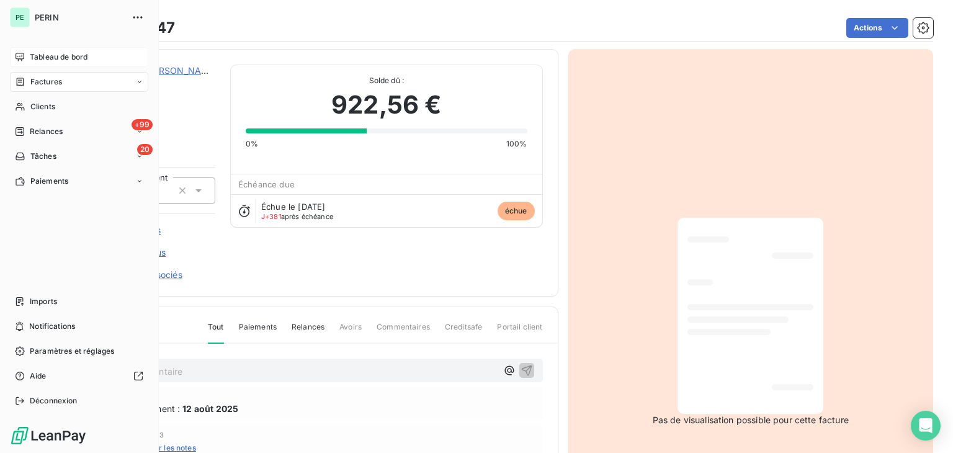
click at [26, 60] on div "Tableau de bord" at bounding box center [79, 57] width 138 height 20
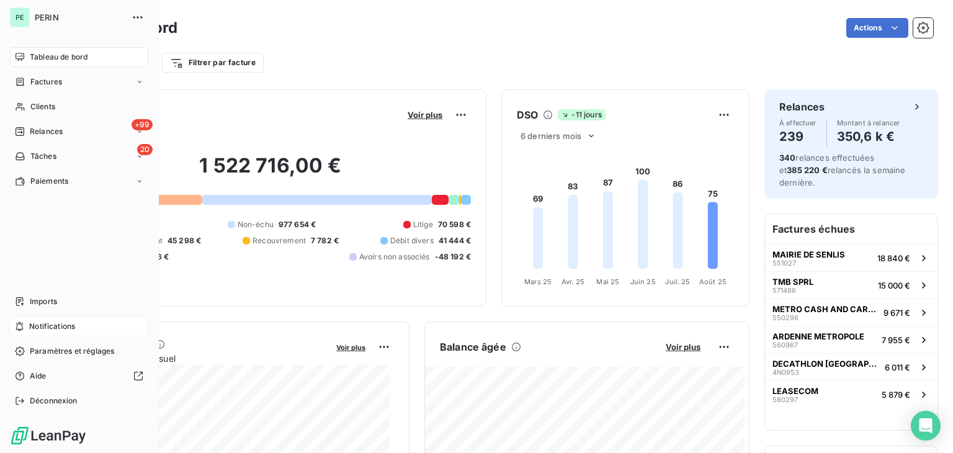
click at [56, 326] on span "Notifications" at bounding box center [52, 326] width 46 height 11
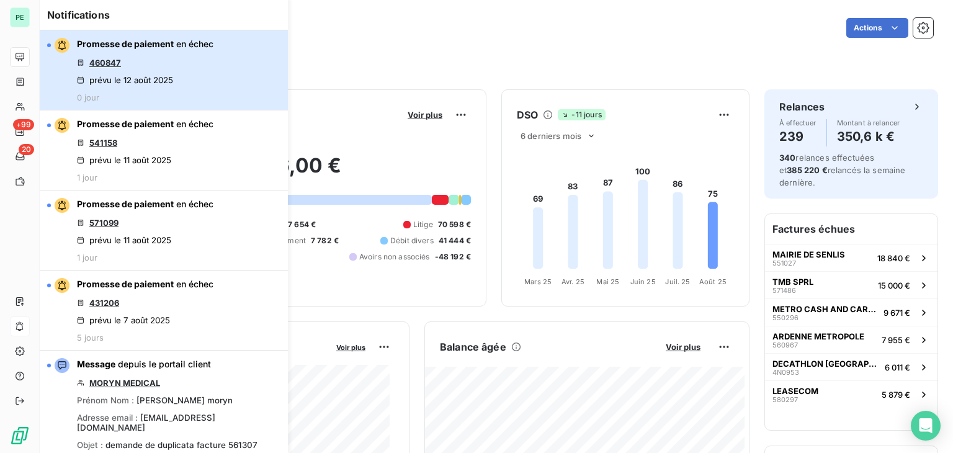
click at [208, 52] on div "Promesse de paiement en échec 460847 prévu le 12 août 2025 0 jour" at bounding box center [145, 70] width 137 height 65
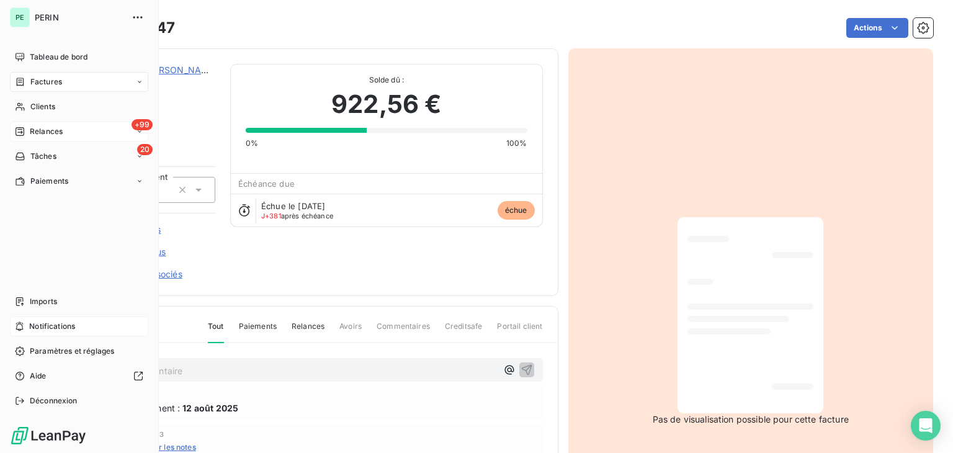
click at [37, 135] on span "Relances" at bounding box center [46, 131] width 33 height 11
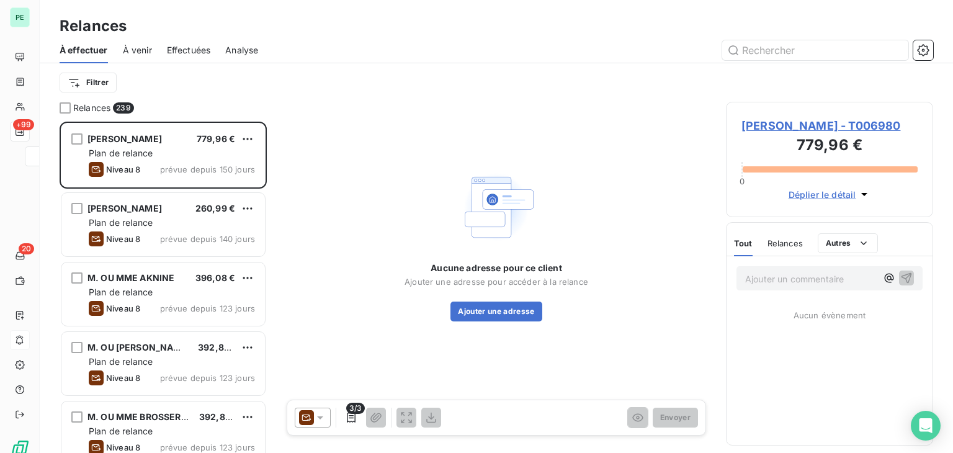
scroll to position [321, 197]
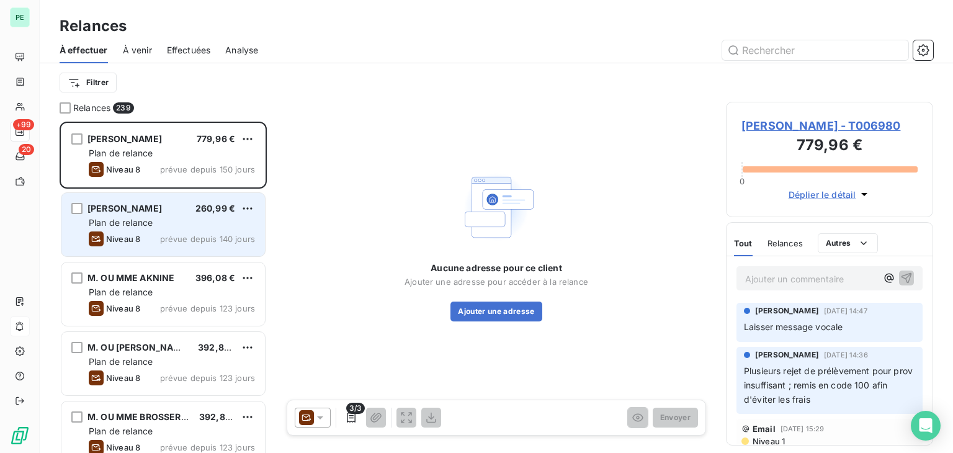
click at [154, 230] on div "[PERSON_NAME] 260,99 € Plan de relance Niveau 8 prévue depuis 140 jours" at bounding box center [163, 224] width 204 height 63
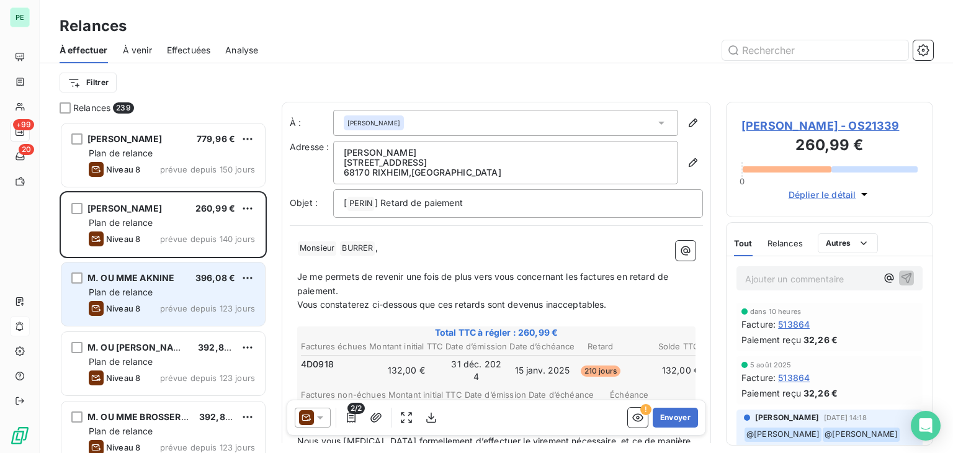
click at [189, 292] on div "Plan de relance" at bounding box center [172, 292] width 166 height 12
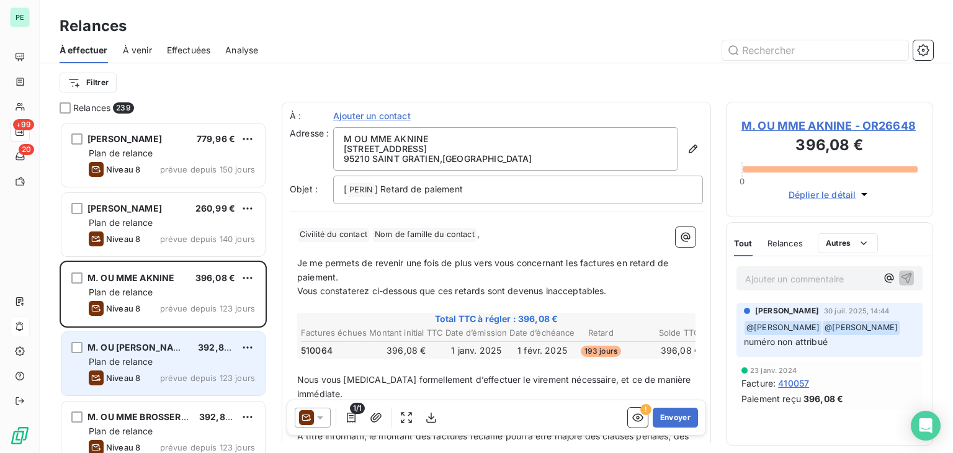
click at [199, 346] on span "392,81 €" at bounding box center [217, 347] width 38 height 11
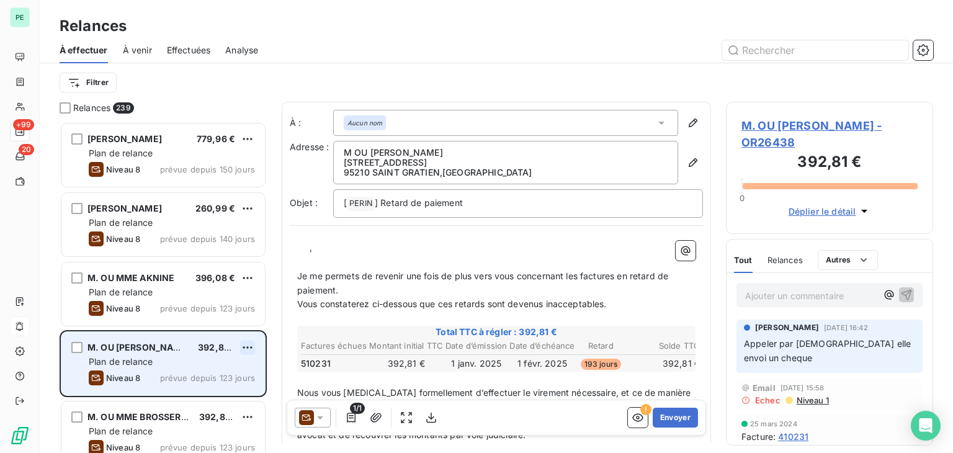
click at [245, 349] on html "PE +99 20 Relances À effectuer À venir Effectuées Analyse Filtrer Relances 239 …" at bounding box center [476, 226] width 953 height 453
click at [221, 375] on div "Replanifier cette action" at bounding box center [193, 372] width 111 height 20
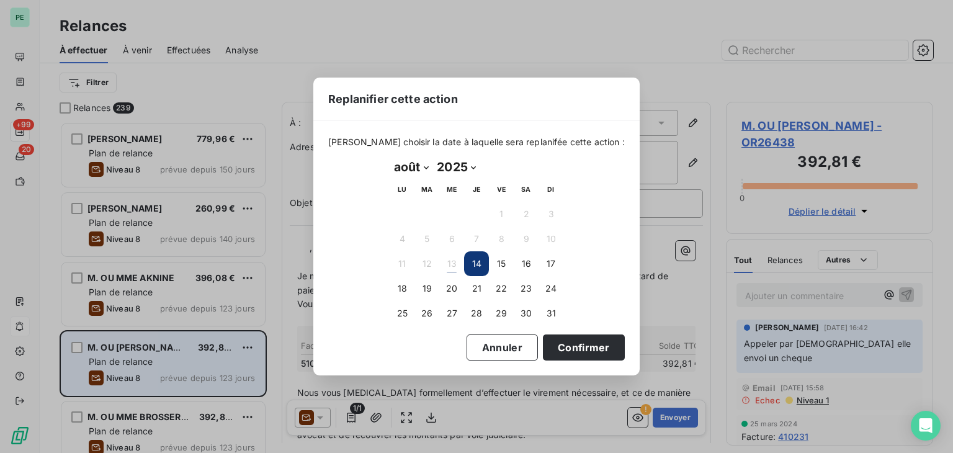
click at [420, 168] on select "janvier février mars avril mai juin juillet août septembre octobre novembre déc…" at bounding box center [411, 167] width 43 height 20
select select "8"
click at [390, 157] on select "janvier février mars avril mai juin juillet août septembre octobre novembre déc…" at bounding box center [411, 167] width 43 height 20
click at [407, 245] on button "8" at bounding box center [402, 239] width 25 height 25
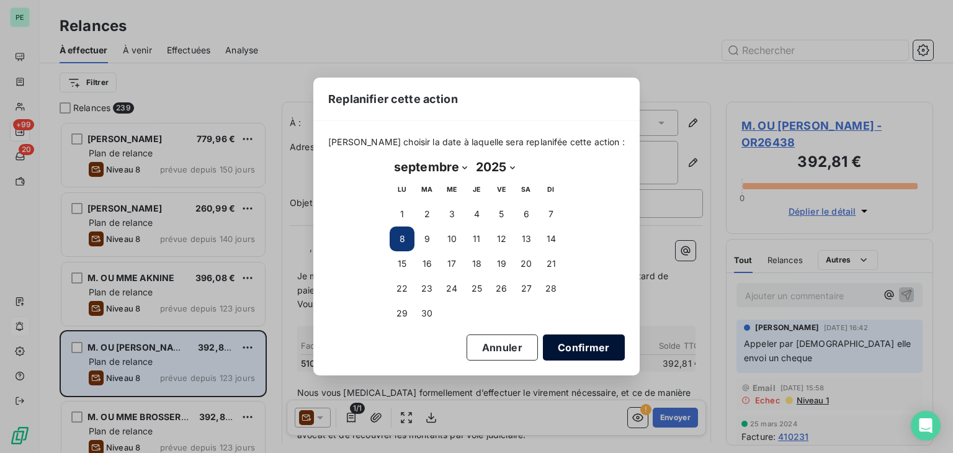
click at [595, 349] on button "Confirmer" at bounding box center [584, 347] width 82 height 26
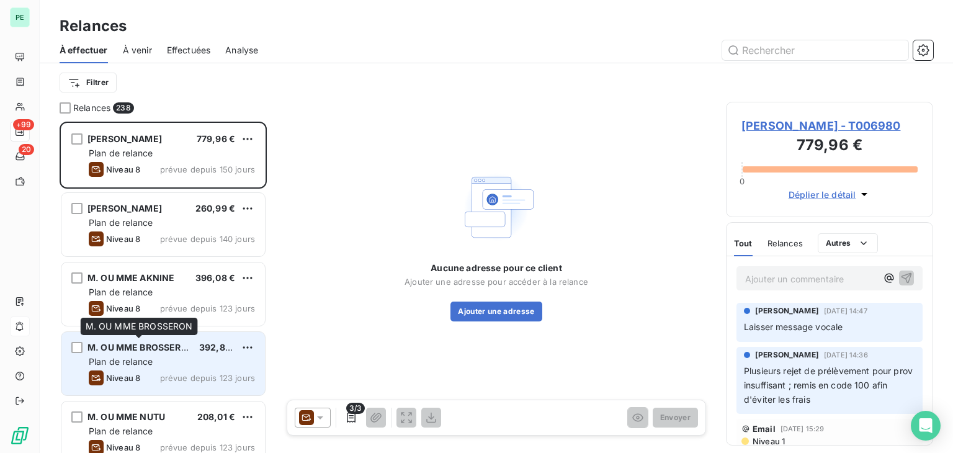
click at [160, 349] on span "M. OU MME BROSSERON" at bounding box center [141, 347] width 107 height 11
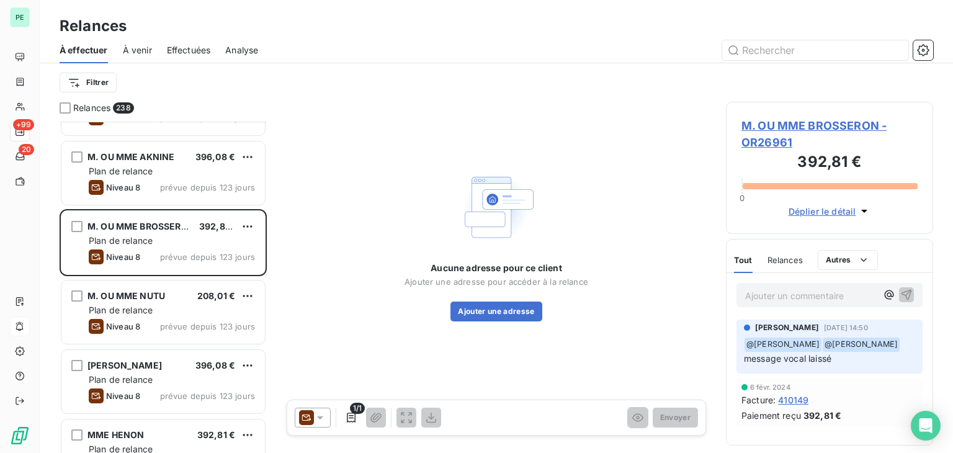
scroll to position [124, 0]
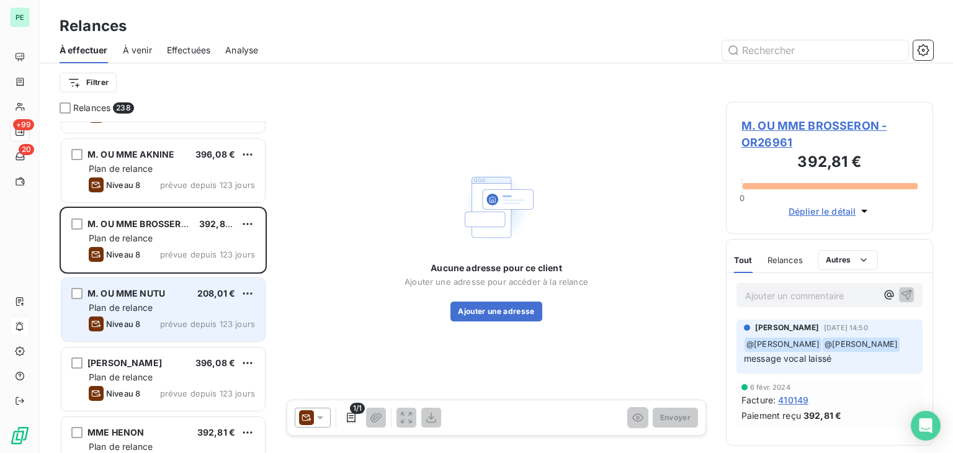
click at [145, 331] on div "M. OU MME NUTU 208,01 € Plan de relance Niveau 8 prévue depuis 123 jours" at bounding box center [163, 309] width 204 height 63
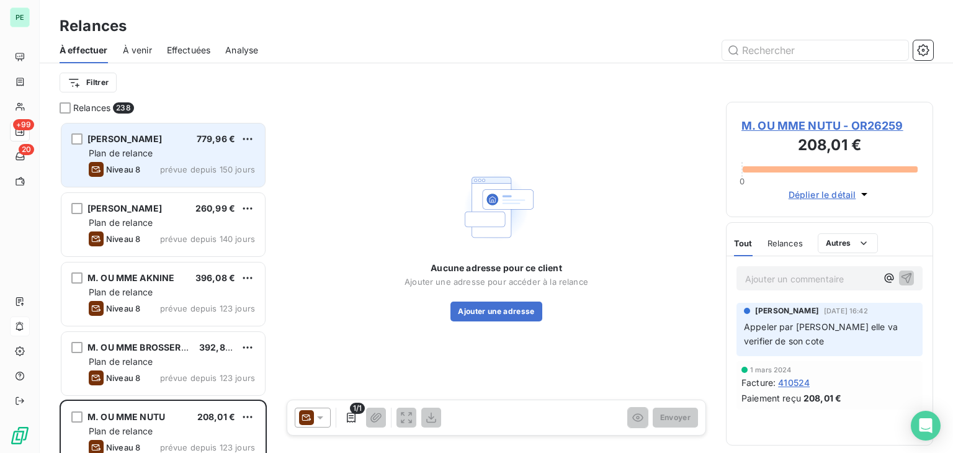
click at [173, 166] on span "prévue depuis 150 jours" at bounding box center [207, 169] width 95 height 10
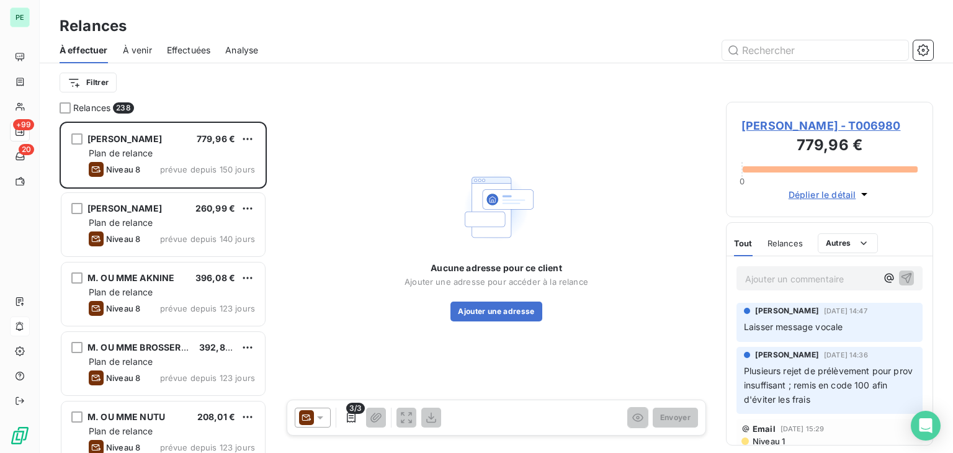
click at [806, 286] on div "Ajouter un commentaire ﻿" at bounding box center [830, 278] width 186 height 24
click at [804, 277] on p "Ajouter un commentaire ﻿" at bounding box center [811, 279] width 132 height 16
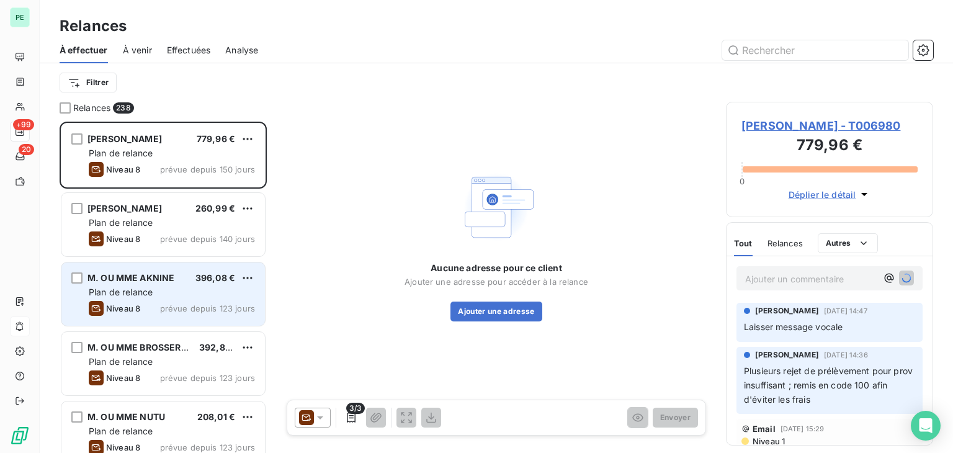
click at [168, 289] on div "Plan de relance" at bounding box center [172, 292] width 166 height 12
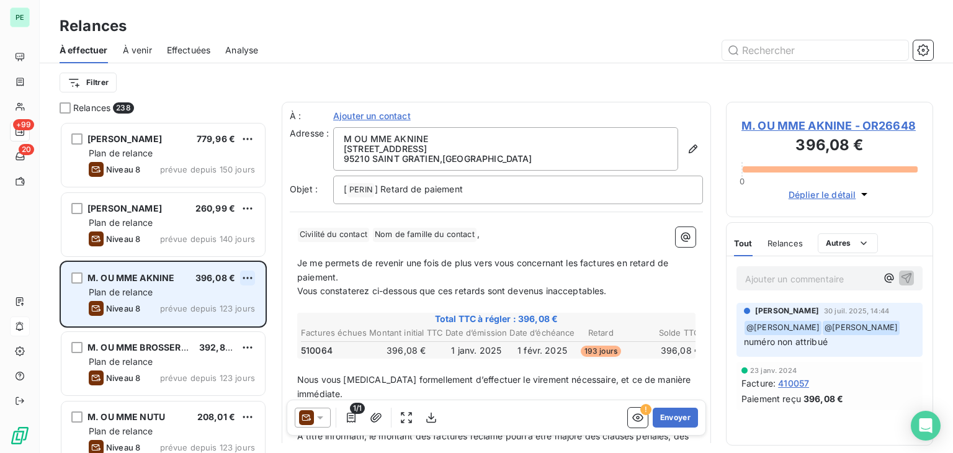
click at [251, 274] on html "PE +99 20 Relances À effectuer À venir Effectuées Analyse Filtrer Relances 238 …" at bounding box center [476, 226] width 953 height 453
click at [232, 309] on div "Replanifier cette action" at bounding box center [193, 303] width 111 height 20
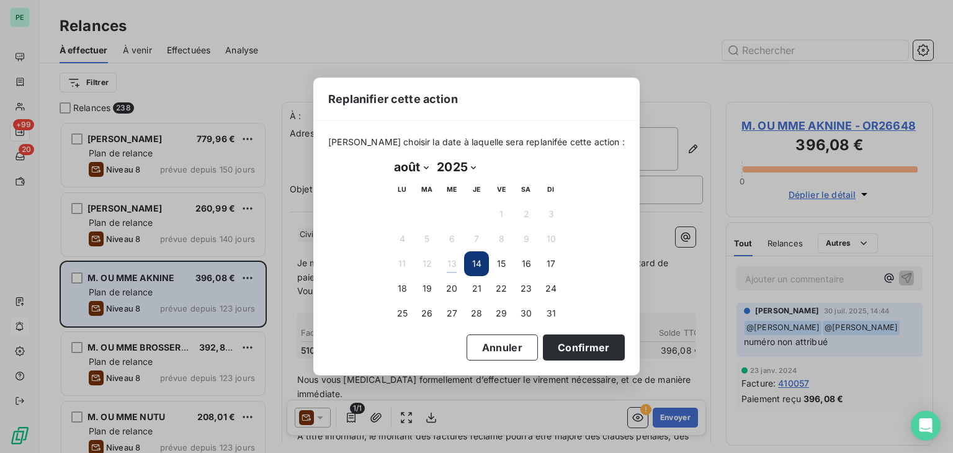
click at [416, 169] on select "janvier février mars avril mai juin juillet août septembre octobre novembre déc…" at bounding box center [411, 167] width 43 height 20
select select "8"
click at [390, 157] on select "janvier février mars avril mai juin juillet août septembre octobre novembre déc…" at bounding box center [411, 167] width 43 height 20
click at [405, 236] on button "8" at bounding box center [402, 239] width 25 height 25
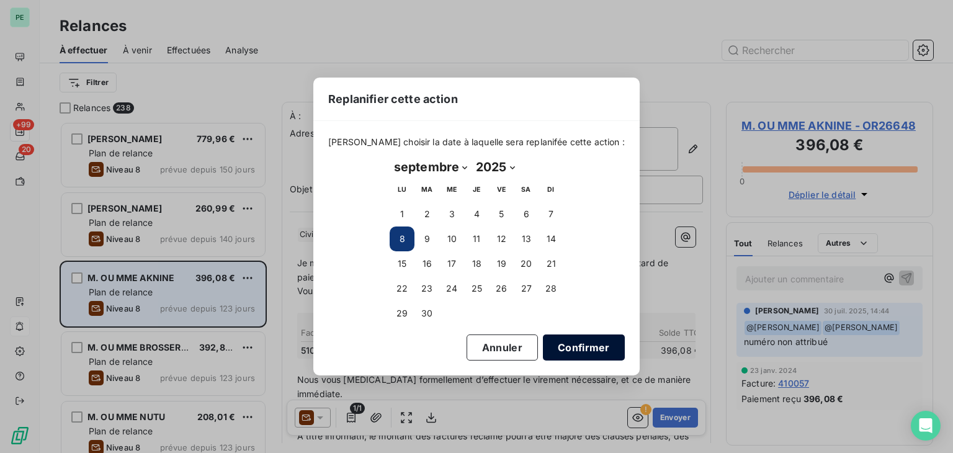
click at [591, 348] on button "Confirmer" at bounding box center [584, 347] width 82 height 26
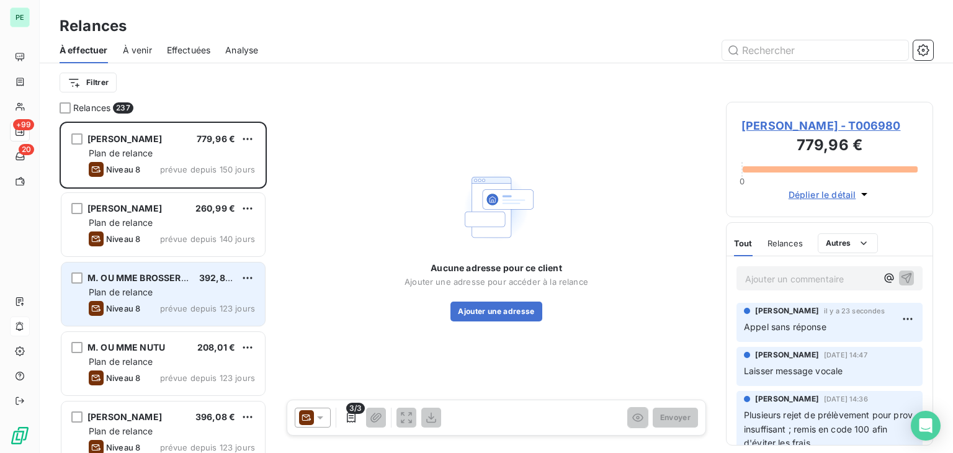
click at [147, 290] on span "Plan de relance" at bounding box center [121, 292] width 64 height 11
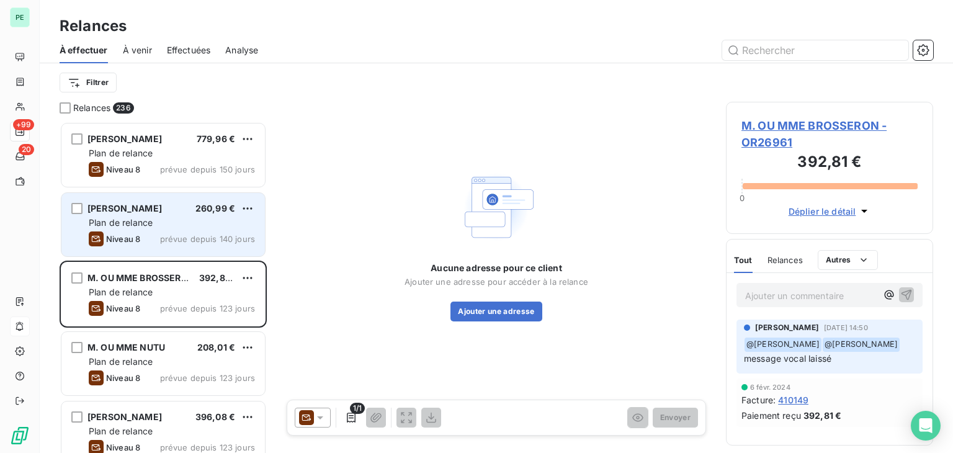
click at [162, 228] on div "Plan de relance" at bounding box center [172, 223] width 166 height 12
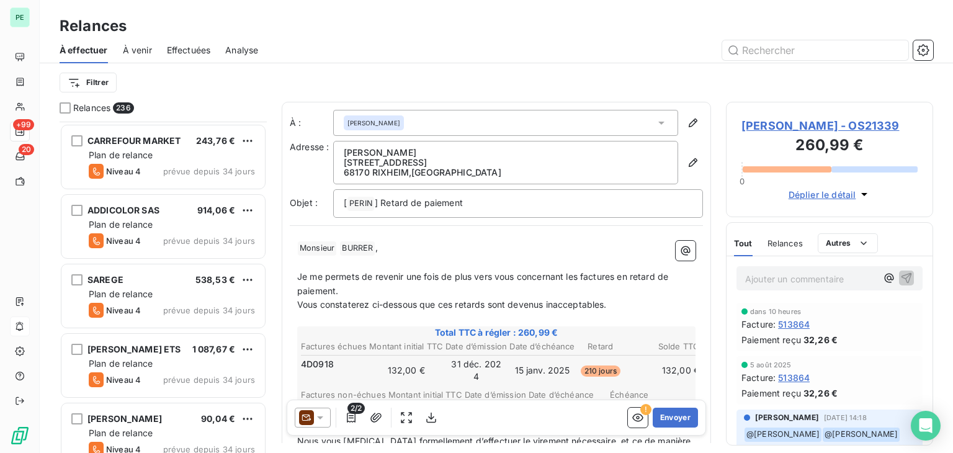
scroll to position [8688, 0]
click at [226, 50] on div "À effectuer À venir Effectuées Analyse" at bounding box center [497, 50] width 914 height 26
click at [235, 50] on span "Analyse" at bounding box center [241, 50] width 33 height 12
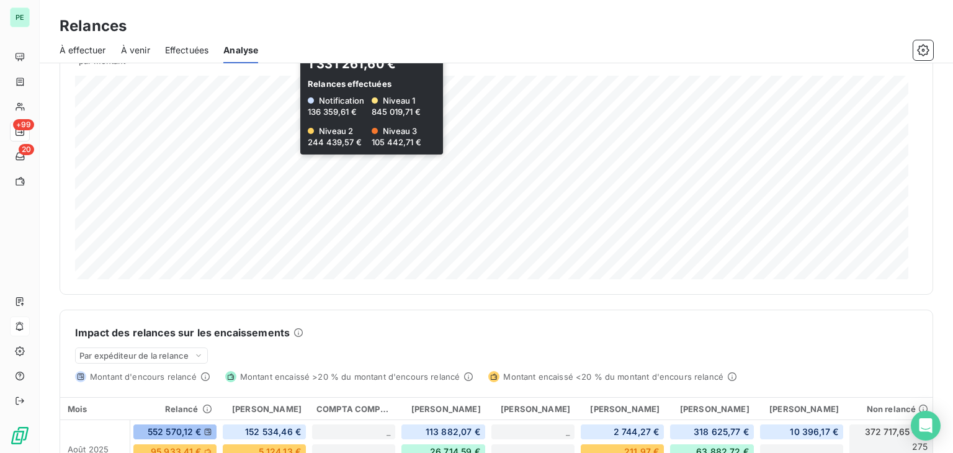
scroll to position [47, 0]
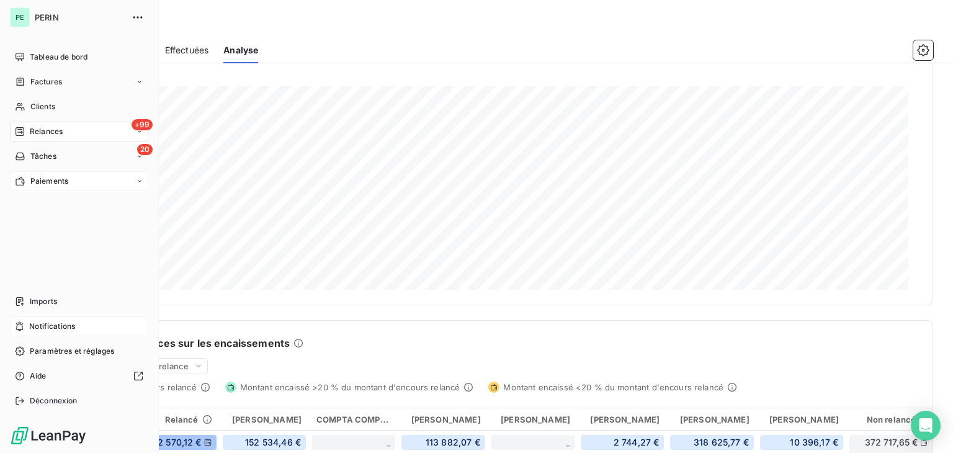
click at [32, 184] on span "Paiements" at bounding box center [49, 181] width 38 height 11
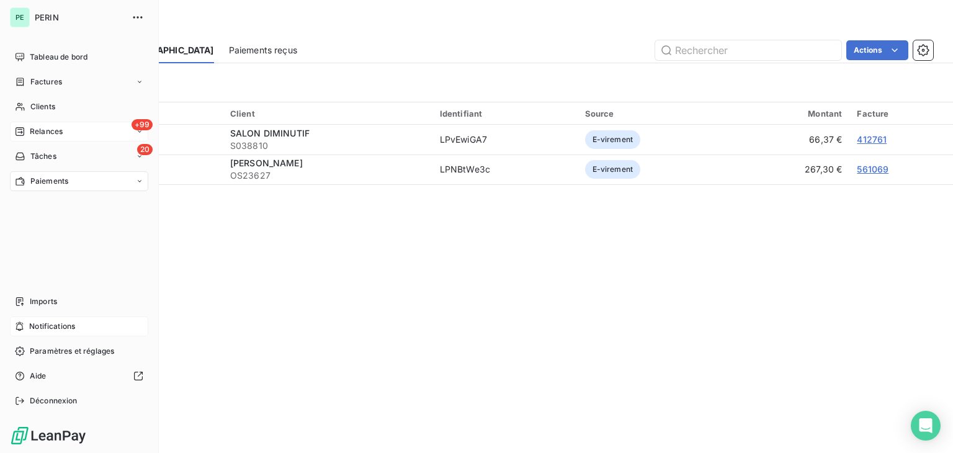
click at [32, 128] on span "Relances" at bounding box center [46, 131] width 33 height 11
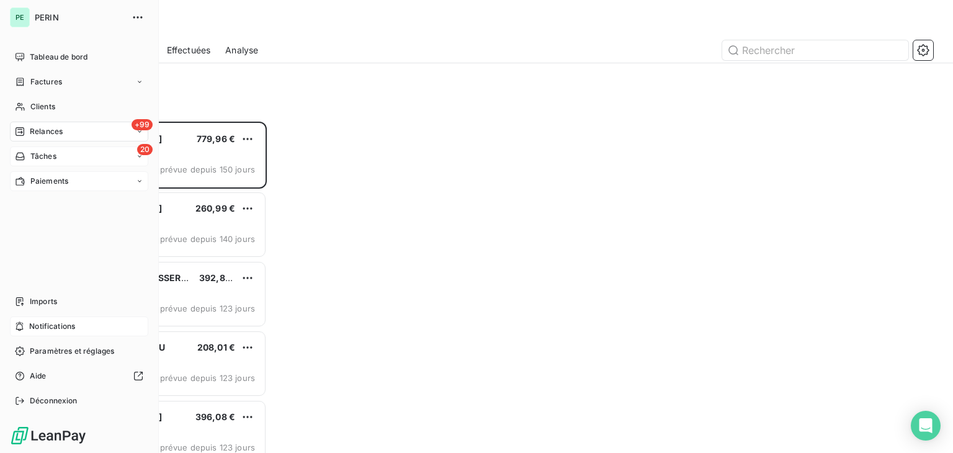
click at [109, 156] on div "20 Tâches" at bounding box center [79, 156] width 138 height 20
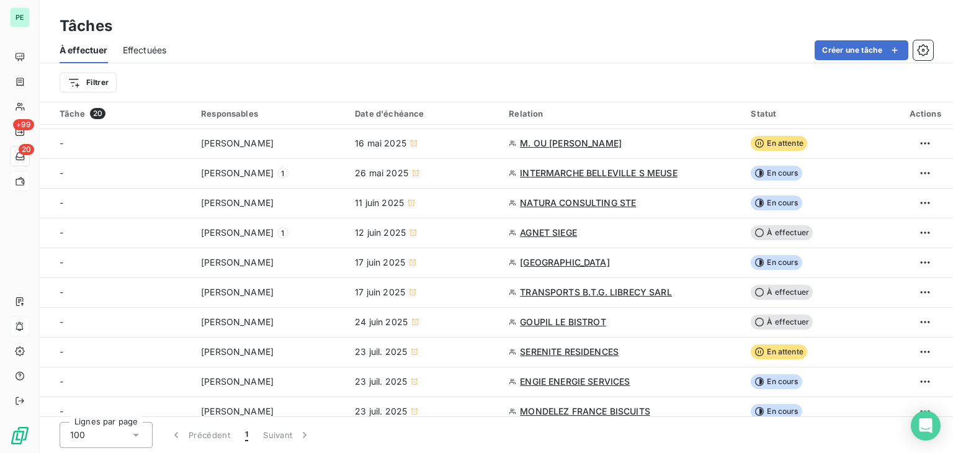
scroll to position [124, 0]
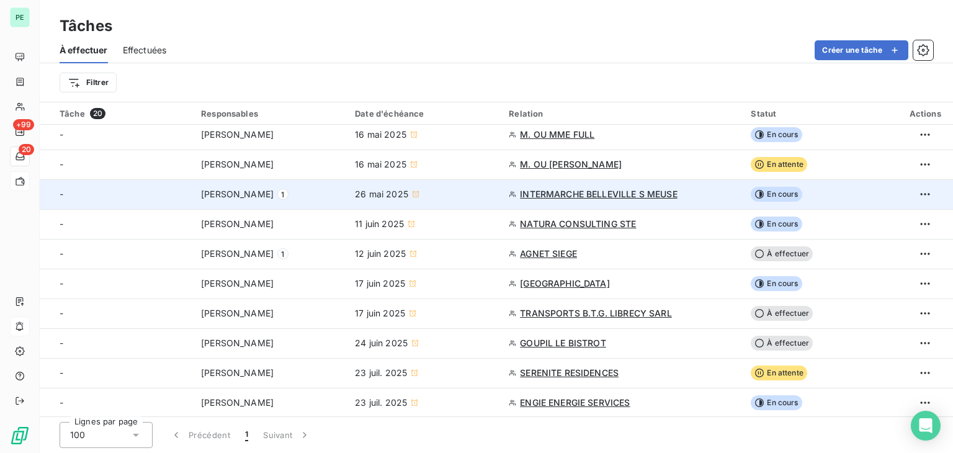
click at [118, 191] on div "-" at bounding box center [123, 194] width 127 height 12
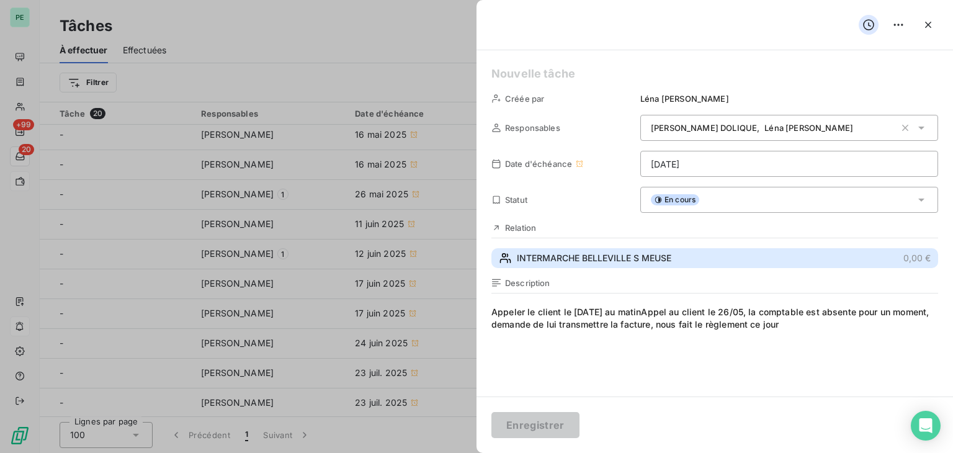
click at [546, 265] on button "INTERMARCHE BELLEVILLE S MEUSE 0,00 €" at bounding box center [715, 258] width 447 height 20
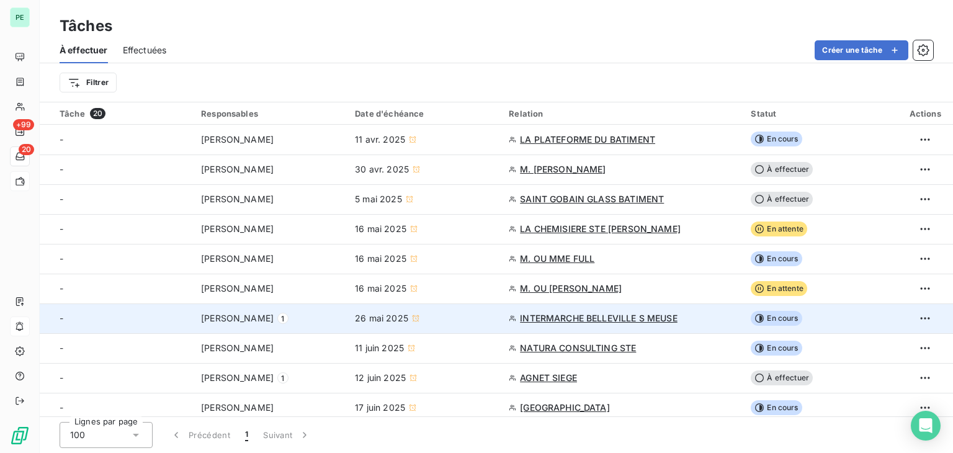
click at [471, 310] on td "26 mai 2025" at bounding box center [425, 318] width 154 height 30
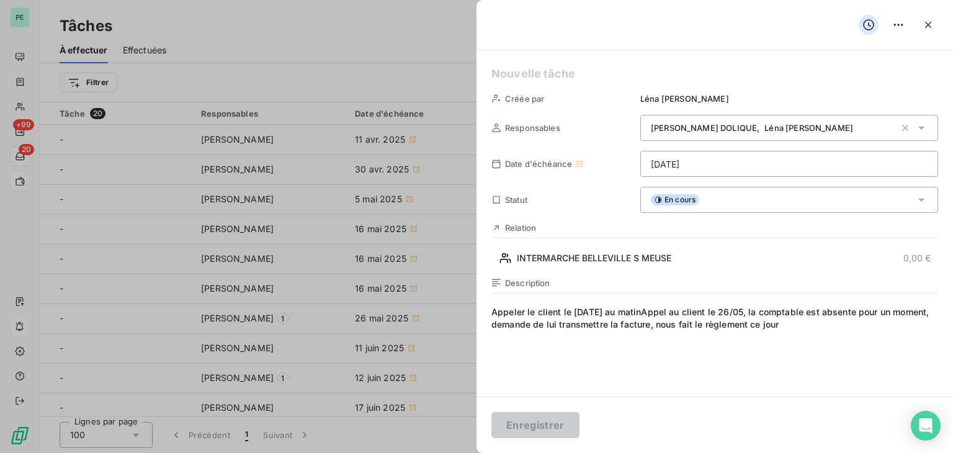
click at [779, 197] on div "En cours" at bounding box center [789, 200] width 298 height 26
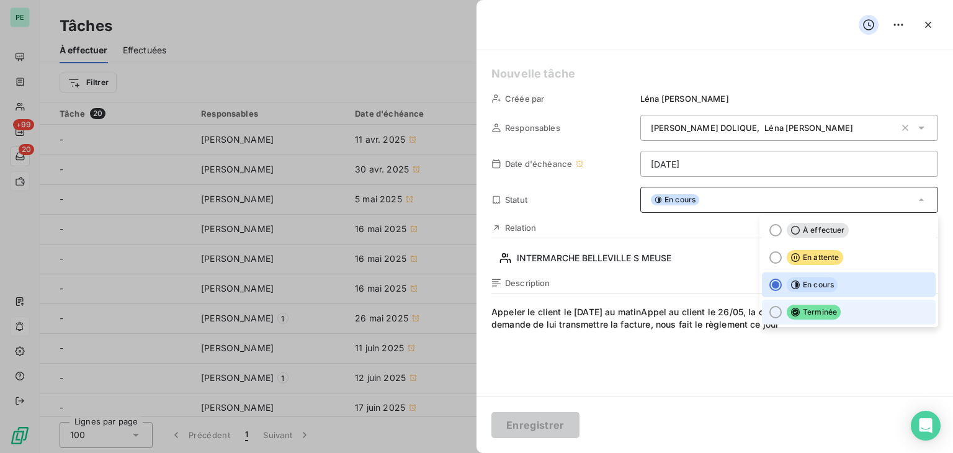
click at [787, 306] on span "Terminée" at bounding box center [814, 312] width 54 height 15
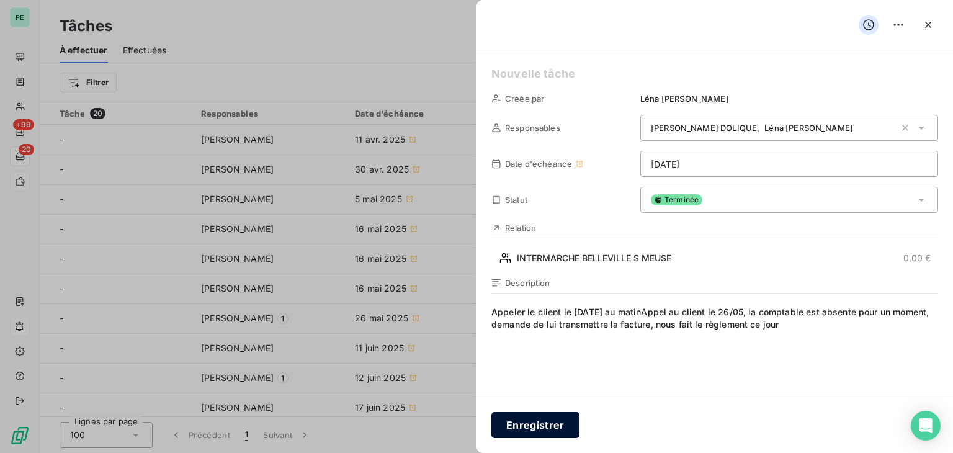
click at [559, 421] on button "Enregistrer" at bounding box center [536, 425] width 88 height 26
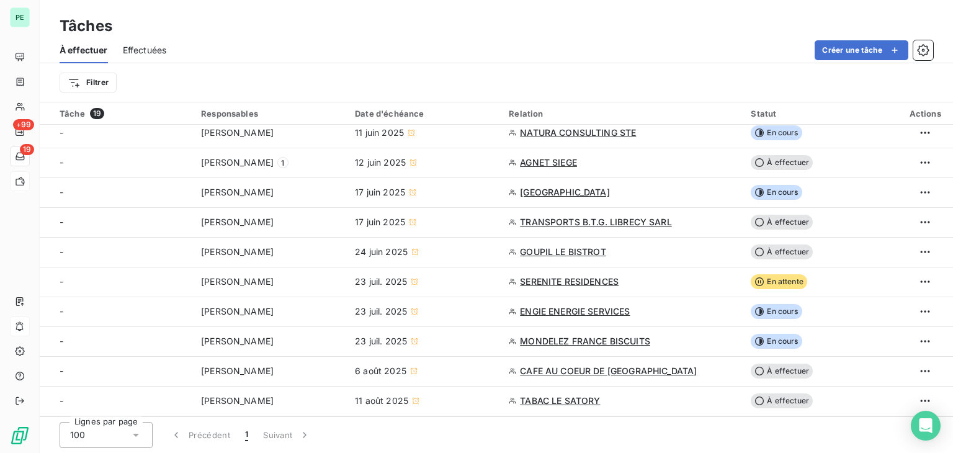
scroll to position [150, 0]
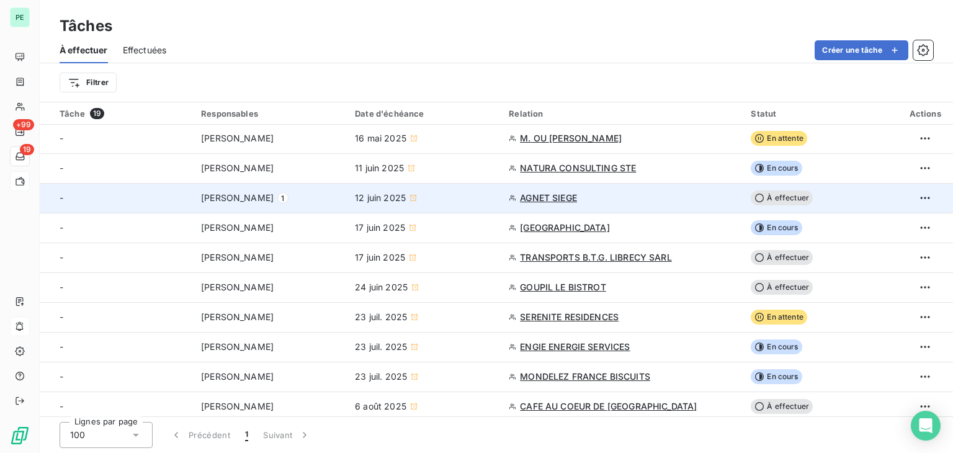
click at [311, 201] on div "Julie DOLIQUE 1" at bounding box center [270, 198] width 139 height 12
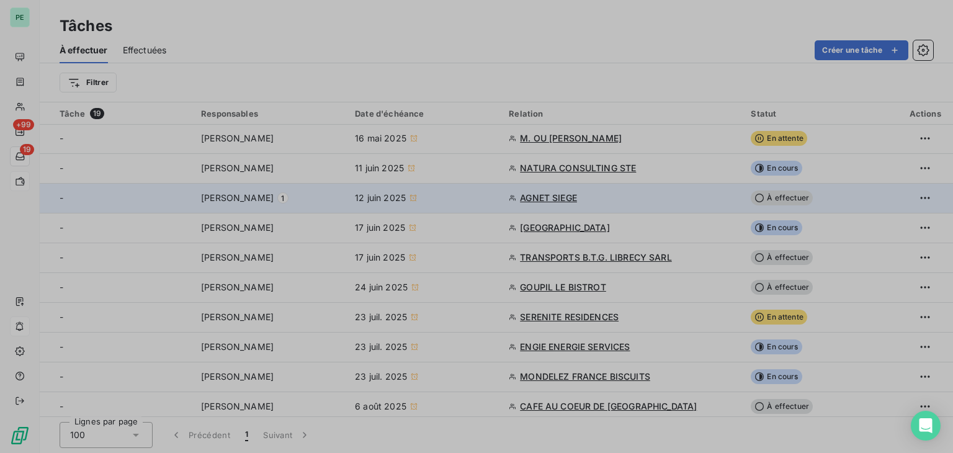
type input "12/06/2025"
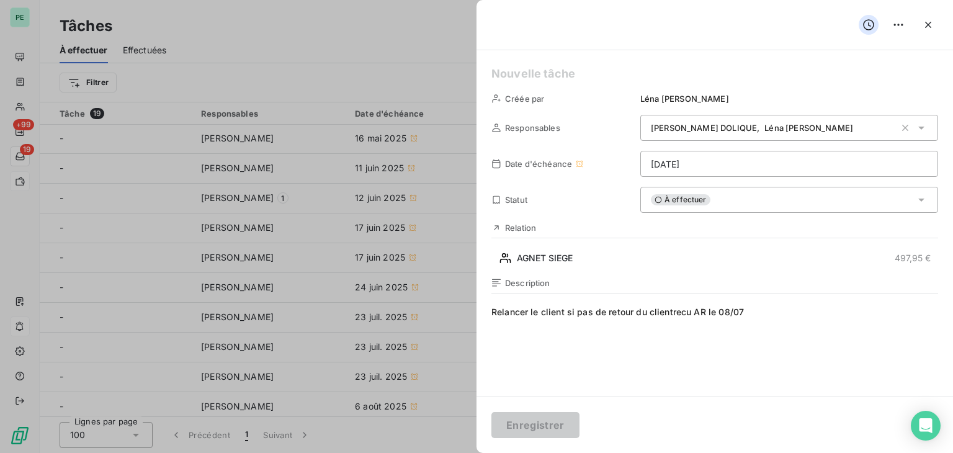
click at [320, 182] on div at bounding box center [476, 226] width 953 height 453
click at [923, 35] on div at bounding box center [715, 25] width 477 height 50
click at [927, 30] on icon "button" at bounding box center [928, 25] width 12 height 12
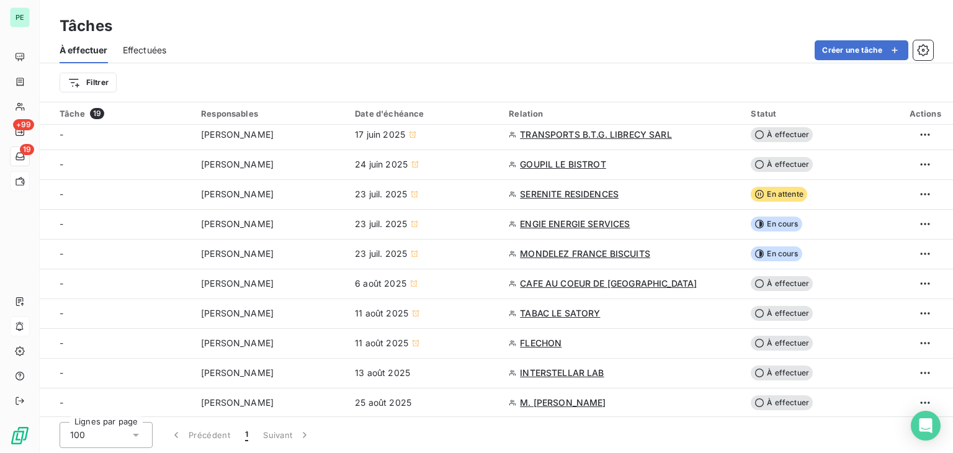
scroll to position [274, 0]
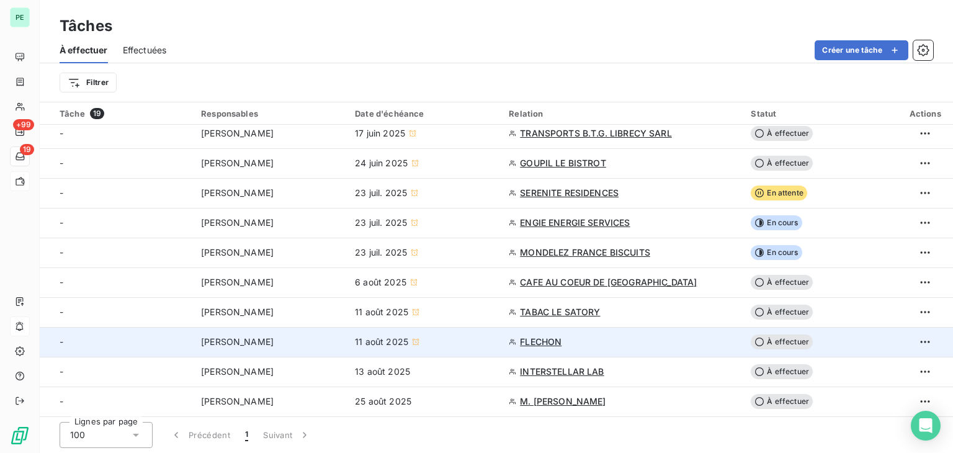
click at [454, 338] on div "11 août 2025" at bounding box center [424, 342] width 139 height 12
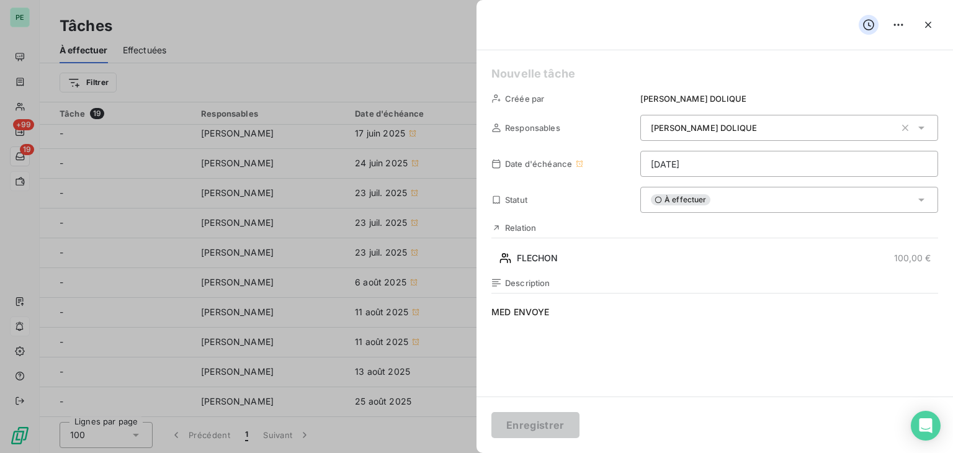
click at [433, 280] on div at bounding box center [476, 226] width 953 height 453
click at [928, 23] on icon "button" at bounding box center [928, 25] width 12 height 12
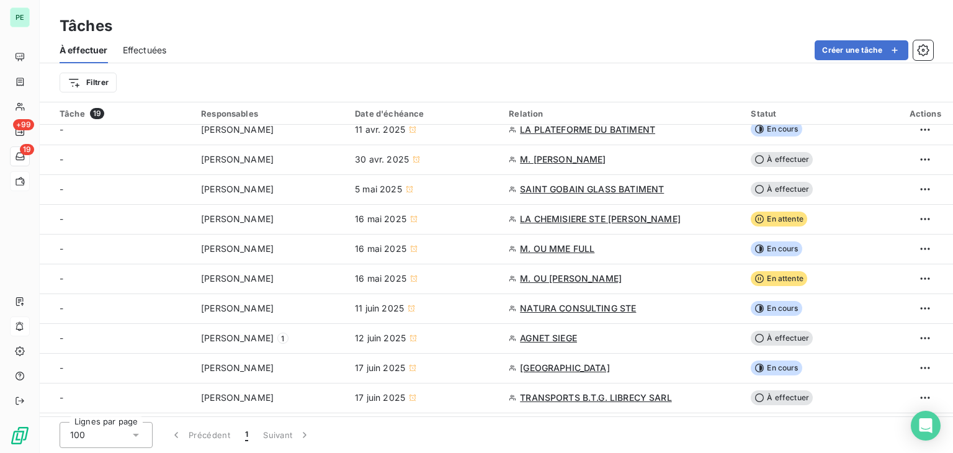
scroll to position [0, 0]
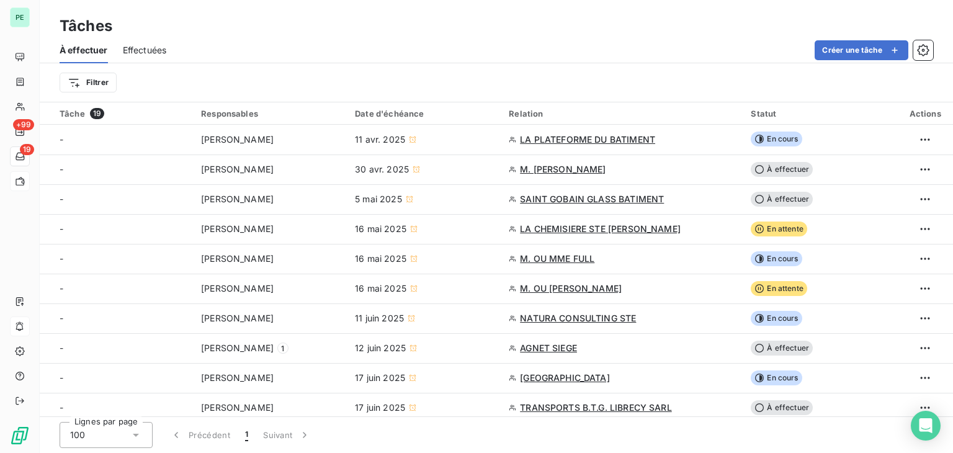
click at [156, 53] on span "Effectuées" at bounding box center [145, 50] width 44 height 12
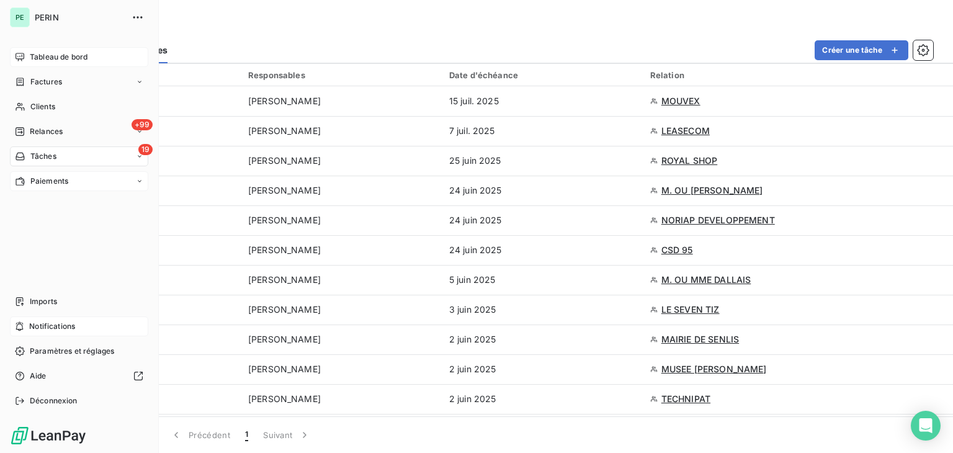
click at [24, 58] on icon at bounding box center [20, 57] width 10 height 10
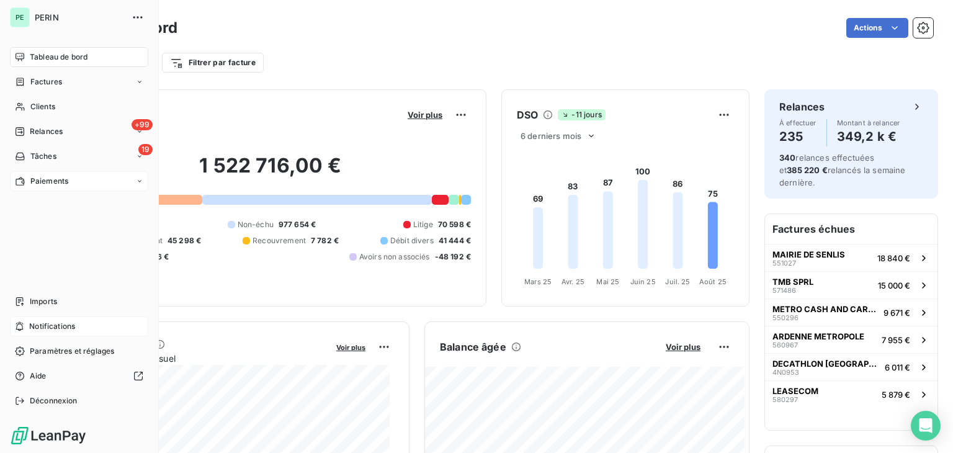
click at [37, 129] on div "+99 Relances" at bounding box center [79, 132] width 138 height 20
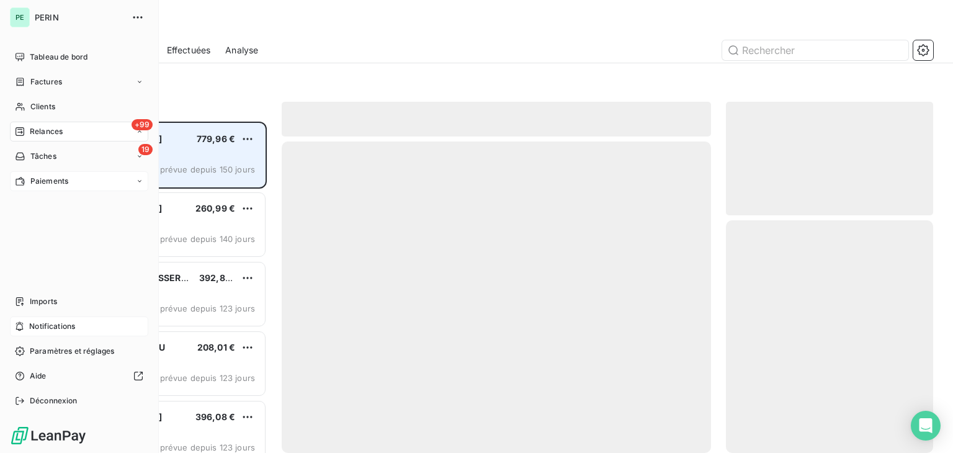
scroll to position [321, 197]
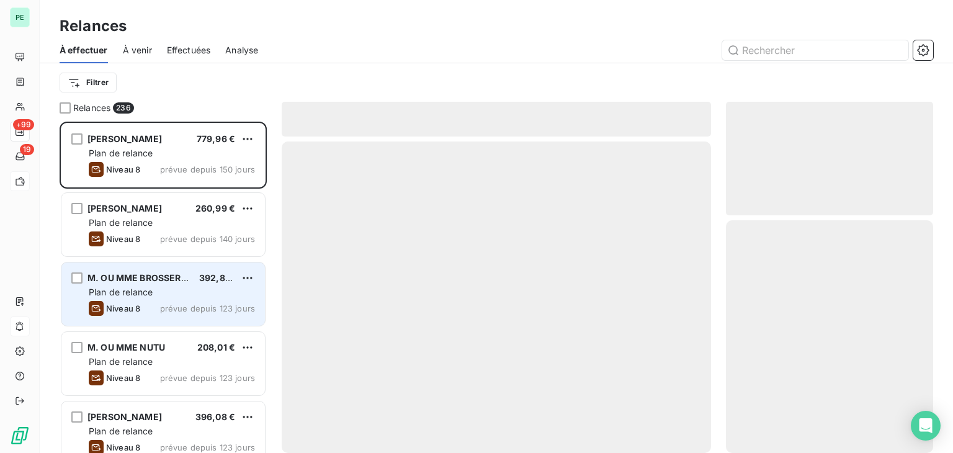
click at [193, 287] on div "Plan de relance" at bounding box center [172, 292] width 166 height 12
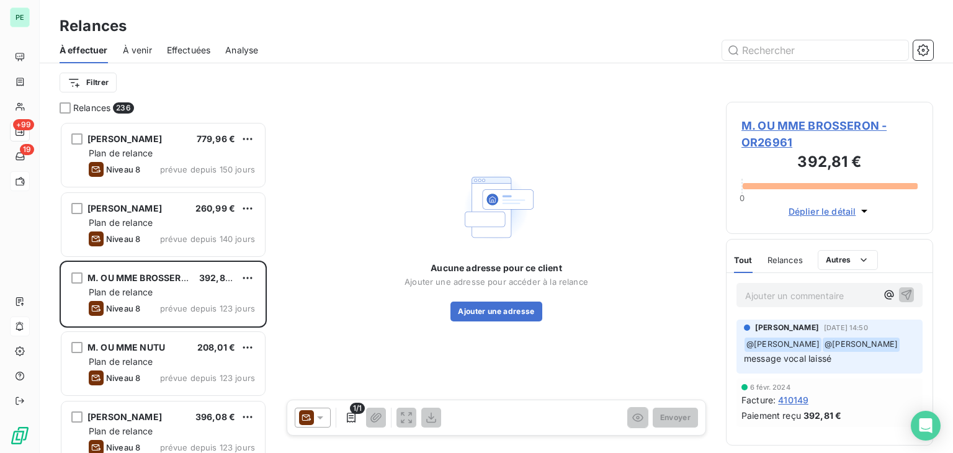
click at [784, 130] on span "M. OU MME BROSSERON - OR26961" at bounding box center [830, 134] width 176 height 34
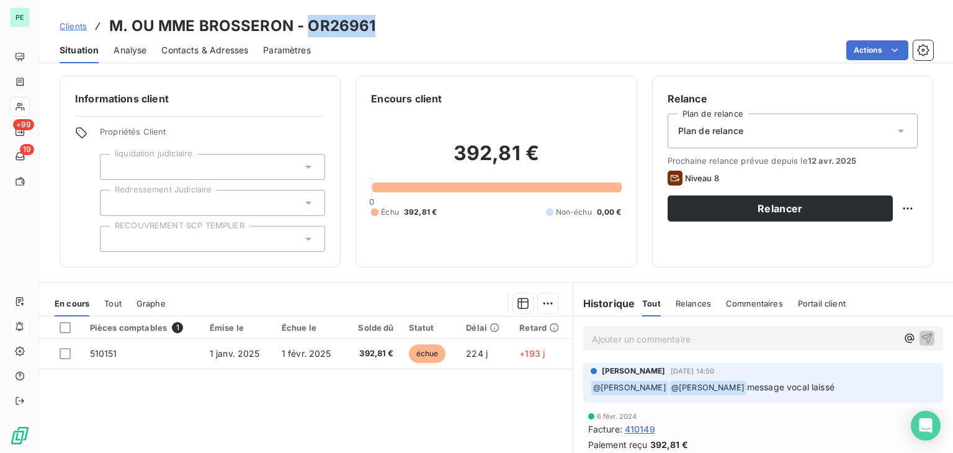
drag, startPoint x: 370, startPoint y: 25, endPoint x: 309, endPoint y: 23, distance: 60.8
click at [309, 23] on h3 "M. OU MME BROSSERON - OR26961" at bounding box center [242, 26] width 266 height 22
copy h3 "OR26961"
click at [193, 61] on div "Contacts & Adresses" at bounding box center [204, 50] width 87 height 26
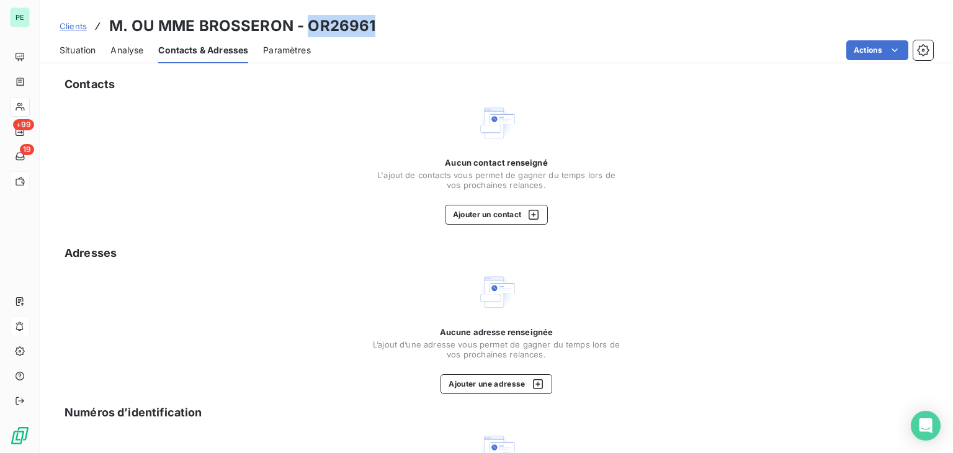
click at [89, 49] on span "Situation" at bounding box center [78, 50] width 36 height 12
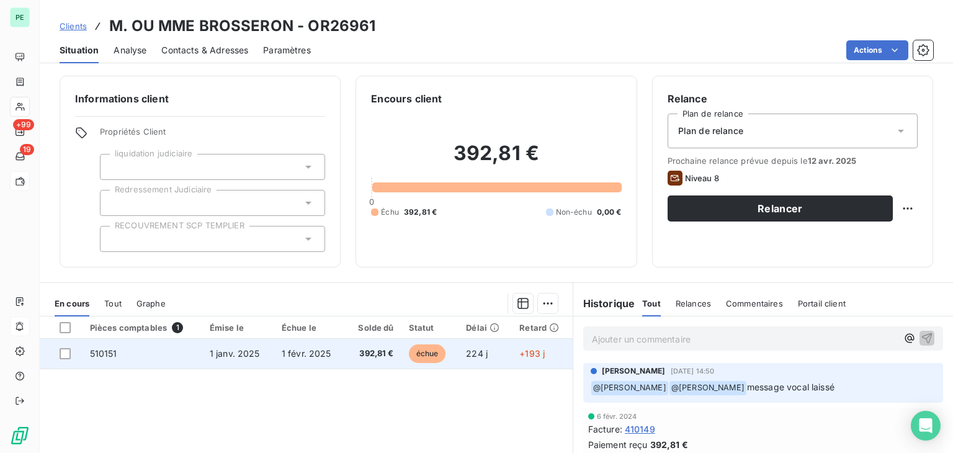
click at [132, 357] on td "510151" at bounding box center [143, 354] width 120 height 30
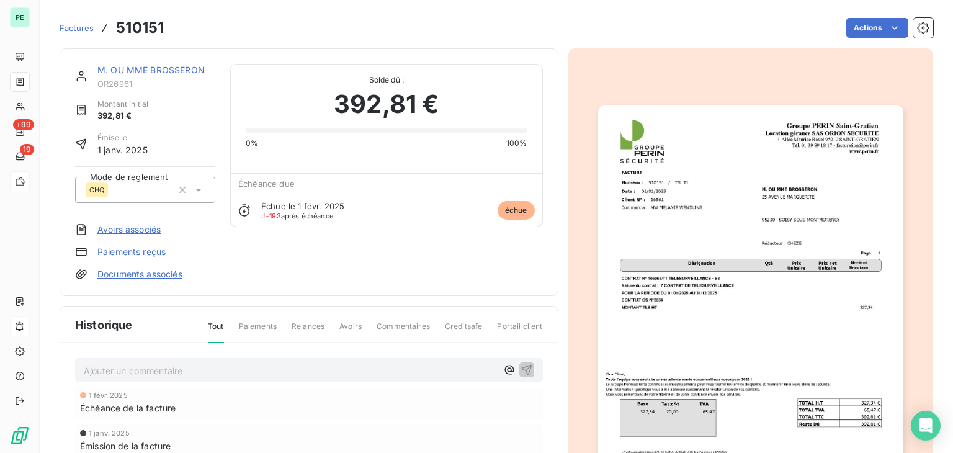
click at [186, 73] on link "M. OU MME BROSSERON" at bounding box center [150, 70] width 107 height 11
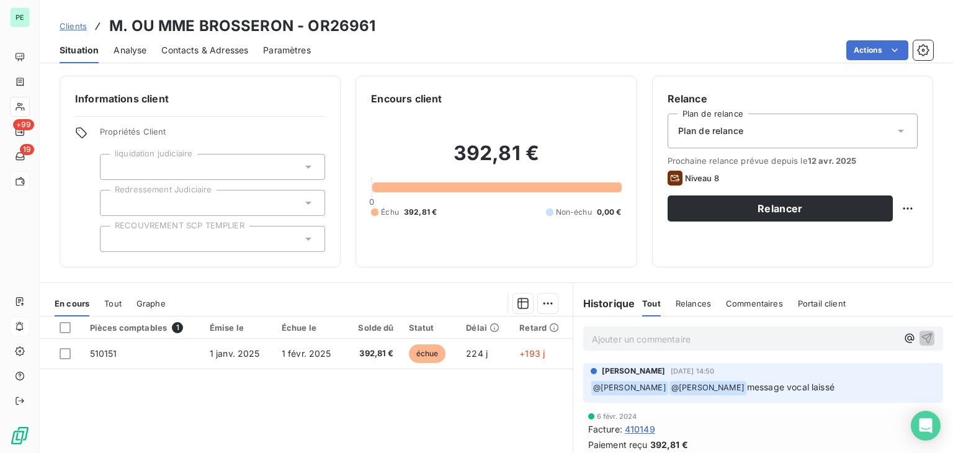
click at [197, 53] on span "Contacts & Adresses" at bounding box center [204, 50] width 87 height 12
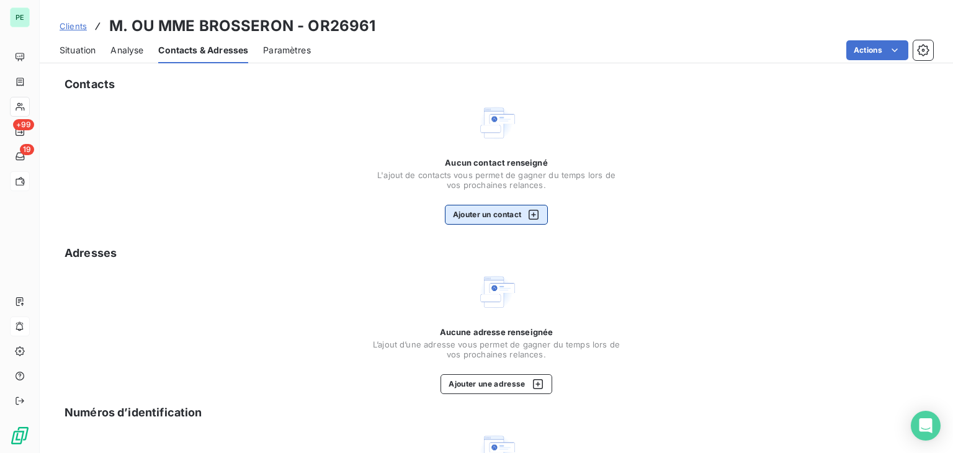
click at [516, 214] on button "Ajouter un contact" at bounding box center [497, 215] width 104 height 20
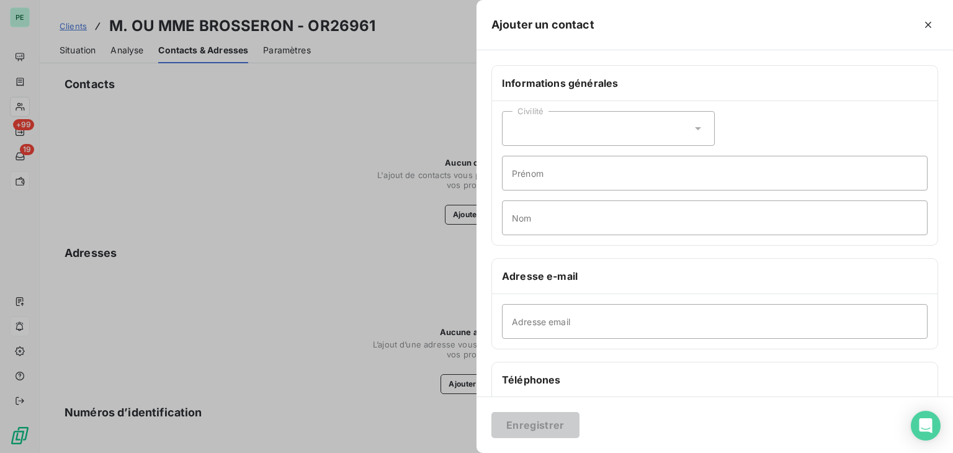
click at [577, 138] on div "Civilité" at bounding box center [608, 128] width 213 height 35
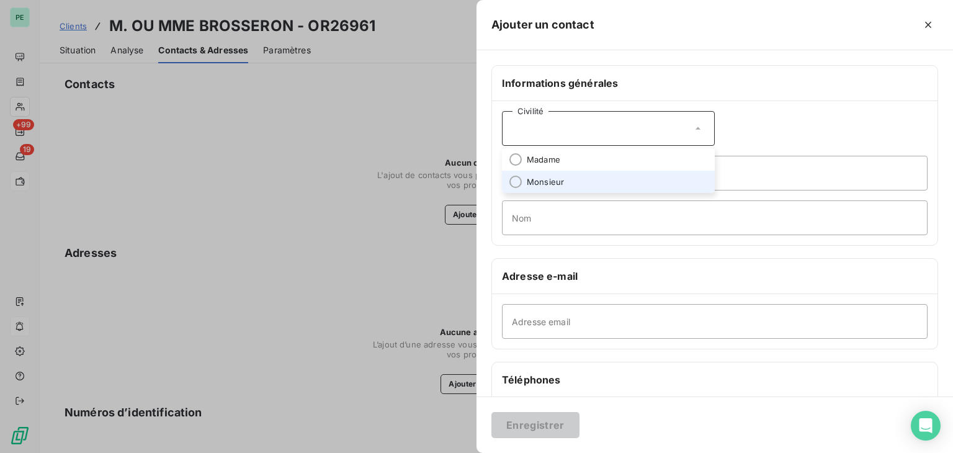
click at [577, 182] on li "Monsieur" at bounding box center [608, 182] width 213 height 22
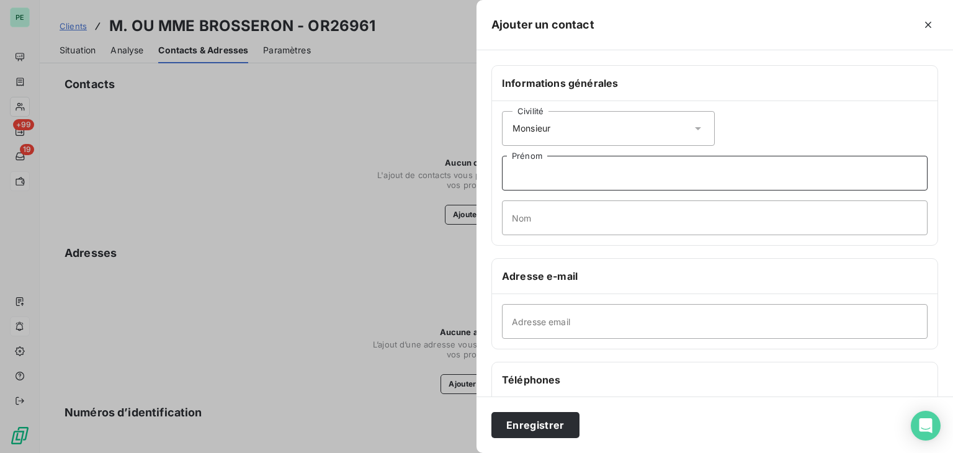
click at [560, 172] on input "Prénom" at bounding box center [715, 173] width 426 height 35
click at [548, 208] on input "Nom" at bounding box center [715, 217] width 426 height 35
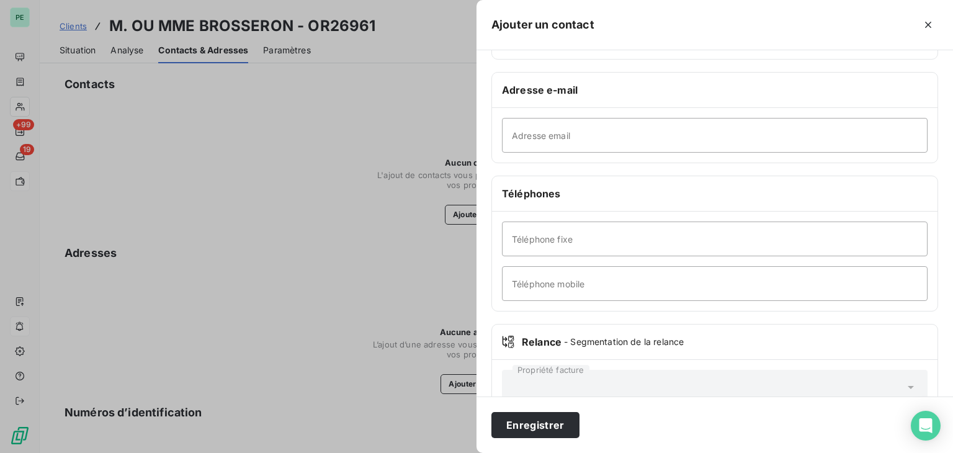
scroll to position [218, 0]
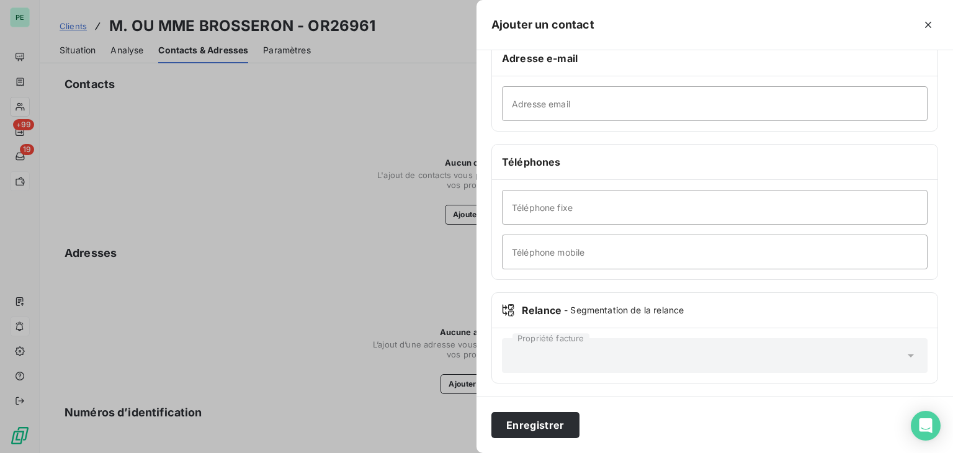
type input "BROSSERON"
click at [564, 213] on input "Téléphone fixe" at bounding box center [715, 207] width 426 height 35
click at [536, 245] on input "Téléphone mobile" at bounding box center [715, 252] width 426 height 35
paste input "06 75 64 67 00"
type input "06 75 64 67 00"
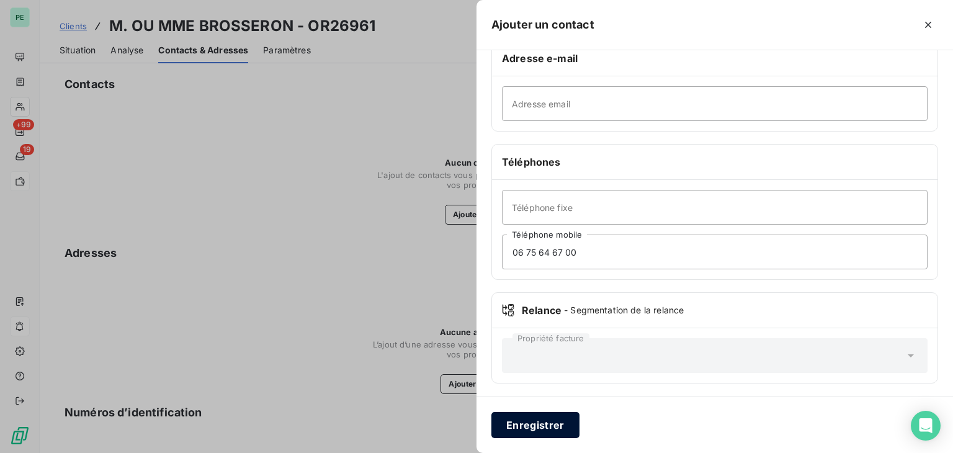
click at [545, 421] on button "Enregistrer" at bounding box center [536, 425] width 88 height 26
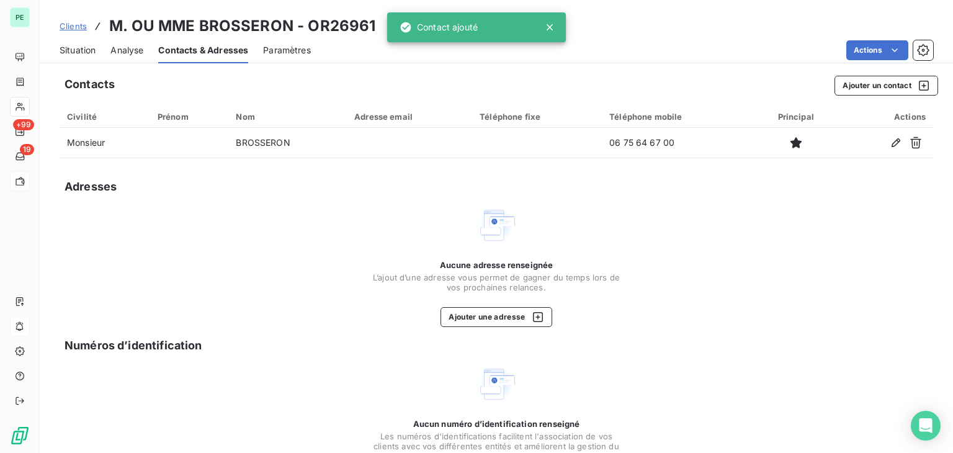
click at [88, 45] on span "Situation" at bounding box center [78, 50] width 36 height 12
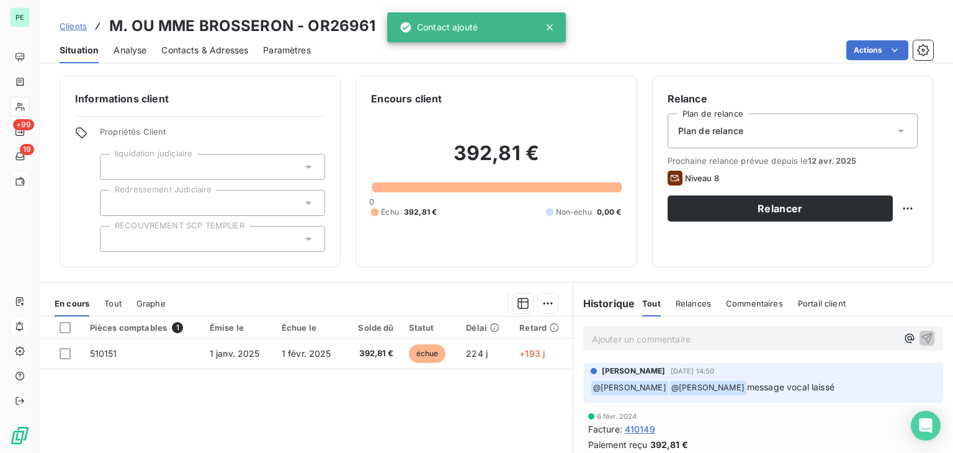
click at [795, 135] on div "Plan de relance" at bounding box center [793, 131] width 250 height 35
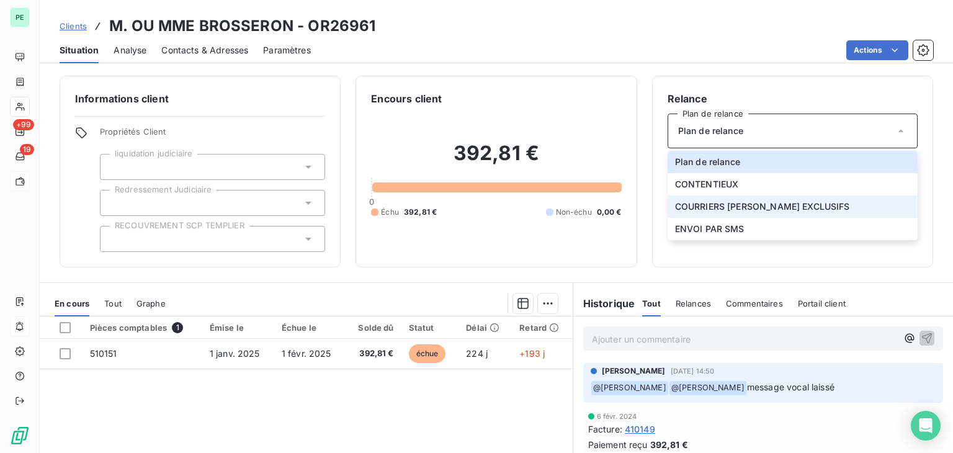
click at [754, 207] on span "COURRIERS [PERSON_NAME] EXCLUSIFS" at bounding box center [762, 206] width 175 height 12
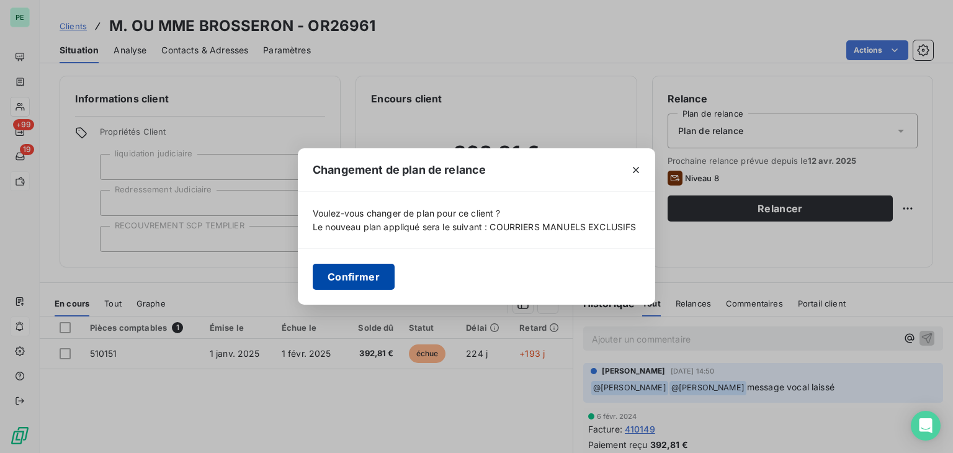
click at [385, 279] on button "Confirmer" at bounding box center [354, 277] width 82 height 26
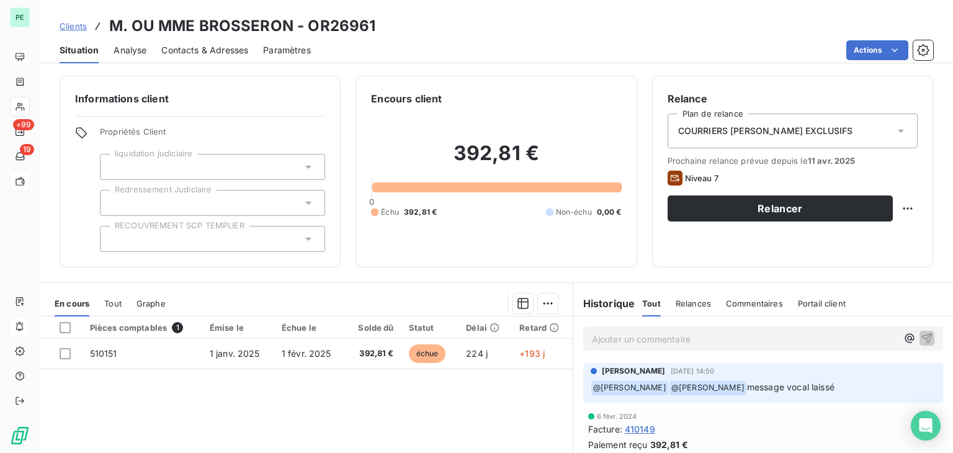
click at [674, 338] on p "Ajouter un commentaire ﻿" at bounding box center [744, 339] width 305 height 16
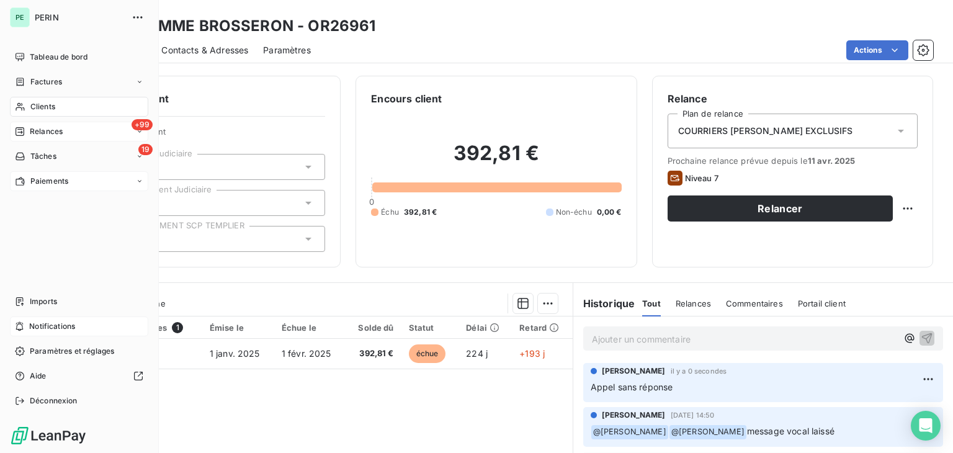
click at [38, 132] on span "Relances" at bounding box center [46, 131] width 33 height 11
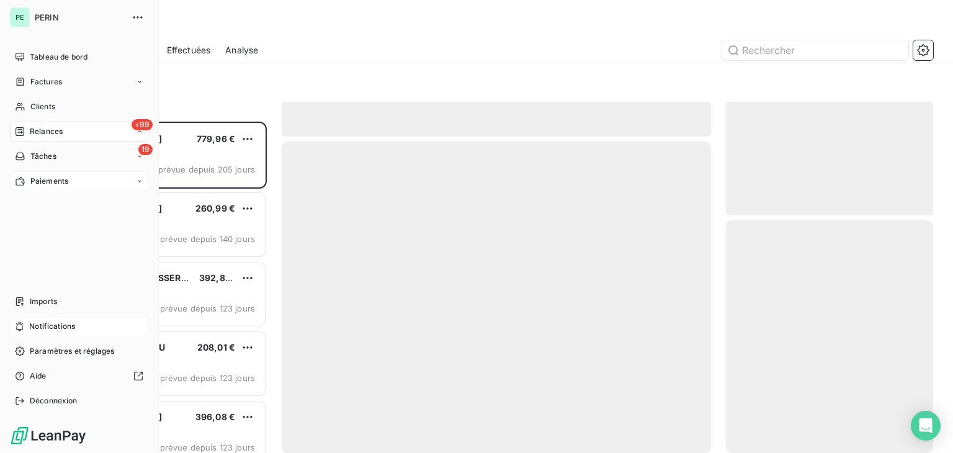
scroll to position [321, 197]
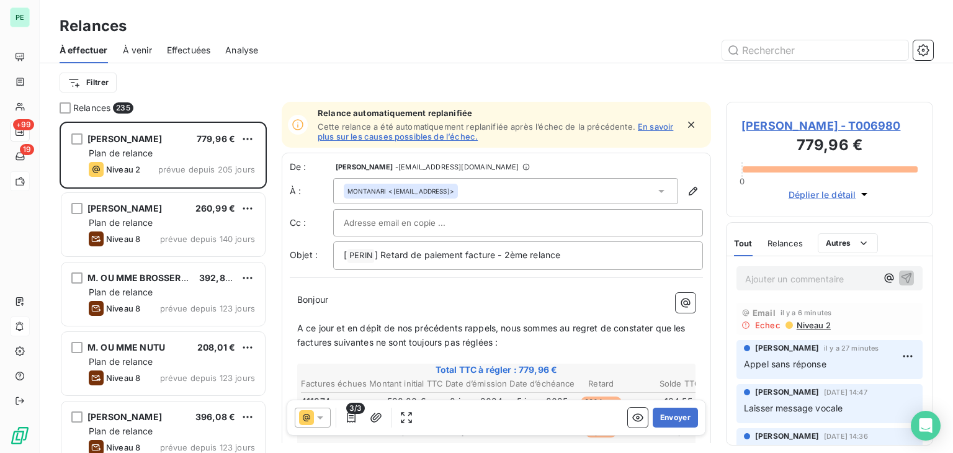
click at [804, 326] on span "Niveau 2" at bounding box center [813, 325] width 35 height 10
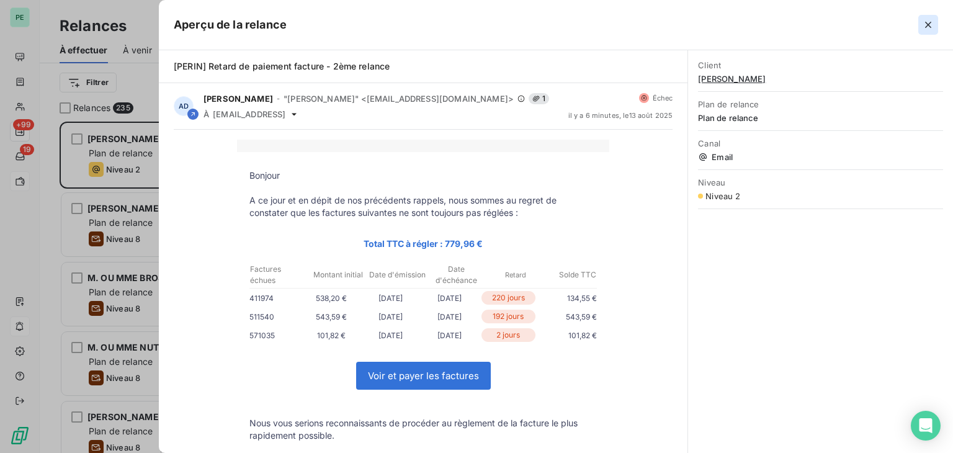
click at [930, 24] on icon "button" at bounding box center [928, 25] width 12 height 12
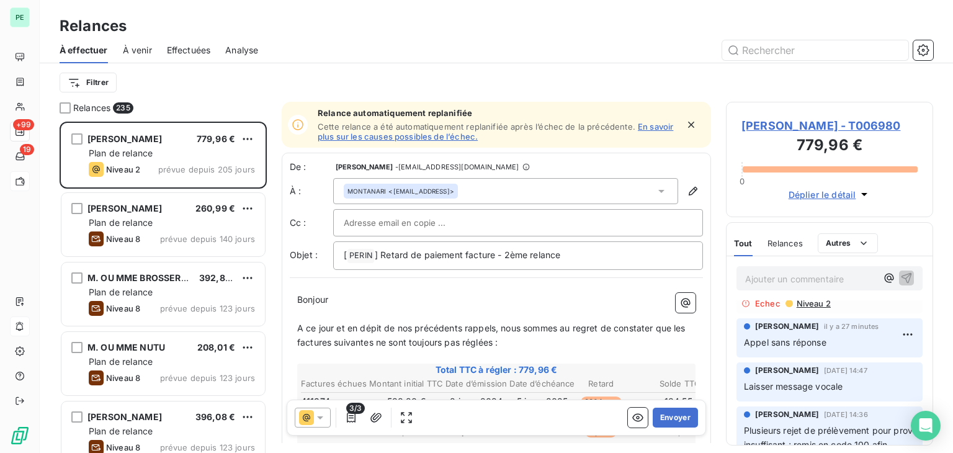
scroll to position [0, 0]
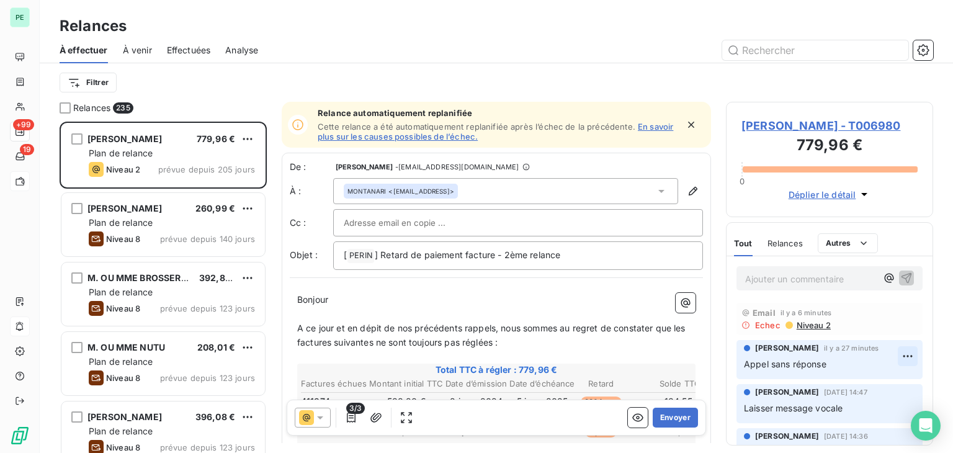
click at [901, 361] on html "PE +99 19 Relances À effectuer À venir Effectuées Analyse Filtrer Relances 235 …" at bounding box center [476, 226] width 953 height 453
click at [872, 406] on div "Supprimer" at bounding box center [869, 406] width 70 height 20
click at [792, 251] on div "Relances" at bounding box center [785, 243] width 35 height 26
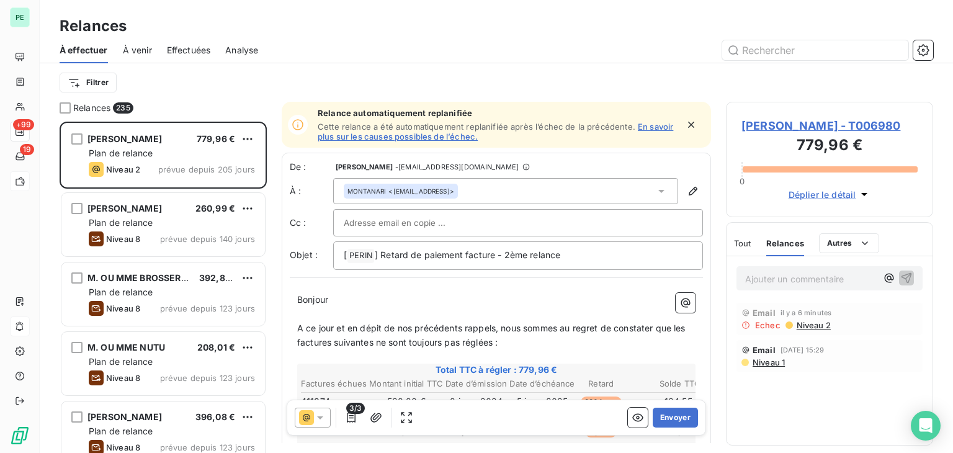
click at [747, 236] on div "Tout" at bounding box center [742, 243] width 17 height 26
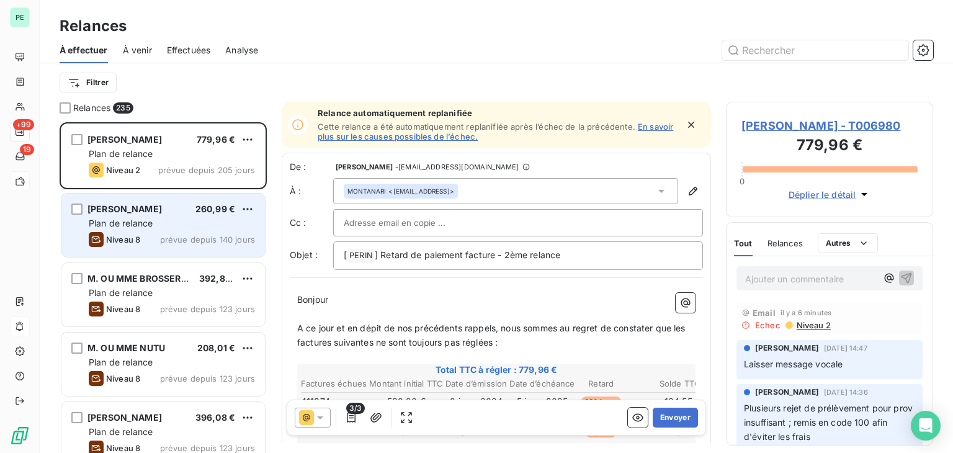
scroll to position [62, 0]
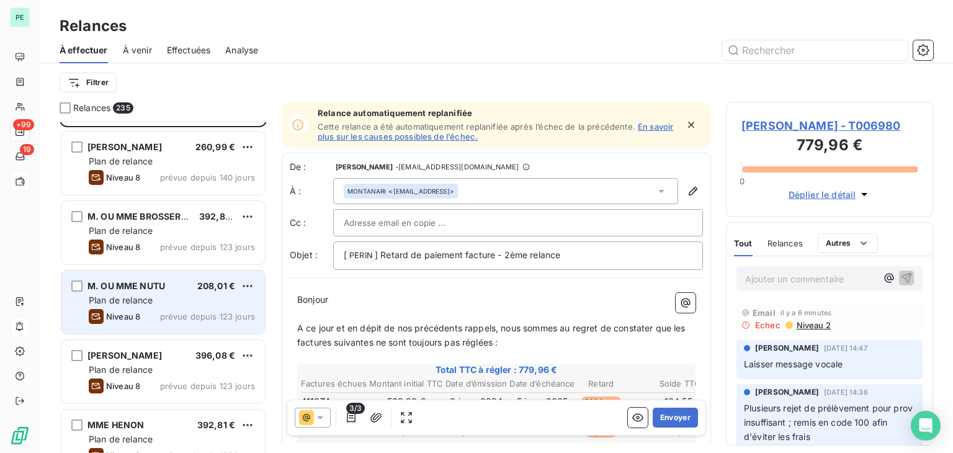
click at [164, 287] on span "M. OU MME NUTU" at bounding box center [127, 286] width 78 height 11
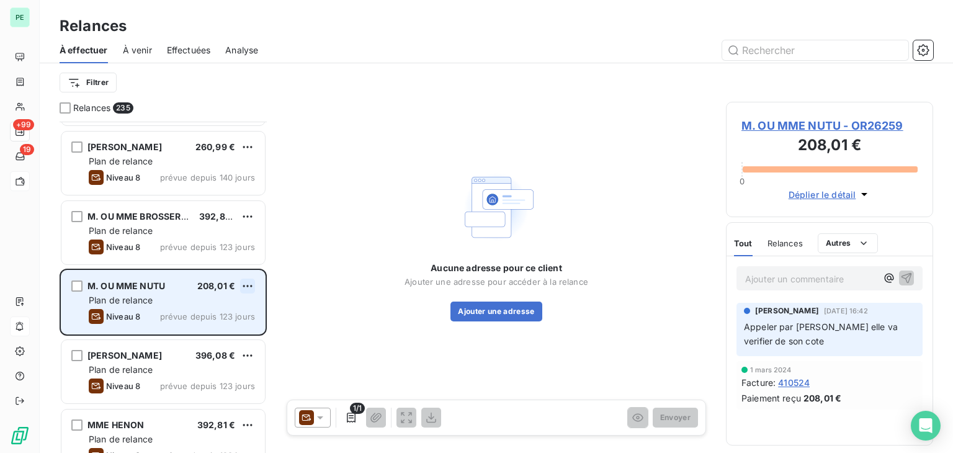
click at [246, 284] on html "PE +99 19 Relances À effectuer À venir Effectuées Analyse Filtrer Relances 235 …" at bounding box center [476, 226] width 953 height 453
click at [200, 313] on div "Replanifier cette action" at bounding box center [193, 311] width 111 height 20
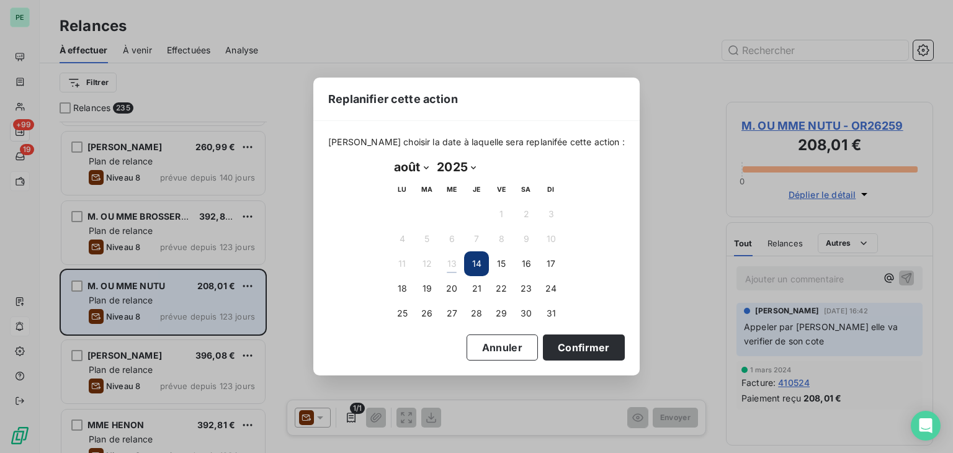
click at [409, 158] on select "janvier février mars avril mai juin juillet août septembre octobre novembre déc…" at bounding box center [411, 167] width 43 height 20
select select "8"
click at [390, 157] on select "janvier février mars avril mai juin juillet août septembre octobre novembre déc…" at bounding box center [411, 167] width 43 height 20
click at [407, 237] on button "8" at bounding box center [402, 239] width 25 height 25
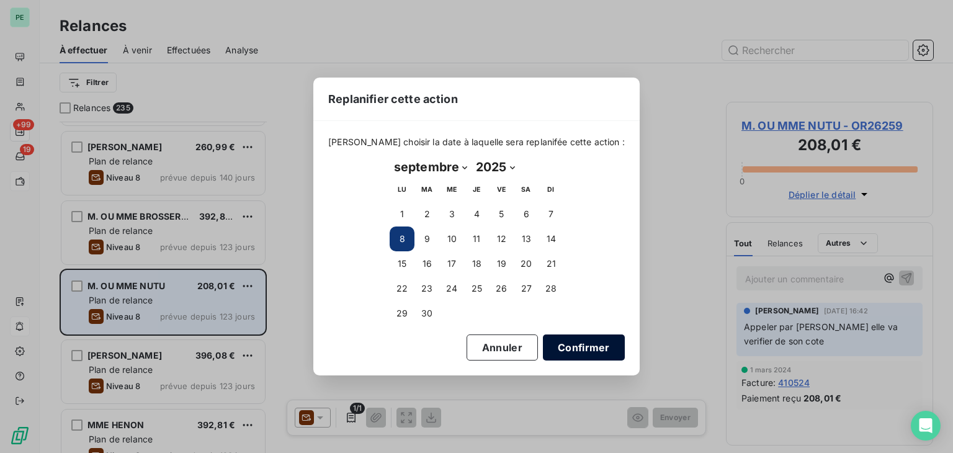
click at [555, 351] on button "Confirmer" at bounding box center [584, 347] width 82 height 26
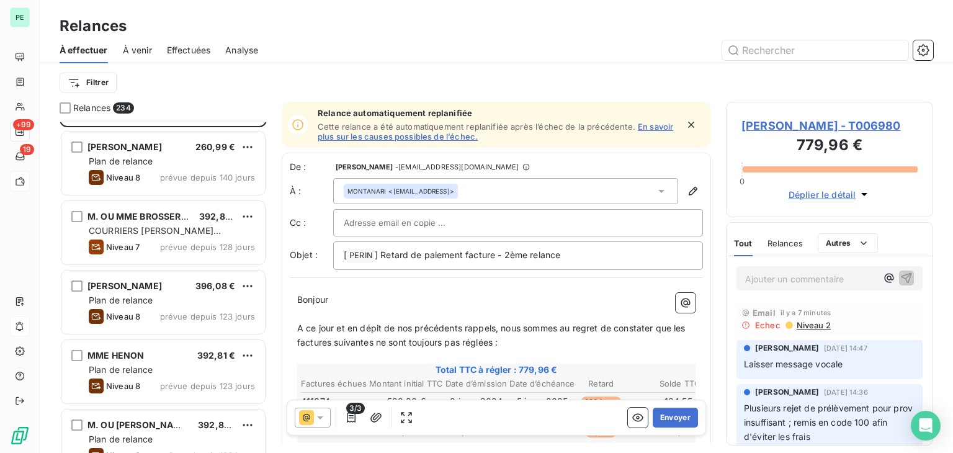
click at [164, 286] on div "MME RAMOS 396,08 €" at bounding box center [172, 286] width 166 height 11
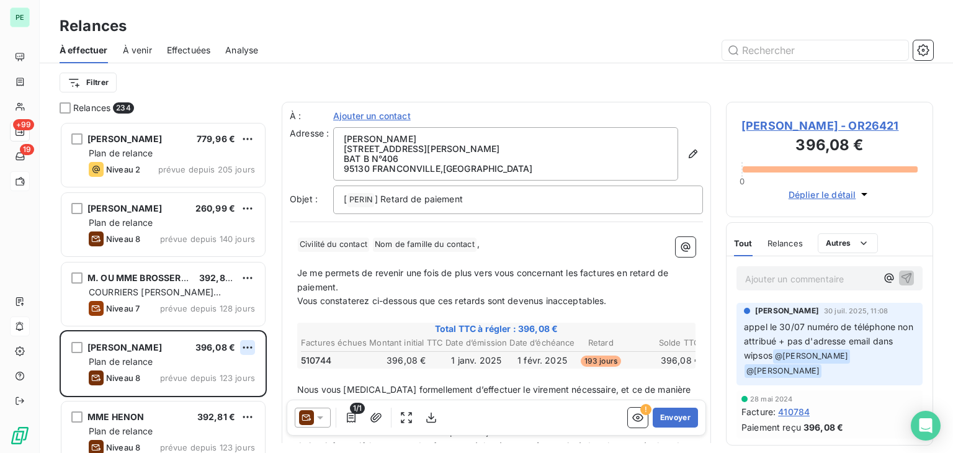
click at [251, 346] on html "PE +99 19 Relances À effectuer À venir Effectuées Analyse Filtrer Relances 234 …" at bounding box center [476, 226] width 953 height 453
click at [198, 374] on div "Replanifier cette action" at bounding box center [193, 372] width 111 height 20
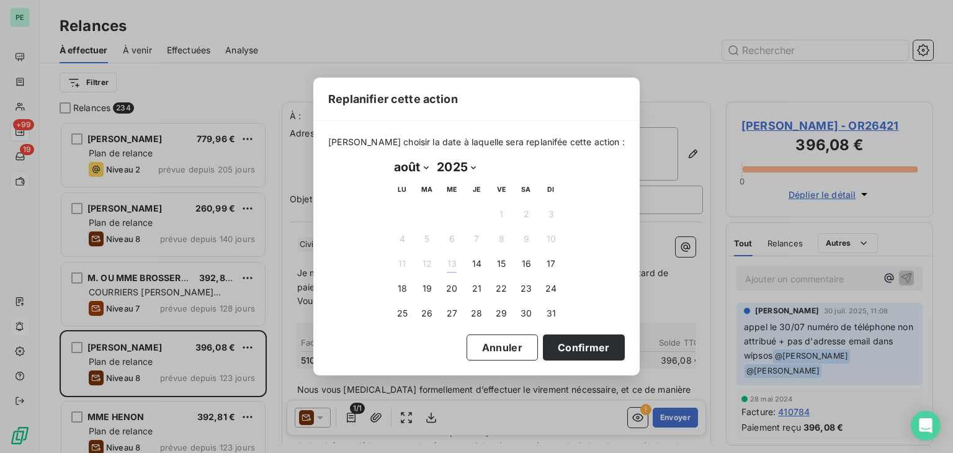
click at [413, 172] on select "janvier février mars avril mai juin juillet août septembre octobre novembre déc…" at bounding box center [411, 167] width 43 height 20
select select "8"
click at [390, 157] on select "janvier février mars avril mai juin juillet août septembre octobre novembre déc…" at bounding box center [411, 167] width 43 height 20
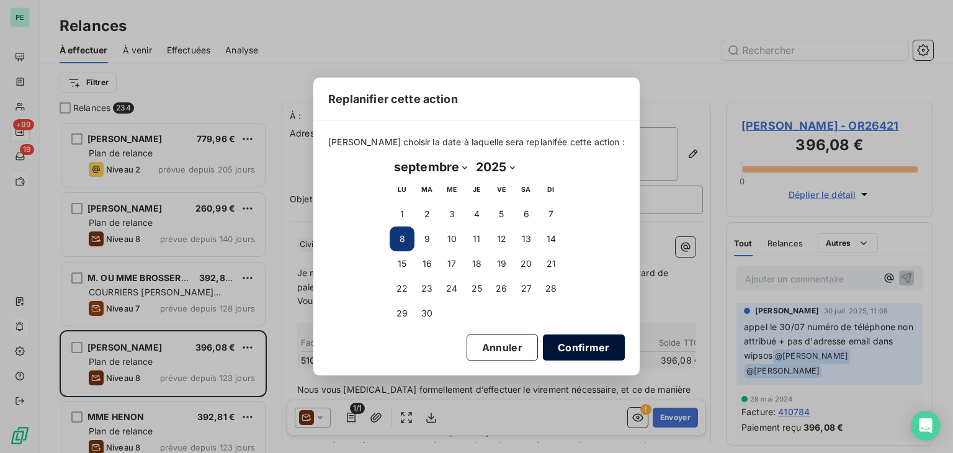
click at [563, 352] on button "Confirmer" at bounding box center [584, 347] width 82 height 26
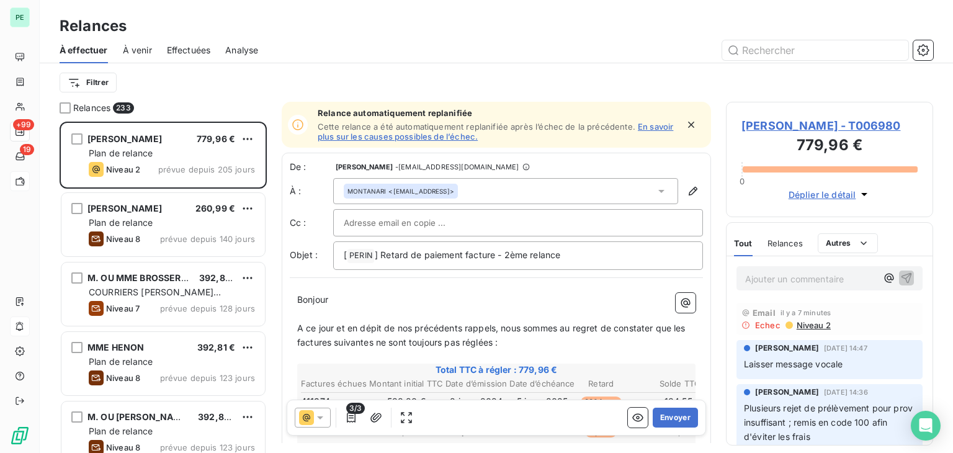
click at [180, 349] on div "MME HENON 392,81 €" at bounding box center [172, 347] width 166 height 11
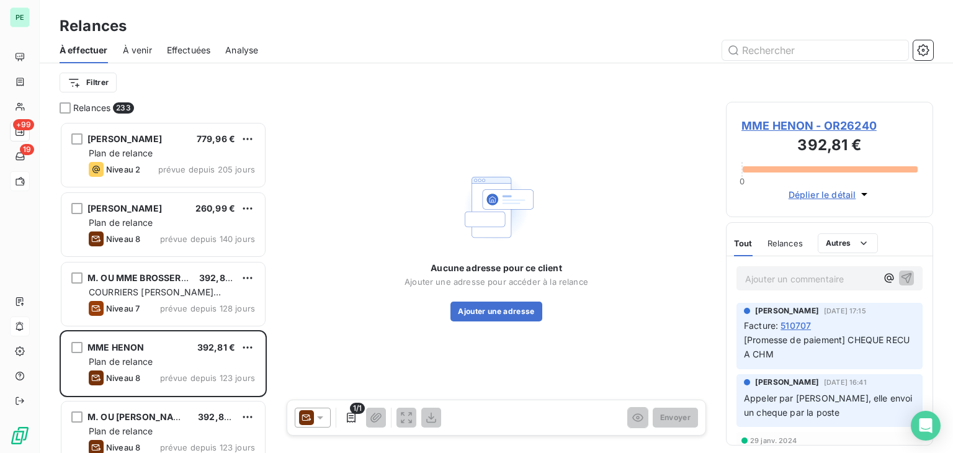
click at [795, 124] on span "MME HENON - OR26240" at bounding box center [830, 125] width 176 height 17
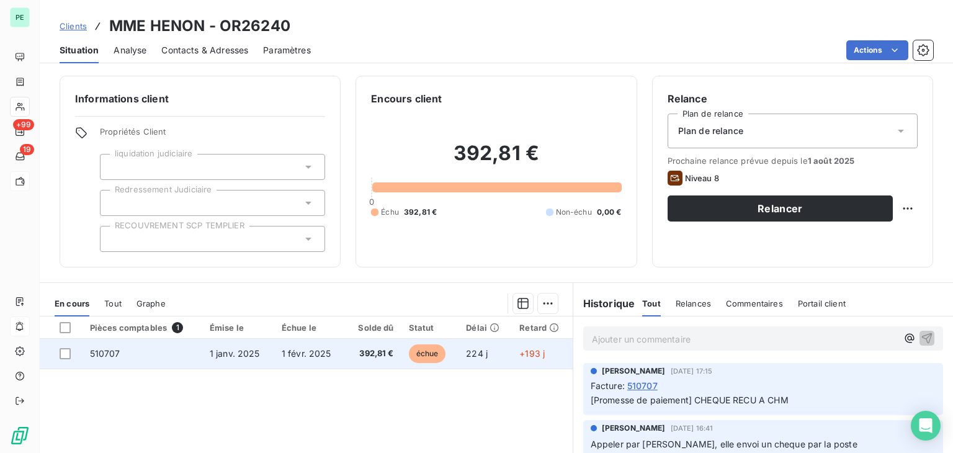
drag, startPoint x: 65, startPoint y: 352, endPoint x: 86, endPoint y: 351, distance: 21.1
click at [65, 352] on div at bounding box center [65, 353] width 11 height 11
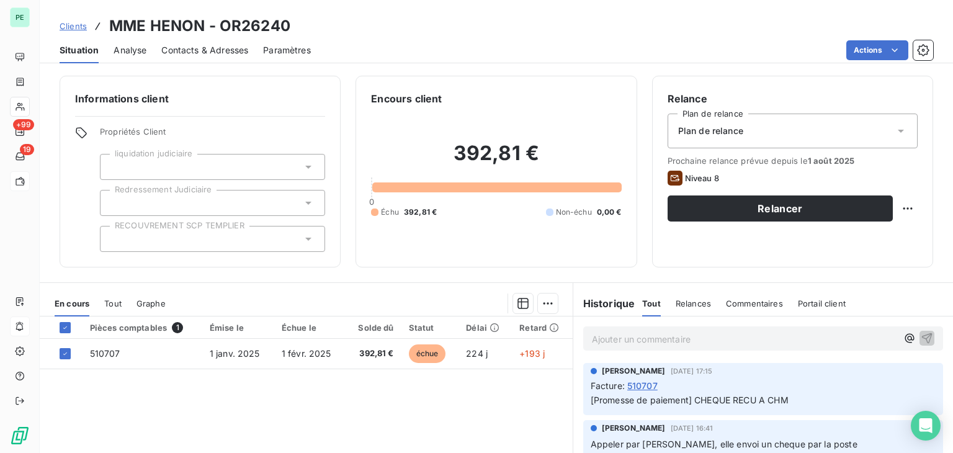
click at [554, 300] on div "En cours Tout Graphe" at bounding box center [306, 303] width 533 height 26
click at [545, 303] on html "PE +99 19 Clients MME HENON - OR26240 Situation Analyse Contacts & Adresses Par…" at bounding box center [476, 226] width 953 height 453
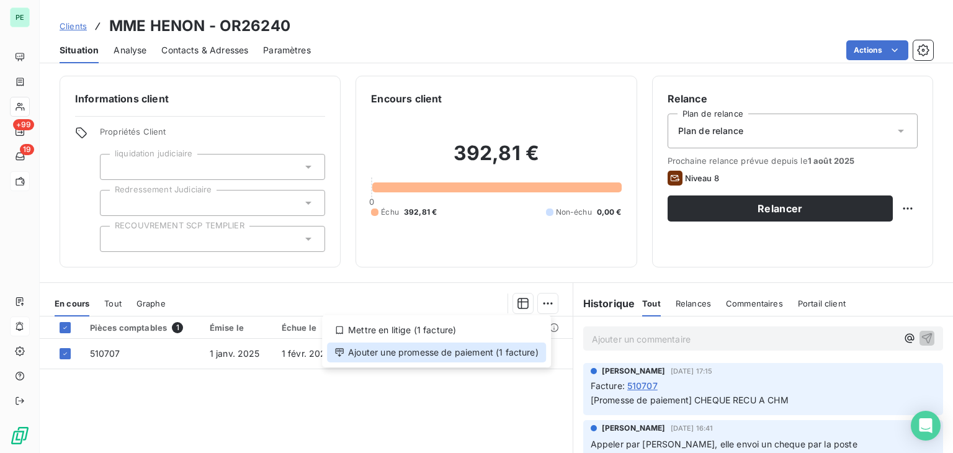
click at [431, 353] on div "Ajouter une promesse de paiement (1 facture)" at bounding box center [436, 353] width 219 height 20
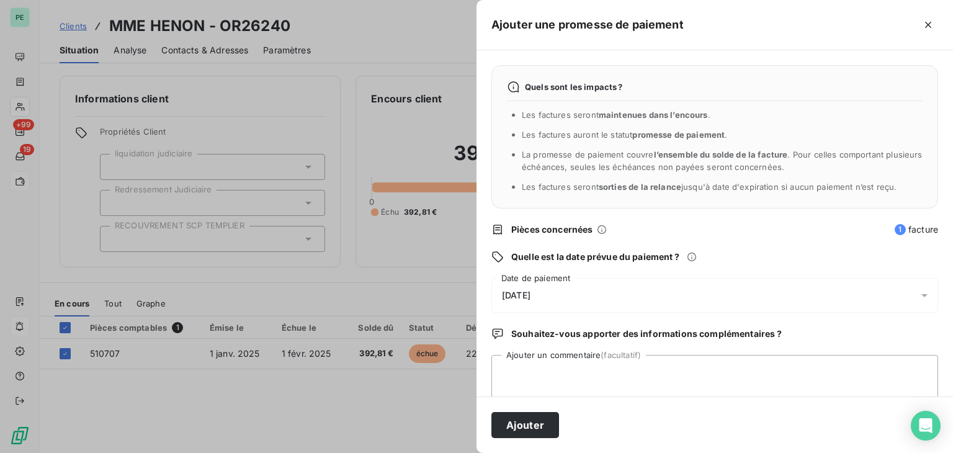
click at [553, 294] on div "14/08/2025" at bounding box center [715, 295] width 447 height 35
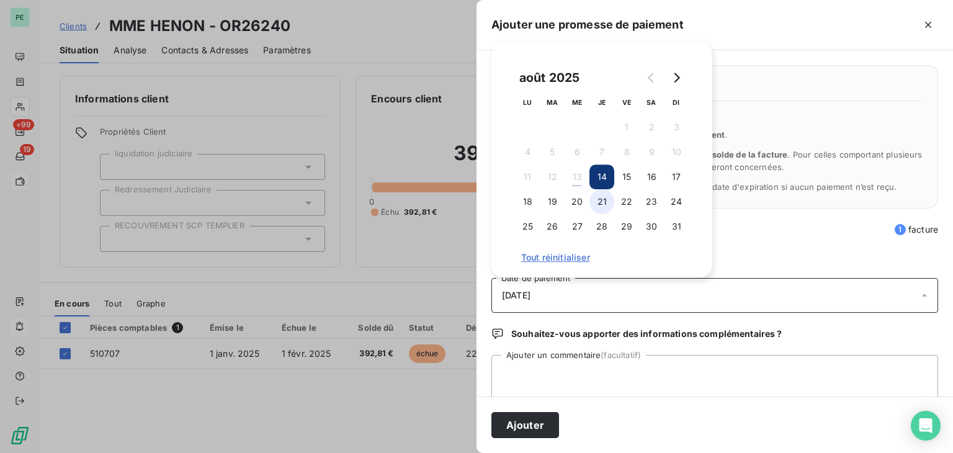
click at [604, 202] on button "21" at bounding box center [602, 201] width 25 height 25
click at [530, 426] on button "Ajouter" at bounding box center [526, 425] width 68 height 26
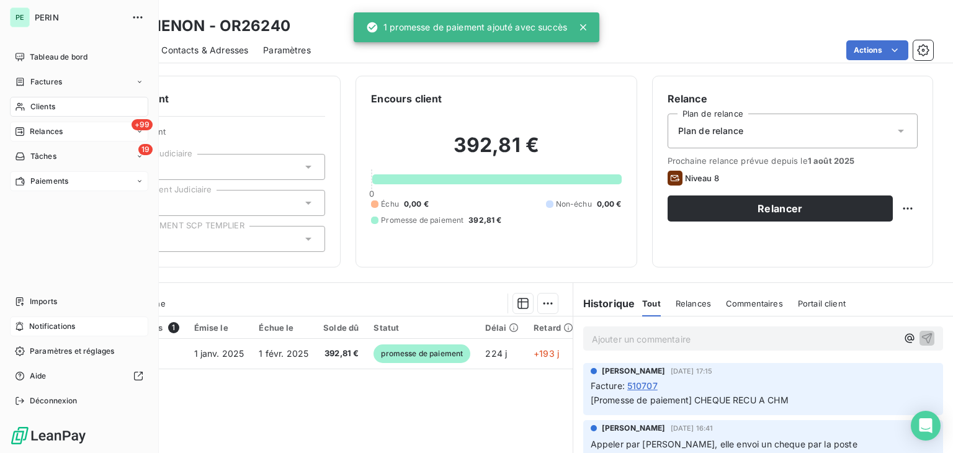
click at [48, 137] on div "+99 Relances" at bounding box center [79, 132] width 138 height 20
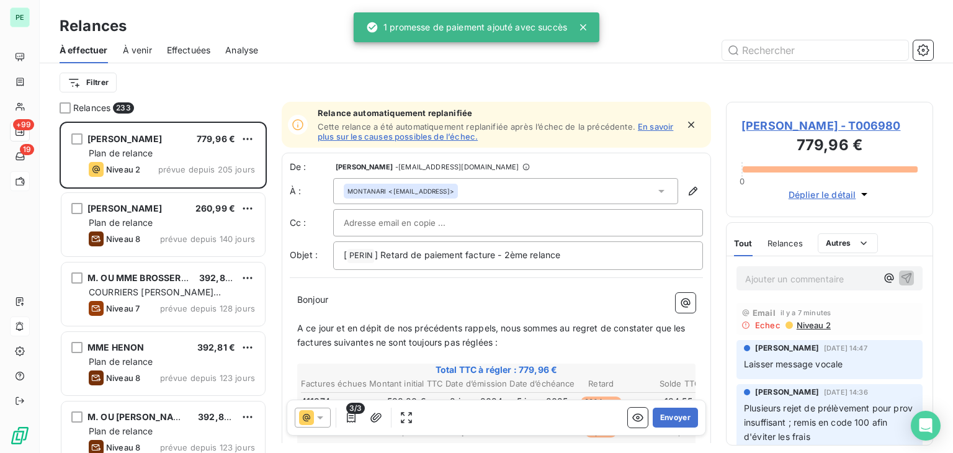
scroll to position [321, 197]
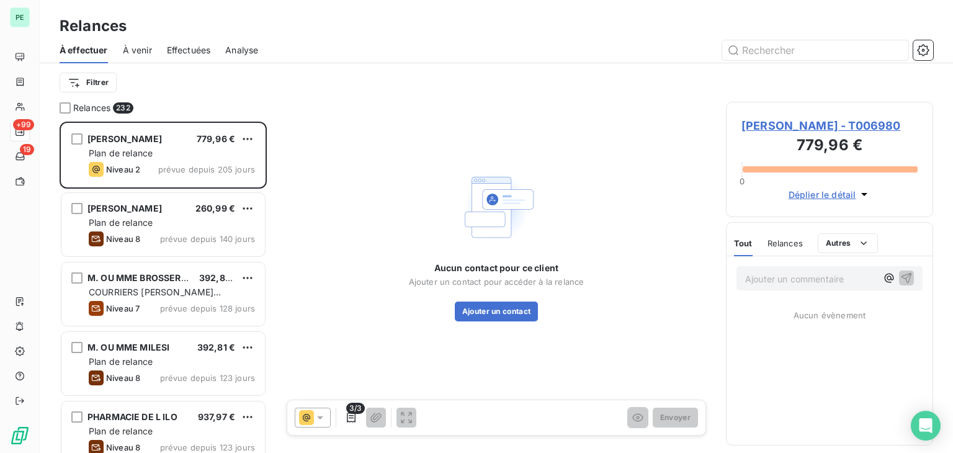
scroll to position [321, 197]
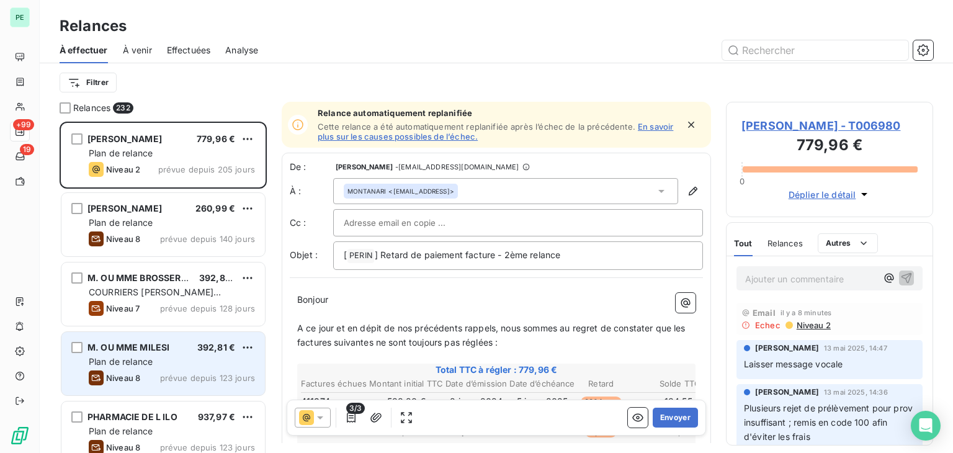
click at [180, 354] on div "M. OU [PERSON_NAME] 392,81 € Plan de relance Niveau 8 prévue depuis 123 jours" at bounding box center [163, 363] width 204 height 63
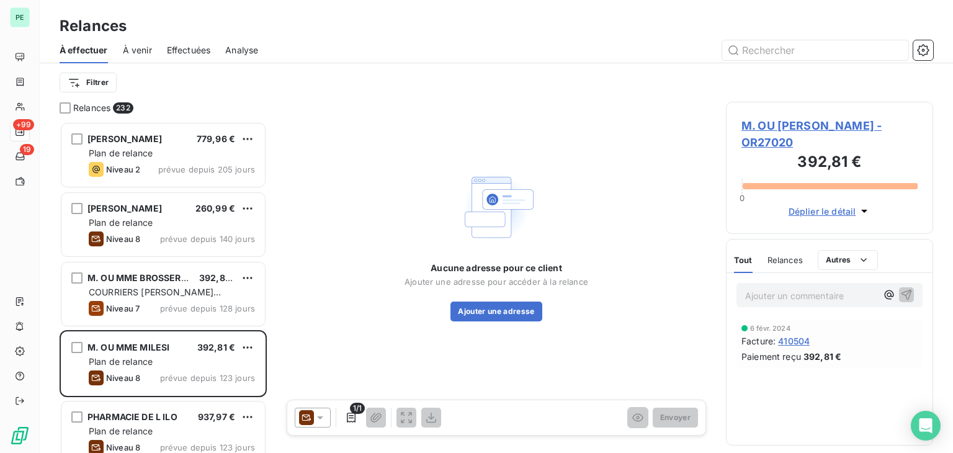
click at [879, 126] on span "M. OU [PERSON_NAME] - OR27020" at bounding box center [830, 134] width 176 height 34
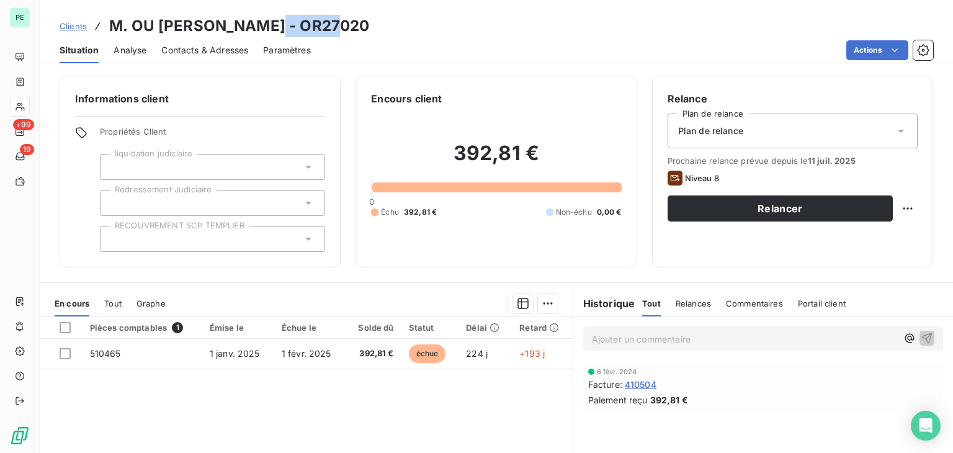
drag, startPoint x: 266, startPoint y: 24, endPoint x: 373, endPoint y: 24, distance: 107.4
click at [373, 24] on div "Clients M. OU [PERSON_NAME] - OR27020" at bounding box center [497, 26] width 914 height 22
copy h3 "OR27020"
click at [705, 134] on span "Plan de relance" at bounding box center [710, 131] width 65 height 12
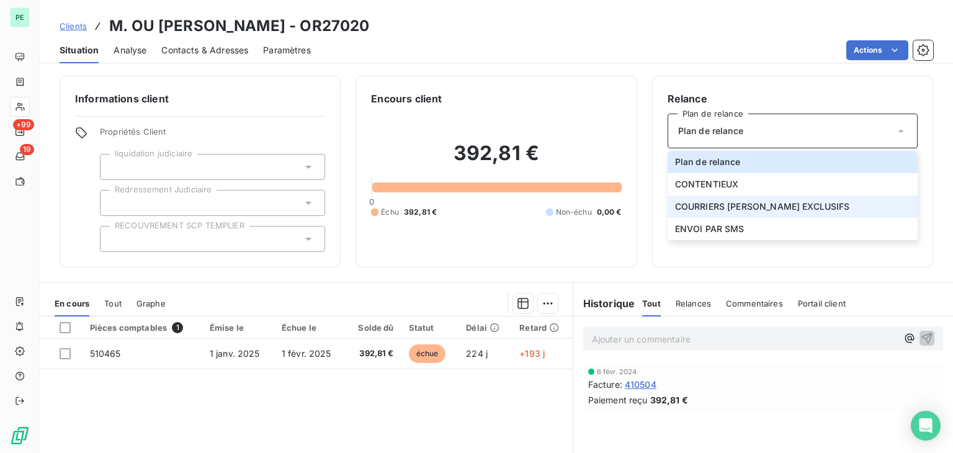
click at [722, 206] on span "COURRIERS [PERSON_NAME] EXCLUSIFS" at bounding box center [762, 206] width 175 height 12
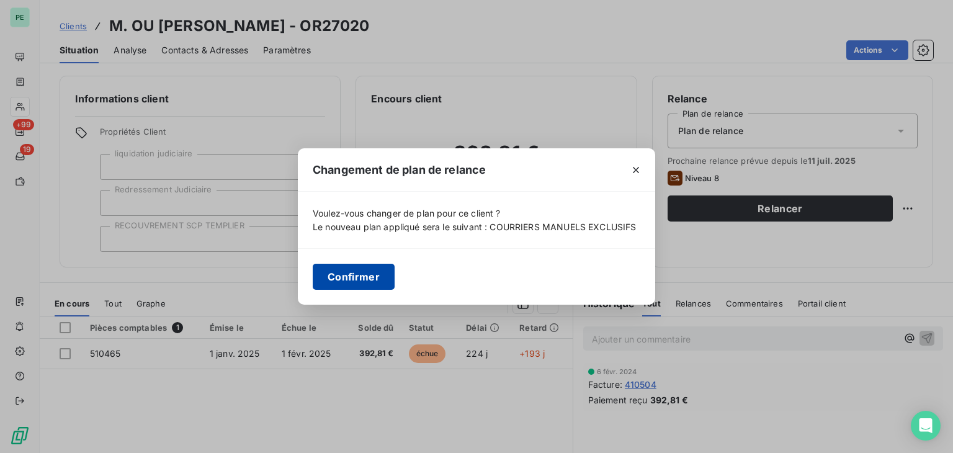
click at [353, 272] on button "Confirmer" at bounding box center [354, 277] width 82 height 26
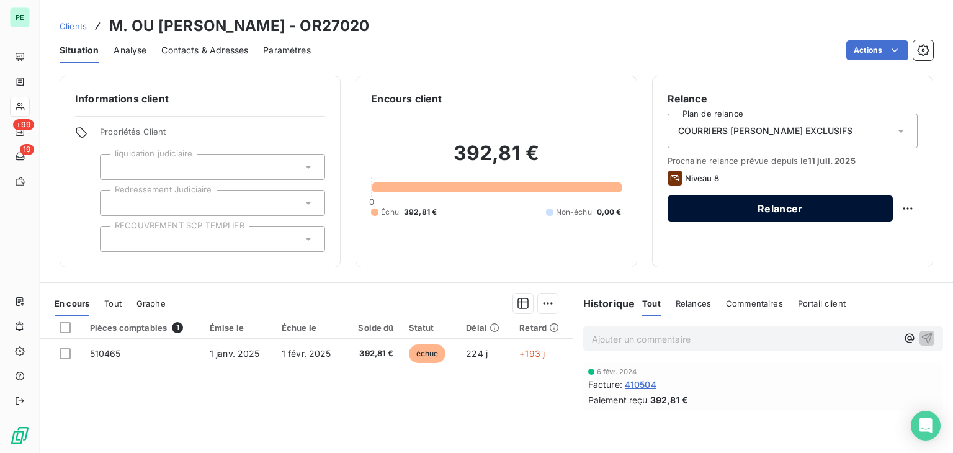
click at [784, 215] on button "Relancer" at bounding box center [780, 208] width 225 height 26
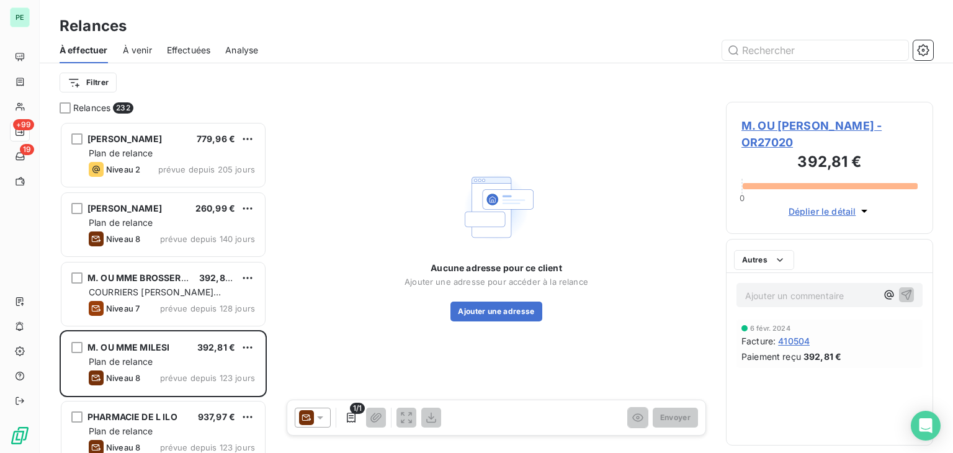
scroll to position [321, 197]
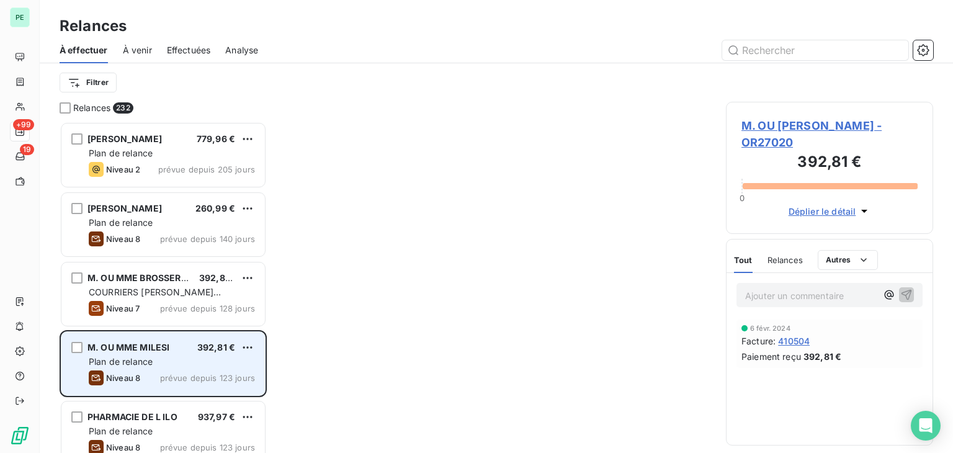
click at [168, 349] on span "M. OU MME MILESI" at bounding box center [129, 347] width 82 height 11
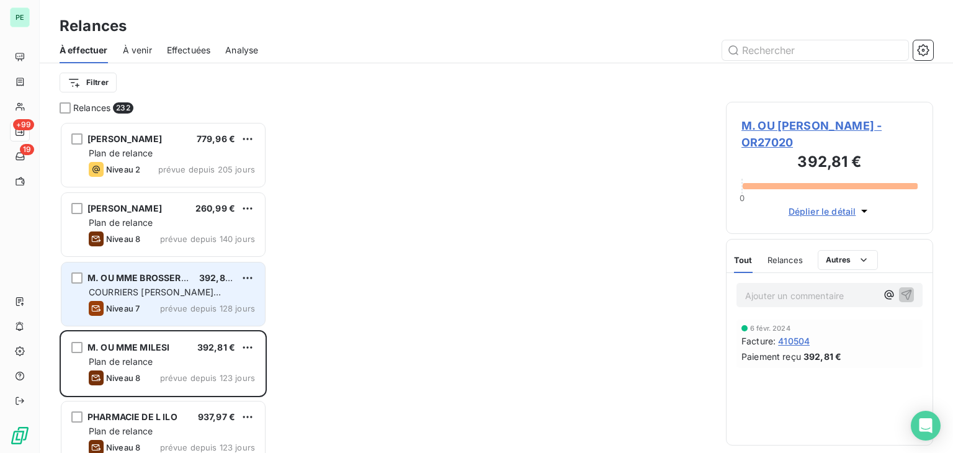
click at [88, 273] on span "M. OU MME BROSSERON" at bounding box center [141, 277] width 107 height 11
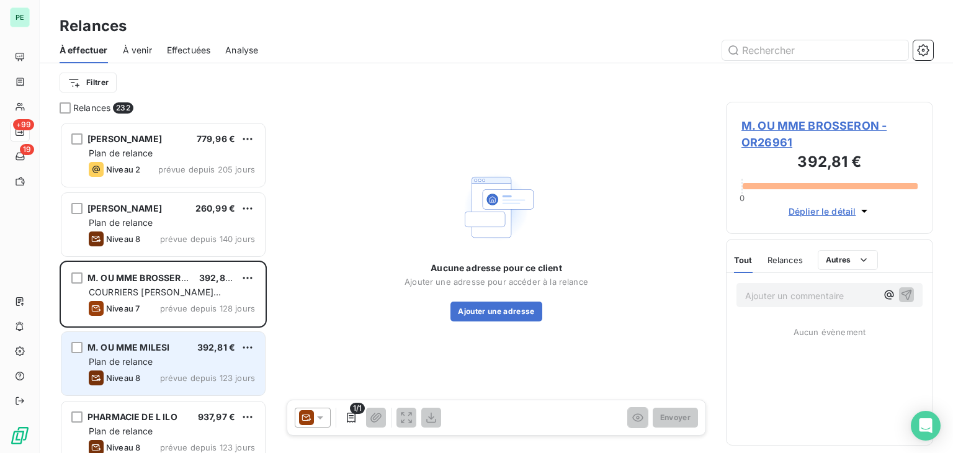
click at [124, 349] on span "M. OU MME MILESI" at bounding box center [129, 347] width 82 height 11
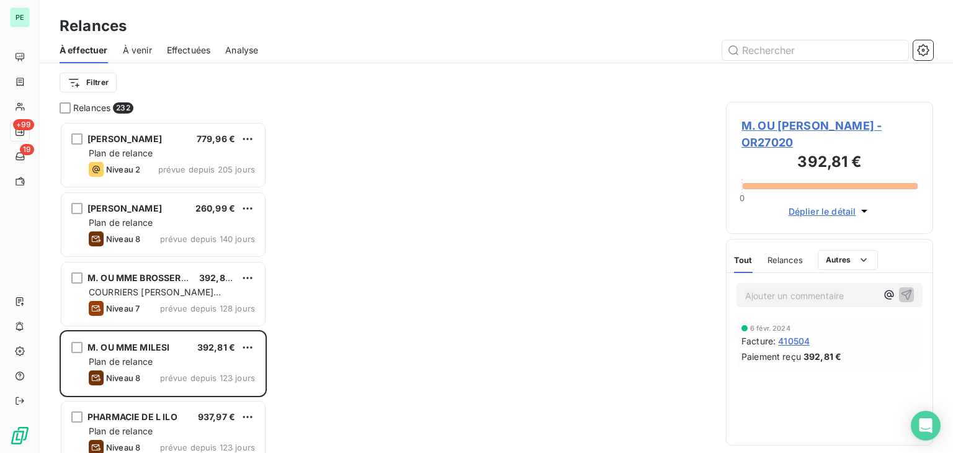
click at [754, 127] on span "M. OU [PERSON_NAME] - OR27020" at bounding box center [830, 134] width 176 height 34
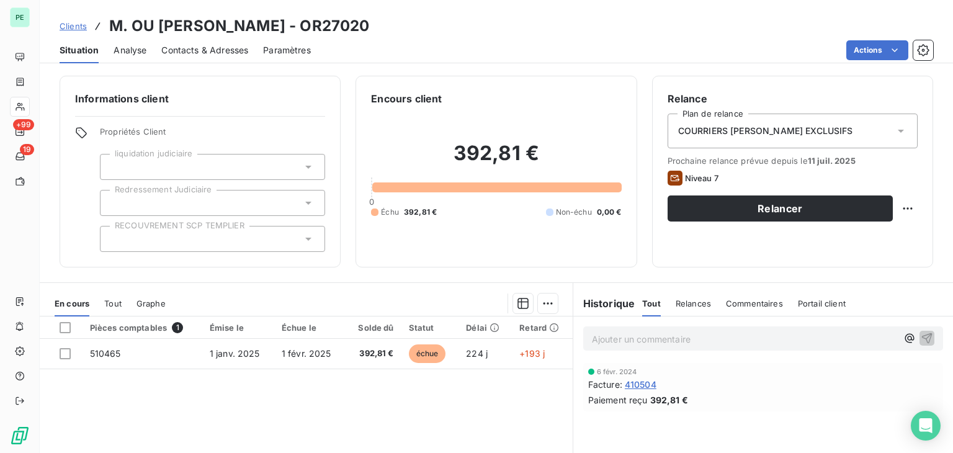
click at [725, 136] on span "COURRIERS [PERSON_NAME] EXCLUSIFS" at bounding box center [765, 131] width 175 height 12
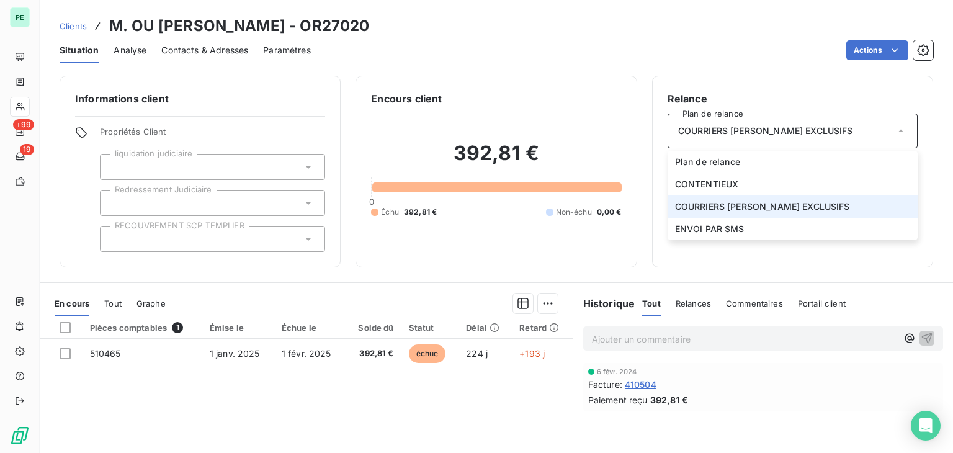
click at [725, 136] on span "COURRIERS [PERSON_NAME] EXCLUSIFS" at bounding box center [765, 131] width 175 height 12
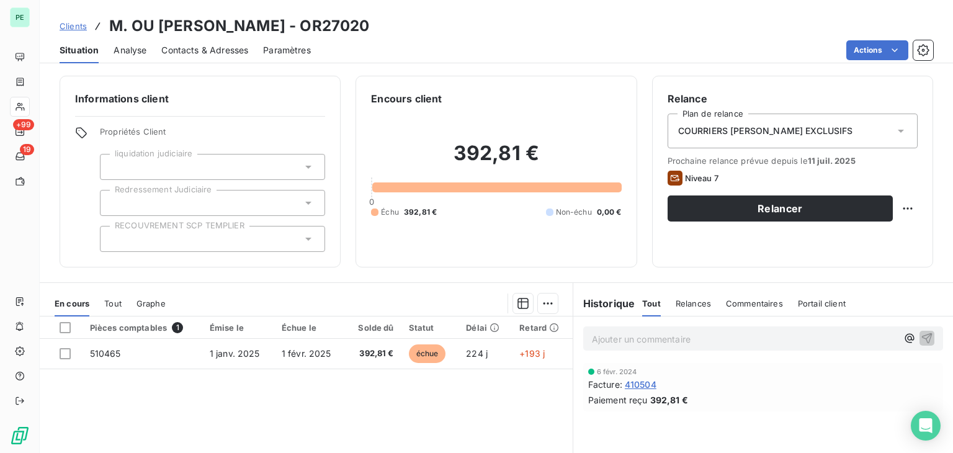
click at [870, 112] on div "Relance Plan de relance COURRIERS MANUELS EXCLUSIFS Prochaine relance prévue de…" at bounding box center [793, 171] width 250 height 161
click at [851, 125] on div "COURRIERS [PERSON_NAME] EXCLUSIFS" at bounding box center [793, 131] width 250 height 35
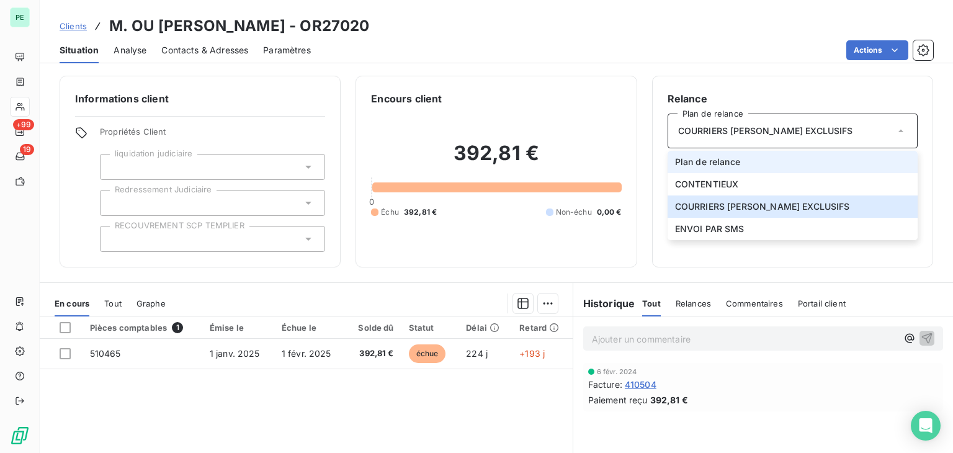
click at [753, 156] on li "Plan de relance" at bounding box center [793, 162] width 250 height 22
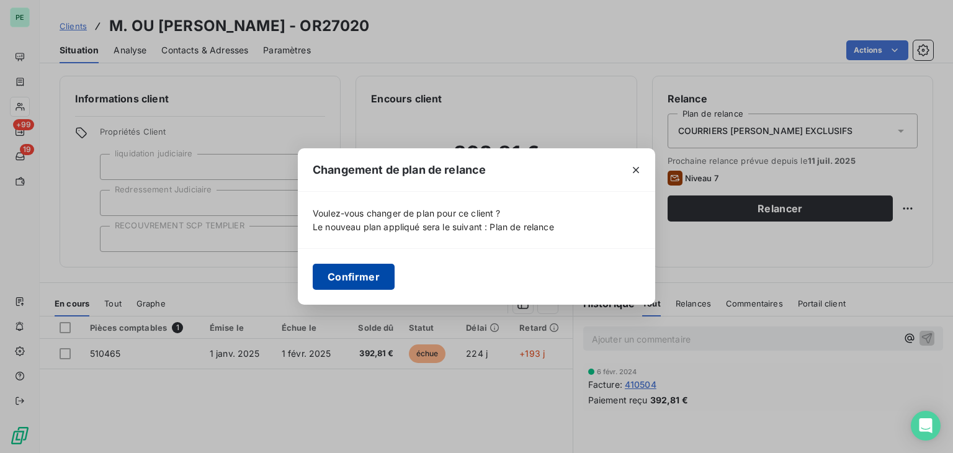
click at [370, 279] on button "Confirmer" at bounding box center [354, 277] width 82 height 26
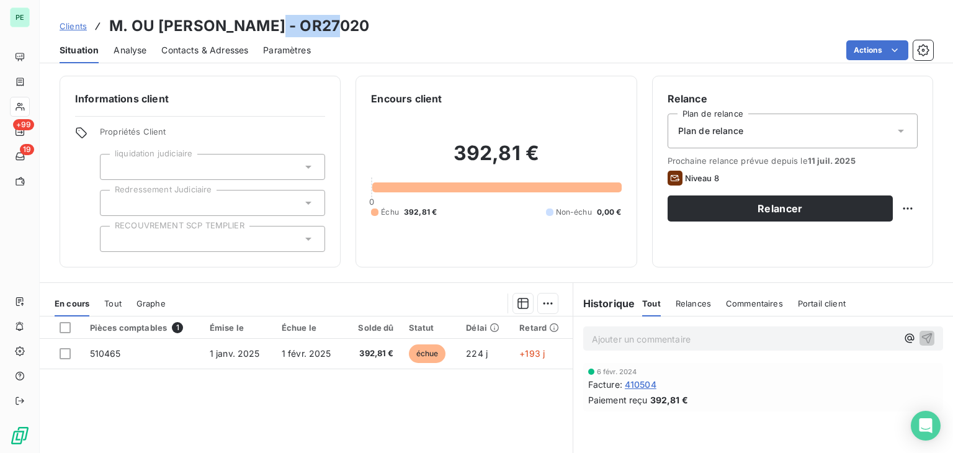
drag, startPoint x: 342, startPoint y: 34, endPoint x: 264, endPoint y: 32, distance: 78.2
click at [264, 32] on div "Clients M. OU [PERSON_NAME] - OR27020" at bounding box center [497, 26] width 914 height 22
copy h3 "OR27020"
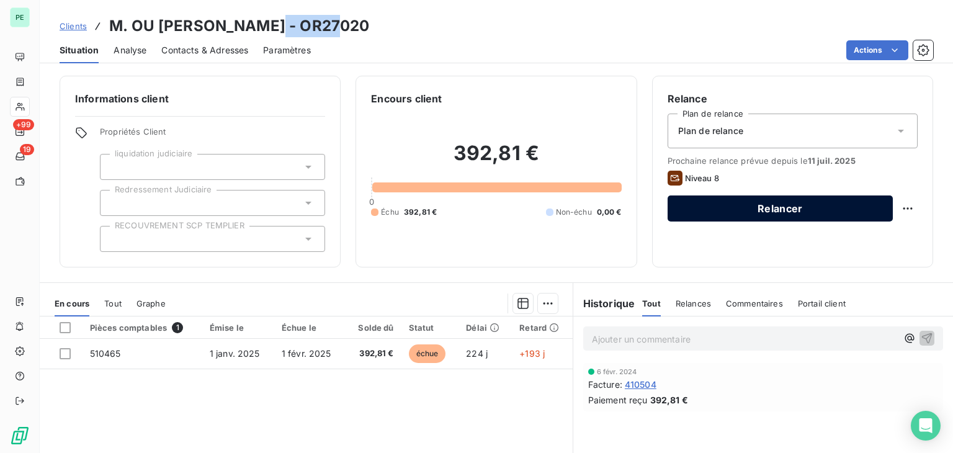
click at [765, 217] on button "Relancer" at bounding box center [780, 208] width 225 height 26
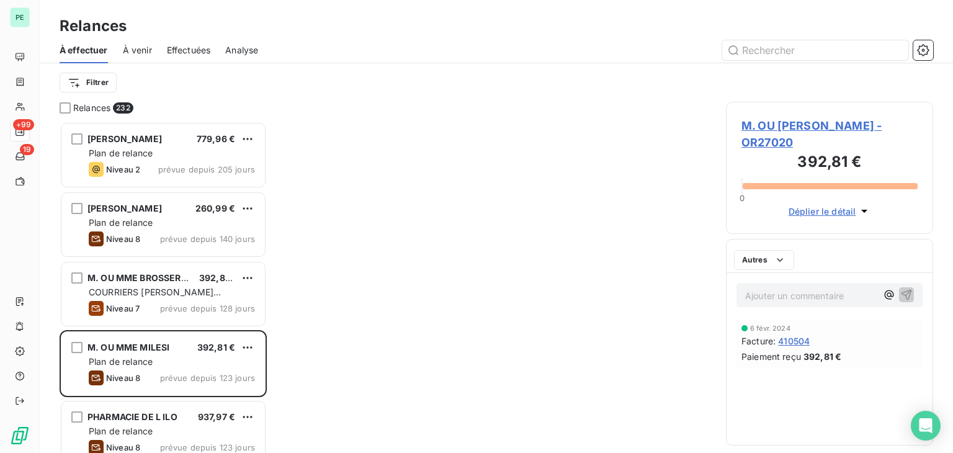
scroll to position [321, 197]
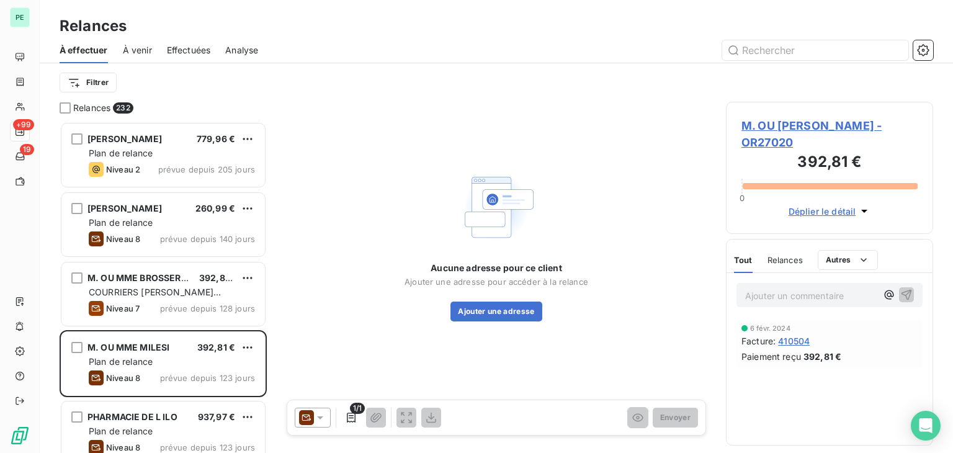
click at [305, 418] on icon at bounding box center [306, 417] width 15 height 15
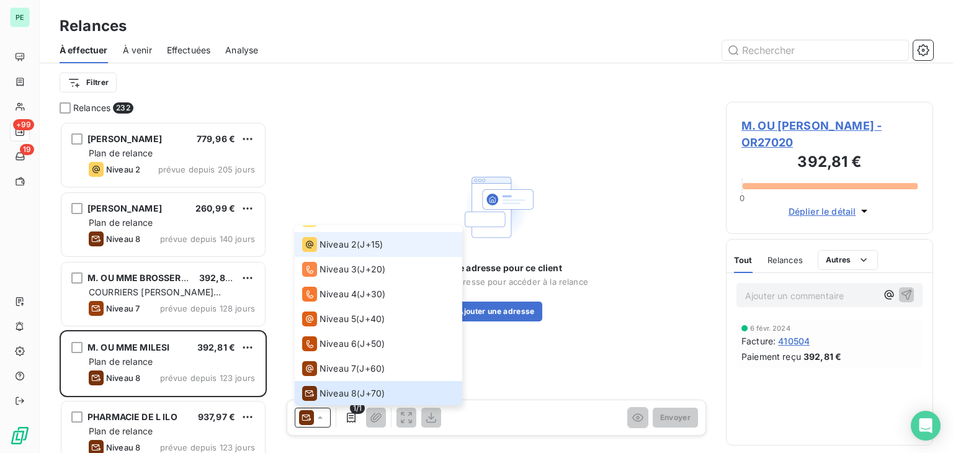
scroll to position [0, 0]
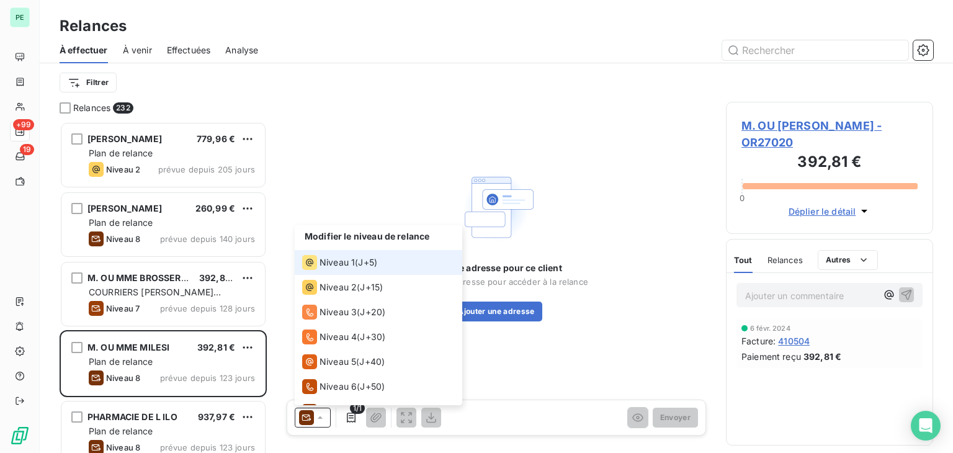
click at [333, 261] on span "Niveau 1" at bounding box center [337, 262] width 35 height 12
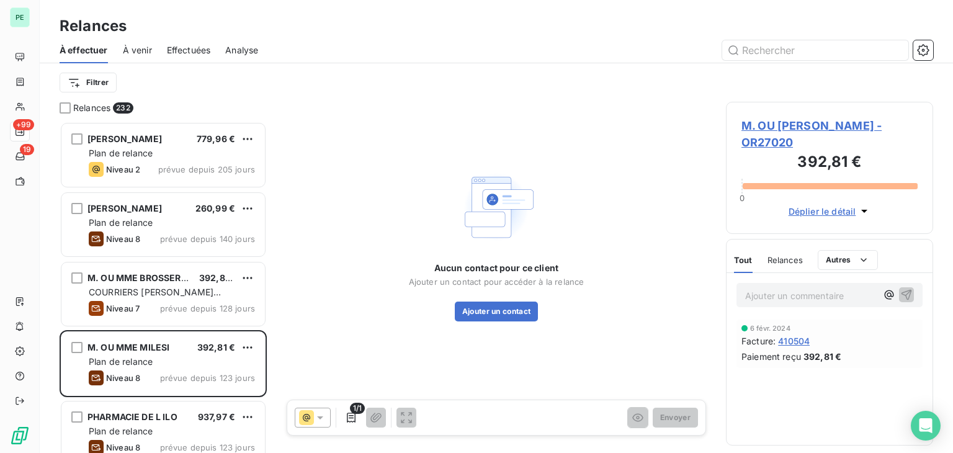
click at [787, 127] on span "M. OU [PERSON_NAME] - OR27020" at bounding box center [830, 134] width 176 height 34
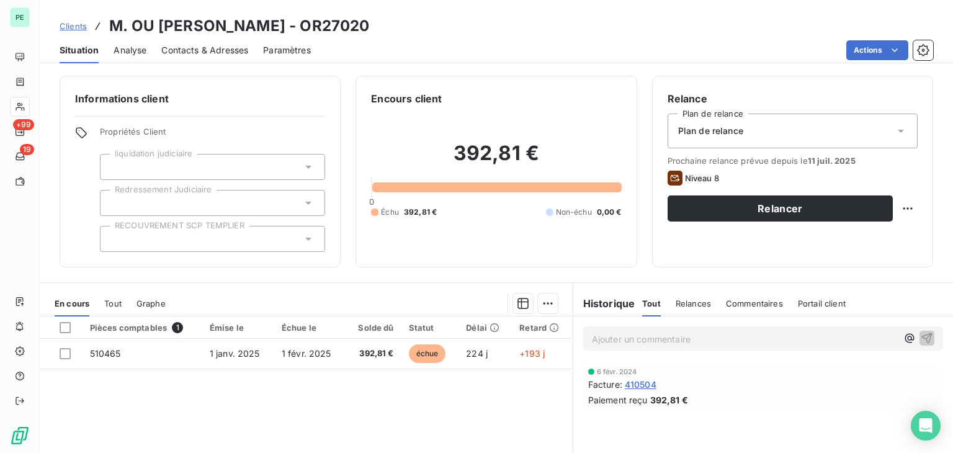
click at [180, 53] on span "Contacts & Adresses" at bounding box center [204, 50] width 87 height 12
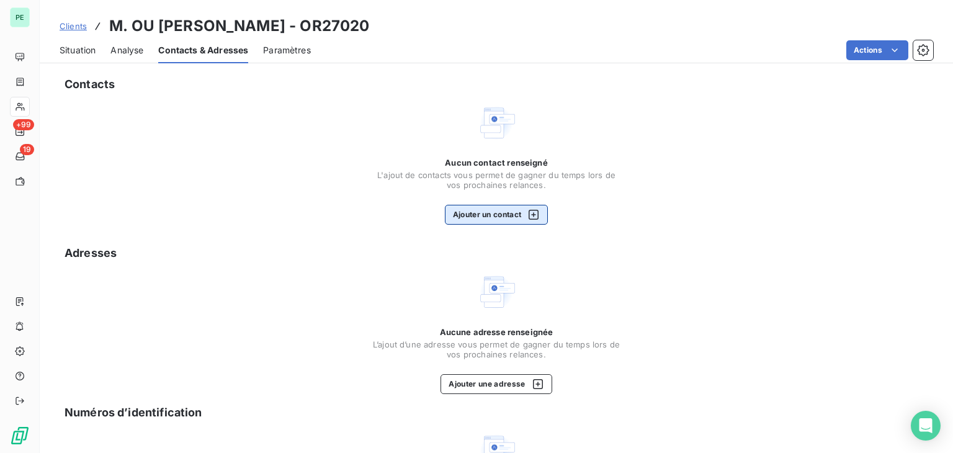
click at [485, 215] on button "Ajouter un contact" at bounding box center [497, 215] width 104 height 20
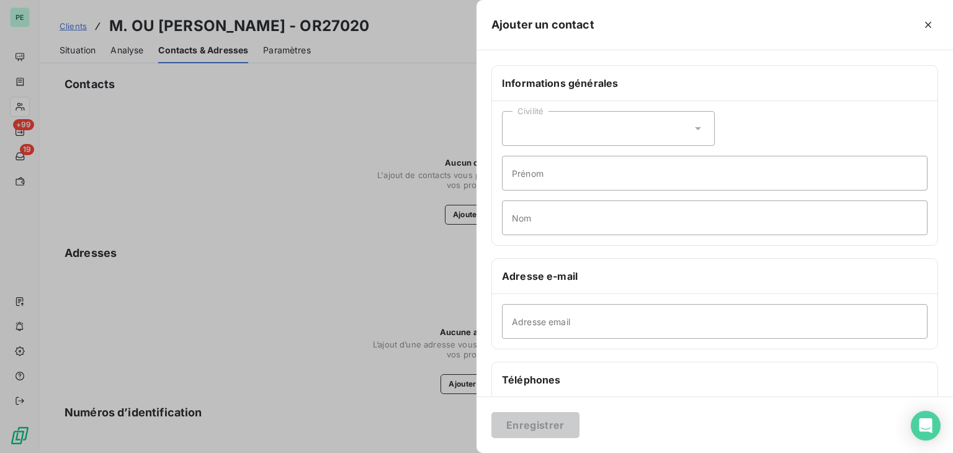
click at [597, 135] on div "Civilité" at bounding box center [608, 128] width 213 height 35
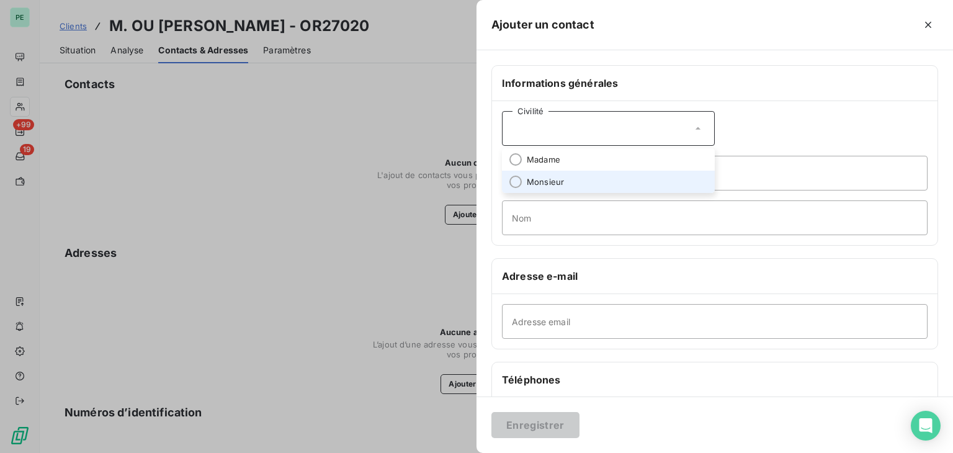
click at [560, 179] on span "Monsieur" at bounding box center [545, 182] width 37 height 12
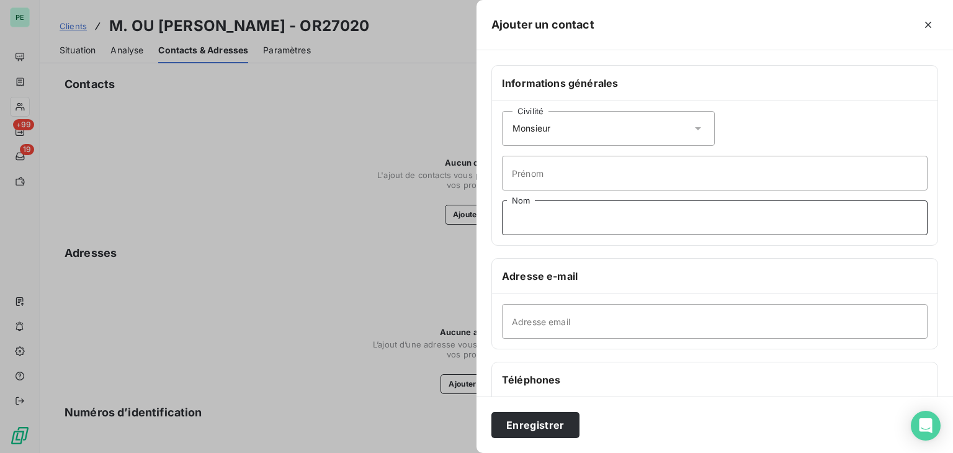
click at [537, 211] on input "Nom" at bounding box center [715, 217] width 426 height 35
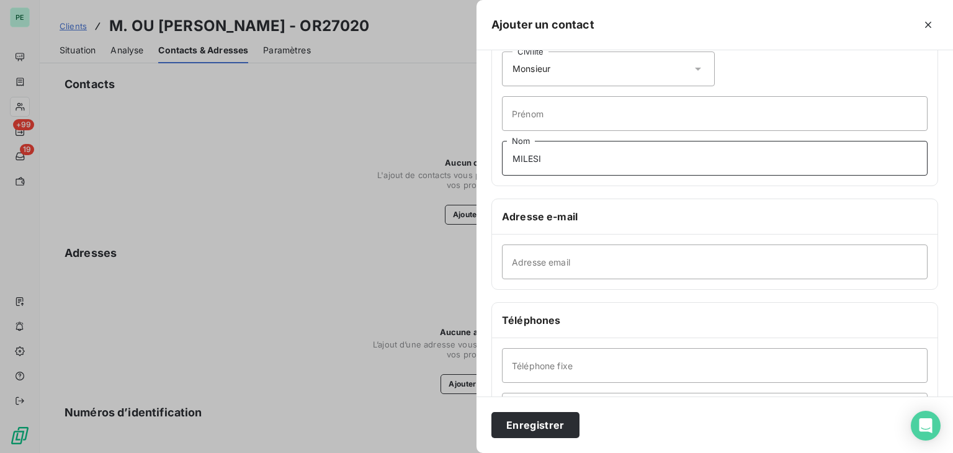
scroll to position [186, 0]
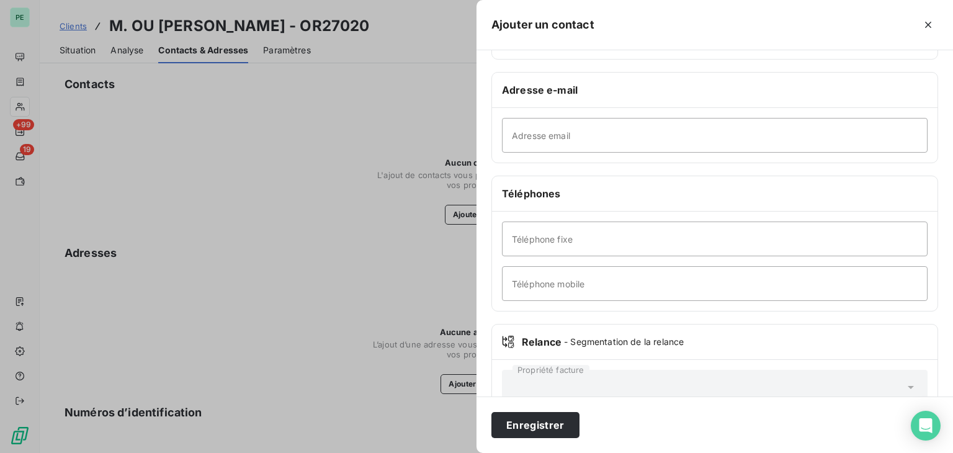
type input "MILESI"
click at [570, 278] on input "Téléphone mobile" at bounding box center [715, 283] width 426 height 35
paste input "06 07 05 69 25"
type input "06 07 05 69 25"
click at [554, 418] on button "Enregistrer" at bounding box center [536, 425] width 88 height 26
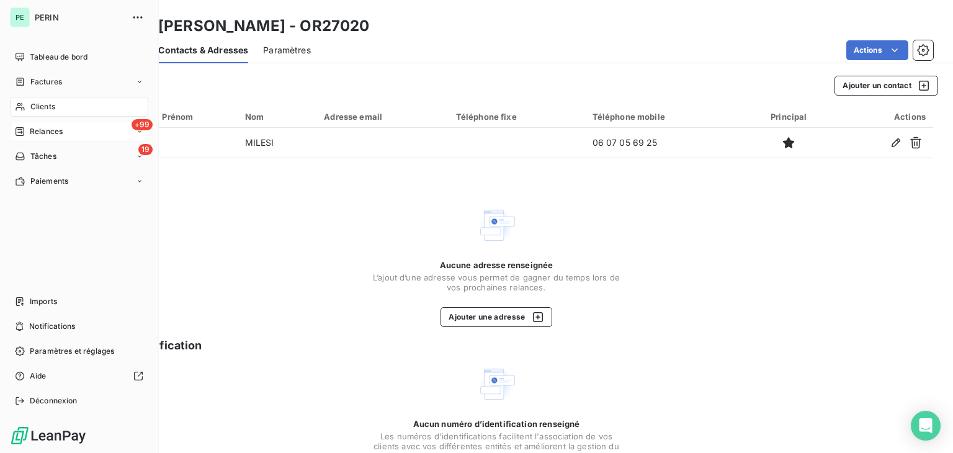
click at [62, 137] on span "Relances" at bounding box center [46, 131] width 33 height 11
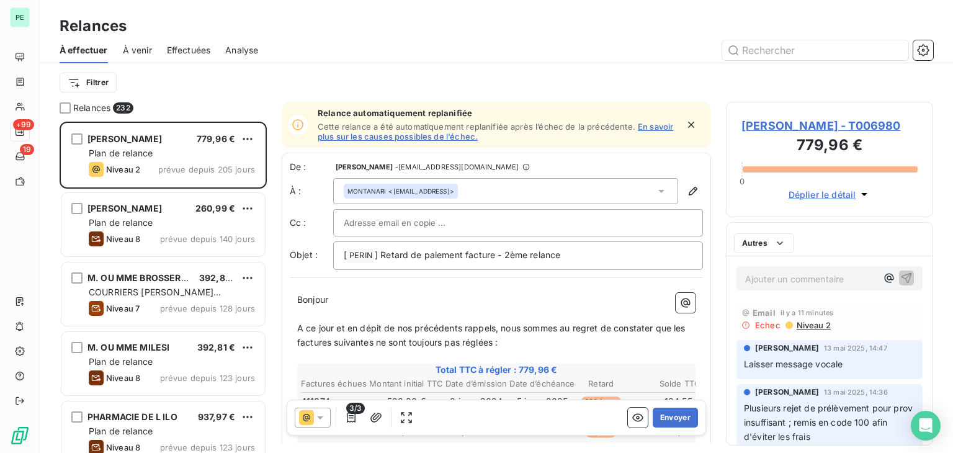
scroll to position [321, 197]
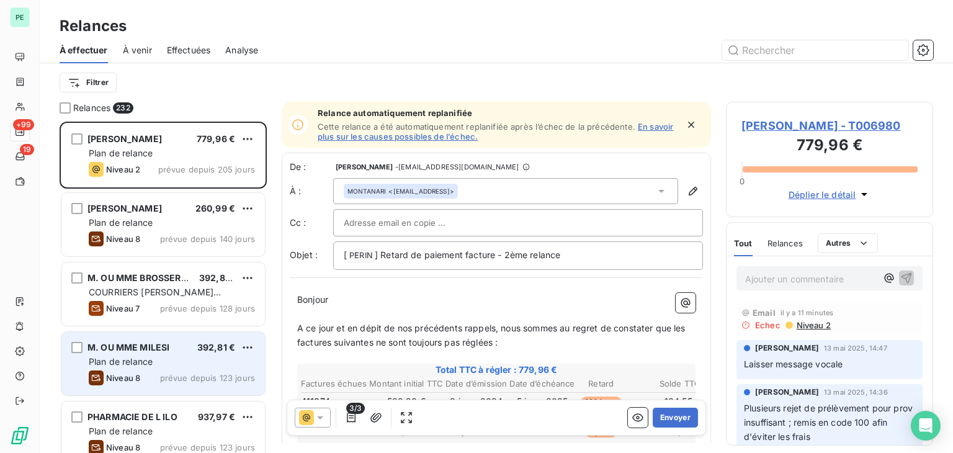
click at [161, 363] on div "Plan de relance" at bounding box center [172, 362] width 166 height 12
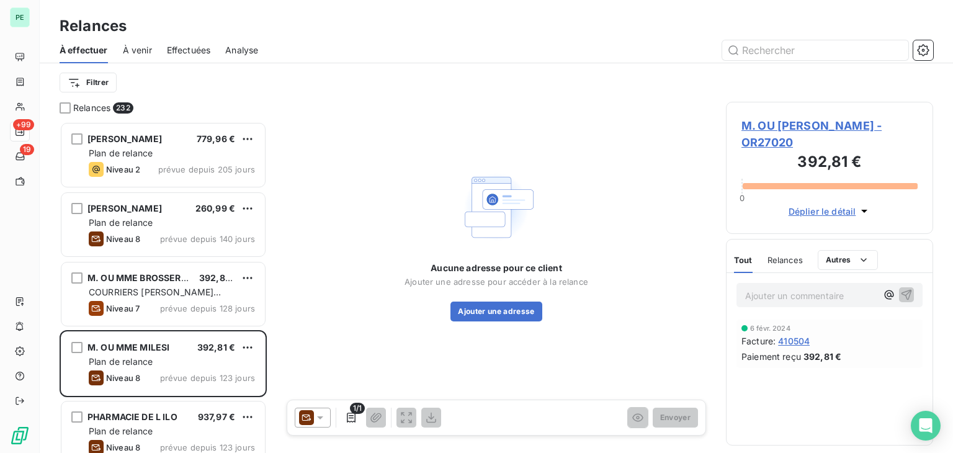
click at [832, 288] on p "Ajouter un commentaire ﻿" at bounding box center [811, 296] width 132 height 16
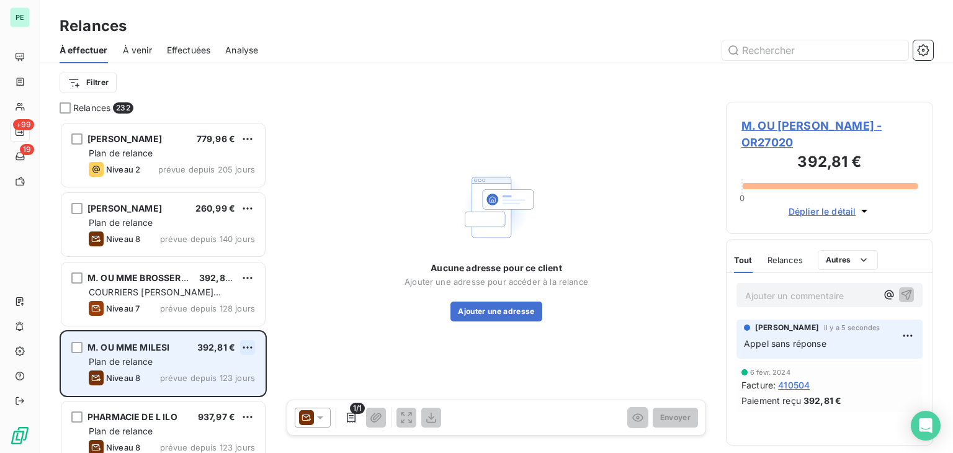
click at [251, 348] on html "PE +99 19 Relances À effectuer À venir Effectuées Analyse Filtrer Relances 232 …" at bounding box center [476, 226] width 953 height 453
click at [206, 375] on div "Replanifier cette action" at bounding box center [193, 372] width 111 height 20
select select "7"
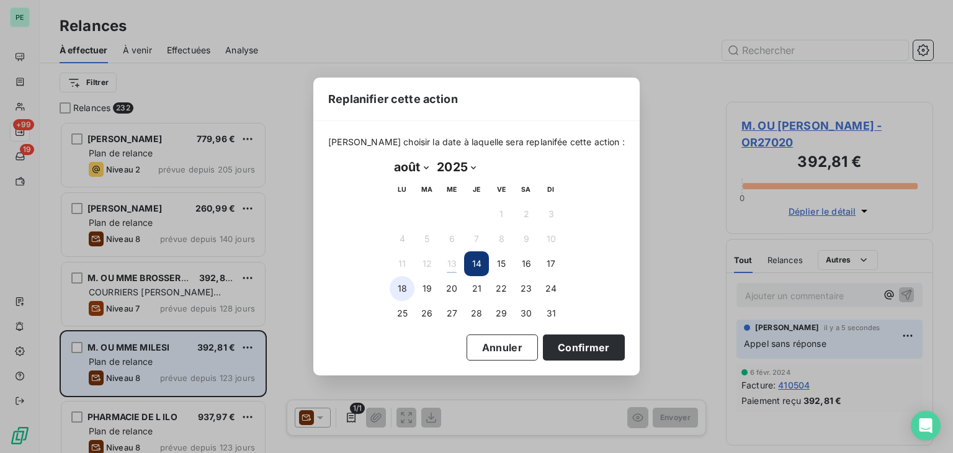
click at [404, 286] on button "18" at bounding box center [402, 288] width 25 height 25
click at [587, 351] on button "Confirmer" at bounding box center [584, 347] width 82 height 26
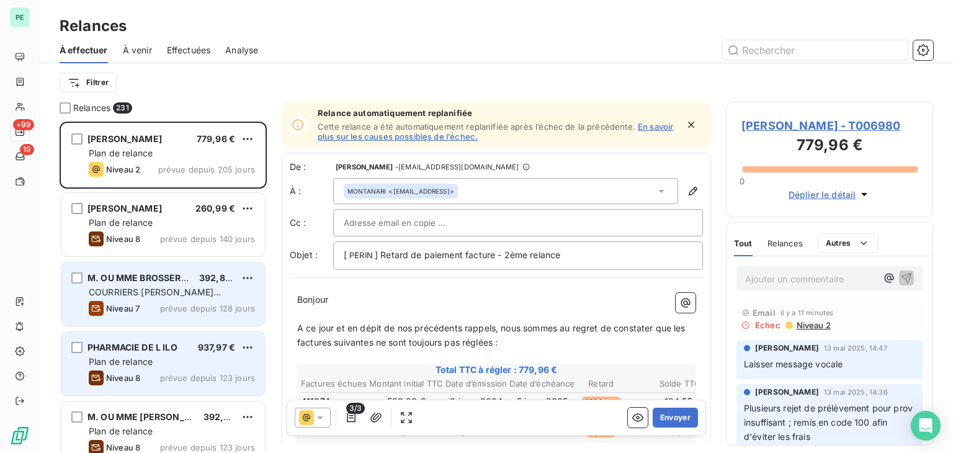
click at [167, 286] on div "COURRIERS [PERSON_NAME] EXCLUSIFS" at bounding box center [172, 292] width 166 height 12
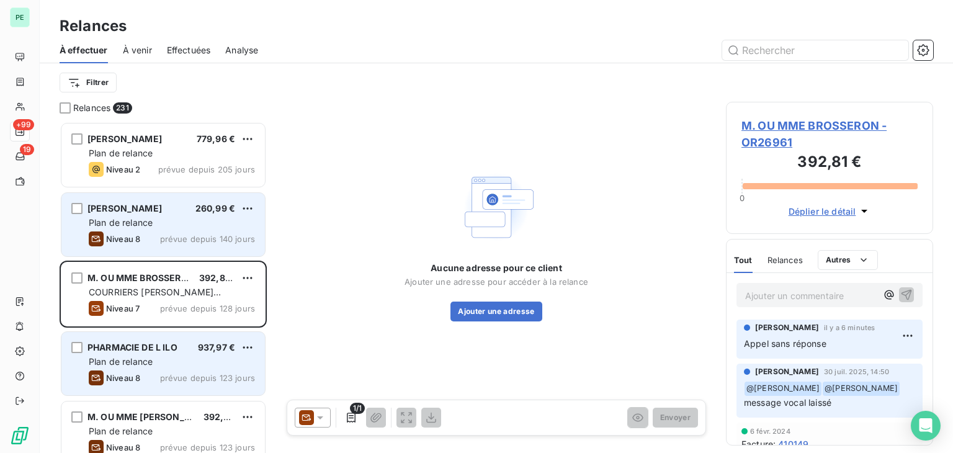
click at [195, 212] on span "260,99 €" at bounding box center [215, 208] width 40 height 11
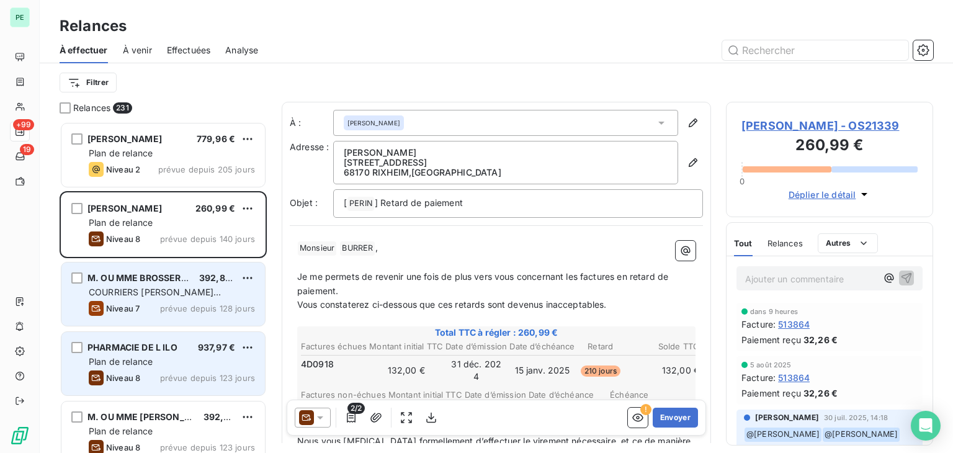
click at [200, 288] on span "COURRIERS [PERSON_NAME] EXCLUSIFS" at bounding box center [155, 298] width 132 height 23
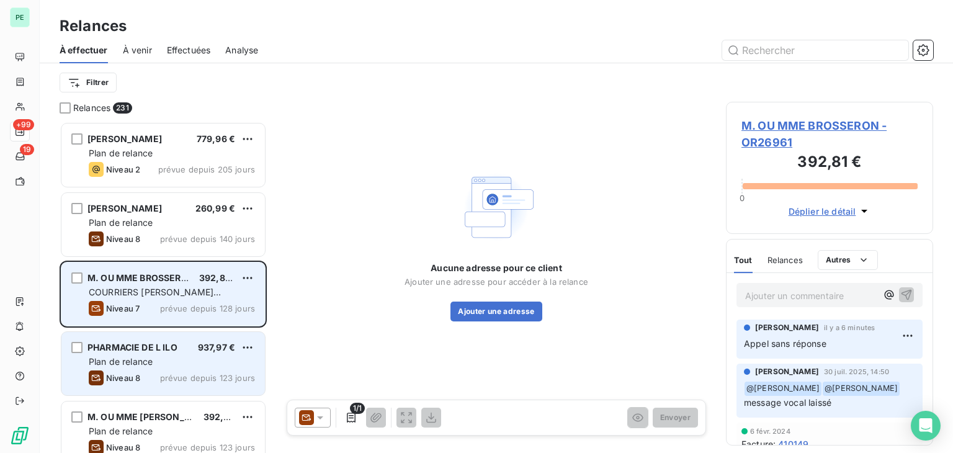
click at [240, 280] on div "M. OU MME BROSSERON 392,81 €" at bounding box center [172, 277] width 166 height 11
click at [246, 279] on html "PE +99 19 Relances À effectuer À venir Effectuées Analyse Filtrer Relances 231 …" at bounding box center [476, 226] width 953 height 453
click at [179, 308] on div "Replanifier cette action" at bounding box center [193, 303] width 111 height 20
select select "7"
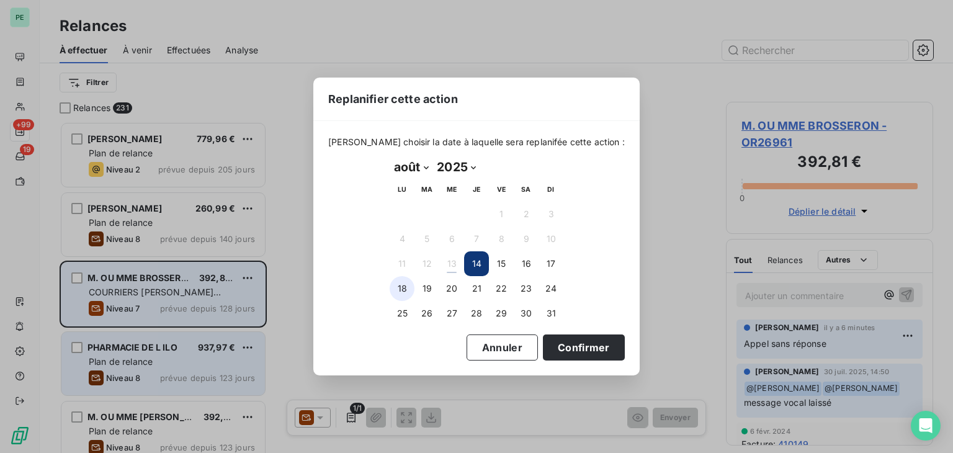
click at [399, 288] on button "18" at bounding box center [402, 288] width 25 height 25
click at [576, 343] on button "Confirmer" at bounding box center [584, 347] width 82 height 26
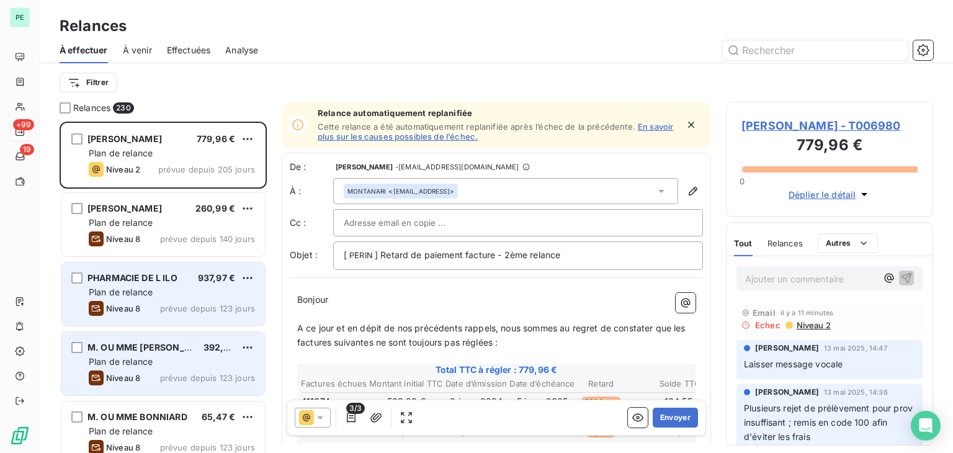
click at [163, 292] on div "Plan de relance" at bounding box center [172, 292] width 166 height 12
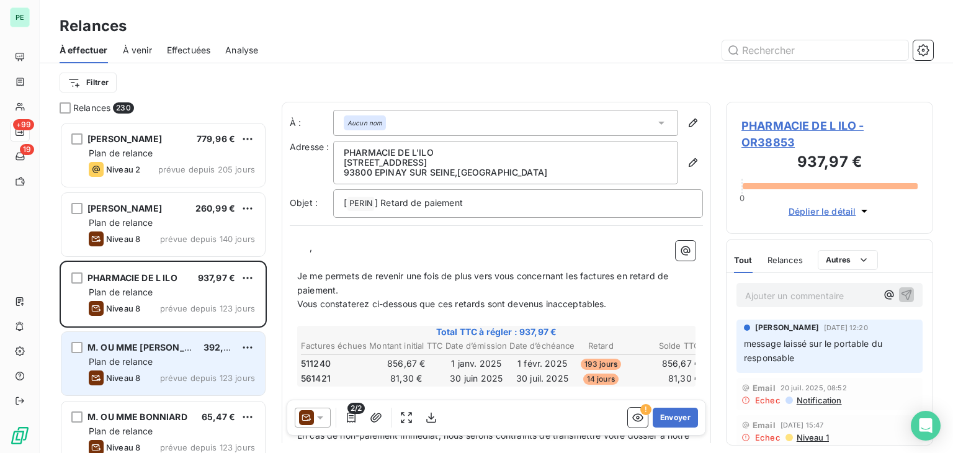
click at [151, 347] on span "M. OU MME [PERSON_NAME]" at bounding box center [151, 347] width 127 height 11
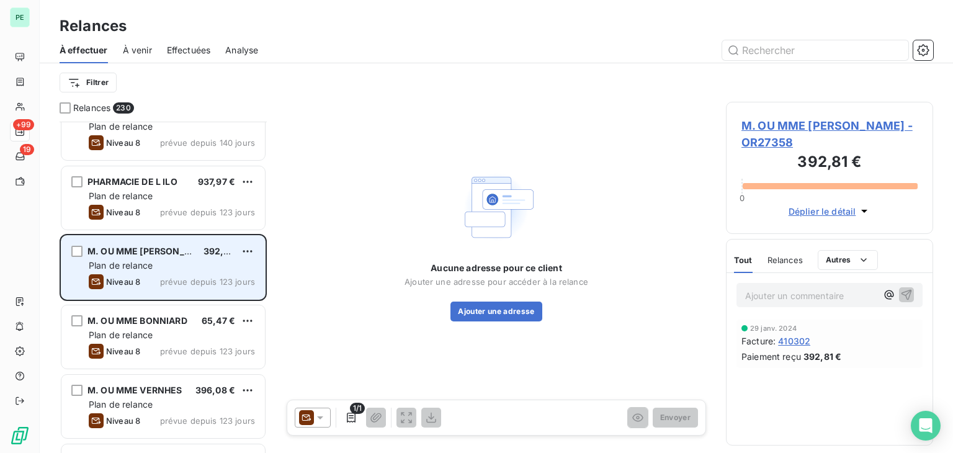
scroll to position [124, 0]
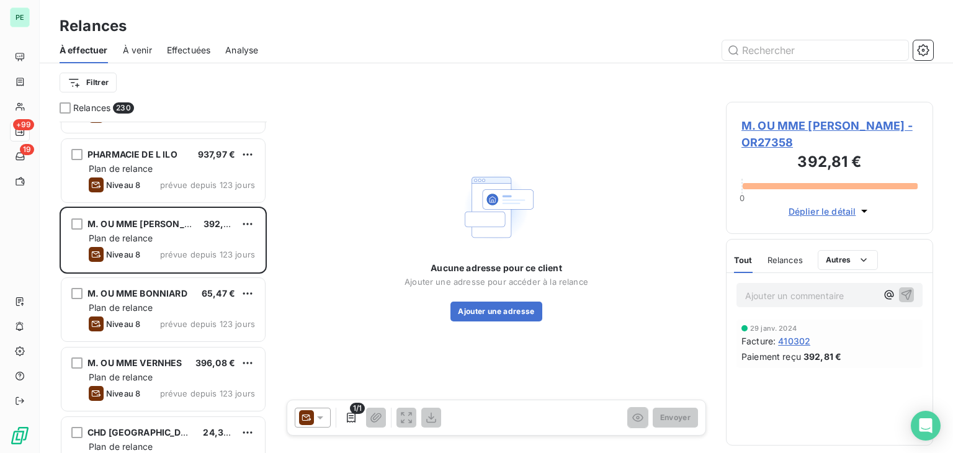
click at [907, 125] on span "M. OU MME [PERSON_NAME] - OR27358" at bounding box center [830, 134] width 176 height 34
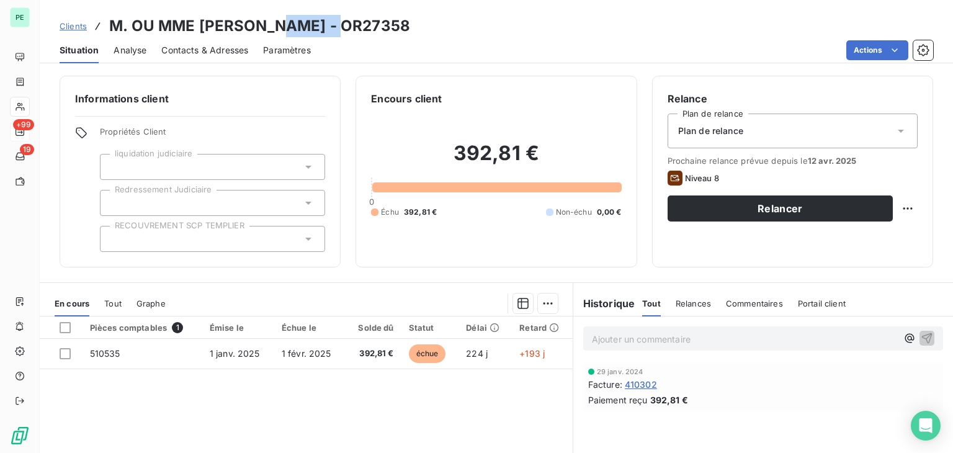
drag, startPoint x: 277, startPoint y: 28, endPoint x: 341, endPoint y: 28, distance: 63.9
click at [341, 28] on div "Clients M. OU MME [PERSON_NAME] - OR27358" at bounding box center [497, 26] width 914 height 22
copy h3 "OR27358"
click at [633, 341] on p "Ajouter un commentaire ﻿" at bounding box center [744, 339] width 305 height 16
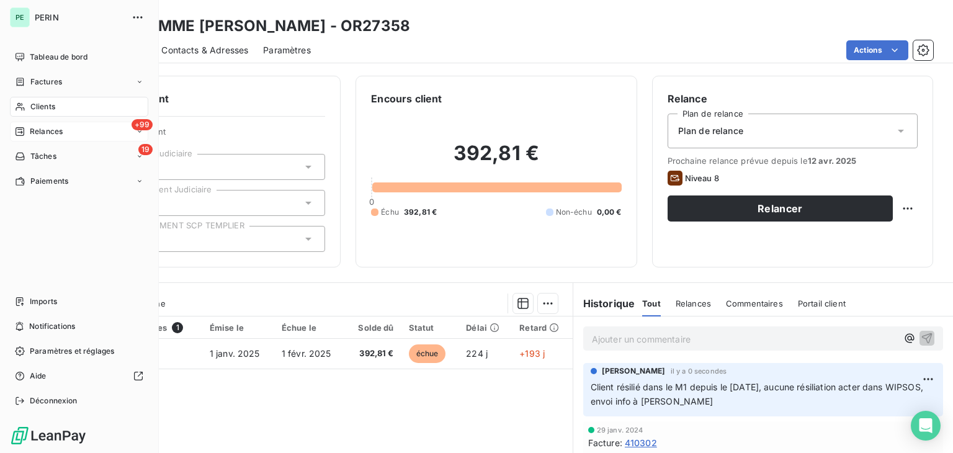
drag, startPoint x: 25, startPoint y: 130, endPoint x: 47, endPoint y: 138, distance: 23.5
click at [25, 130] on div "Relances" at bounding box center [39, 131] width 48 height 11
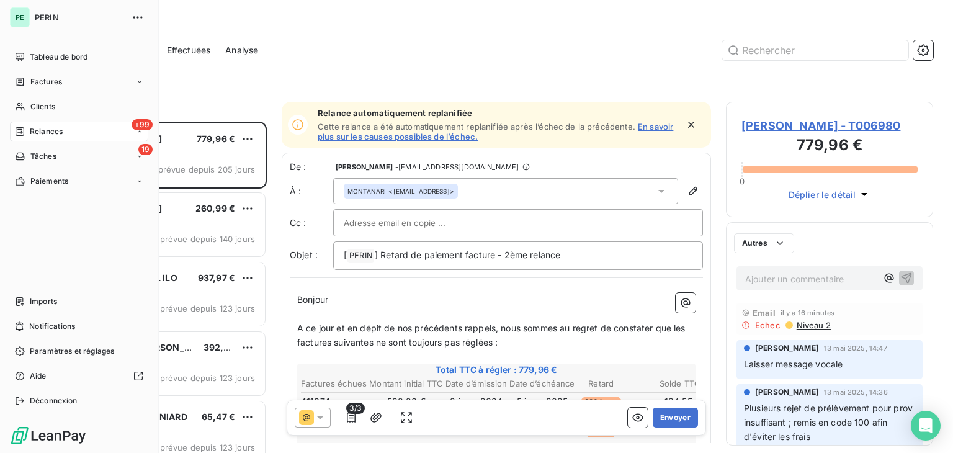
scroll to position [321, 197]
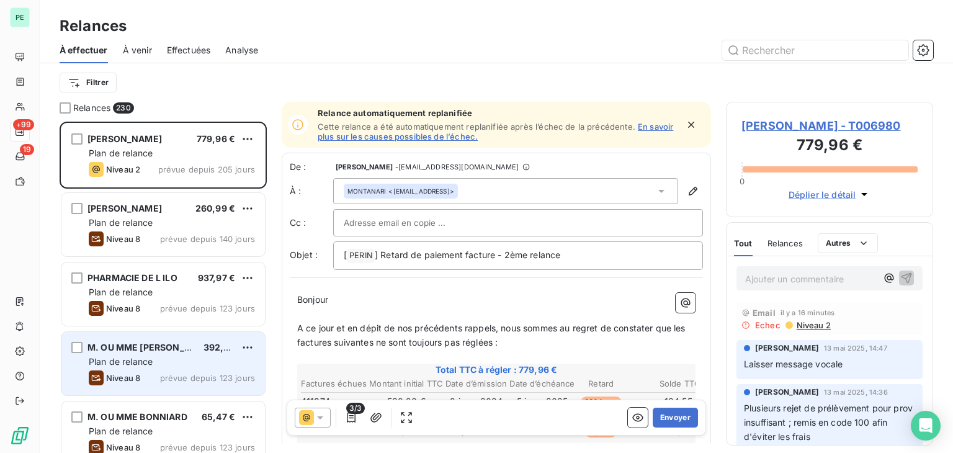
click at [212, 357] on div "Plan de relance" at bounding box center [172, 362] width 166 height 12
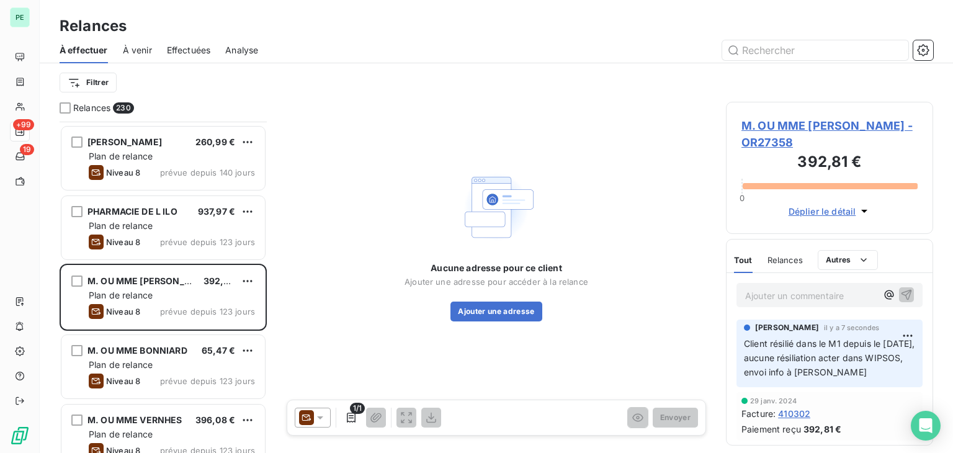
scroll to position [124, 0]
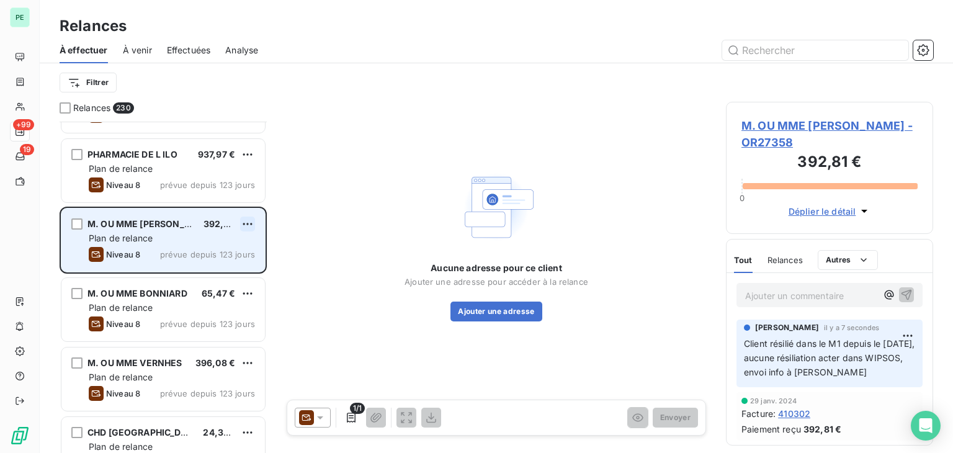
click at [251, 226] on html "PE +99 19 Relances À effectuer À venir Effectuées Analyse Filtrer Relances 230 …" at bounding box center [476, 226] width 953 height 453
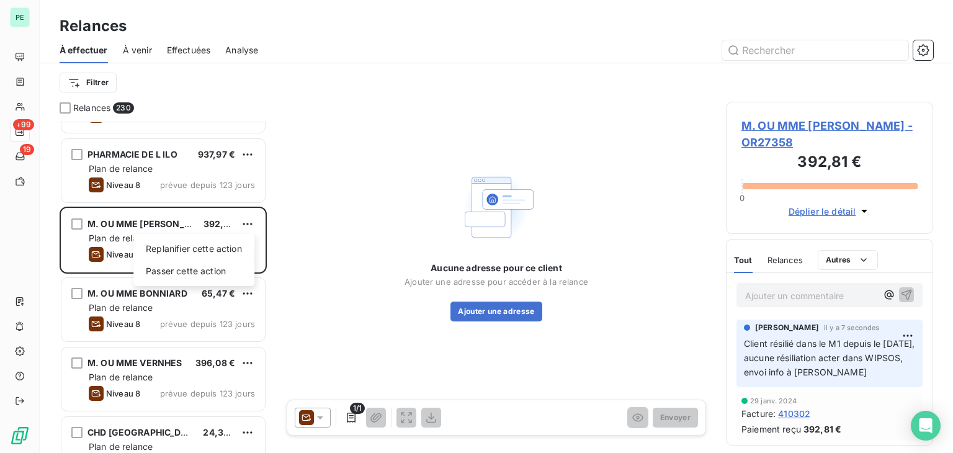
click at [131, 222] on html "PE +99 19 Relances À effectuer À venir Effectuées Analyse Filtrer Relances 230 …" at bounding box center [476, 226] width 953 height 453
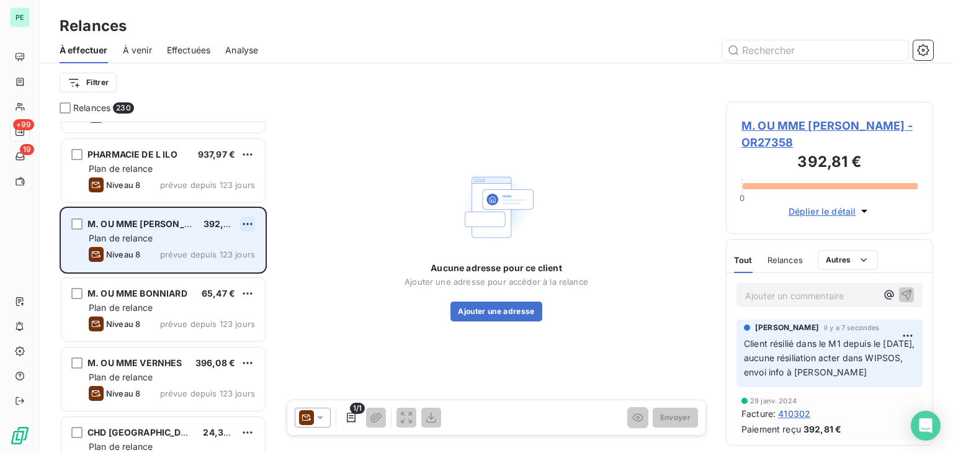
click at [248, 224] on html "PE +99 19 Relances À effectuer À venir Effectuées Analyse Filtrer Relances 230 …" at bounding box center [476, 226] width 953 height 453
click at [200, 251] on div "Replanifier cette action" at bounding box center [193, 249] width 111 height 20
select select "7"
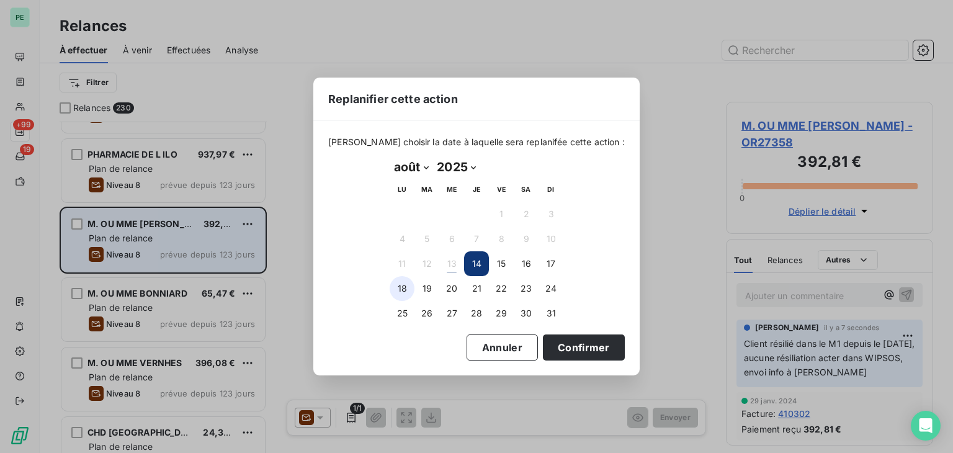
click at [411, 286] on button "18" at bounding box center [402, 288] width 25 height 25
click at [563, 339] on button "Confirmer" at bounding box center [584, 347] width 82 height 26
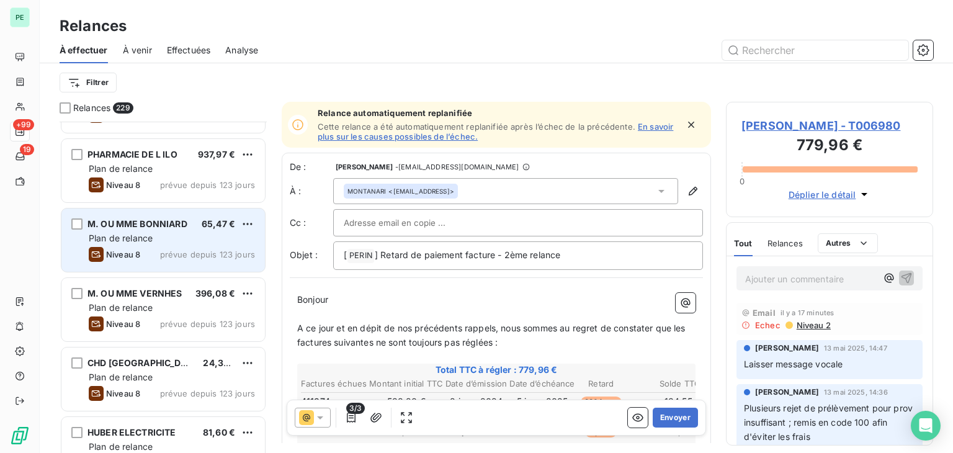
click at [144, 236] on span "Plan de relance" at bounding box center [121, 238] width 64 height 11
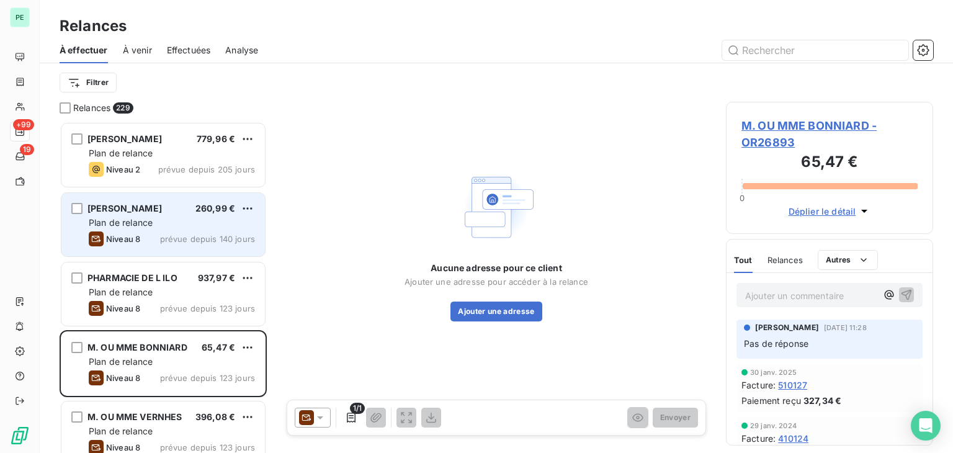
click at [145, 234] on div "Niveau 8 prévue depuis 140 jours" at bounding box center [172, 238] width 166 height 15
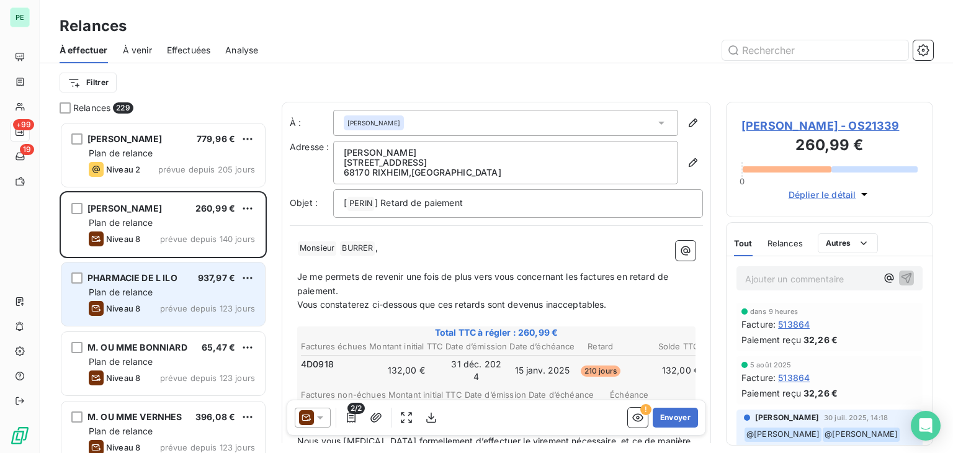
click at [171, 308] on span "prévue depuis 123 jours" at bounding box center [207, 308] width 95 height 10
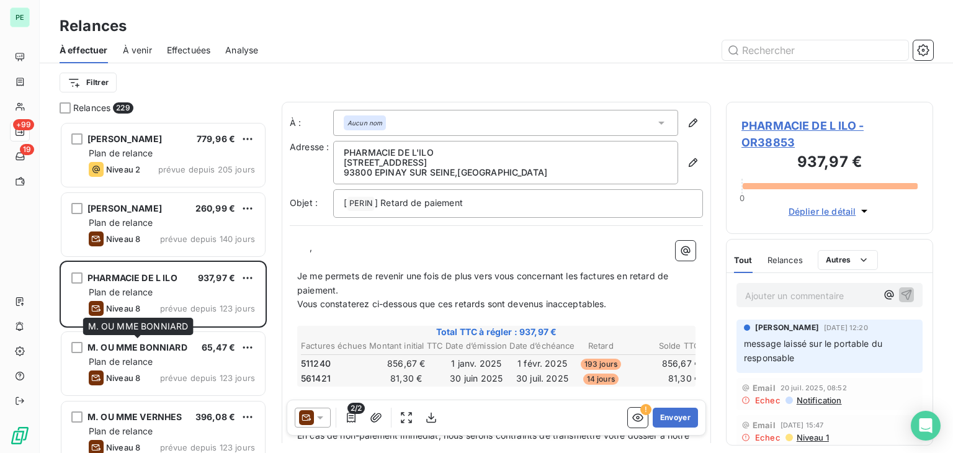
click at [165, 342] on span "M. OU MME BONNIARD" at bounding box center [138, 347] width 100 height 11
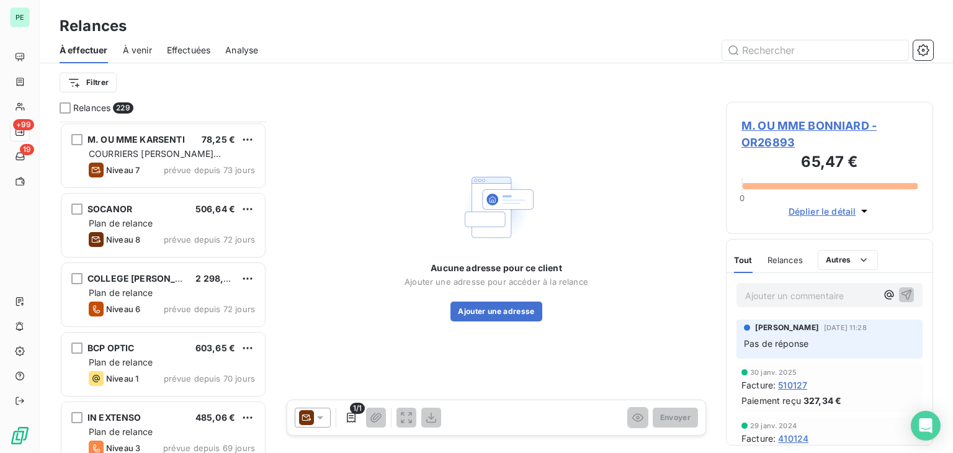
scroll to position [1800, 0]
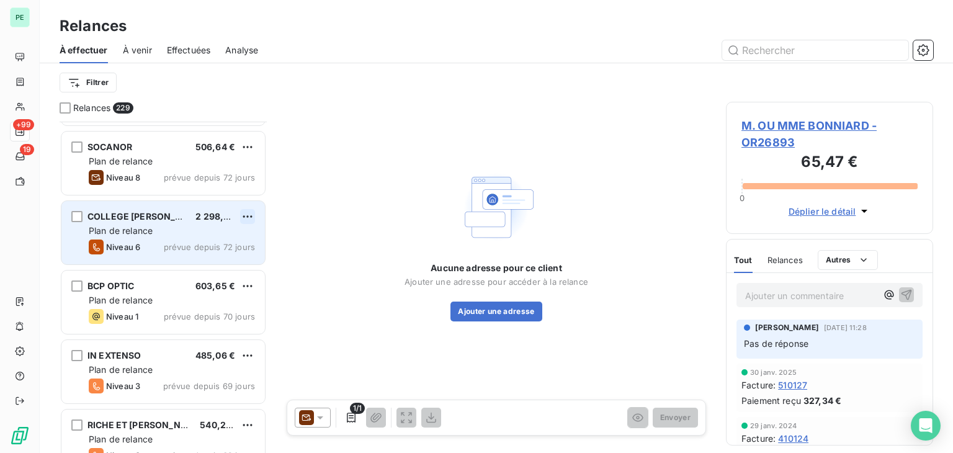
click at [251, 220] on html "PE +99 19 Relances À effectuer À venir Effectuées Analyse Filtrer Relances 229 …" at bounding box center [476, 226] width 953 height 453
click at [211, 241] on div "Replanifier cette action" at bounding box center [193, 241] width 111 height 20
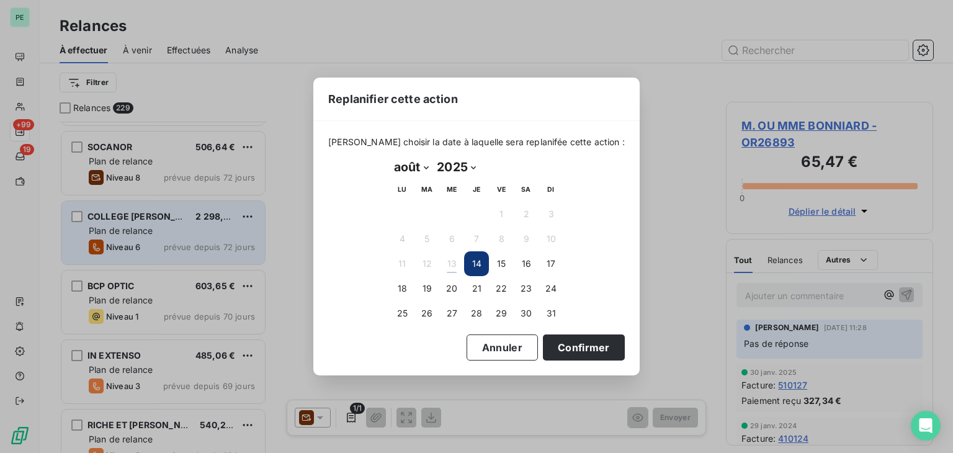
click at [408, 167] on select "janvier février mars avril mai juin juillet août septembre octobre novembre déc…" at bounding box center [411, 167] width 43 height 20
select select "8"
click at [390, 157] on select "janvier février mars avril mai juin juillet août septembre octobre novembre déc…" at bounding box center [411, 167] width 43 height 20
click at [402, 212] on button "1" at bounding box center [402, 214] width 25 height 25
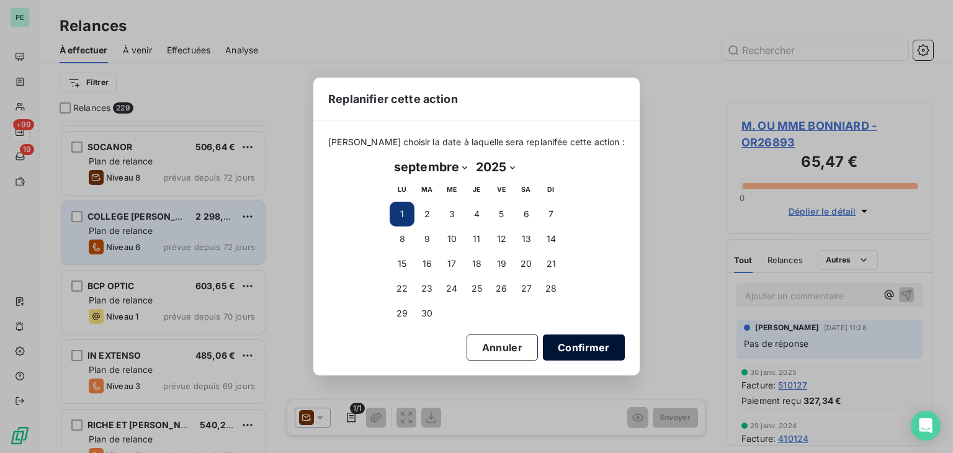
click at [556, 339] on button "Confirmer" at bounding box center [584, 347] width 82 height 26
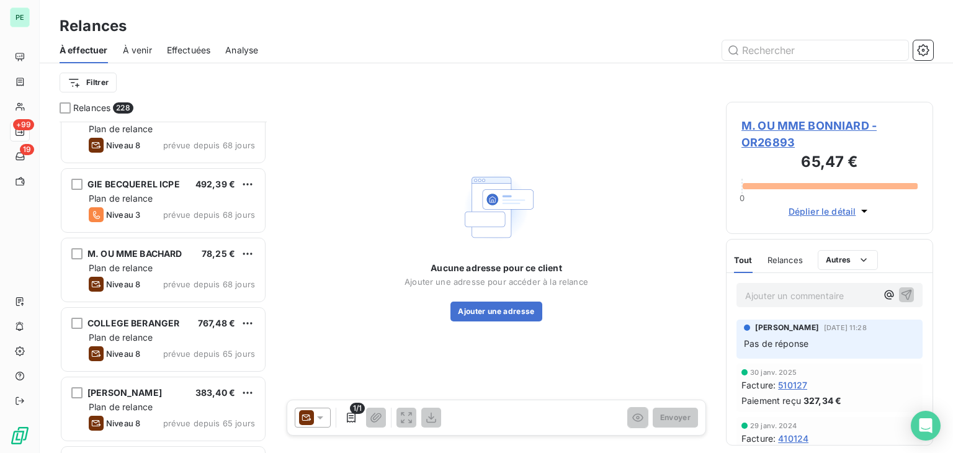
scroll to position [2172, 0]
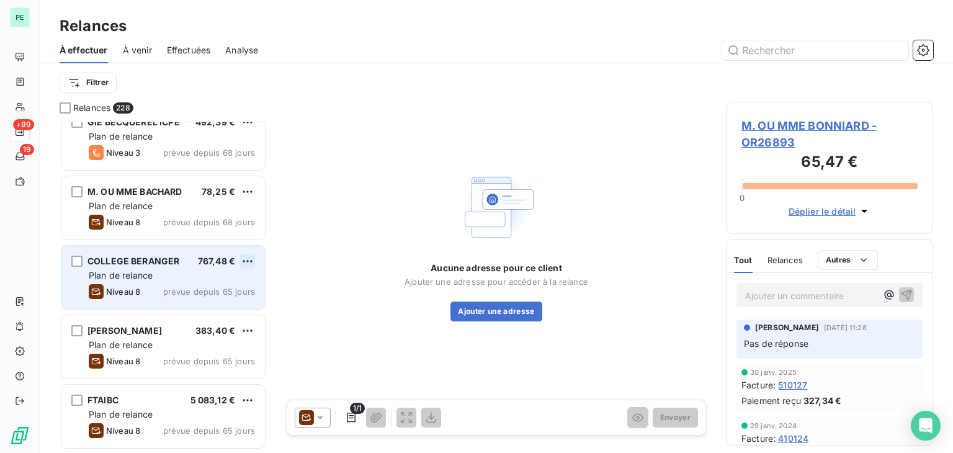
click at [245, 261] on html "PE +99 19 Relances À effectuer À venir Effectuées Analyse Filtrer Relances 228 …" at bounding box center [476, 226] width 953 height 453
click at [211, 288] on div "Replanifier cette action" at bounding box center [193, 286] width 111 height 20
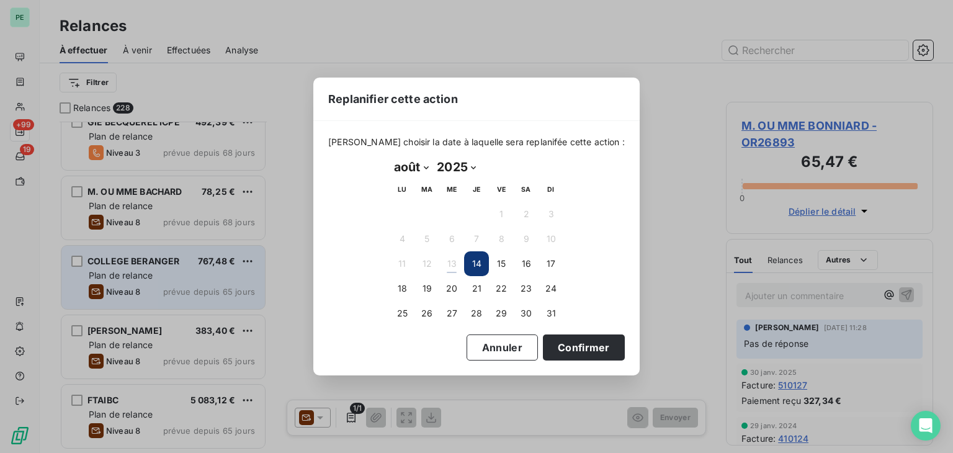
click at [400, 158] on select "janvier février mars avril mai juin juillet août septembre octobre novembre déc…" at bounding box center [411, 167] width 43 height 20
select select "8"
click at [390, 157] on select "janvier février mars avril mai juin juillet août septembre octobre novembre déc…" at bounding box center [411, 167] width 43 height 20
click at [402, 216] on button "1" at bounding box center [402, 214] width 25 height 25
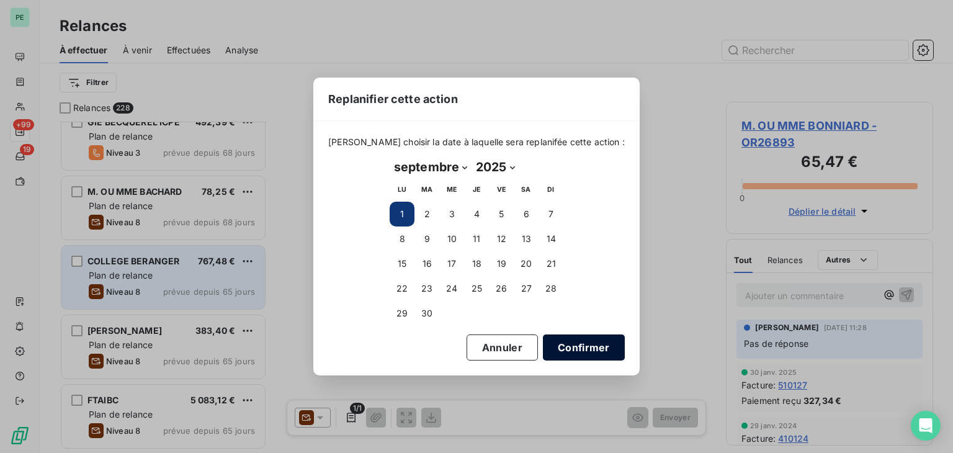
click at [565, 346] on button "Confirmer" at bounding box center [584, 347] width 82 height 26
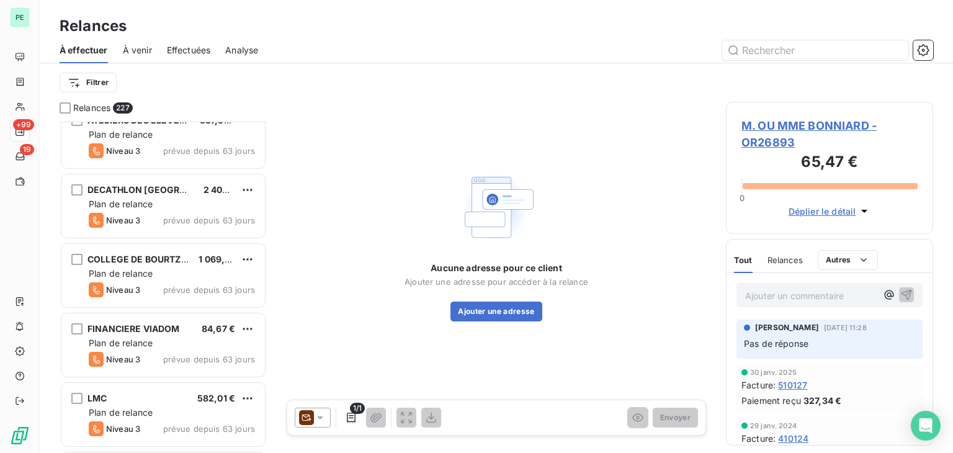
scroll to position [3786, 0]
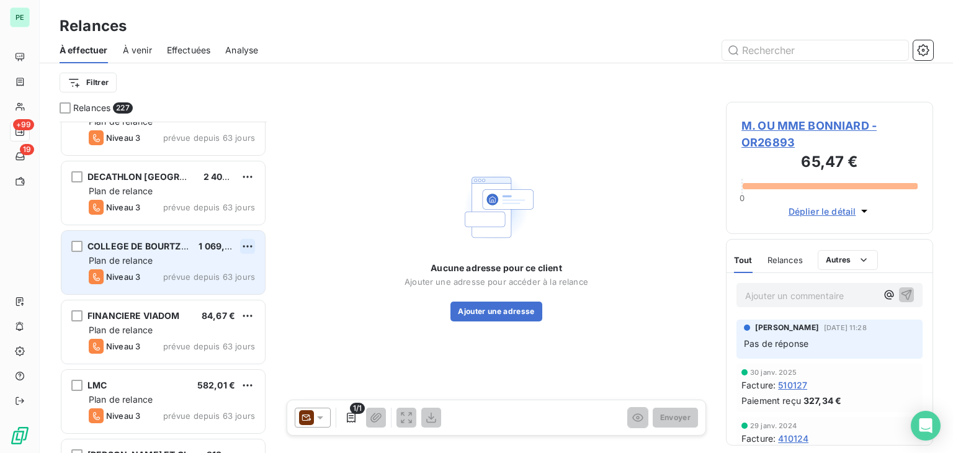
click at [243, 248] on html "PE +99 19 Relances À effectuer À venir Effectuées Analyse Filtrer Relances 227 …" at bounding box center [476, 226] width 953 height 453
click at [215, 272] on div "Replanifier cette action" at bounding box center [193, 271] width 111 height 20
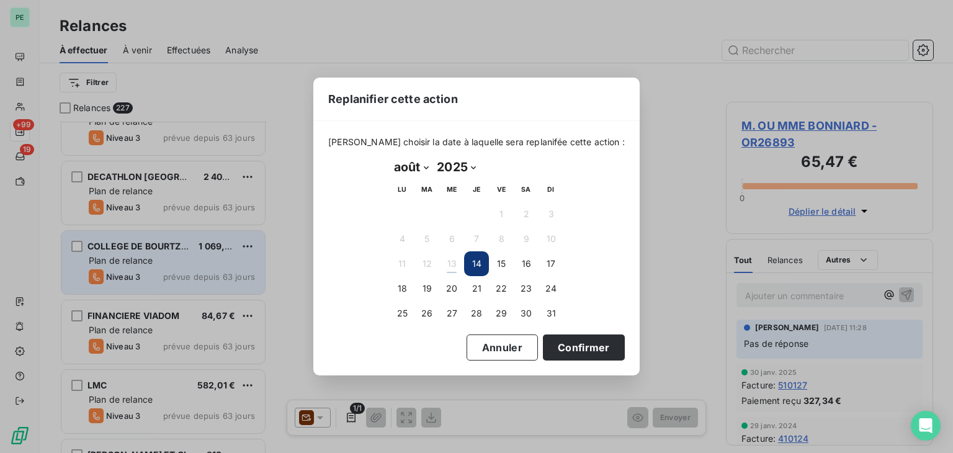
click at [418, 166] on select "janvier février mars avril mai juin juillet août septembre octobre novembre déc…" at bounding box center [411, 167] width 43 height 20
select select "8"
click at [390, 157] on select "janvier février mars avril mai juin juillet août septembre octobre novembre déc…" at bounding box center [411, 167] width 43 height 20
click at [408, 222] on button "1" at bounding box center [402, 214] width 25 height 25
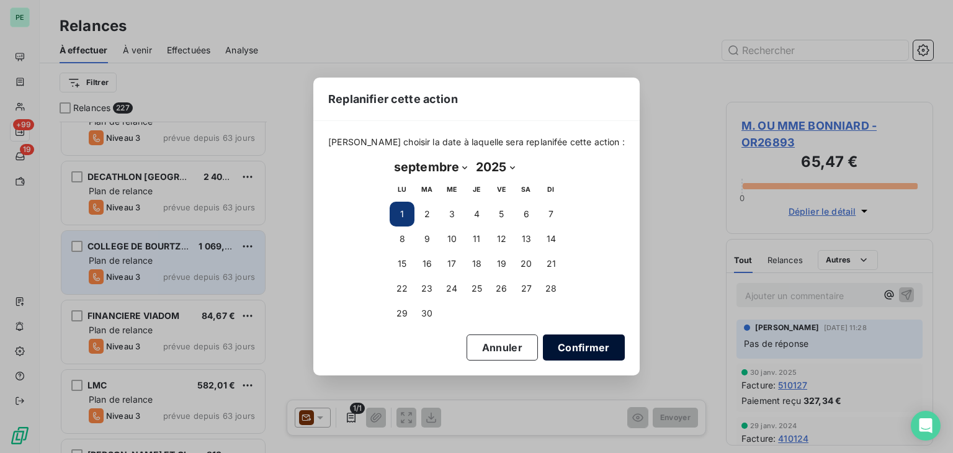
click at [591, 356] on button "Confirmer" at bounding box center [584, 347] width 82 height 26
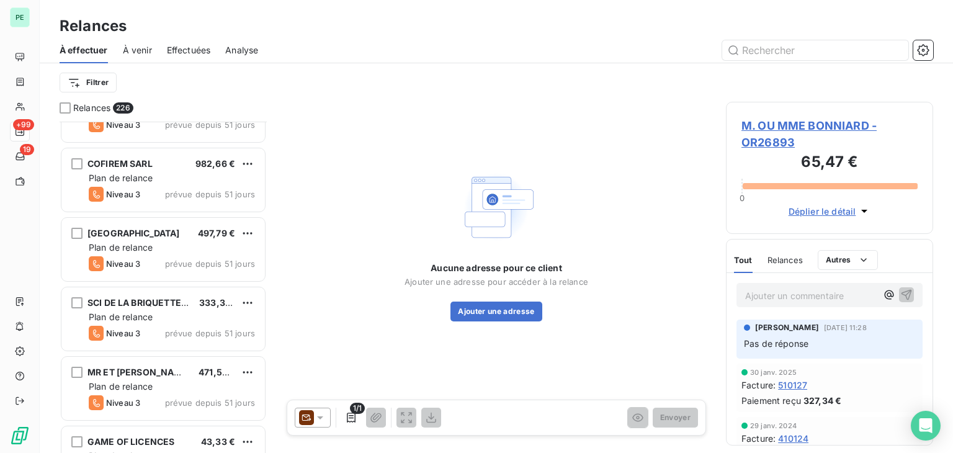
scroll to position [6392, 0]
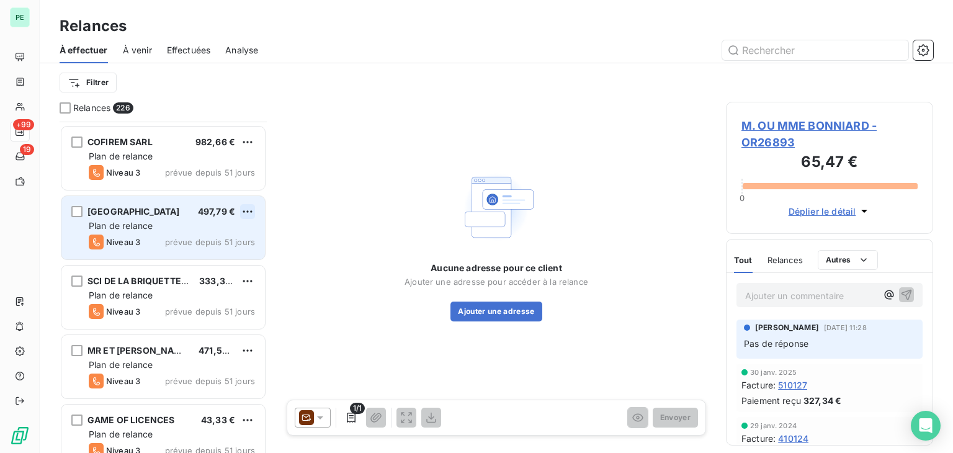
click at [244, 215] on html "PE +99 19 Relances À effectuer À venir Effectuées Analyse Filtrer Relances 226 …" at bounding box center [476, 226] width 953 height 453
click at [215, 241] on div "Replanifier cette action" at bounding box center [193, 236] width 111 height 20
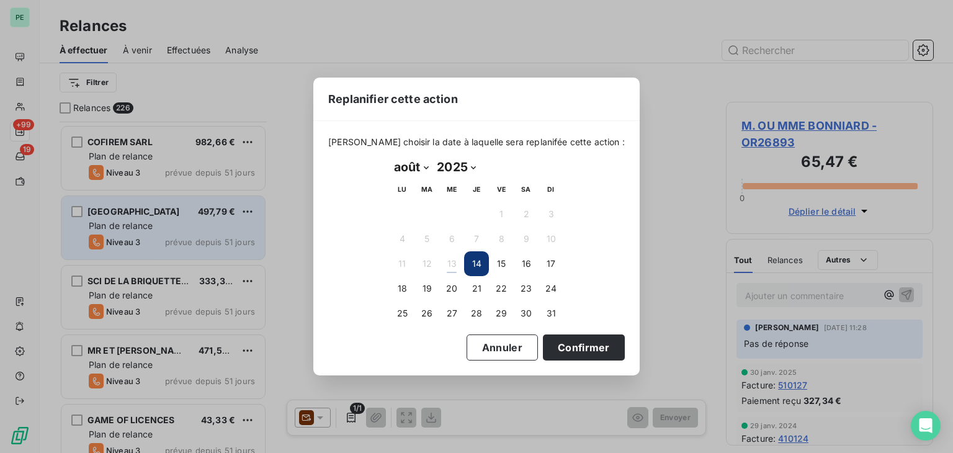
click at [426, 173] on select "janvier février mars avril mai juin juillet août septembre octobre novembre déc…" at bounding box center [411, 167] width 43 height 20
select select "8"
click at [390, 157] on select "janvier février mars avril mai juin juillet août septembre octobre novembre déc…" at bounding box center [411, 167] width 43 height 20
click at [405, 217] on button "1" at bounding box center [402, 214] width 25 height 25
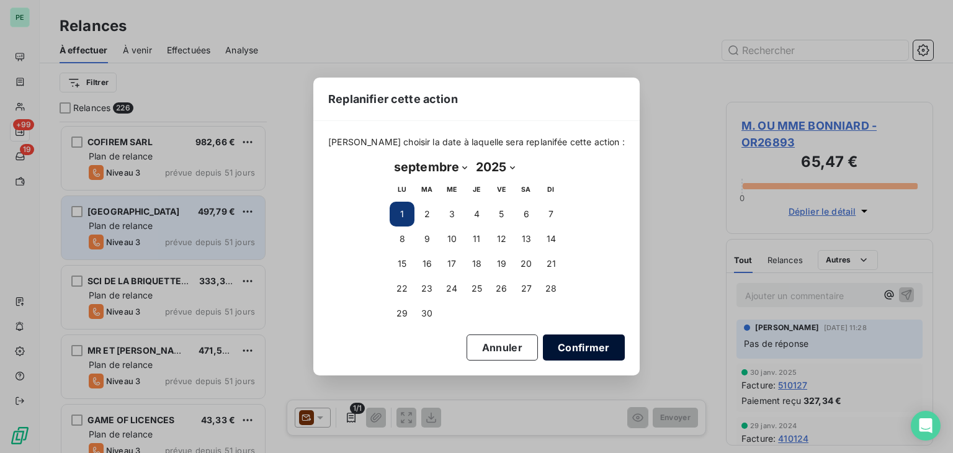
click at [568, 345] on button "Confirmer" at bounding box center [584, 347] width 82 height 26
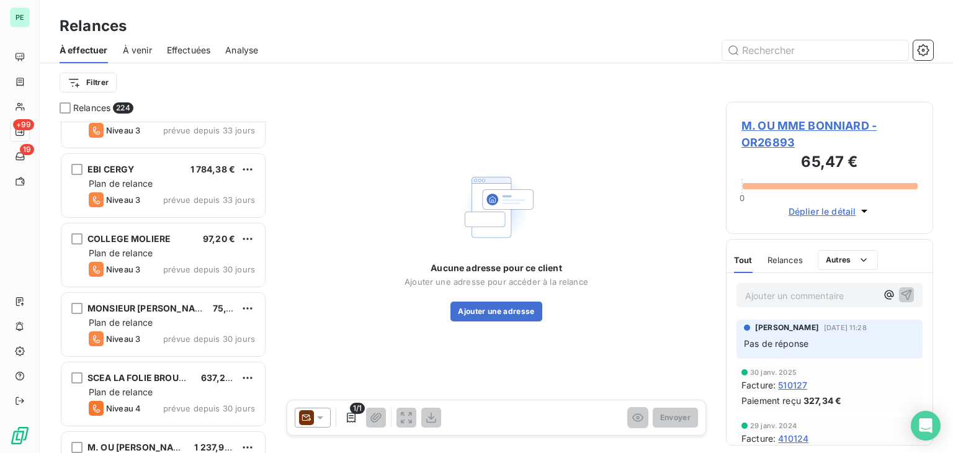
scroll to position [8688, 0]
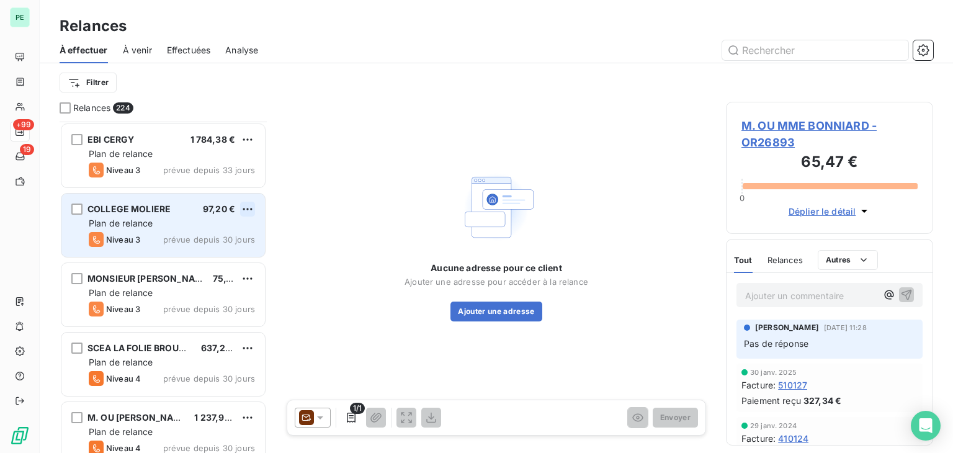
click at [245, 207] on html "PE +99 19 Relances À effectuer À venir Effectuées Analyse Filtrer Relances 224 …" at bounding box center [476, 226] width 953 height 453
click at [212, 227] on div "Replanifier cette action" at bounding box center [193, 233] width 111 height 20
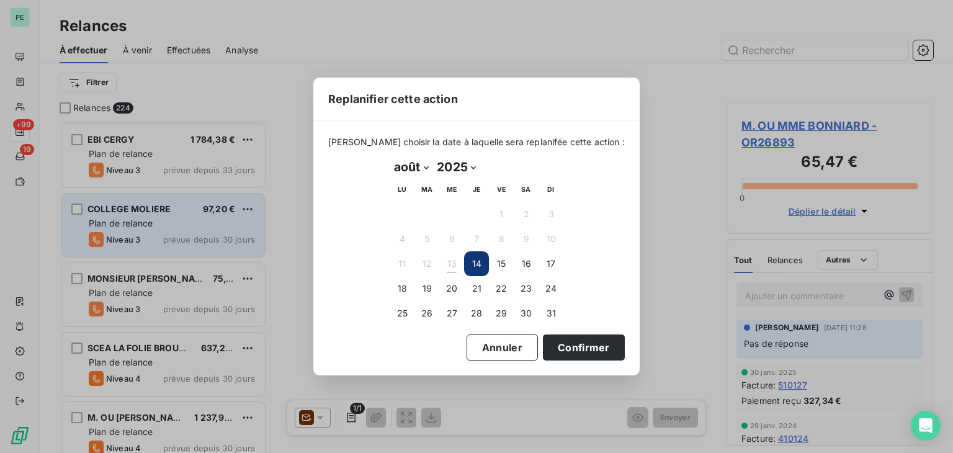
click at [412, 169] on select "janvier février mars avril mai juin juillet août septembre octobre novembre déc…" at bounding box center [411, 167] width 43 height 20
select select "8"
click at [390, 157] on select "janvier février mars avril mai juin juillet août septembre octobre novembre déc…" at bounding box center [411, 167] width 43 height 20
click at [408, 215] on button "1" at bounding box center [402, 214] width 25 height 25
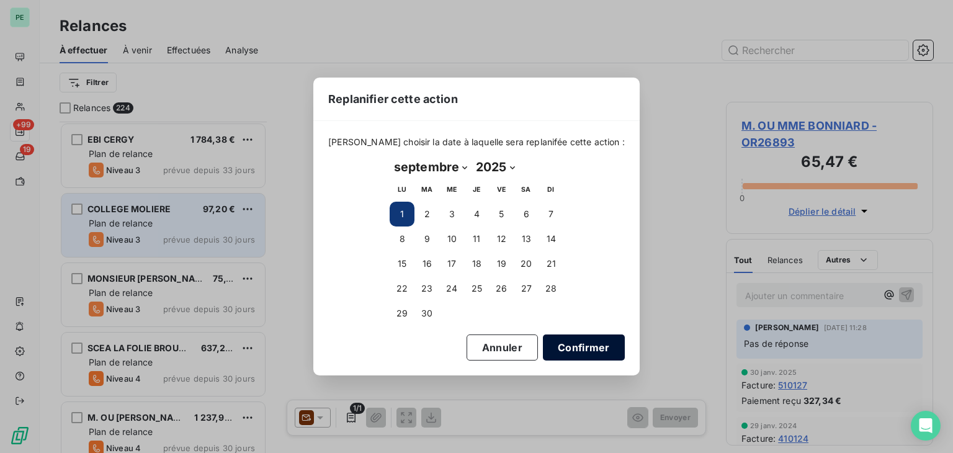
click at [562, 351] on button "Confirmer" at bounding box center [584, 347] width 82 height 26
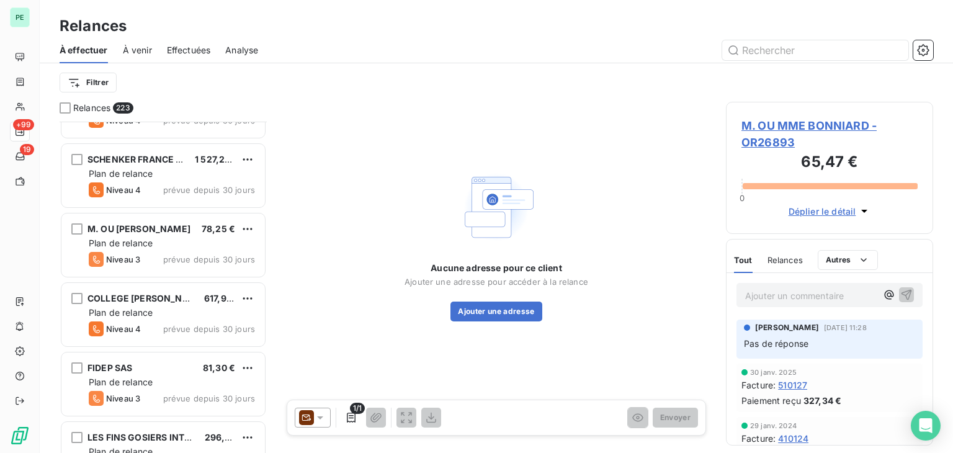
scroll to position [9185, 0]
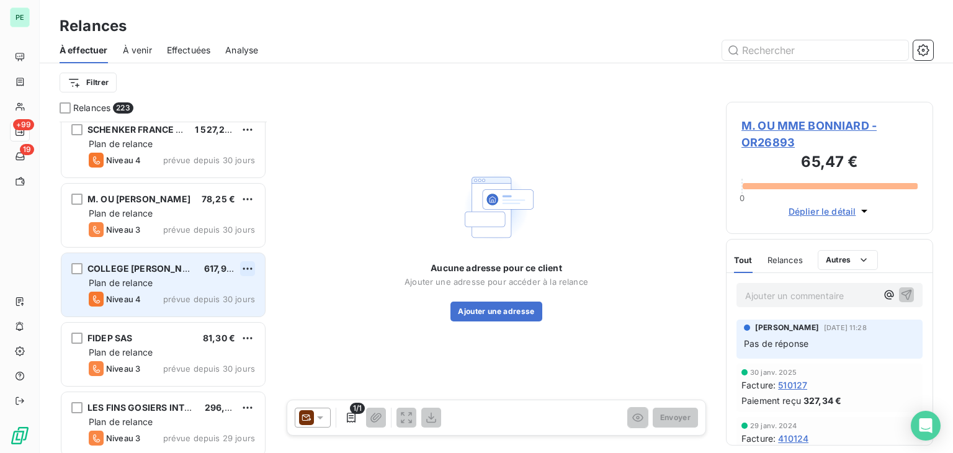
click at [246, 264] on html "PE +99 19 Relances À effectuer À venir Effectuées Analyse Filtrer Relances 223 …" at bounding box center [476, 226] width 953 height 453
click at [212, 291] on div "Replanifier cette action" at bounding box center [193, 293] width 111 height 20
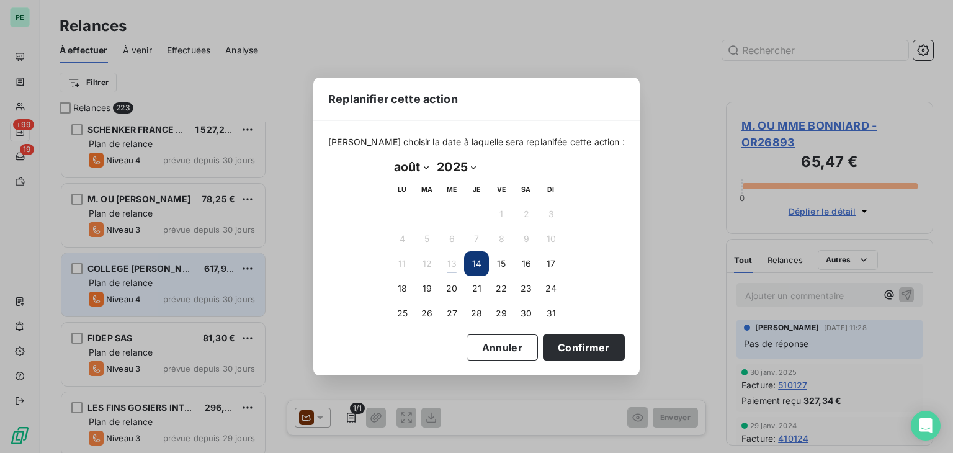
click at [412, 169] on select "janvier février mars avril mai juin juillet août septembre octobre novembre déc…" at bounding box center [411, 167] width 43 height 20
select select "8"
click at [390, 157] on select "janvier février mars avril mai juin juillet août septembre octobre novembre déc…" at bounding box center [411, 167] width 43 height 20
click at [400, 212] on button "1" at bounding box center [402, 214] width 25 height 25
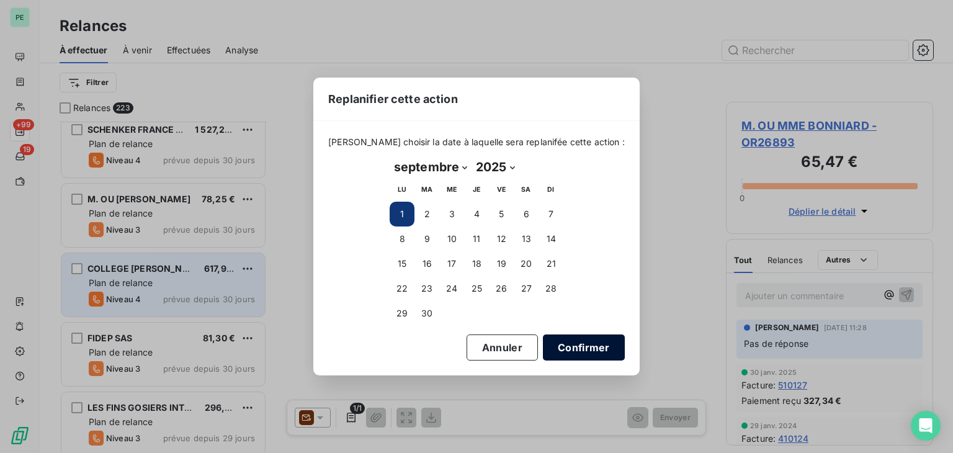
click at [575, 355] on button "Confirmer" at bounding box center [584, 347] width 82 height 26
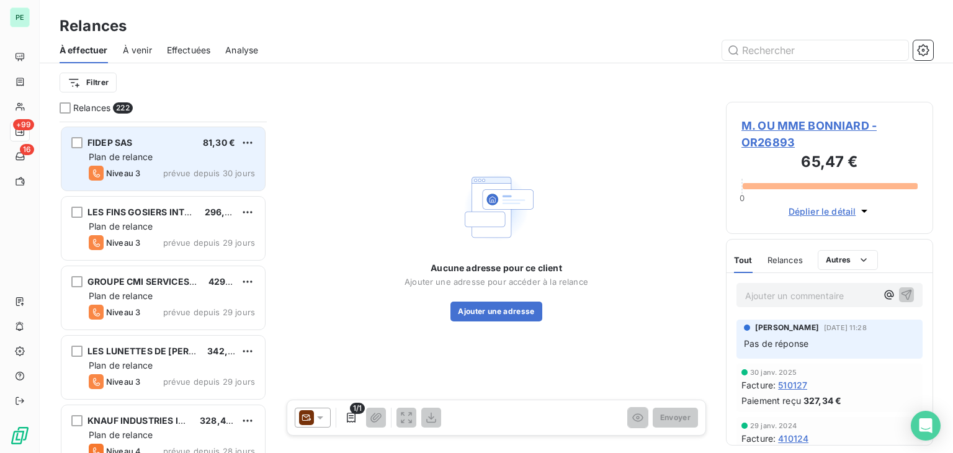
scroll to position [9371, 0]
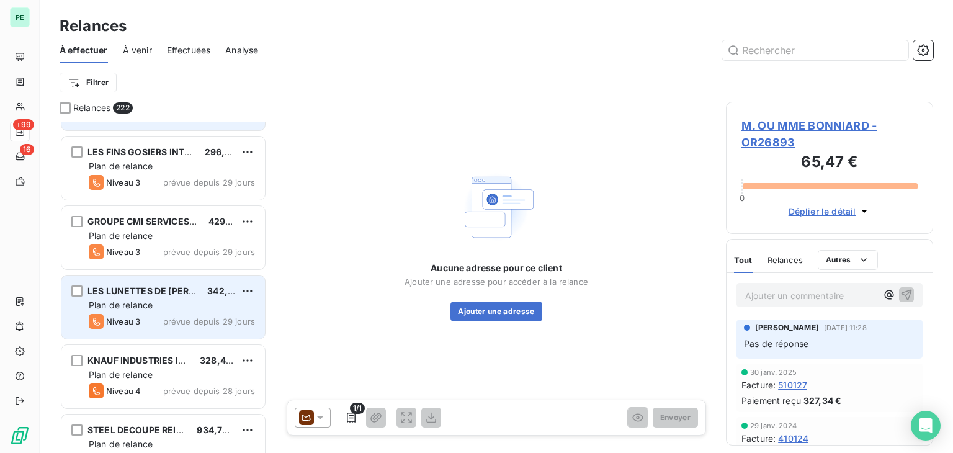
click at [176, 291] on span "LES LUNETTES DE LAURETTE" at bounding box center [165, 290] width 155 height 11
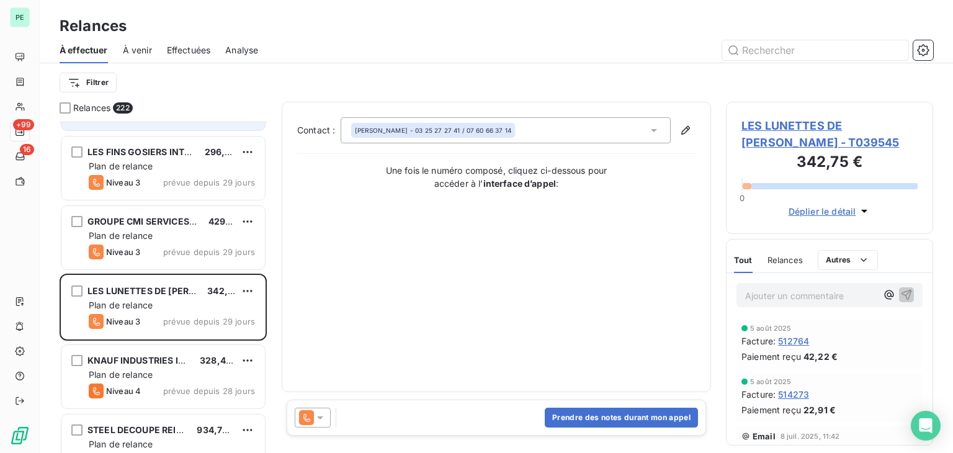
click at [816, 128] on span "LES LUNETTES DE LAURETTE - T039545" at bounding box center [830, 134] width 176 height 34
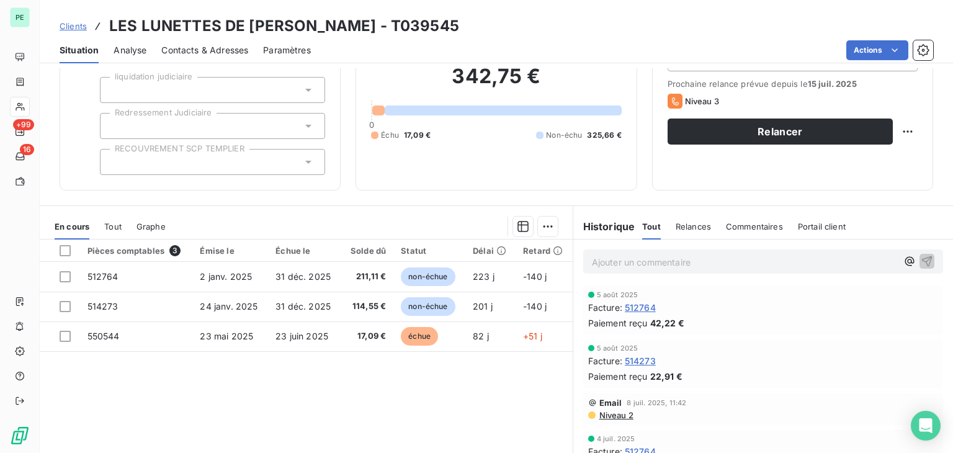
scroll to position [15, 0]
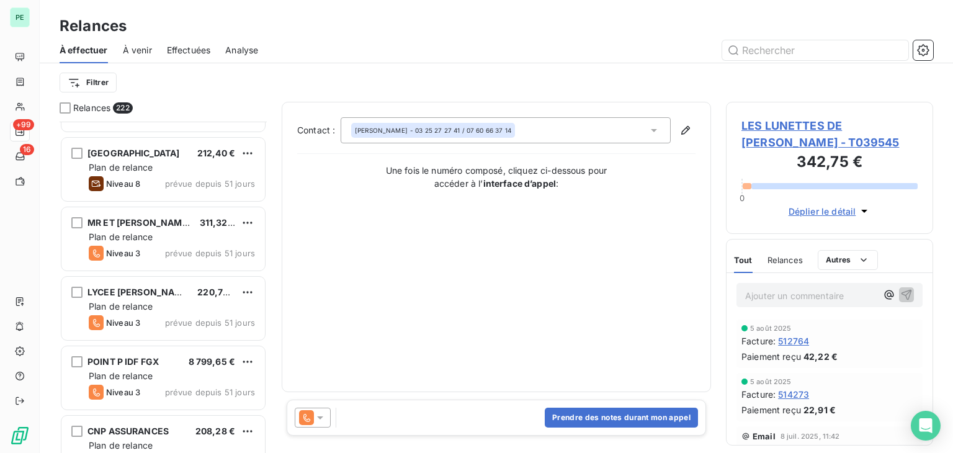
scroll to position [5709, 0]
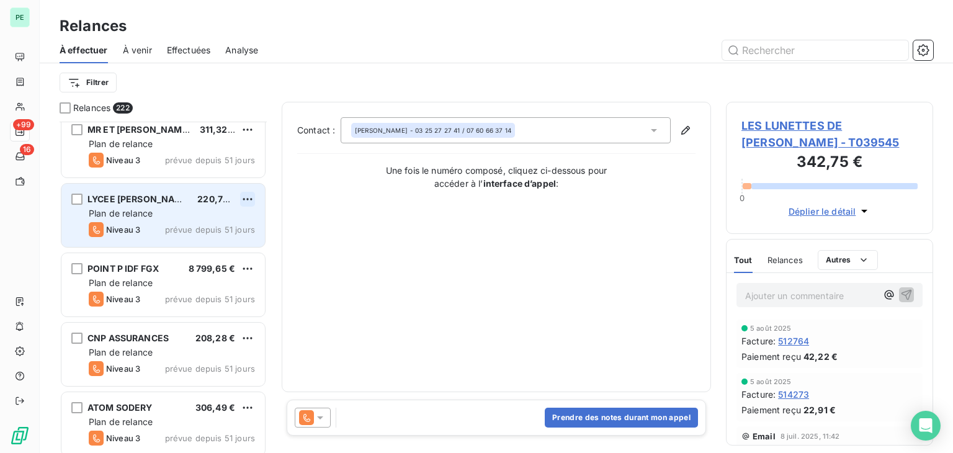
click at [247, 197] on html "PE +99 16 Relances À effectuer À venir Effectuées Analyse Filtrer Relances 222 …" at bounding box center [476, 226] width 953 height 453
click at [223, 222] on div "Replanifier cette action" at bounding box center [193, 223] width 111 height 20
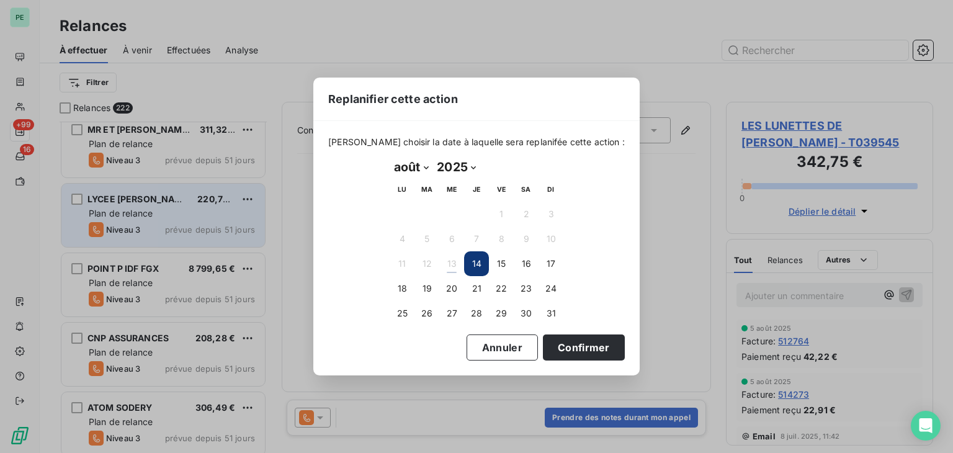
click at [415, 168] on select "janvier février mars avril mai juin juillet août septembre octobre novembre déc…" at bounding box center [411, 167] width 43 height 20
select select "8"
click at [390, 157] on select "janvier février mars avril mai juin juillet août septembre octobre novembre déc…" at bounding box center [411, 167] width 43 height 20
click at [410, 205] on button "1" at bounding box center [402, 214] width 25 height 25
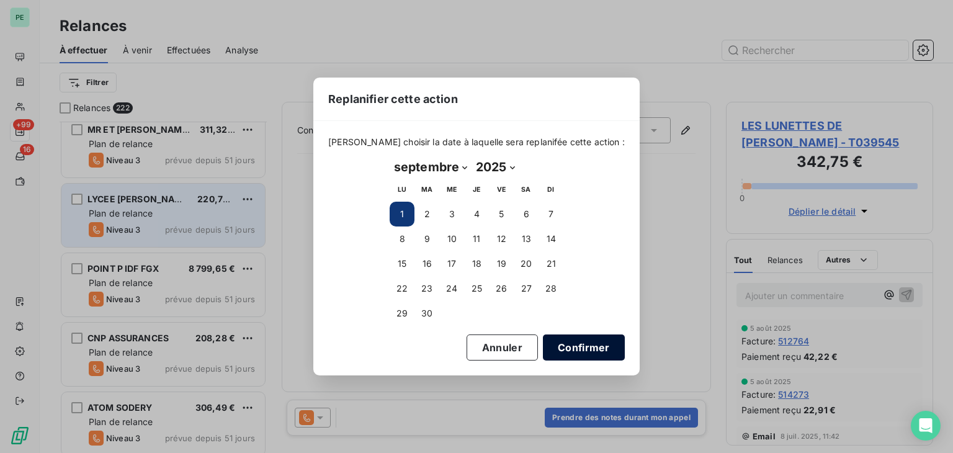
click at [551, 342] on button "Confirmer" at bounding box center [584, 347] width 82 height 26
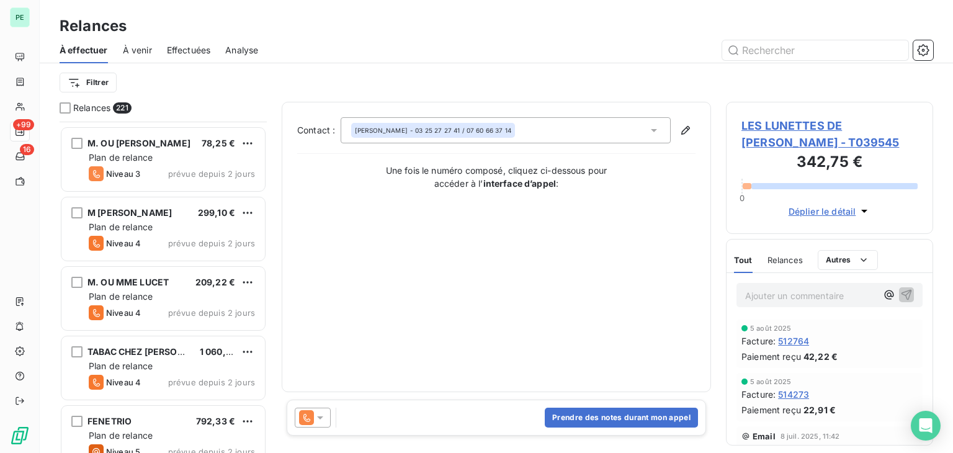
scroll to position [14161, 0]
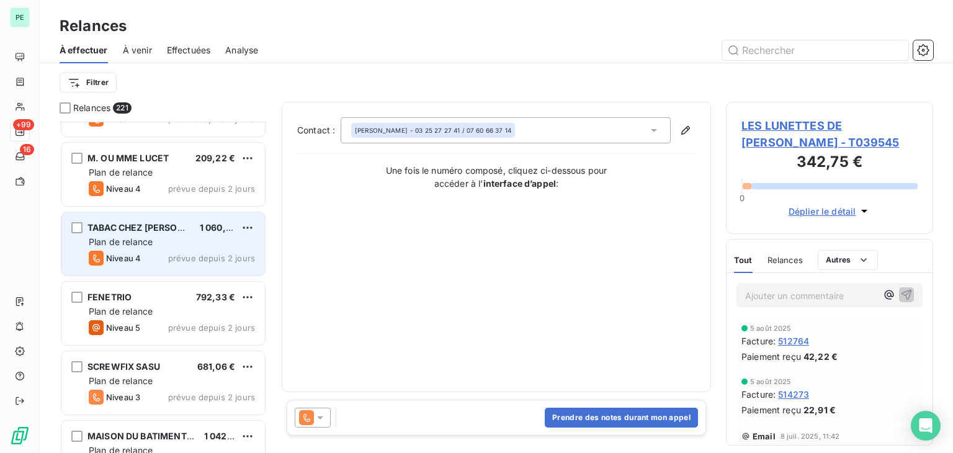
click at [160, 241] on div "Plan de relance" at bounding box center [172, 242] width 166 height 12
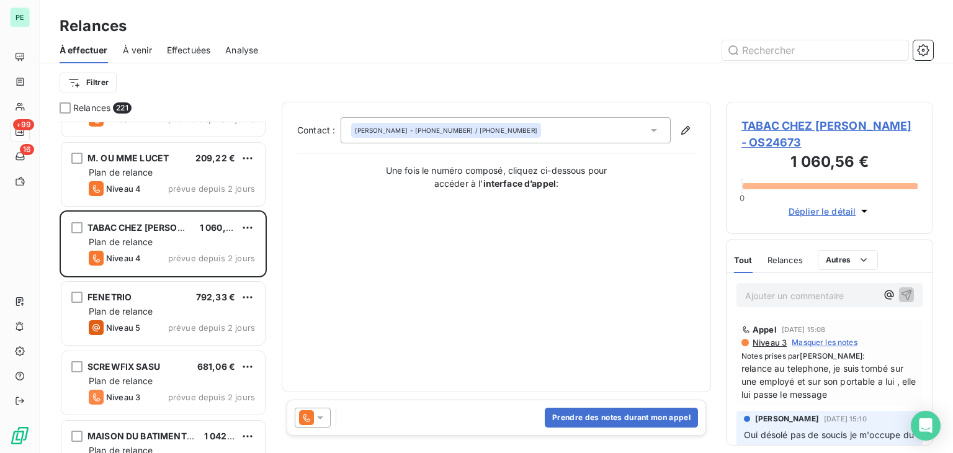
click at [788, 294] on p "Ajouter un commentaire ﻿" at bounding box center [811, 296] width 132 height 16
click at [763, 299] on p "Ajouter un commentaire ﻿" at bounding box center [811, 296] width 132 height 16
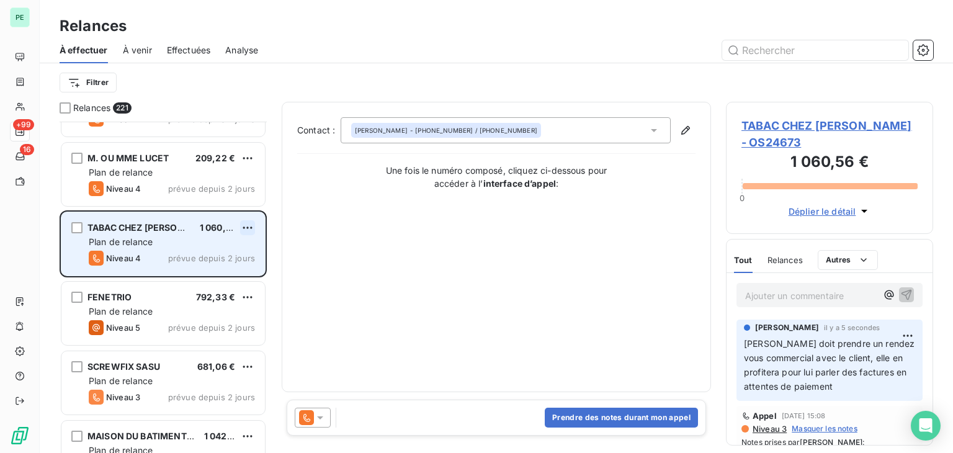
click at [248, 227] on html "PE +99 16 Relances À effectuer À venir Effectuées Analyse Filtrer Relances 221 …" at bounding box center [476, 226] width 953 height 453
click at [209, 253] on div "Replanifier cette action" at bounding box center [193, 253] width 111 height 20
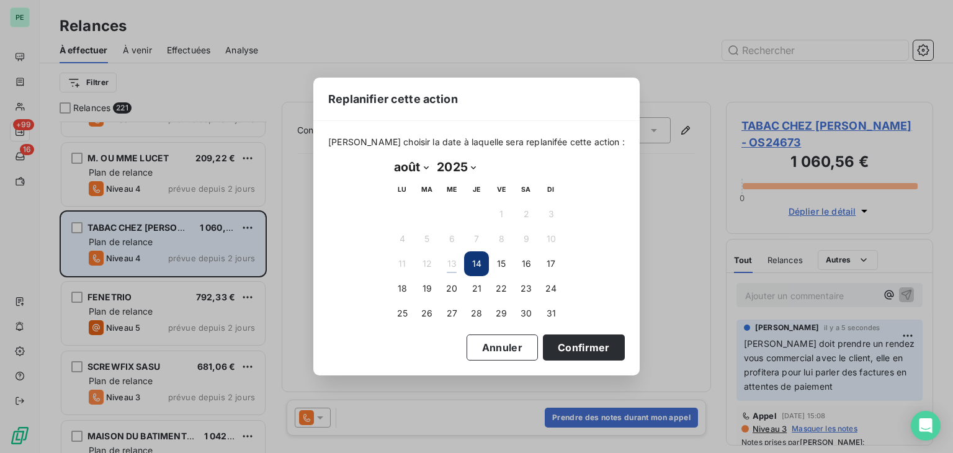
click at [416, 173] on select "janvier février mars avril mai juin juillet août septembre octobre novembre déc…" at bounding box center [411, 167] width 43 height 20
select select "8"
click at [390, 157] on select "janvier février mars avril mai juin juillet août septembre octobre novembre déc…" at bounding box center [411, 167] width 43 height 20
click at [400, 224] on button "1" at bounding box center [402, 214] width 25 height 25
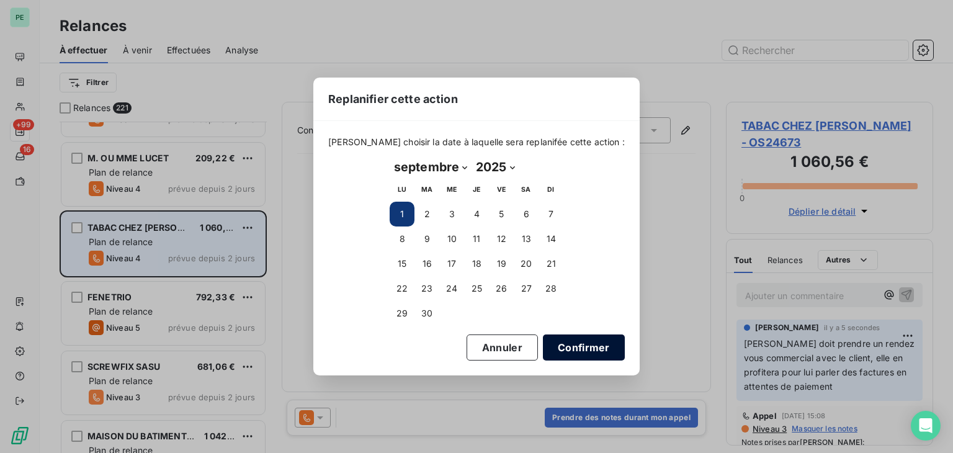
click at [549, 336] on button "Confirmer" at bounding box center [584, 347] width 82 height 26
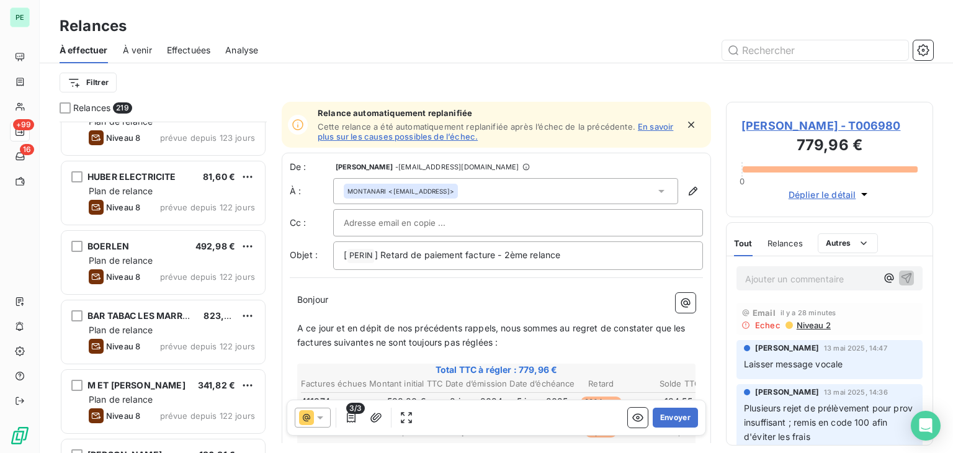
scroll to position [372, 0]
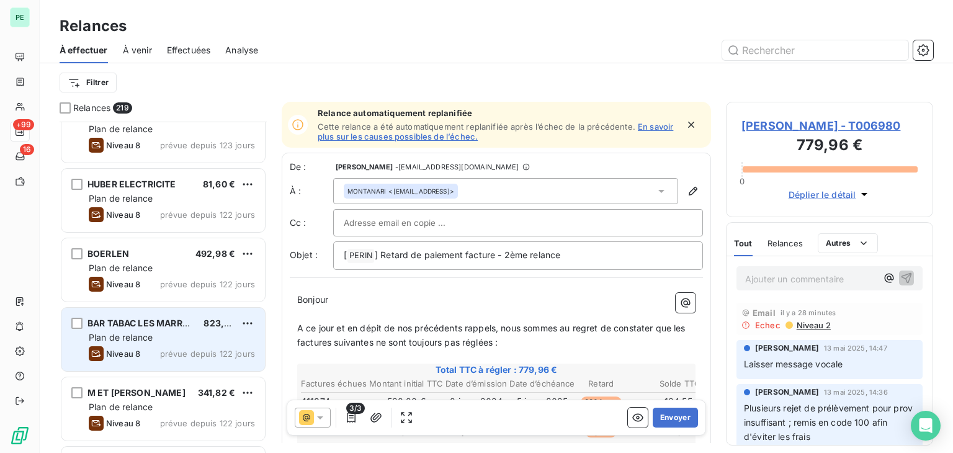
click at [186, 326] on span "BAR TABAC LES MARRONNIERS" at bounding box center [155, 323] width 135 height 11
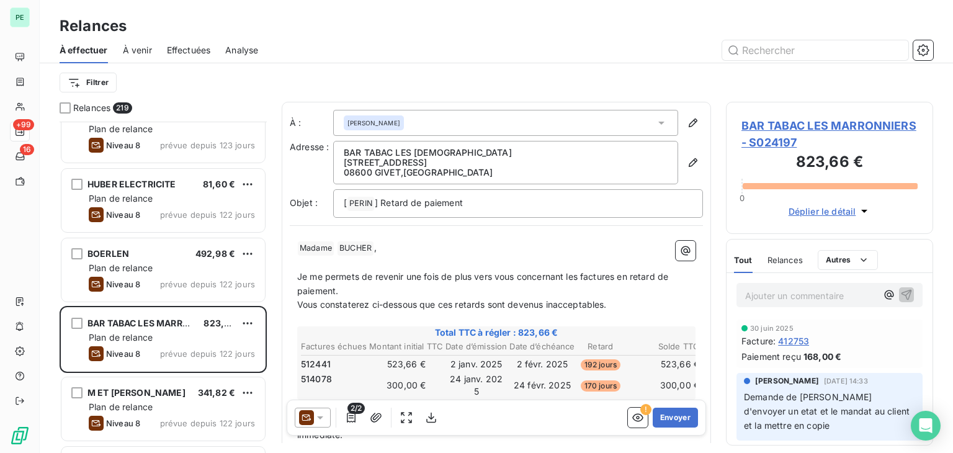
click at [783, 125] on span "BAR TABAC LES MARRONNIERS - S024197" at bounding box center [830, 134] width 176 height 34
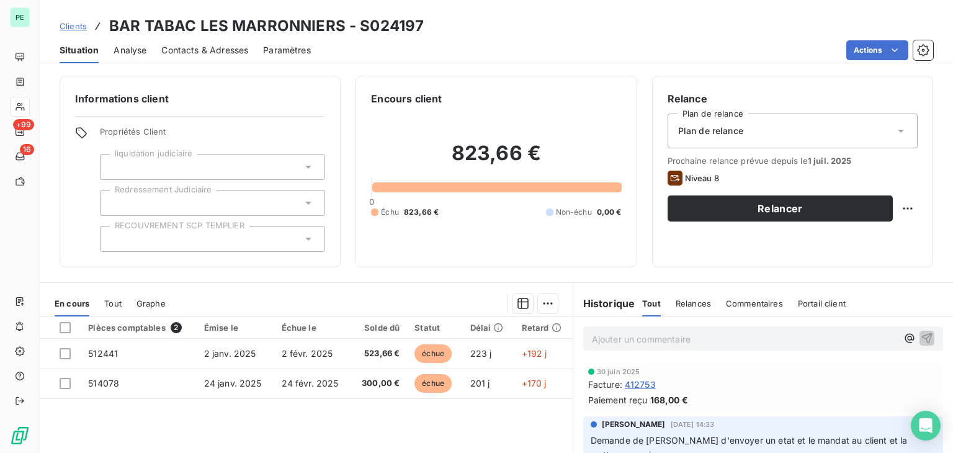
click at [113, 299] on span "Tout" at bounding box center [112, 304] width 17 height 10
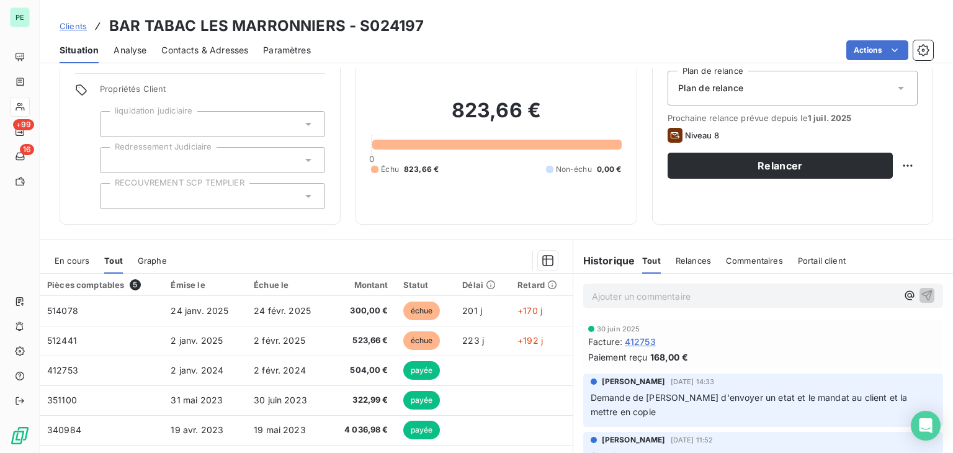
scroll to position [62, 0]
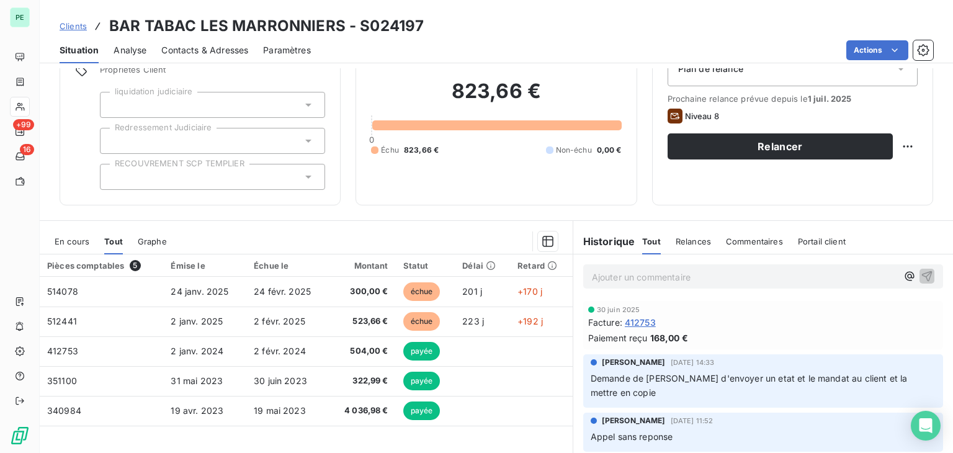
click at [79, 241] on span "En cours" at bounding box center [72, 241] width 35 height 10
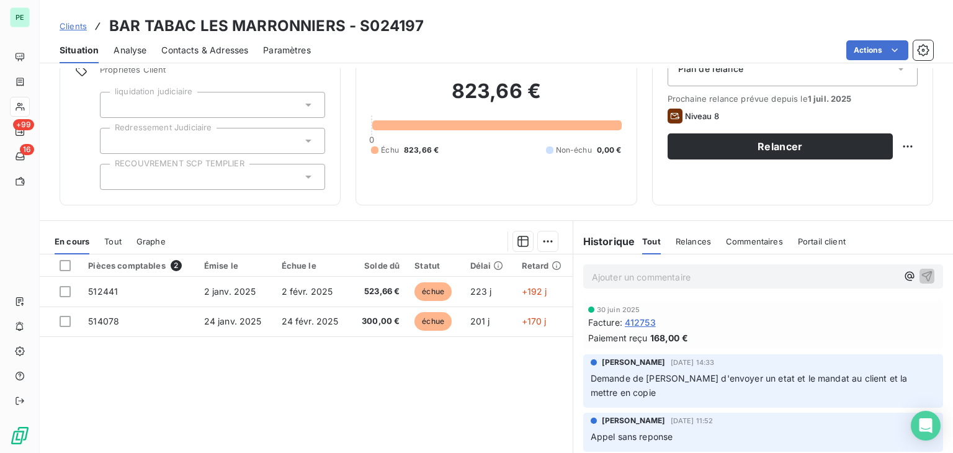
scroll to position [0, 0]
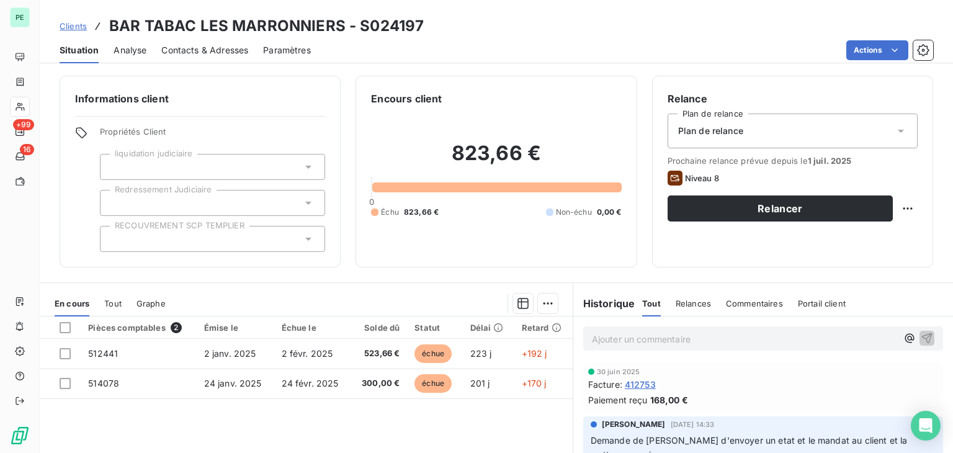
click at [765, 132] on div "Plan de relance" at bounding box center [793, 131] width 250 height 35
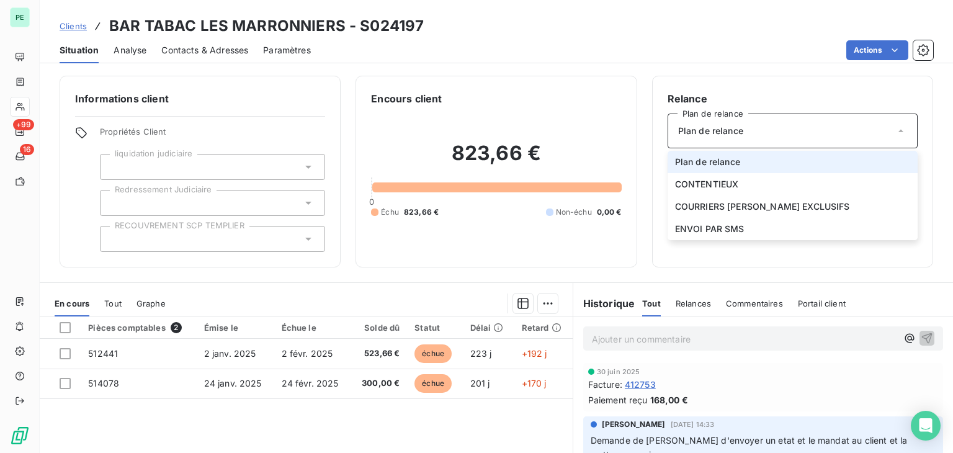
click at [765, 132] on div "Plan de relance" at bounding box center [793, 131] width 250 height 35
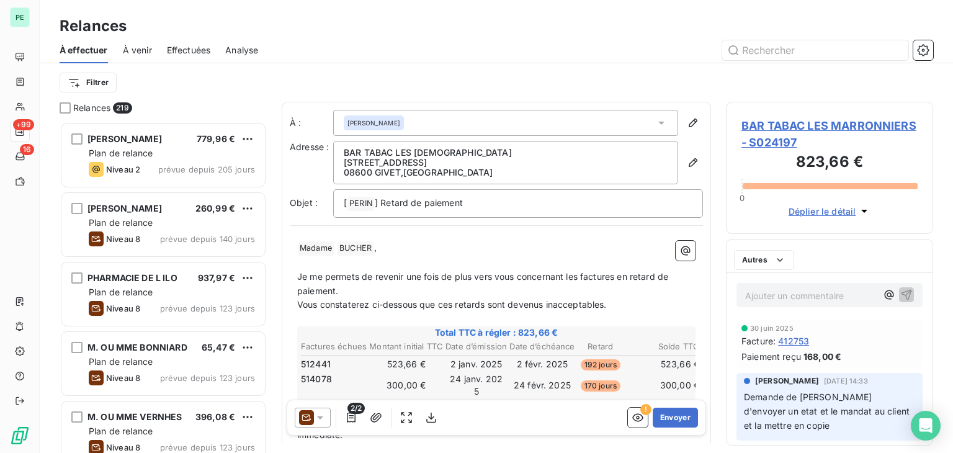
scroll to position [321, 197]
click at [791, 265] on div "Relances" at bounding box center [785, 260] width 35 height 26
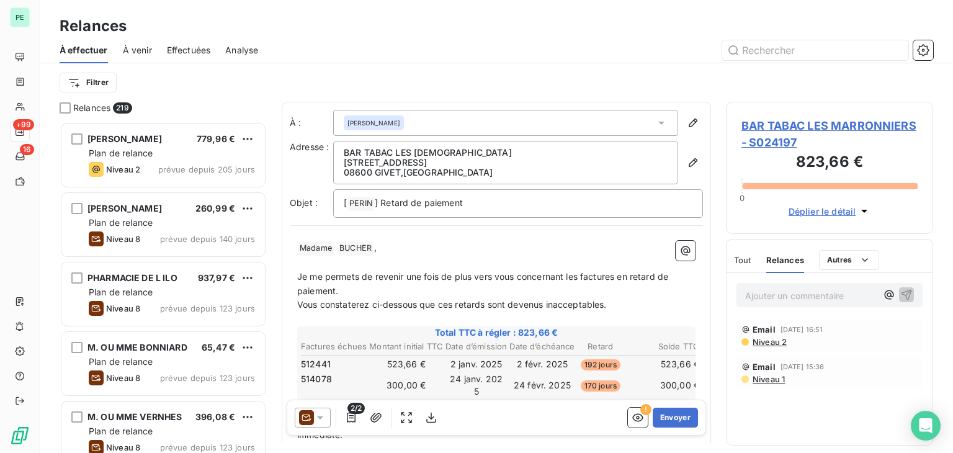
click at [747, 263] on span "Tout" at bounding box center [742, 260] width 17 height 10
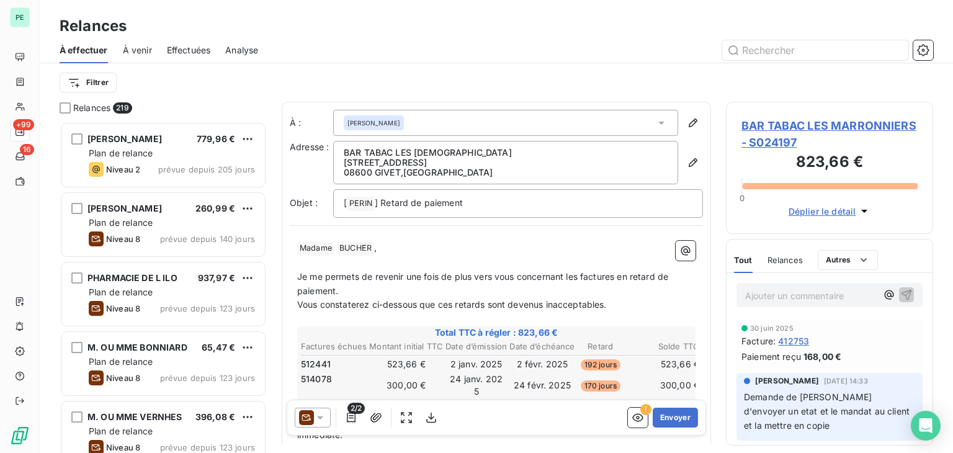
click at [313, 427] on div at bounding box center [313, 418] width 36 height 20
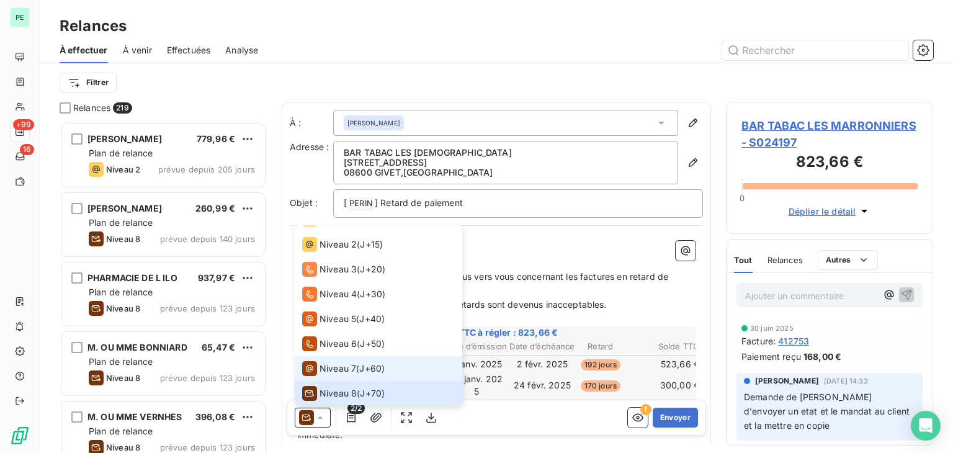
scroll to position [0, 0]
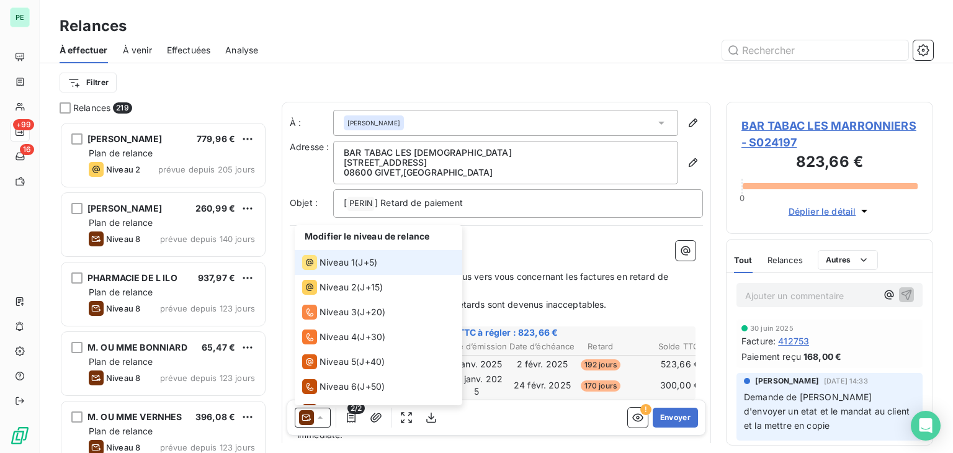
click at [364, 269] on div "Niveau 1 ( J+5 )" at bounding box center [339, 262] width 75 height 15
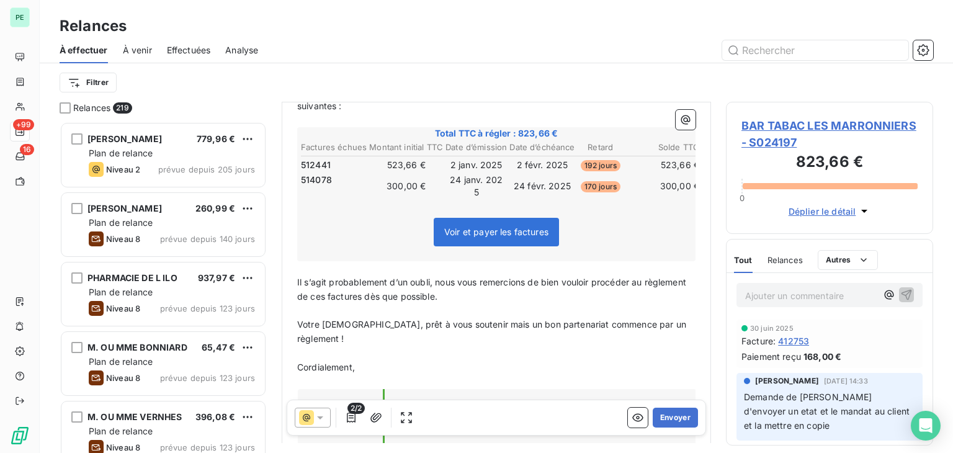
scroll to position [248, 0]
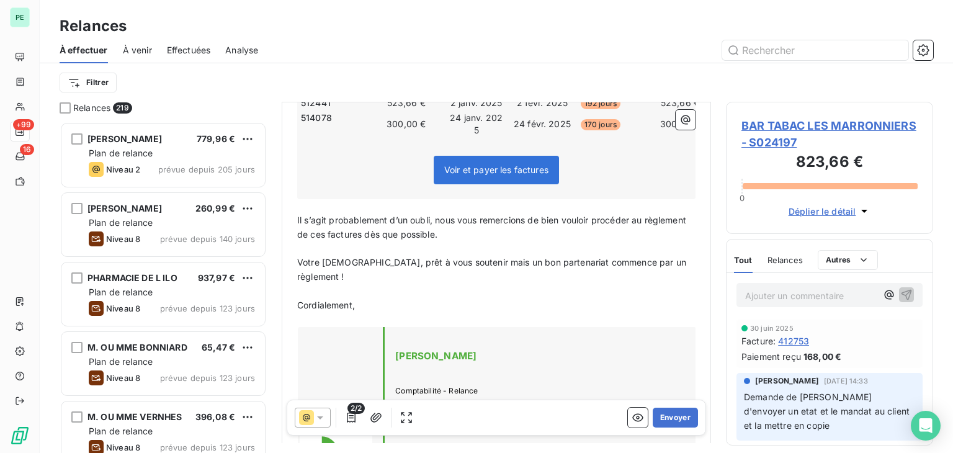
click at [494, 231] on p "Il s’agit probablement d’un oubli, nous vous remercions de bien vouloir procéde…" at bounding box center [496, 227] width 398 height 29
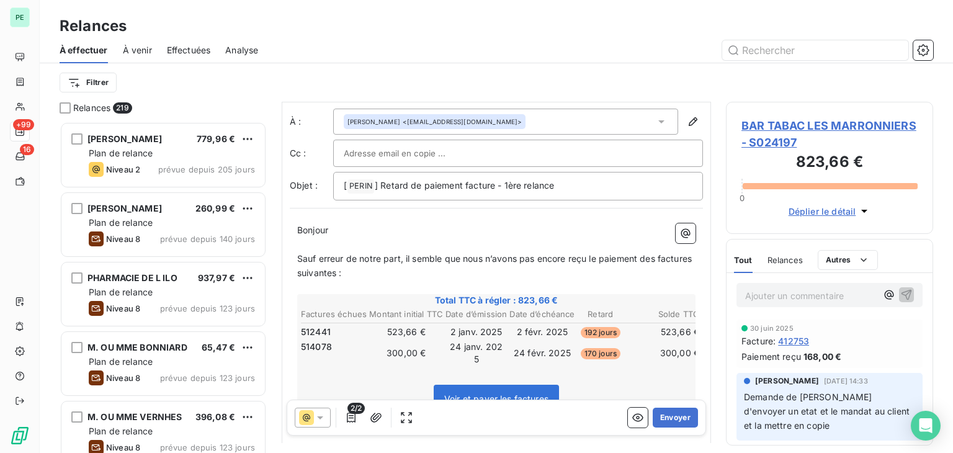
scroll to position [0, 0]
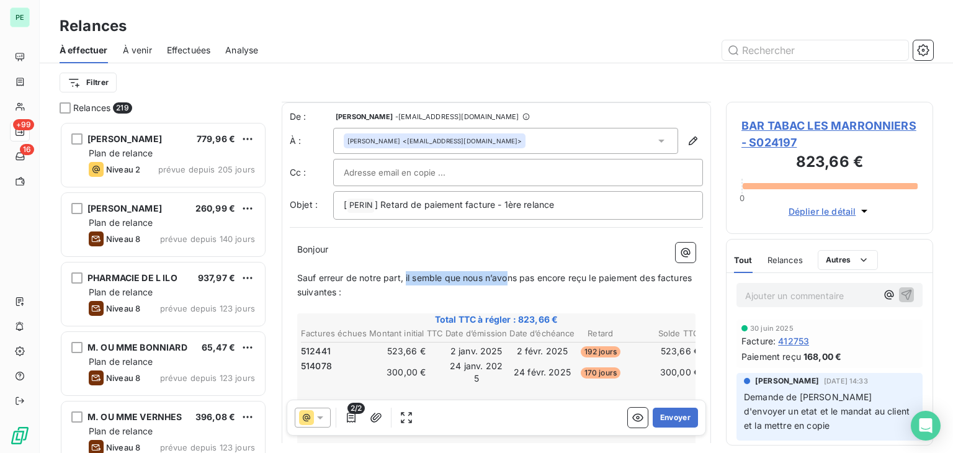
drag, startPoint x: 406, startPoint y: 276, endPoint x: 511, endPoint y: 276, distance: 104.9
click at [511, 276] on span "Sauf erreur de notre part, il semble que nous n’avons pas encore reçu le paieme…" at bounding box center [495, 284] width 397 height 25
click at [558, 288] on p "Sauf erreur de notre part, il semble que nous n’avons pas encore reçu le paieme…" at bounding box center [496, 285] width 398 height 29
click at [603, 276] on span "Sauf erreur de notre part, il semble que nous n’avons pas encore reçu le paieme…" at bounding box center [495, 284] width 397 height 25
click at [542, 294] on p "Sauf erreur de notre part, il semble que nous n’avons pas encore reçu le mandat…" at bounding box center [496, 285] width 398 height 29
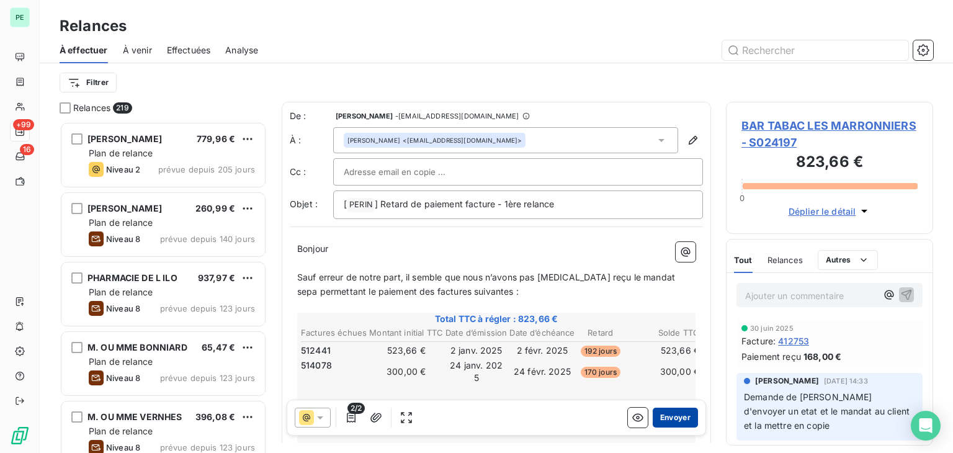
click at [668, 416] on button "Envoyer" at bounding box center [675, 418] width 45 height 20
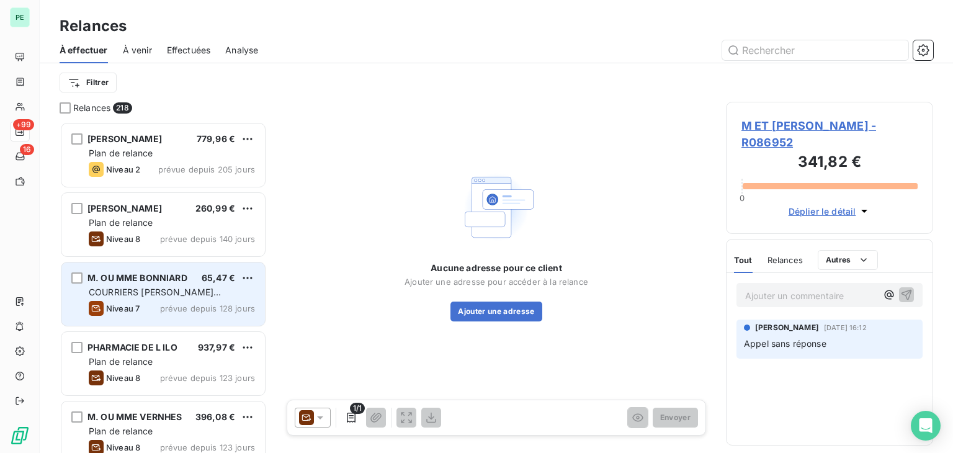
click at [189, 305] on span "prévue depuis 128 jours" at bounding box center [207, 308] width 95 height 10
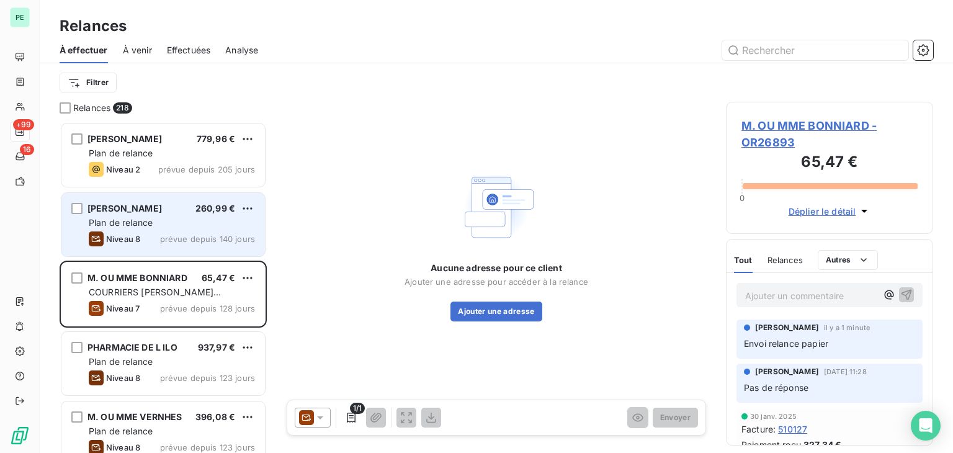
click at [192, 229] on div "BURRER NICOLAS 260,99 € Plan de relance Niveau 8 prévue depuis 140 jours" at bounding box center [163, 224] width 204 height 63
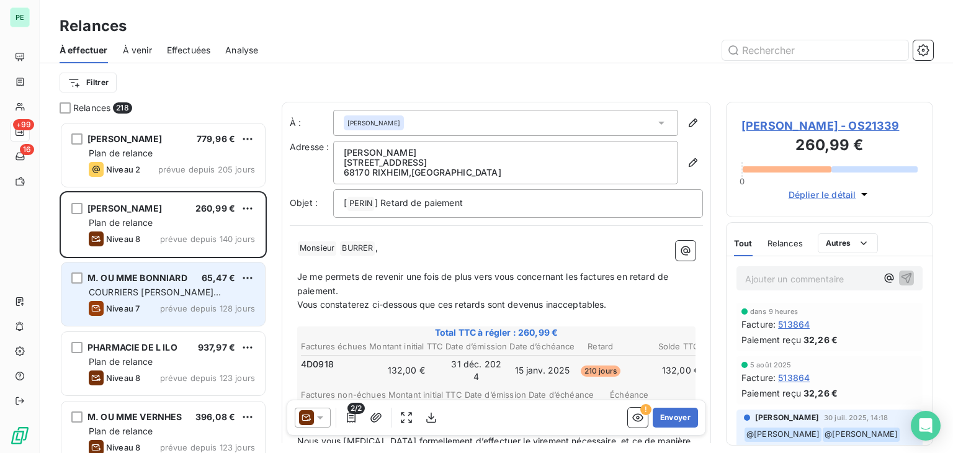
click at [169, 284] on div "M. OU MME BONNIARD 65,47 € COURRIERS MANUELS EXCLUSIFS Niveau 7 prévue depuis 1…" at bounding box center [163, 294] width 204 height 63
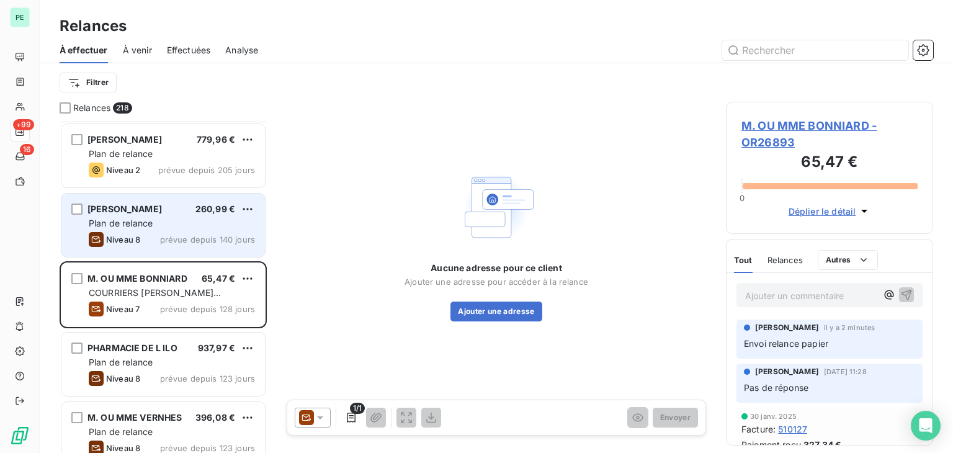
scroll to position [62, 0]
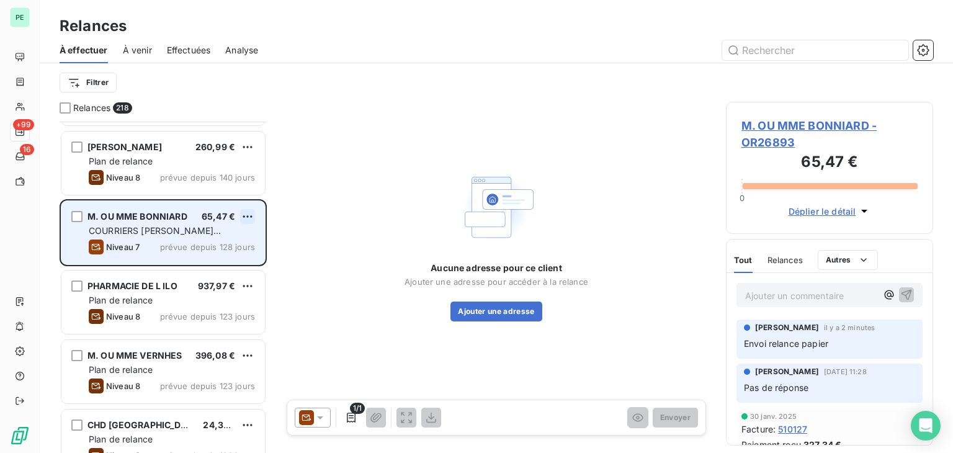
click at [248, 215] on html "PE +99 16 Relances À effectuer À venir Effectuées Analyse Filtrer Relances 218 …" at bounding box center [476, 226] width 953 height 453
click at [215, 242] on div "Replanifier cette action" at bounding box center [193, 241] width 111 height 20
select select "7"
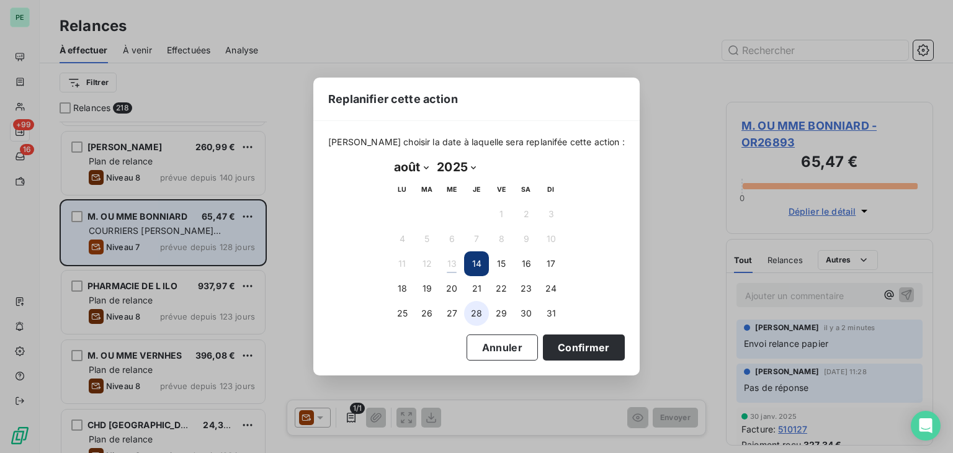
click at [477, 315] on button "28" at bounding box center [476, 313] width 25 height 25
click at [577, 352] on button "Confirmer" at bounding box center [584, 347] width 82 height 26
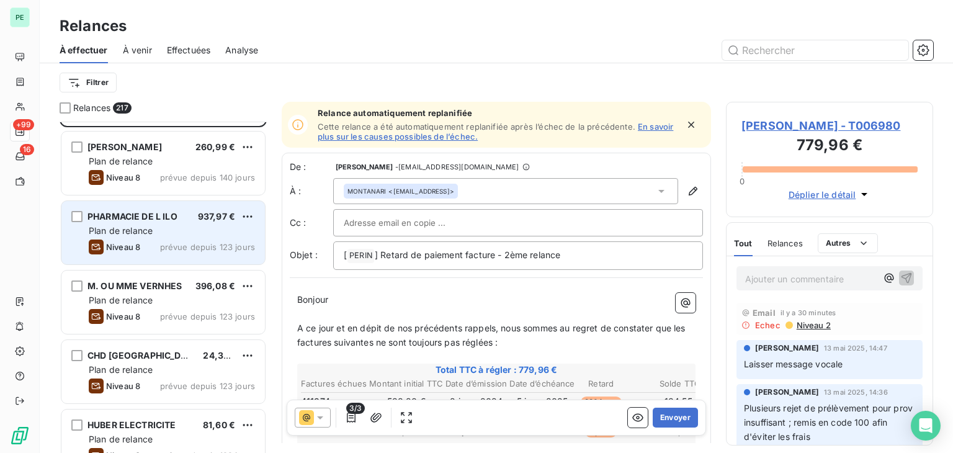
click at [181, 236] on div "PHARMACIE DE L ILO 937,97 € Plan de relance Niveau 8 prévue depuis 123 jours" at bounding box center [163, 232] width 204 height 63
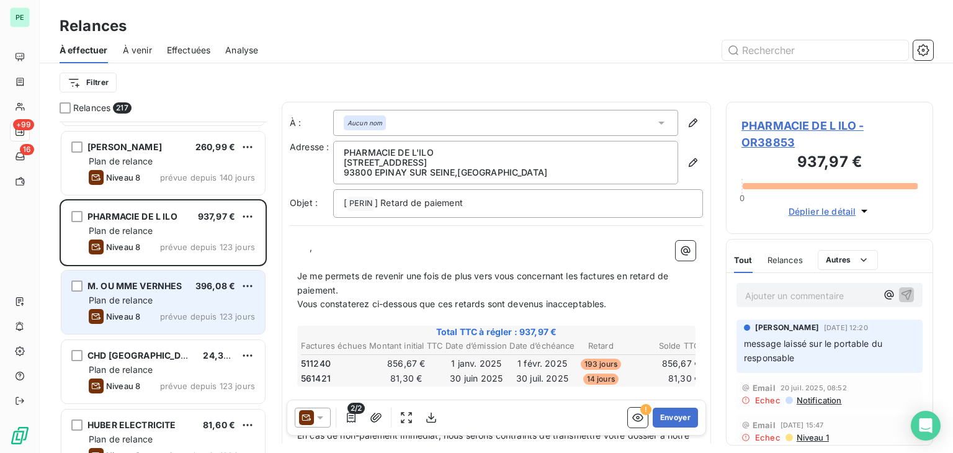
click at [211, 294] on div "Plan de relance" at bounding box center [172, 300] width 166 height 12
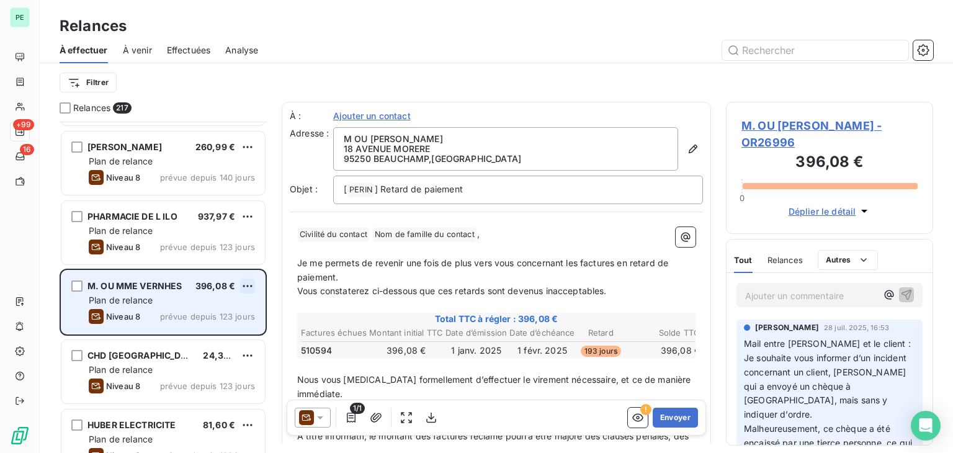
click at [252, 284] on html "PE +99 16 Relances À effectuer À venir Effectuées Analyse Filtrer Relances 217 …" at bounding box center [476, 226] width 953 height 453
click at [225, 316] on div "Replanifier cette action" at bounding box center [193, 311] width 111 height 20
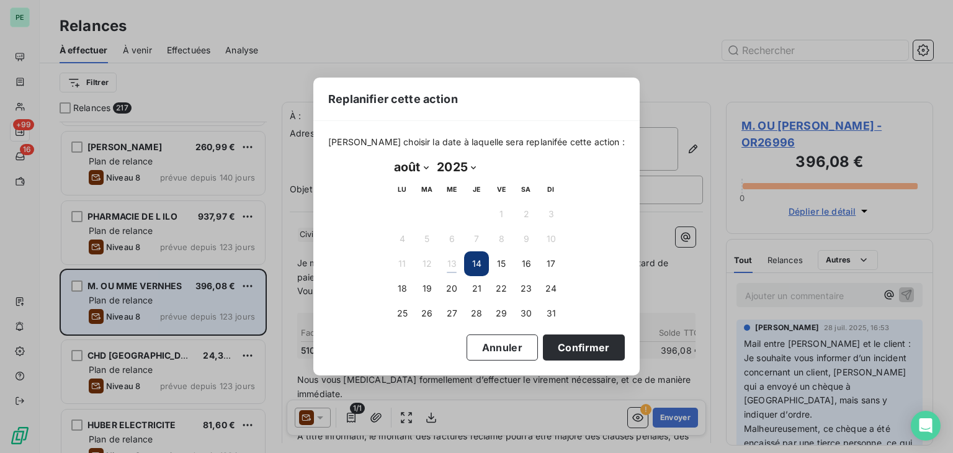
click at [429, 166] on select "janvier février mars avril mai juin juillet août septembre octobre novembre déc…" at bounding box center [411, 167] width 43 height 20
select select "8"
click at [390, 157] on select "janvier février mars avril mai juin juillet août septembre octobre novembre déc…" at bounding box center [411, 167] width 43 height 20
click at [407, 227] on td "8" at bounding box center [402, 239] width 25 height 25
click at [405, 214] on button "1" at bounding box center [402, 214] width 25 height 25
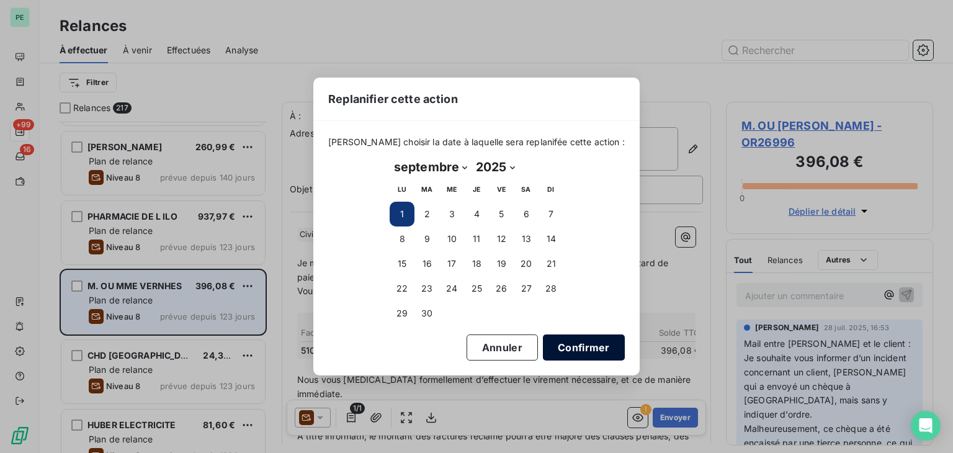
click at [575, 349] on button "Confirmer" at bounding box center [584, 347] width 82 height 26
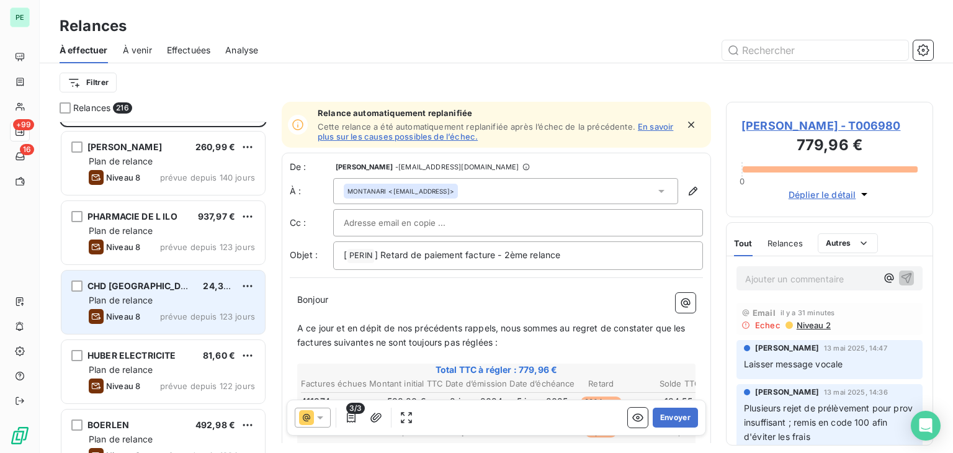
click at [181, 307] on div "CHD VAL D OISE 24,38 € Plan de relance Niveau 8 prévue depuis 123 jours" at bounding box center [163, 302] width 204 height 63
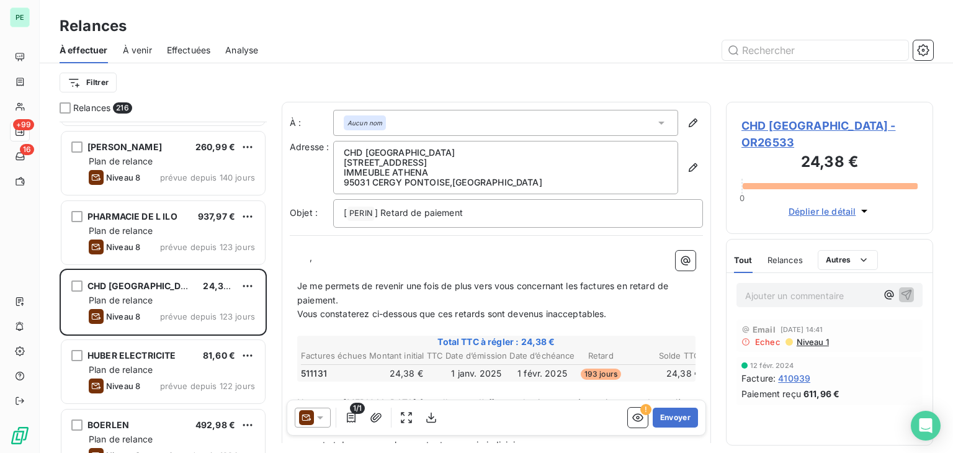
click at [868, 115] on div "CHD VAL D OISE - OR26533 24,38 € 0 Déplier le détail" at bounding box center [829, 168] width 207 height 132
click at [868, 123] on span "CHD VAL D OISE - OR26533" at bounding box center [830, 134] width 176 height 34
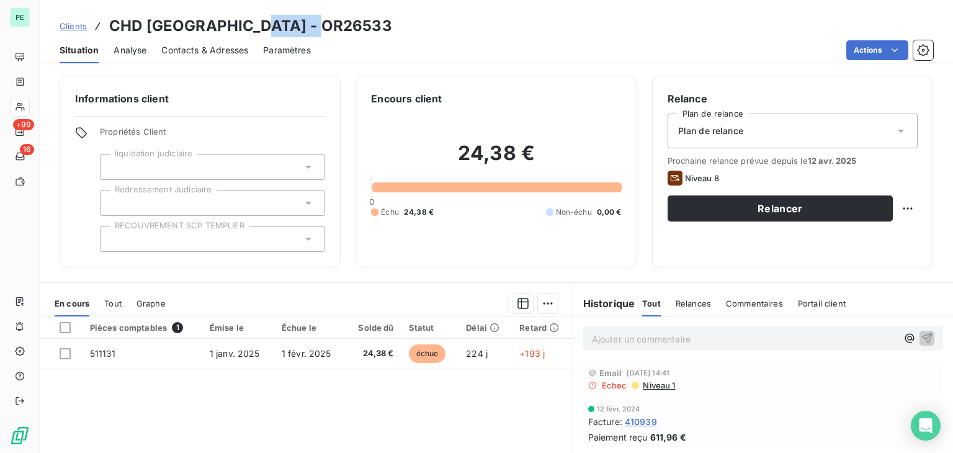
drag, startPoint x: 242, startPoint y: 24, endPoint x: 338, endPoint y: 24, distance: 96.2
click at [338, 24] on div "Clients CHD VAL D OISE - OR26533" at bounding box center [497, 26] width 914 height 22
copy h3 "OR26533"
click at [658, 385] on span "Niveau 1" at bounding box center [659, 385] width 34 height 10
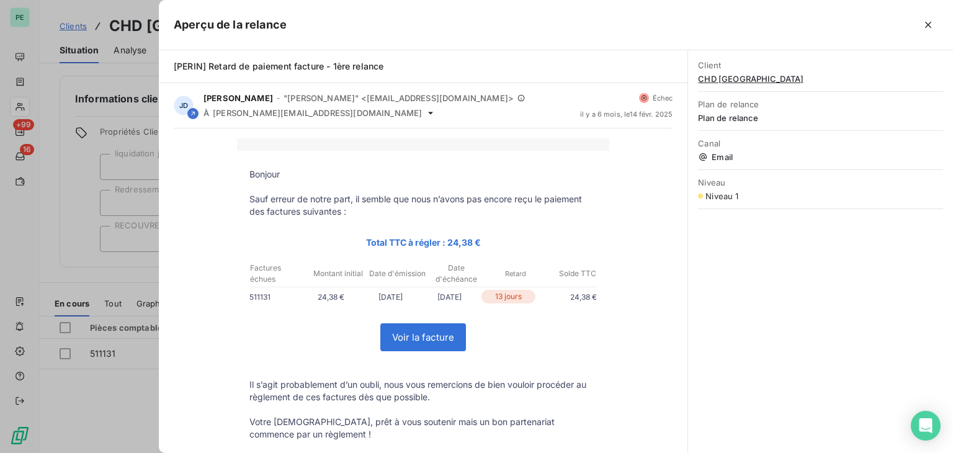
click at [98, 267] on div at bounding box center [476, 226] width 953 height 453
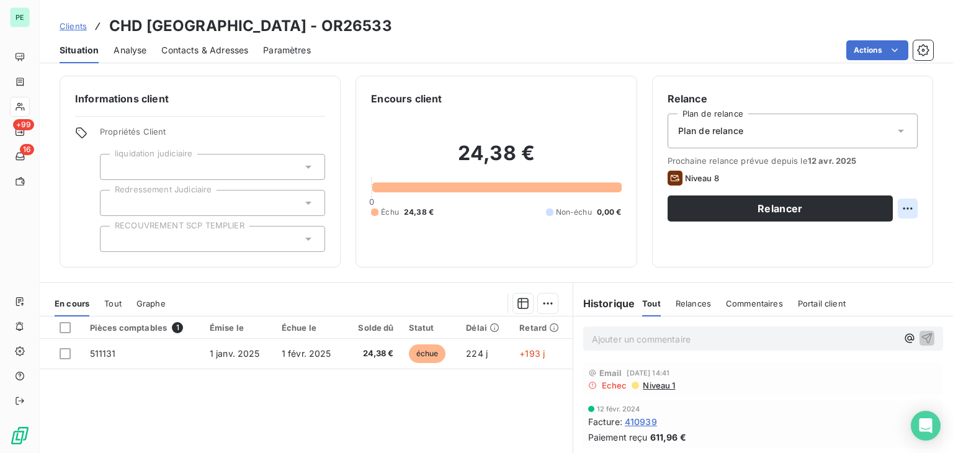
click at [898, 207] on html "PE +99 16 Clients CHD VAL D OISE - OR26533 Situation Analyse Contacts & Adresse…" at bounding box center [476, 226] width 953 height 453
click at [871, 229] on div "Replanifier cette action" at bounding box center [847, 236] width 111 height 20
select select "7"
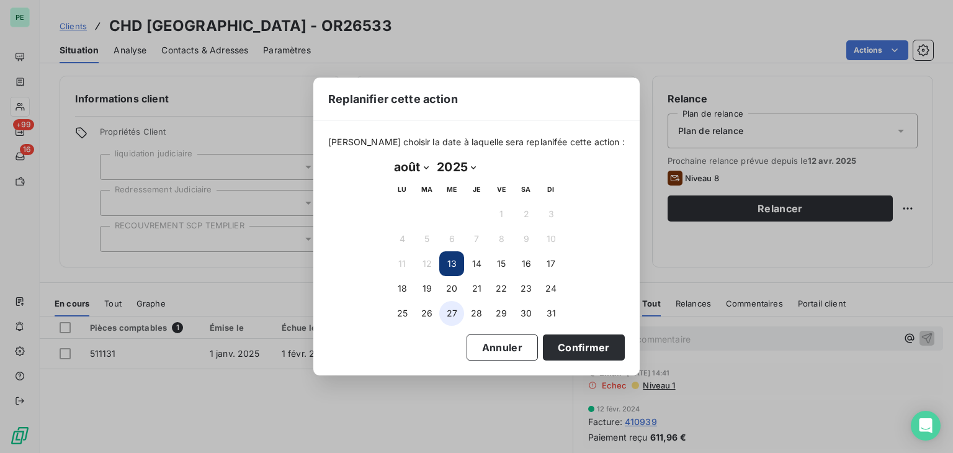
click at [445, 316] on button "27" at bounding box center [451, 313] width 25 height 25
click at [548, 337] on button "Confirmer" at bounding box center [584, 347] width 82 height 26
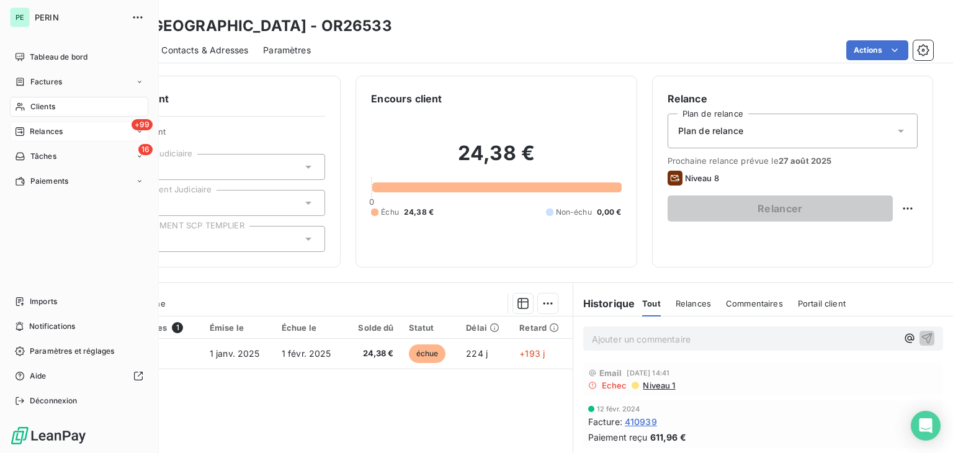
drag, startPoint x: 42, startPoint y: 131, endPoint x: 53, endPoint y: 133, distance: 10.7
click at [42, 131] on span "Relances" at bounding box center [46, 131] width 33 height 11
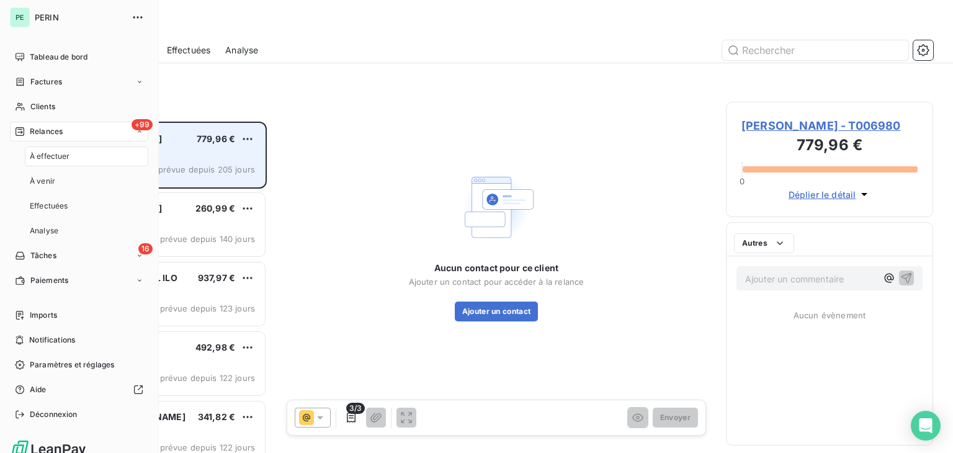
scroll to position [321, 197]
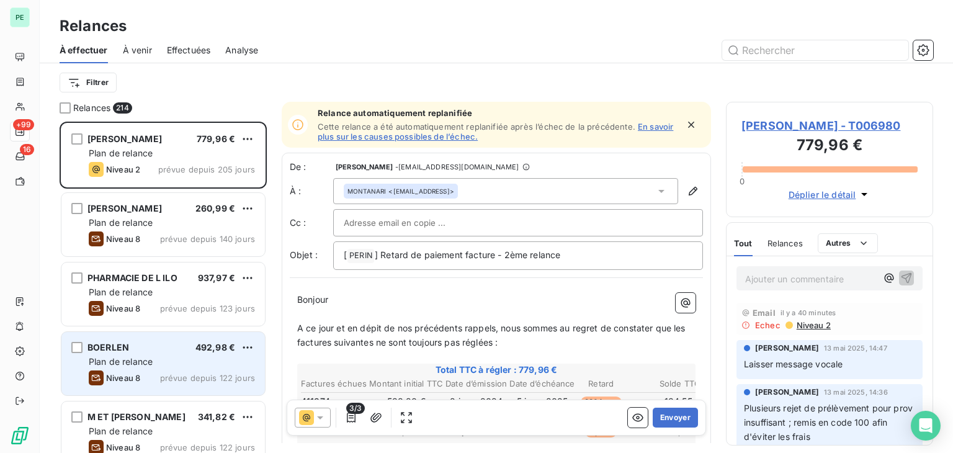
click at [187, 344] on div "BOERLEN 492,98 €" at bounding box center [172, 347] width 166 height 11
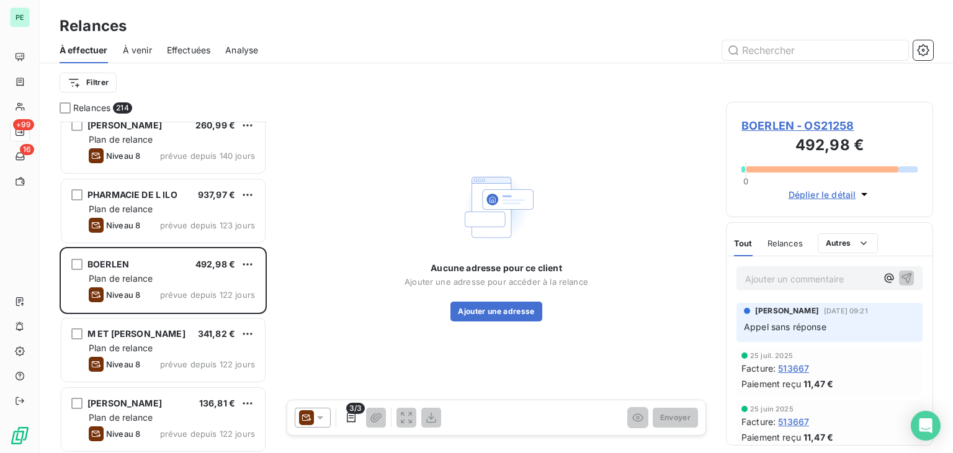
scroll to position [62, 0]
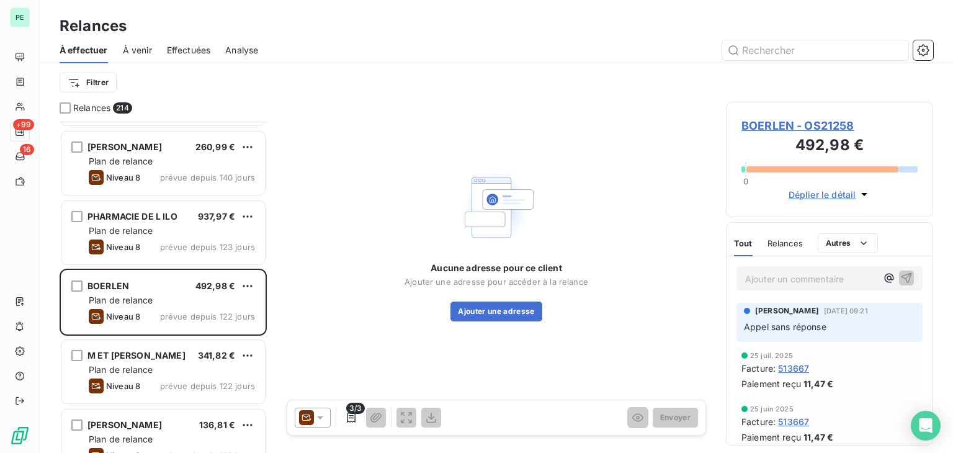
click at [817, 124] on span "BOERLEN - OS21258" at bounding box center [830, 125] width 176 height 17
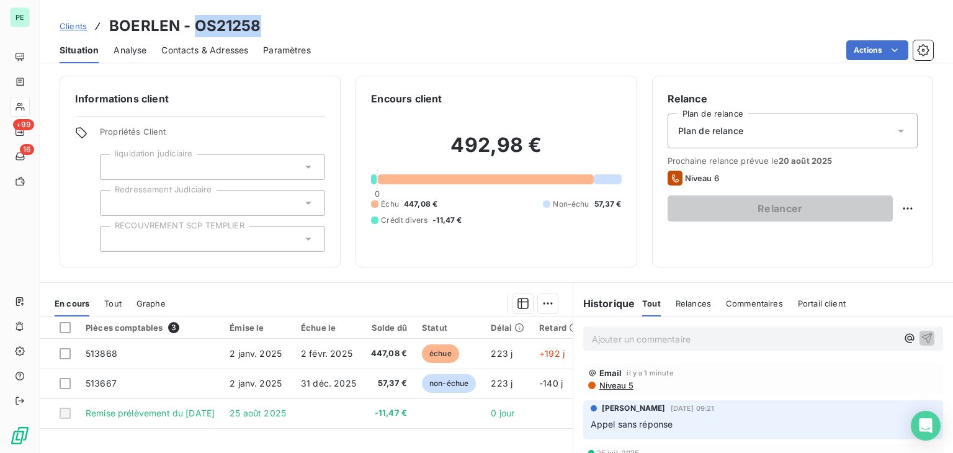
drag, startPoint x: 191, startPoint y: 24, endPoint x: 261, endPoint y: 25, distance: 69.5
click at [261, 25] on div "Clients BOERLEN - OS21258" at bounding box center [497, 26] width 914 height 22
copy h3 "OS21258"
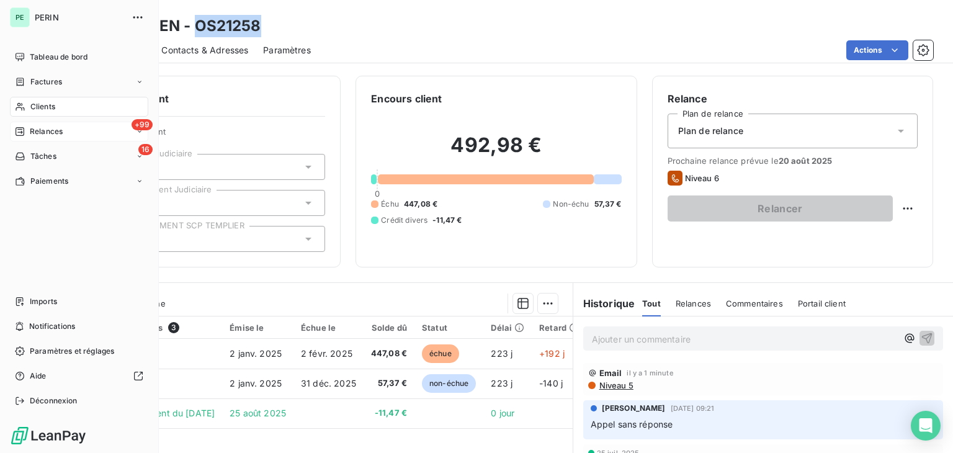
click at [51, 135] on span "Relances" at bounding box center [46, 131] width 33 height 11
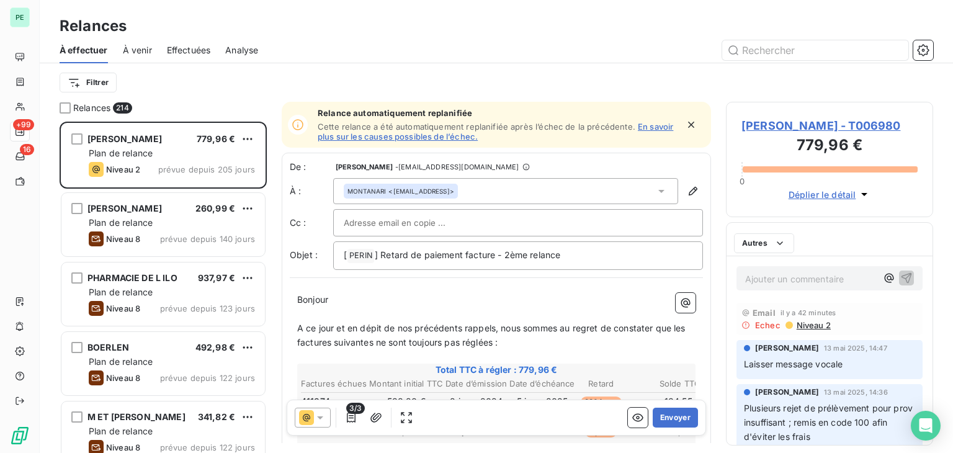
scroll to position [321, 197]
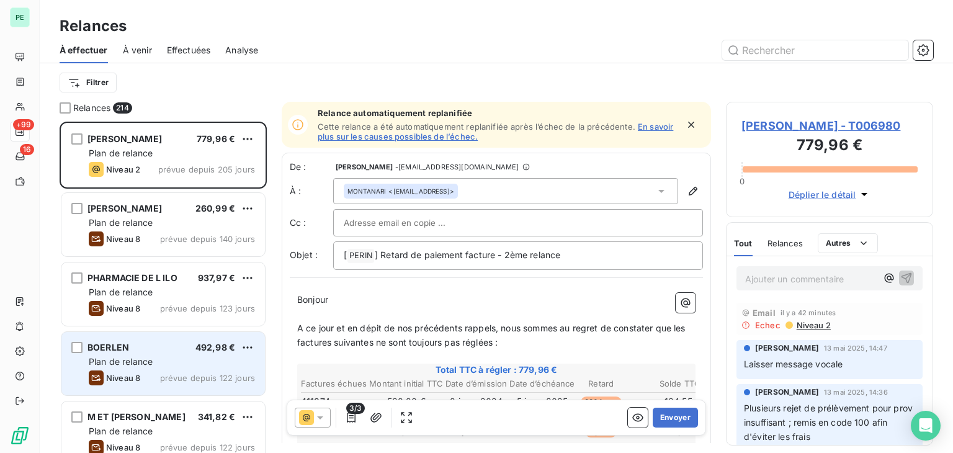
click at [170, 351] on div "BOERLEN 492,98 €" at bounding box center [172, 347] width 166 height 11
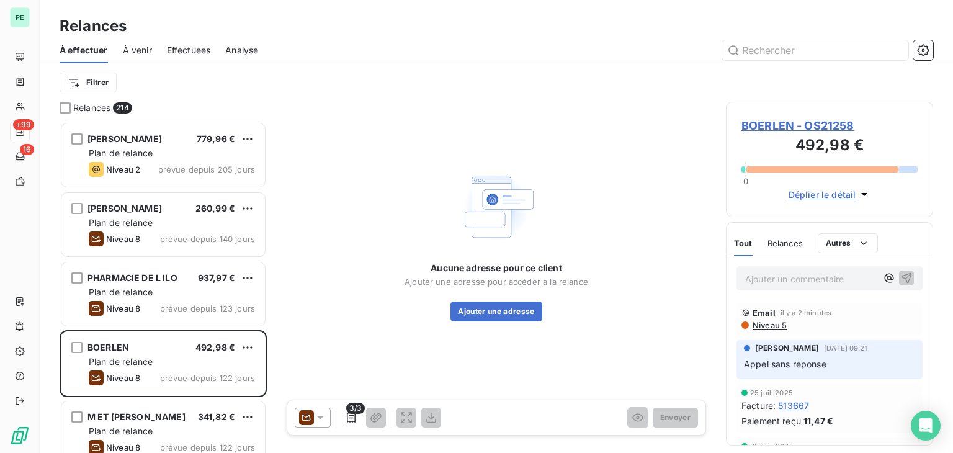
click at [777, 325] on span "Niveau 5" at bounding box center [769, 325] width 35 height 10
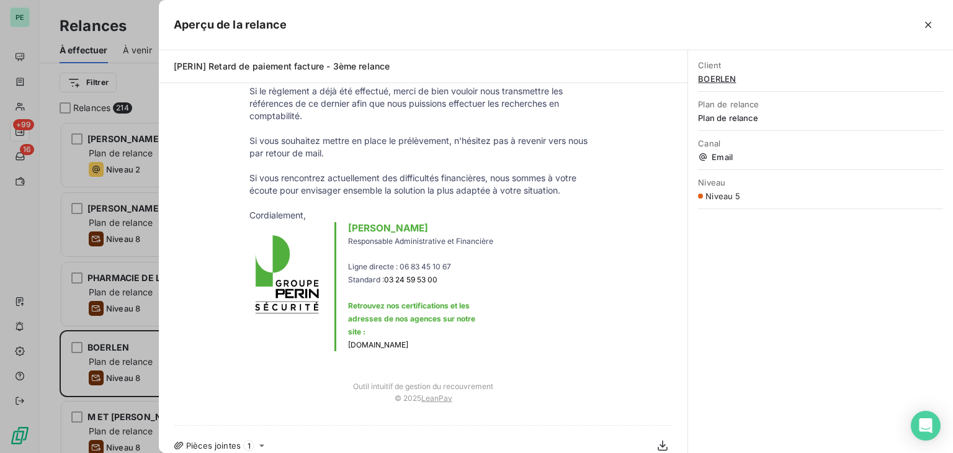
scroll to position [392, 0]
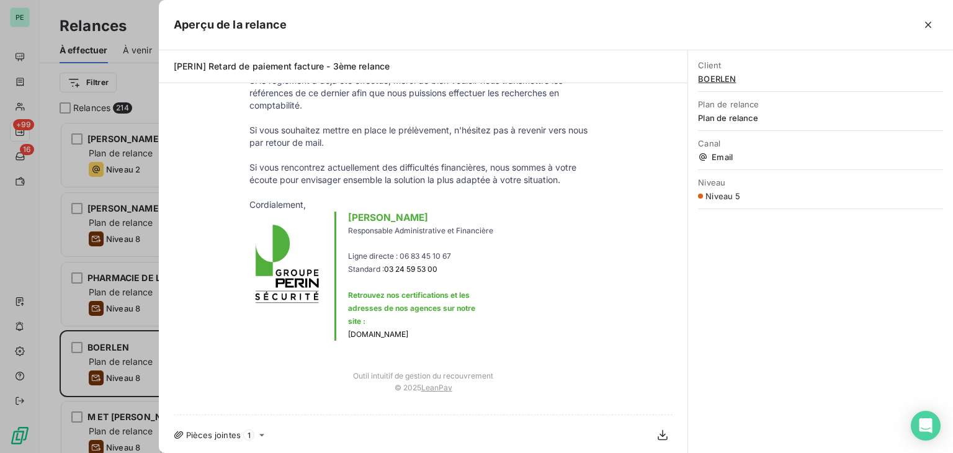
click at [96, 212] on div at bounding box center [476, 226] width 953 height 453
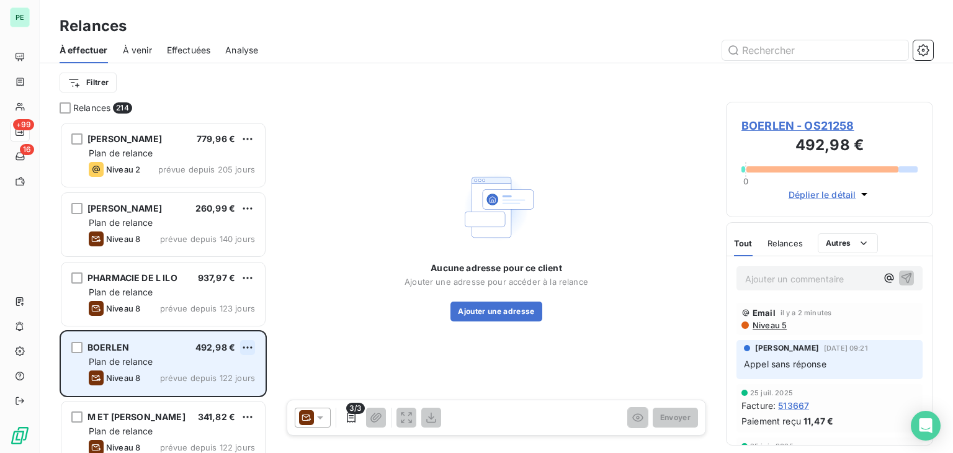
click at [248, 346] on html "PE +99 16 Relances À effectuer À venir Effectuées Analyse Filtrer Relances 214 …" at bounding box center [476, 226] width 953 height 453
click at [184, 373] on div "Replanifier cette action" at bounding box center [193, 372] width 111 height 20
select select "7"
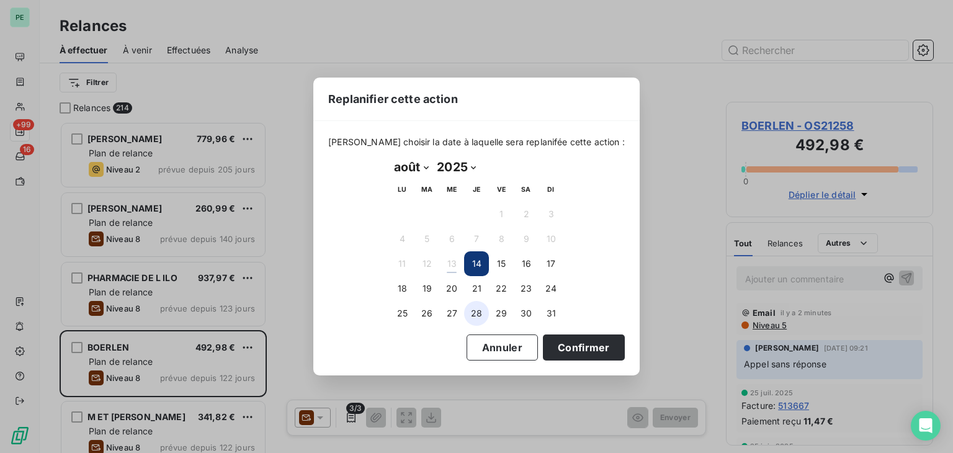
click at [473, 315] on button "28" at bounding box center [476, 313] width 25 height 25
click at [552, 340] on button "Confirmer" at bounding box center [584, 347] width 82 height 26
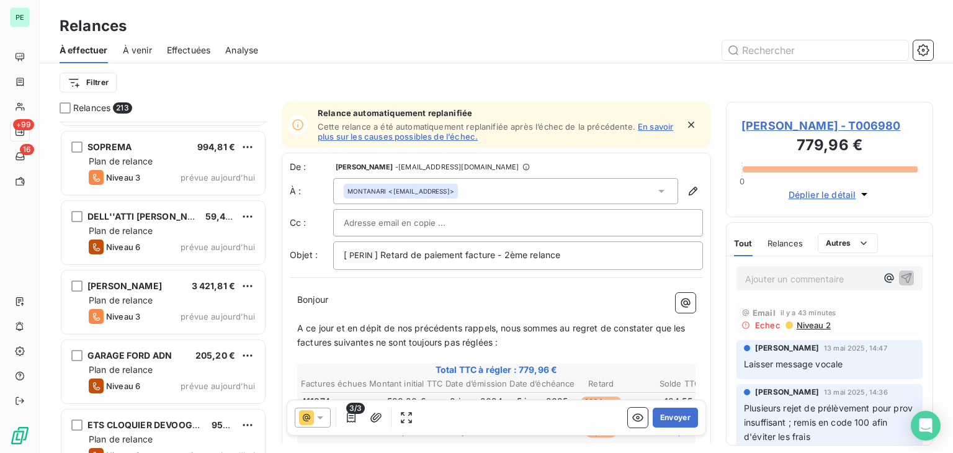
scroll to position [14473, 0]
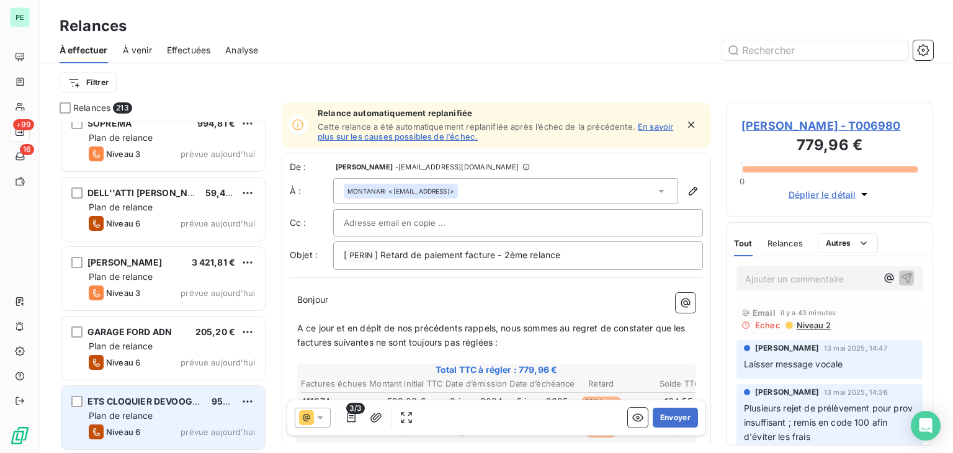
click at [138, 429] on span "Niveau 6" at bounding box center [123, 432] width 34 height 10
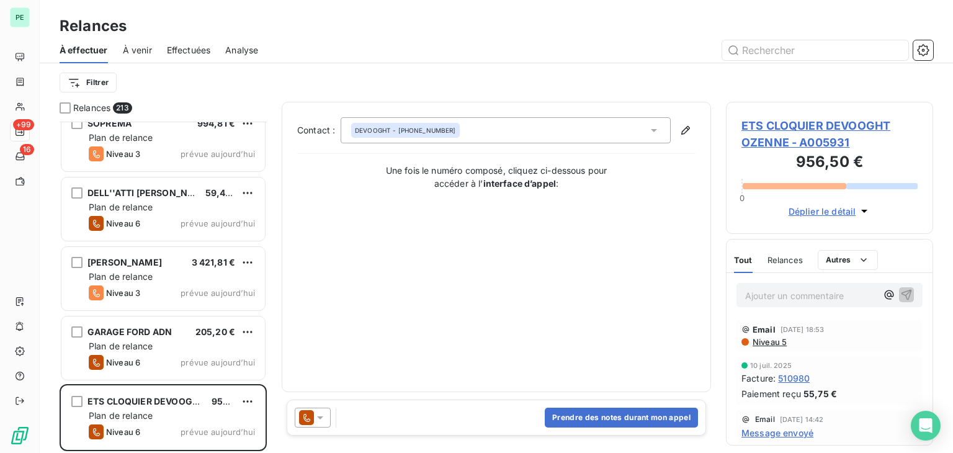
click at [777, 263] on span "Relances" at bounding box center [785, 260] width 35 height 10
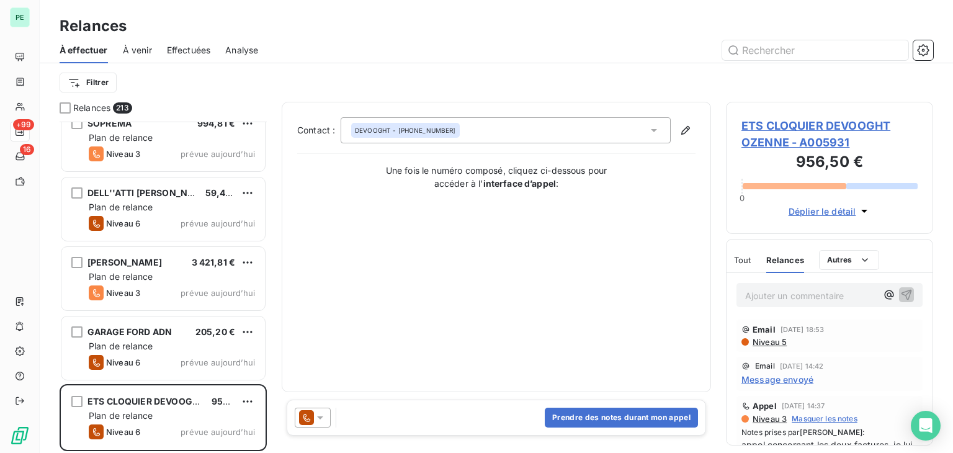
click at [786, 379] on span "Message envoyé" at bounding box center [778, 379] width 72 height 13
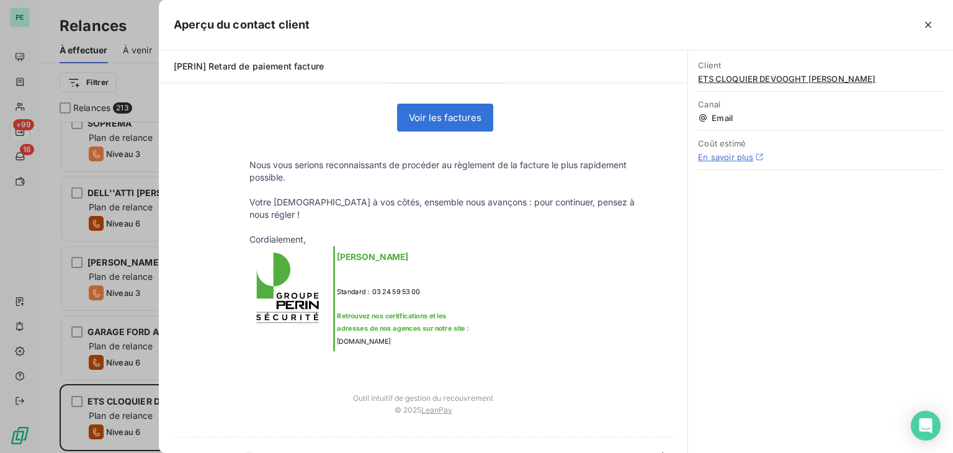
scroll to position [252, 0]
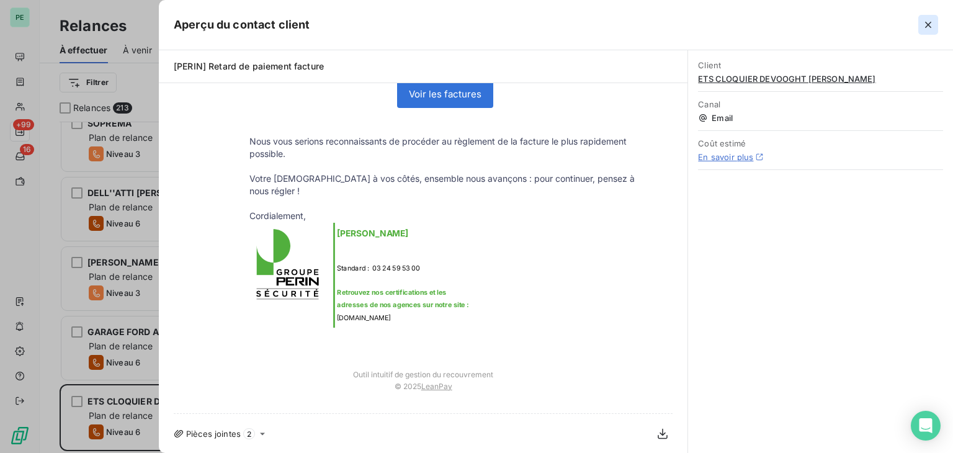
click at [927, 22] on icon "button" at bounding box center [928, 25] width 12 height 12
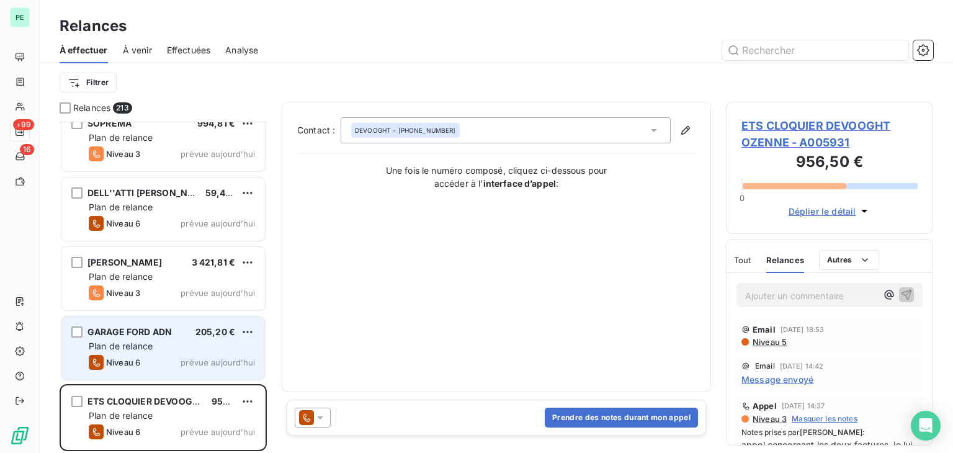
scroll to position [0, 0]
click at [176, 359] on div "Niveau 6 prévue aujourd’hui" at bounding box center [172, 362] width 166 height 15
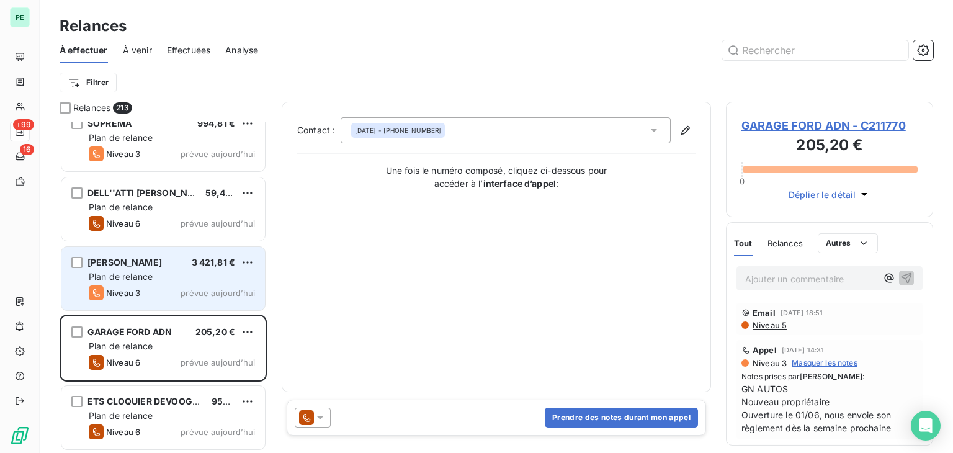
click at [174, 294] on div "Niveau 3 prévue aujourd’hui" at bounding box center [172, 292] width 166 height 15
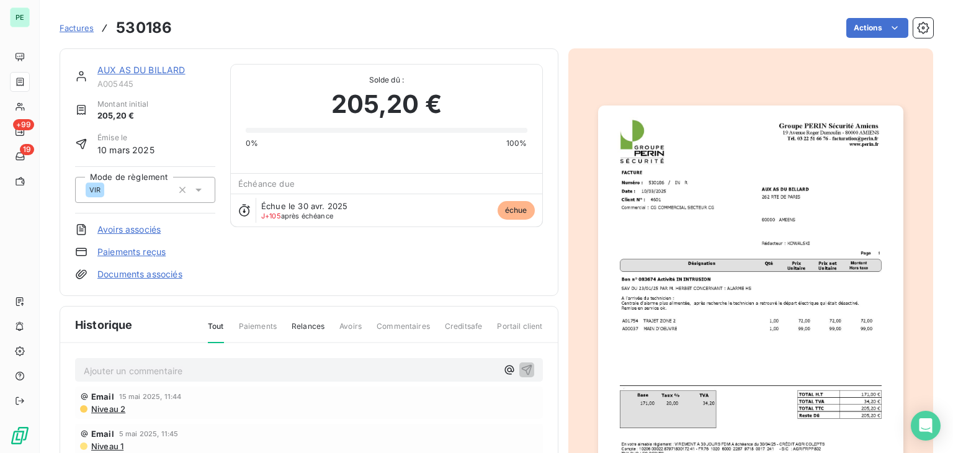
click at [81, 34] on link "Factures" at bounding box center [77, 28] width 34 height 12
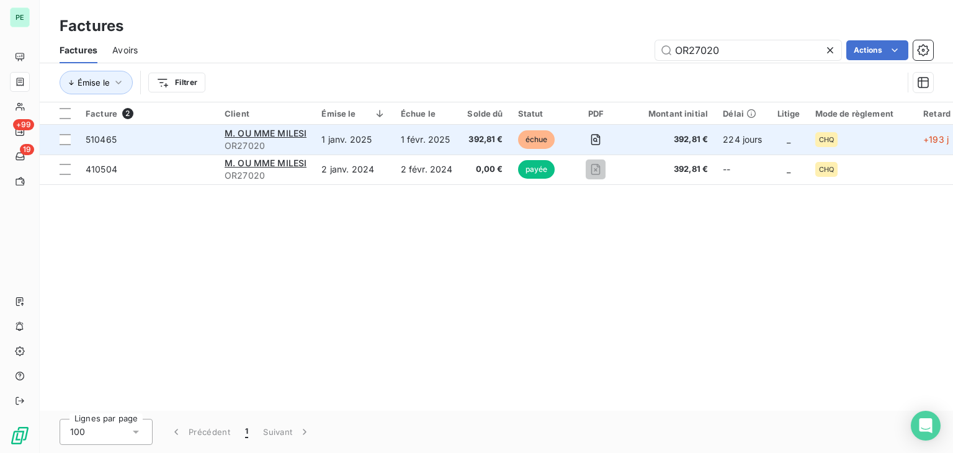
type input "OR27020"
click at [424, 143] on td "1 févr. 2025" at bounding box center [426, 140] width 67 height 30
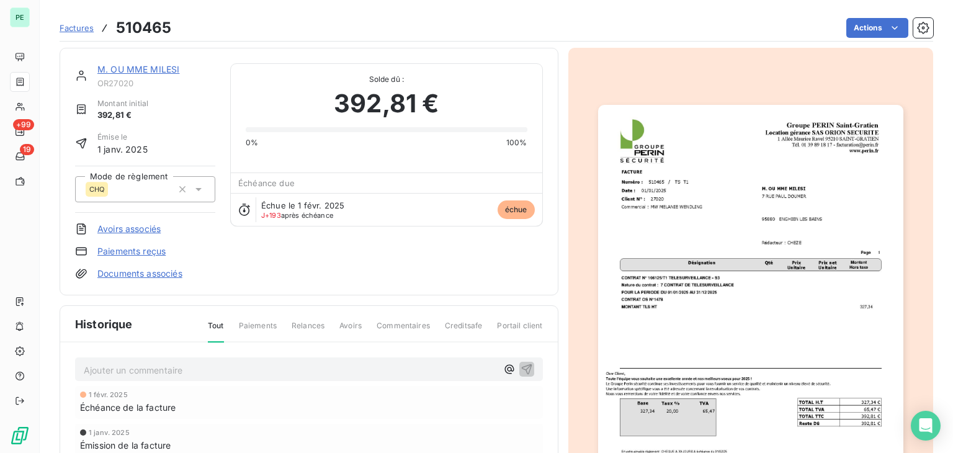
scroll to position [63, 0]
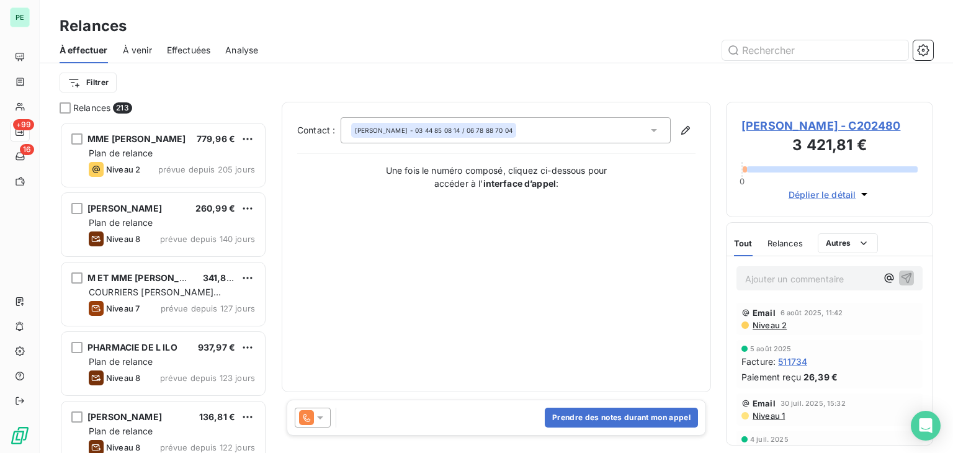
scroll to position [321, 197]
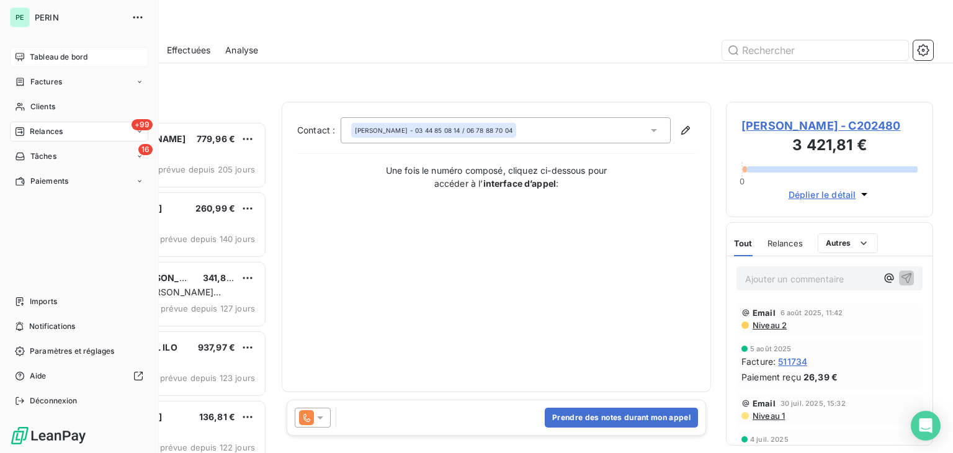
click at [29, 60] on div "Tableau de bord" at bounding box center [79, 57] width 138 height 20
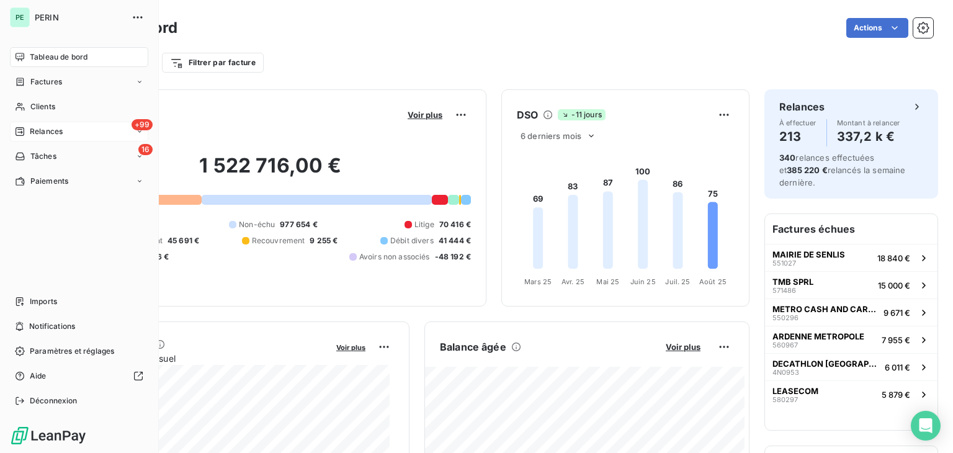
click at [56, 132] on span "Relances" at bounding box center [46, 131] width 33 height 11
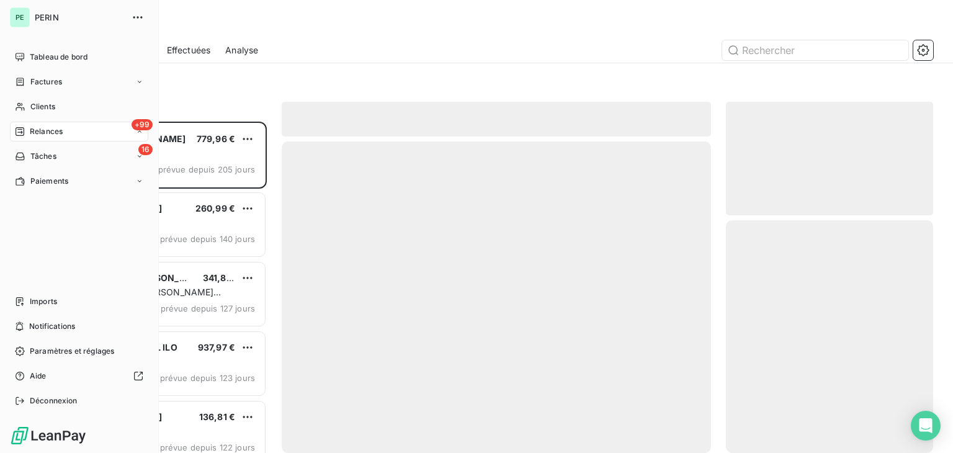
scroll to position [321, 197]
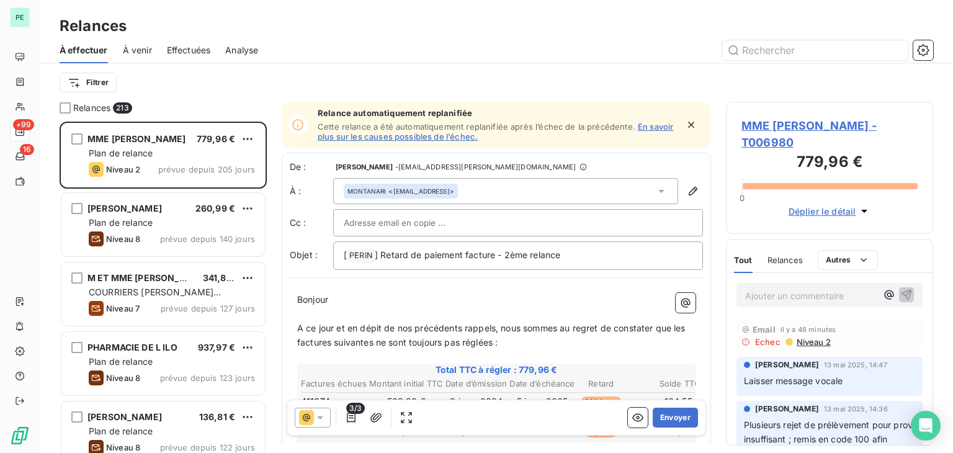
click at [231, 50] on span "Analyse" at bounding box center [241, 50] width 33 height 12
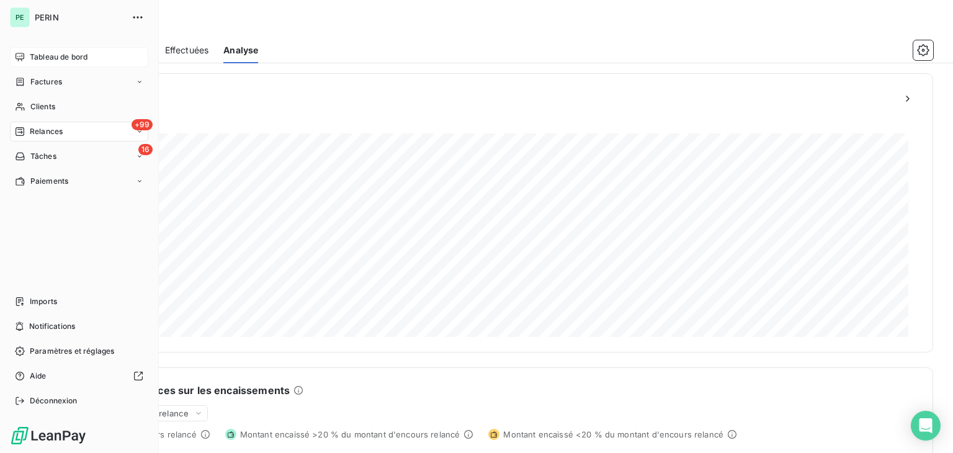
click at [52, 55] on span "Tableau de bord" at bounding box center [59, 57] width 58 height 11
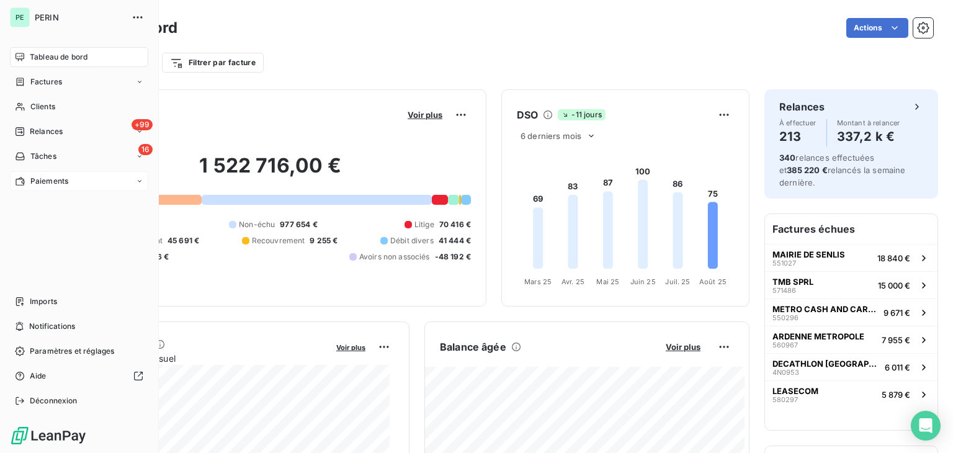
click at [35, 176] on span "Paiements" at bounding box center [49, 181] width 38 height 11
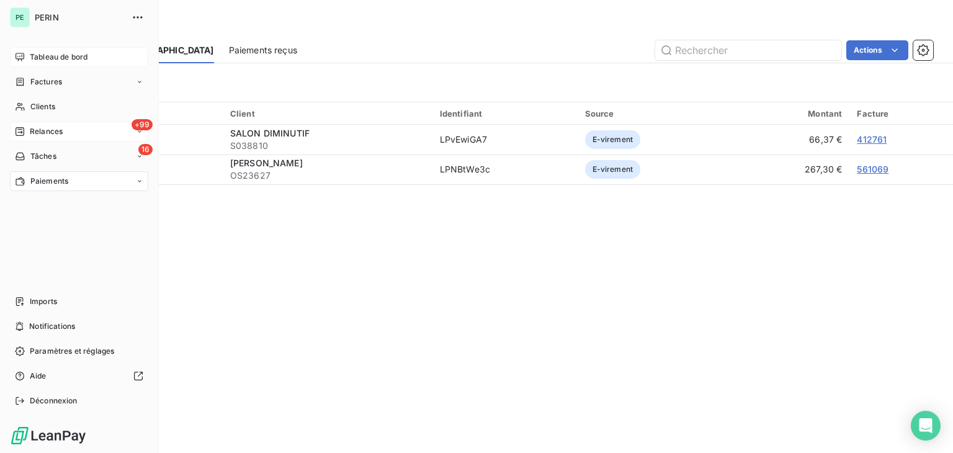
click at [47, 135] on span "Relances" at bounding box center [46, 131] width 33 height 11
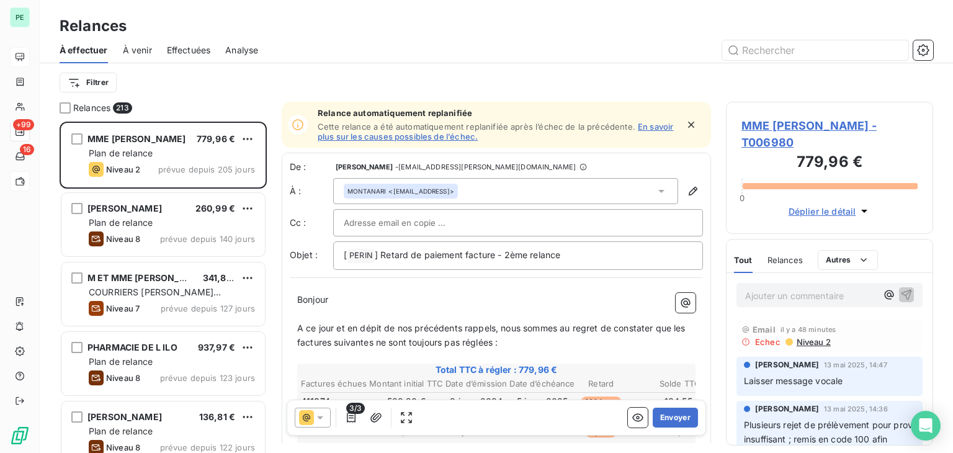
scroll to position [321, 197]
click at [154, 50] on div "À effectuer À venir Effectuées Analyse" at bounding box center [497, 50] width 914 height 26
click at [142, 50] on span "À venir" at bounding box center [137, 50] width 29 height 12
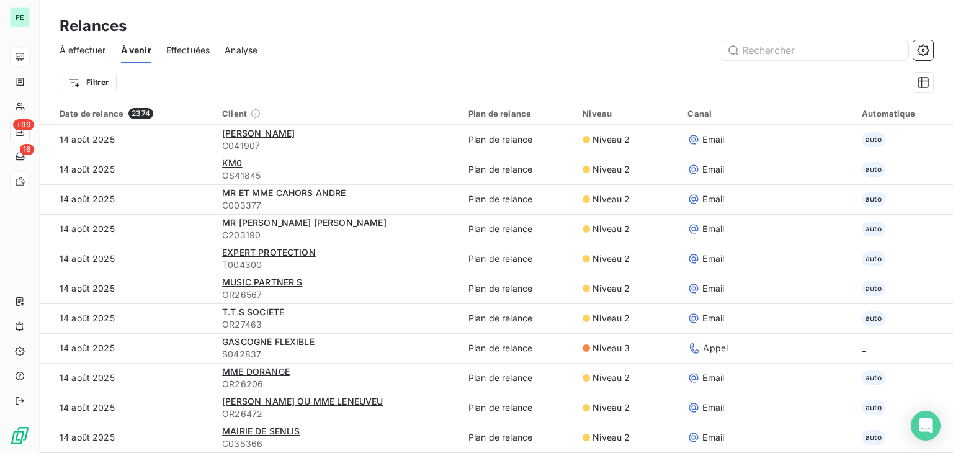
click at [90, 47] on span "À effectuer" at bounding box center [83, 50] width 47 height 12
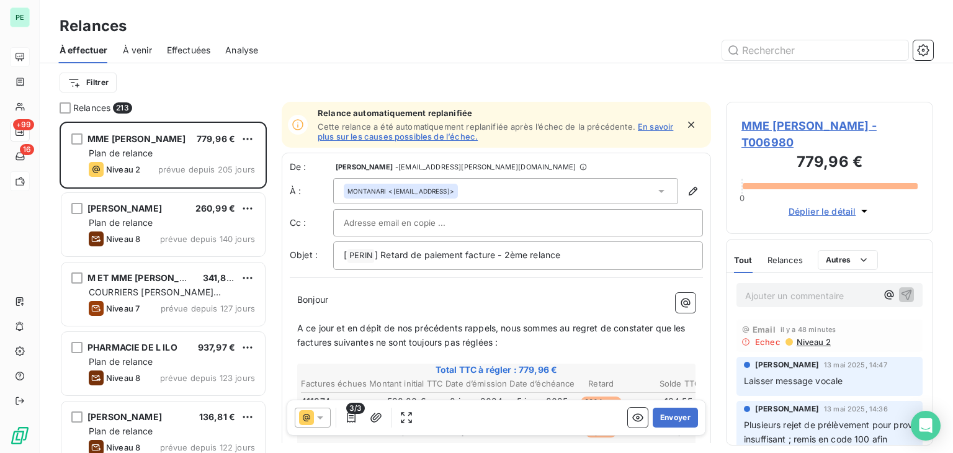
scroll to position [321, 197]
